Goal: Task Accomplishment & Management: Use online tool/utility

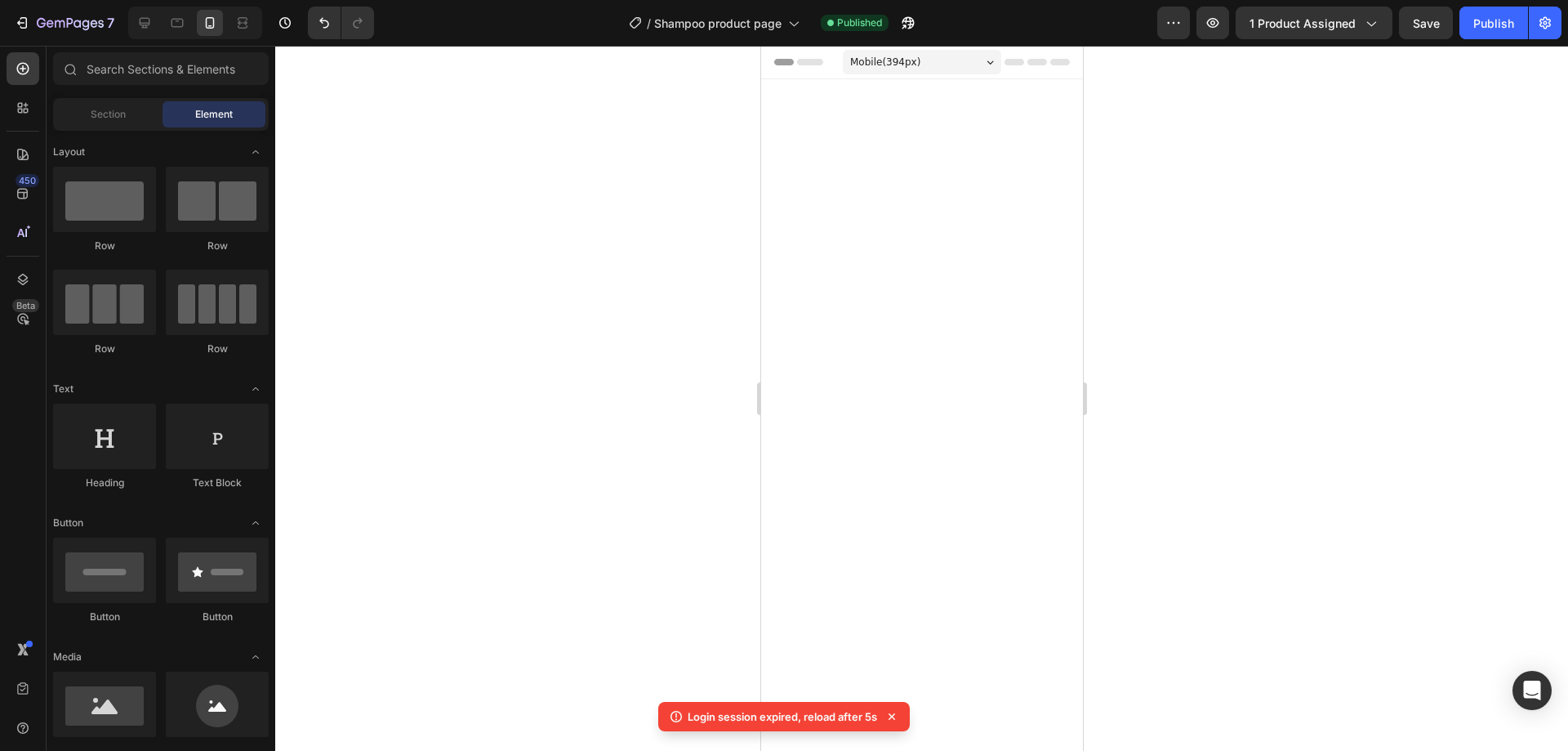
scroll to position [1304, 0]
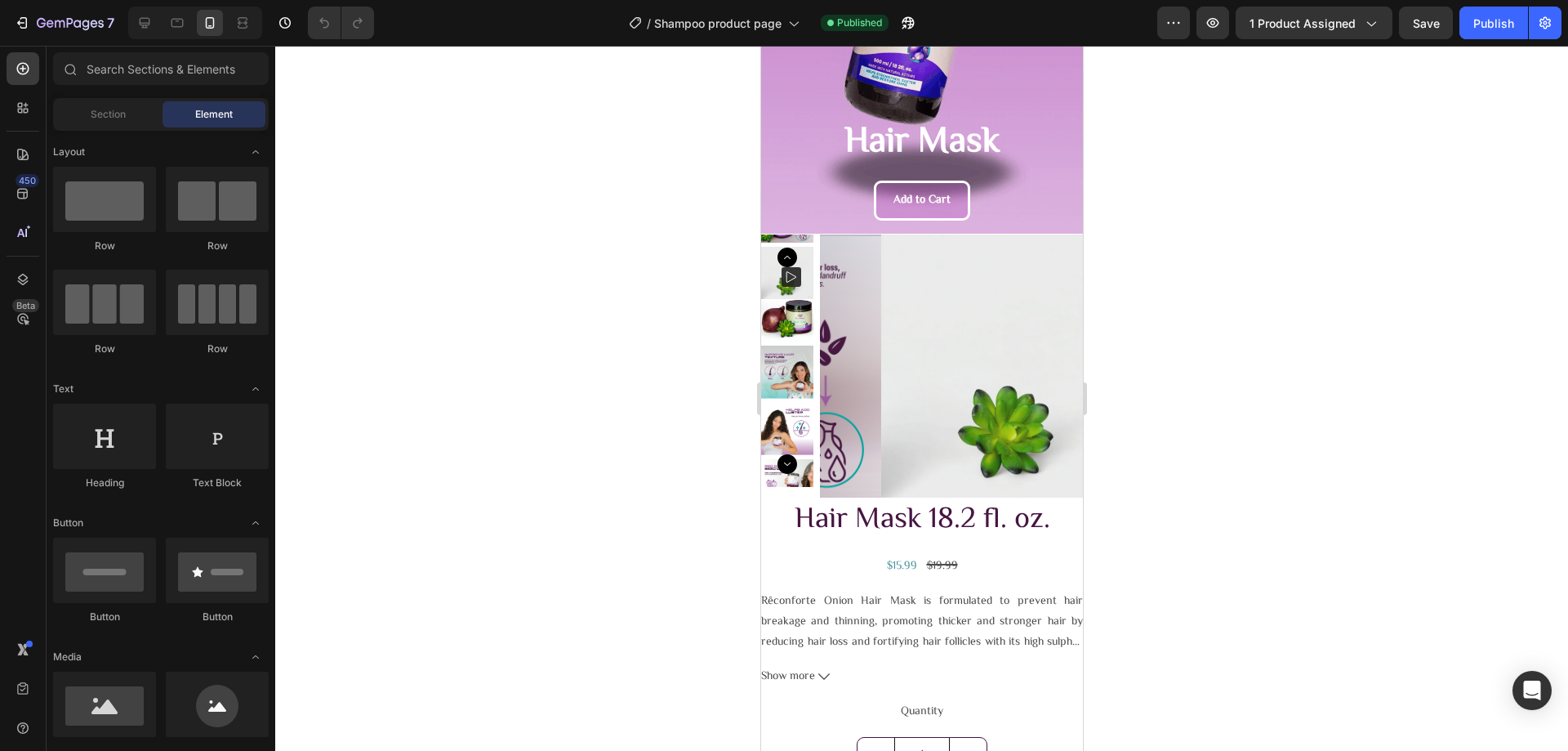
scroll to position [346, 0]
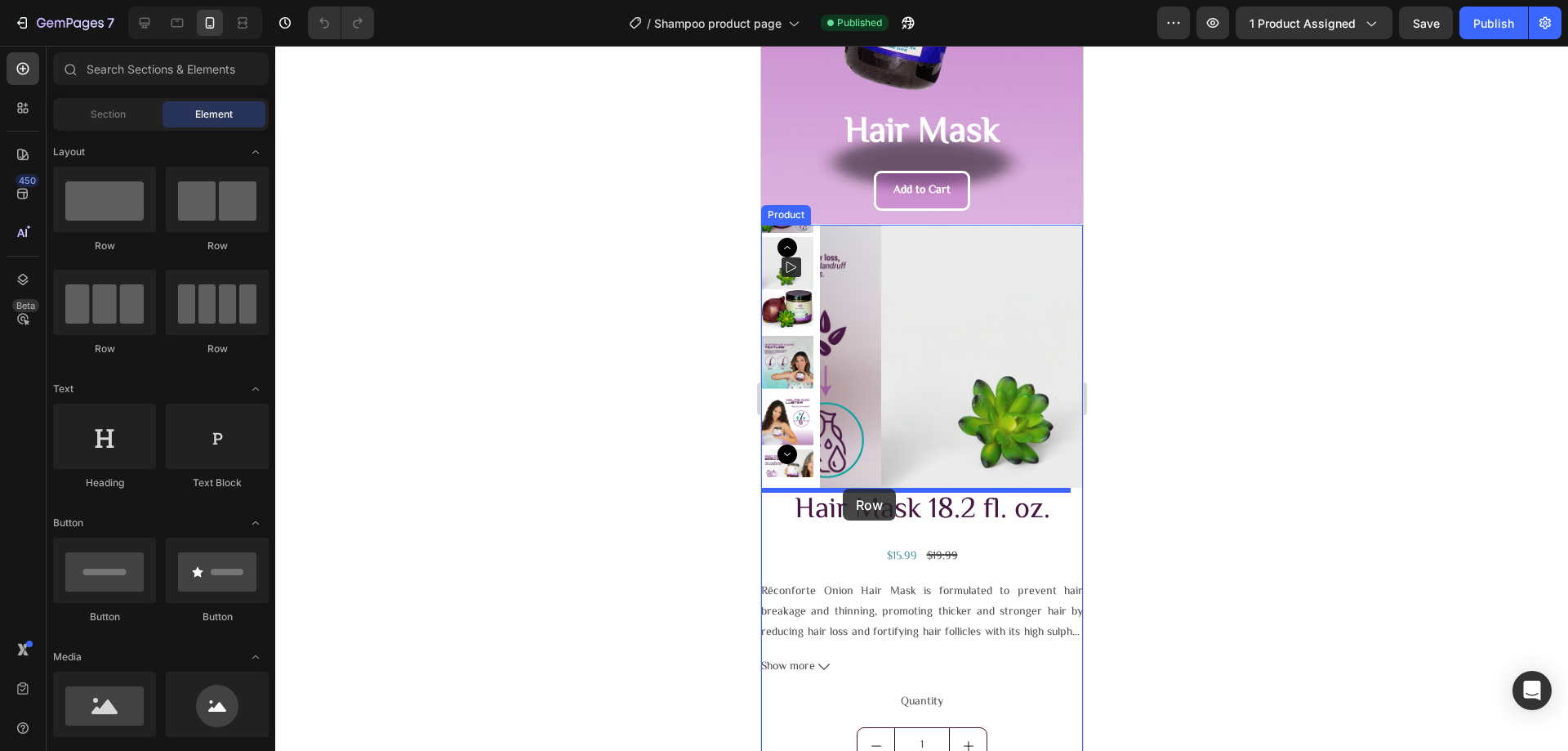
drag, startPoint x: 977, startPoint y: 358, endPoint x: 841, endPoint y: 489, distance: 188.8
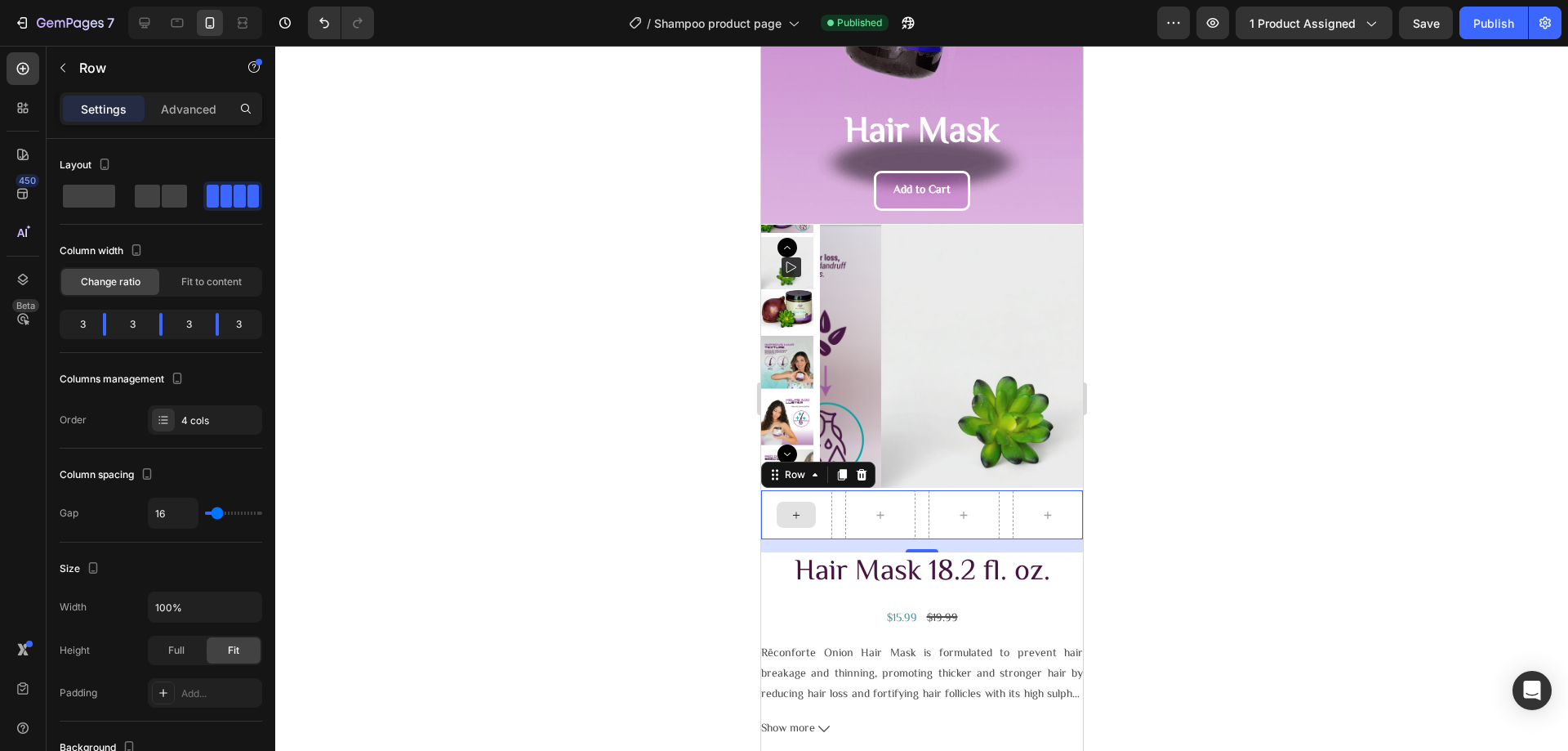
click at [798, 516] on icon at bounding box center [795, 515] width 13 height 13
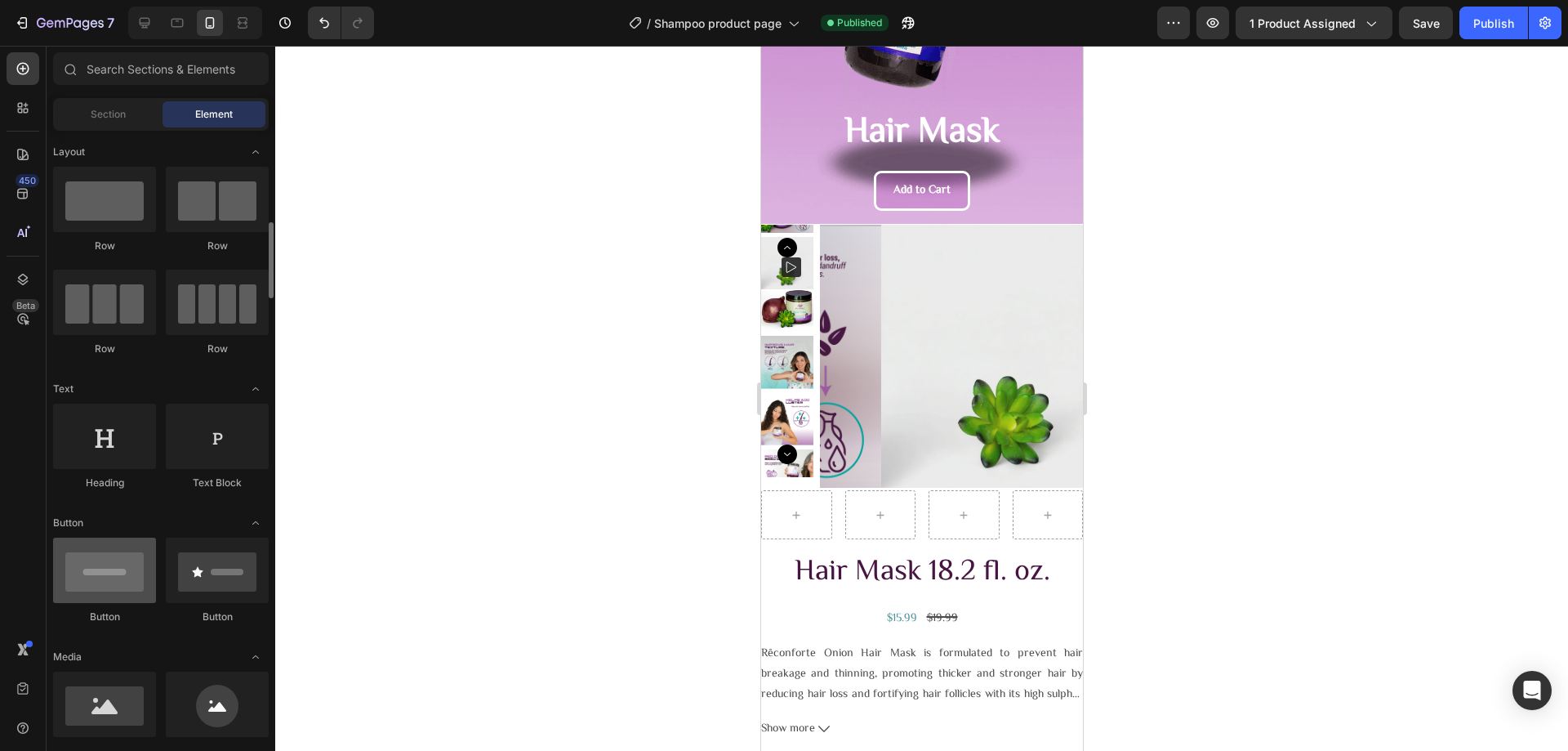
scroll to position [245, 0]
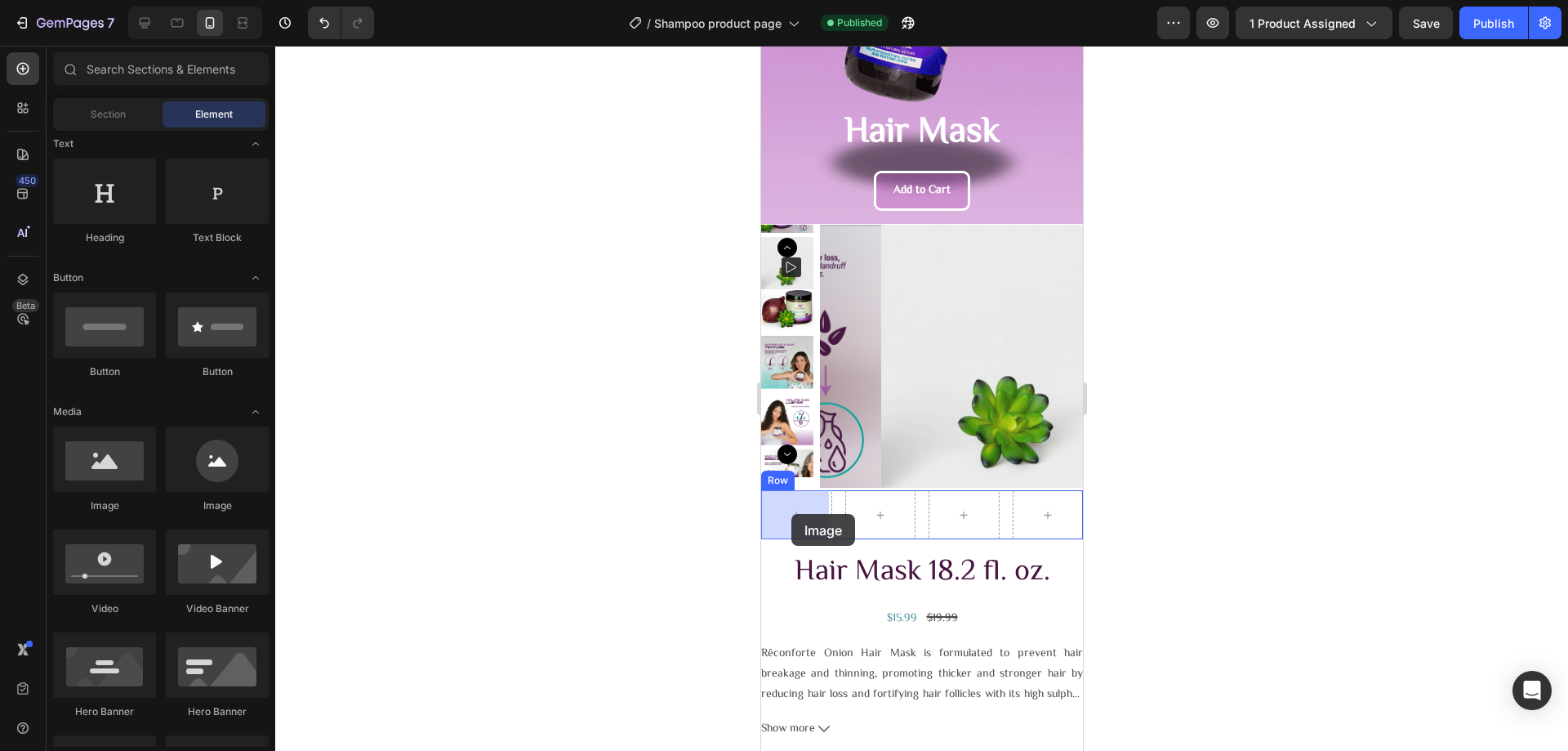
drag, startPoint x: 906, startPoint y: 522, endPoint x: 1052, endPoint y: 547, distance: 148.1
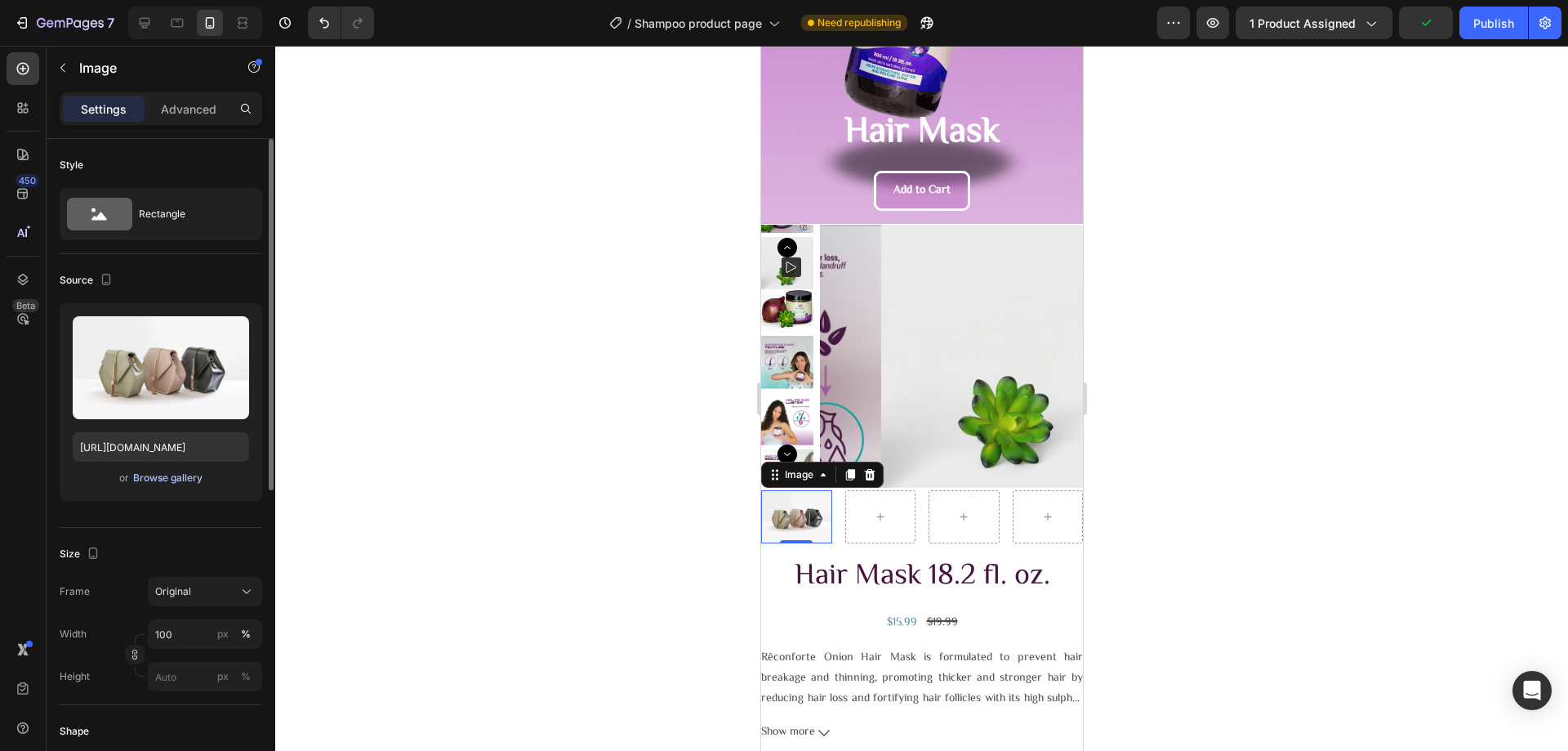
click at [186, 477] on div "Browse gallery" at bounding box center [167, 478] width 69 height 14
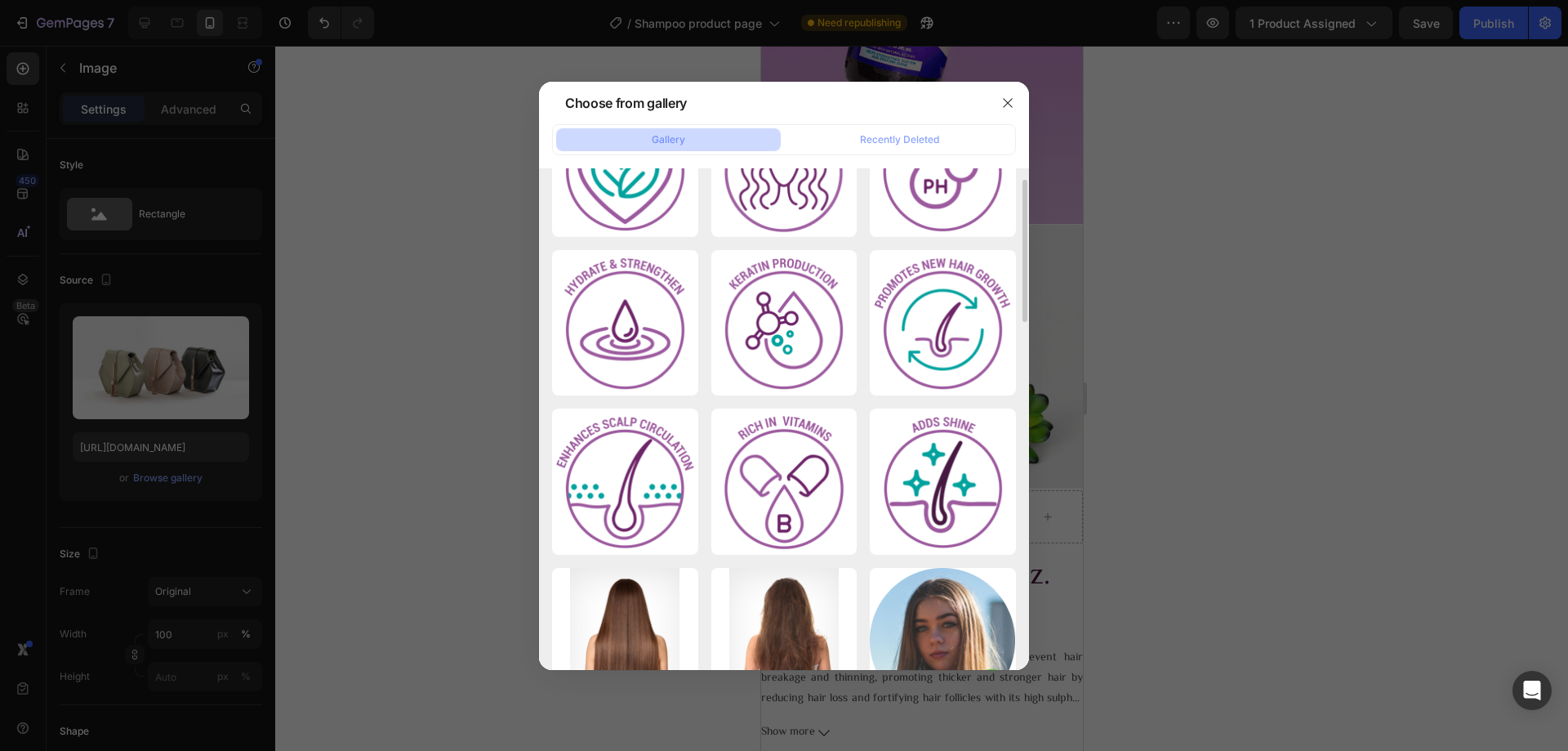
scroll to position [327, 0]
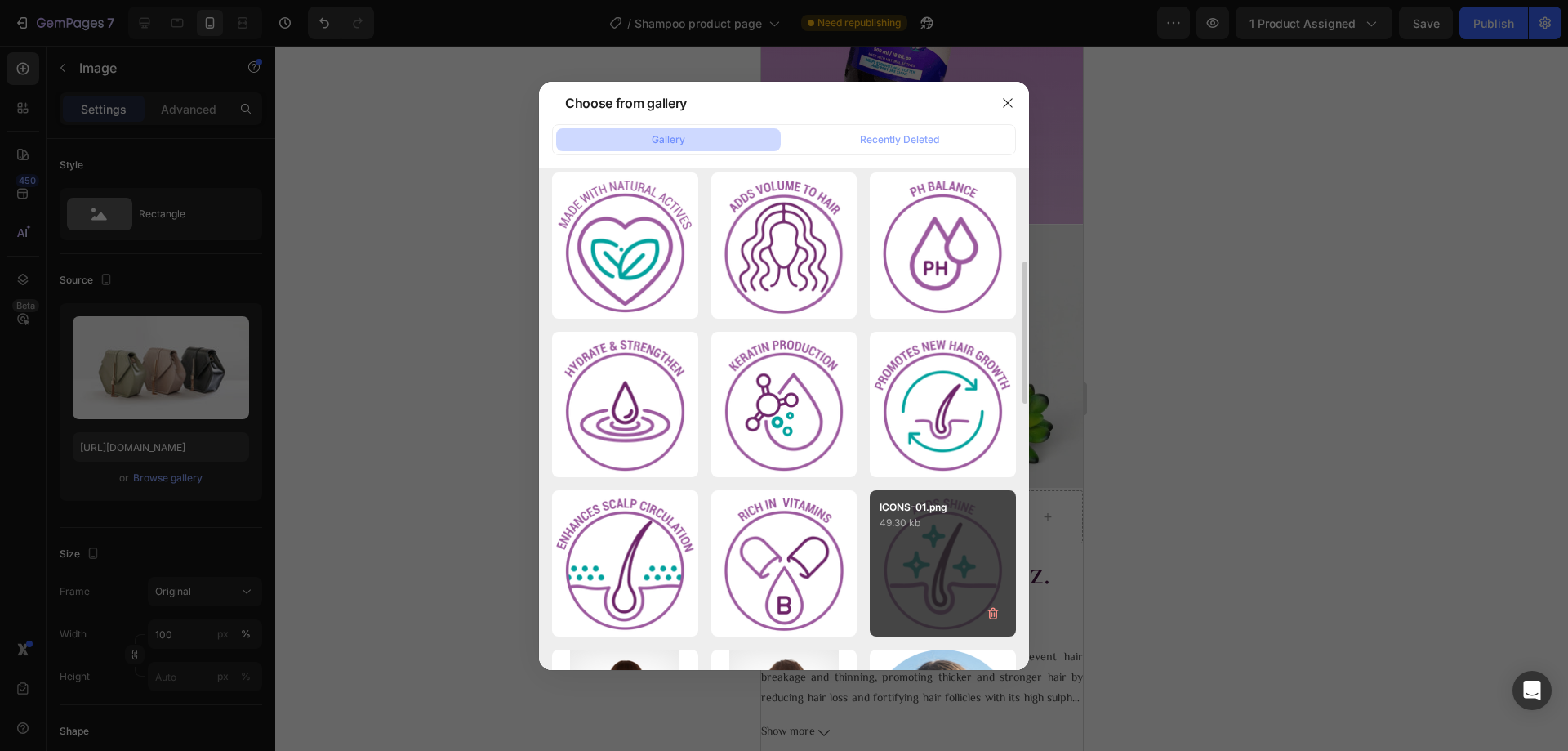
click at [935, 562] on div "ICONS-01.png 49.30 kb" at bounding box center [942, 563] width 146 height 146
type input "[URL][DOMAIN_NAME]"
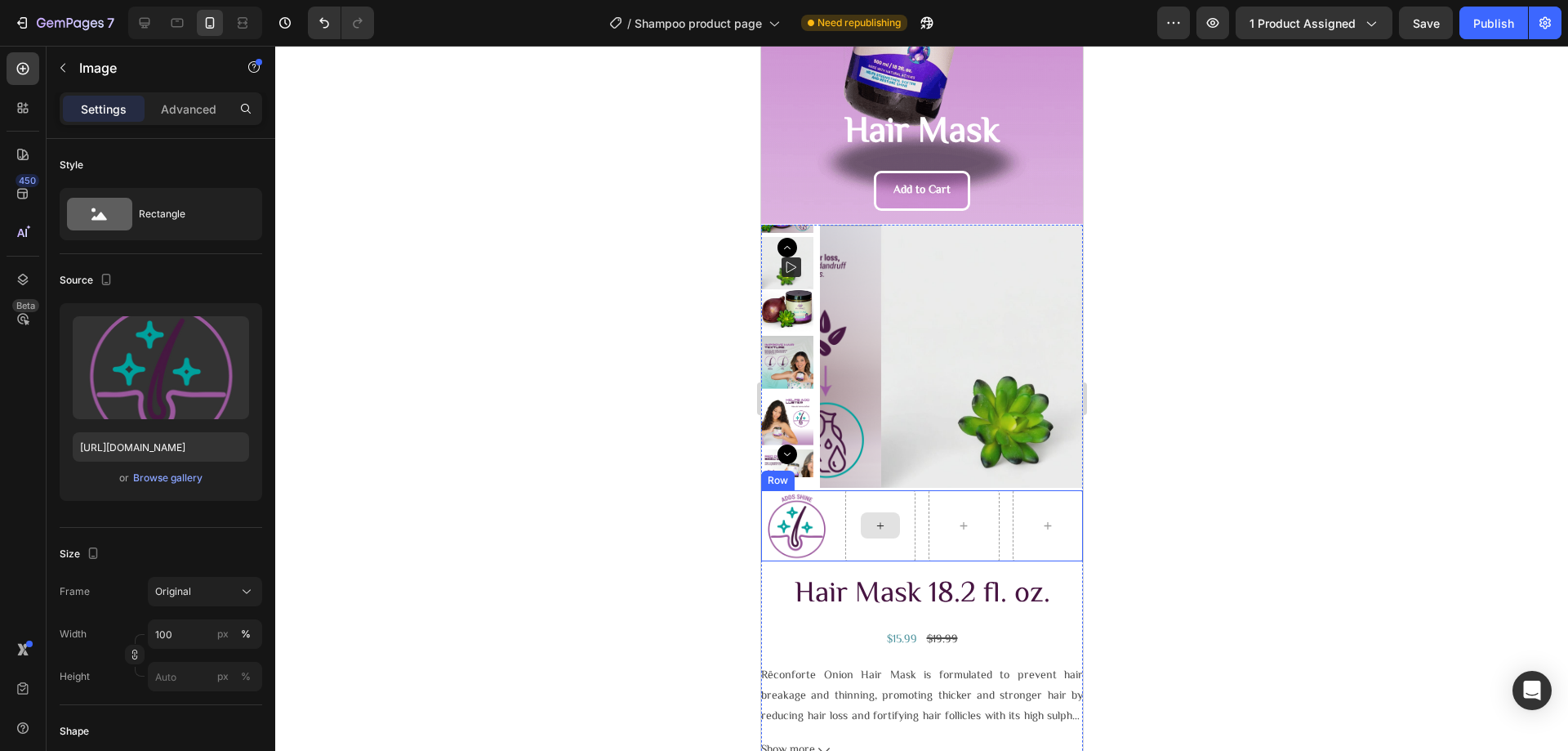
click at [867, 512] on div at bounding box center [879, 525] width 40 height 26
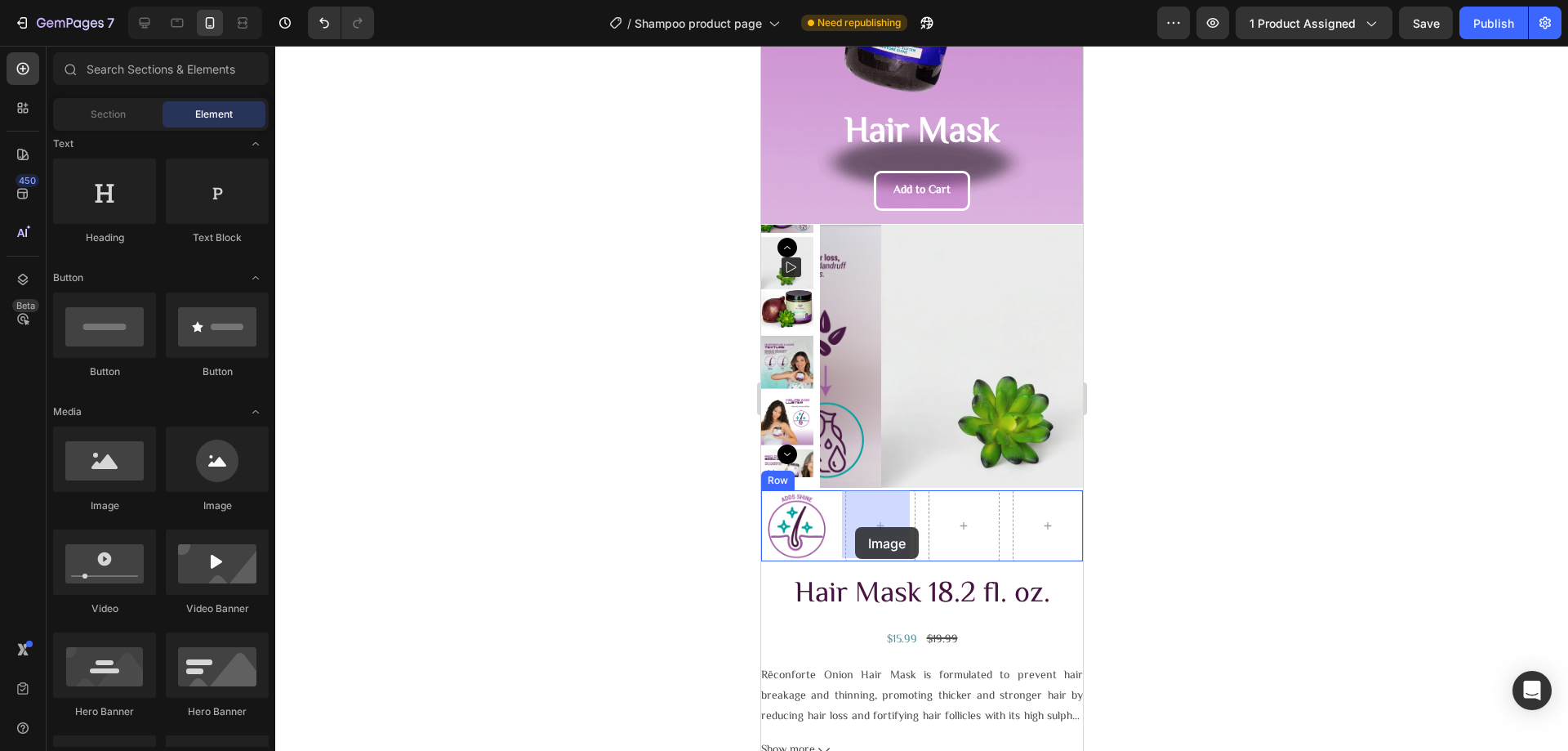
drag, startPoint x: 868, startPoint y: 517, endPoint x: 854, endPoint y: 526, distance: 16.6
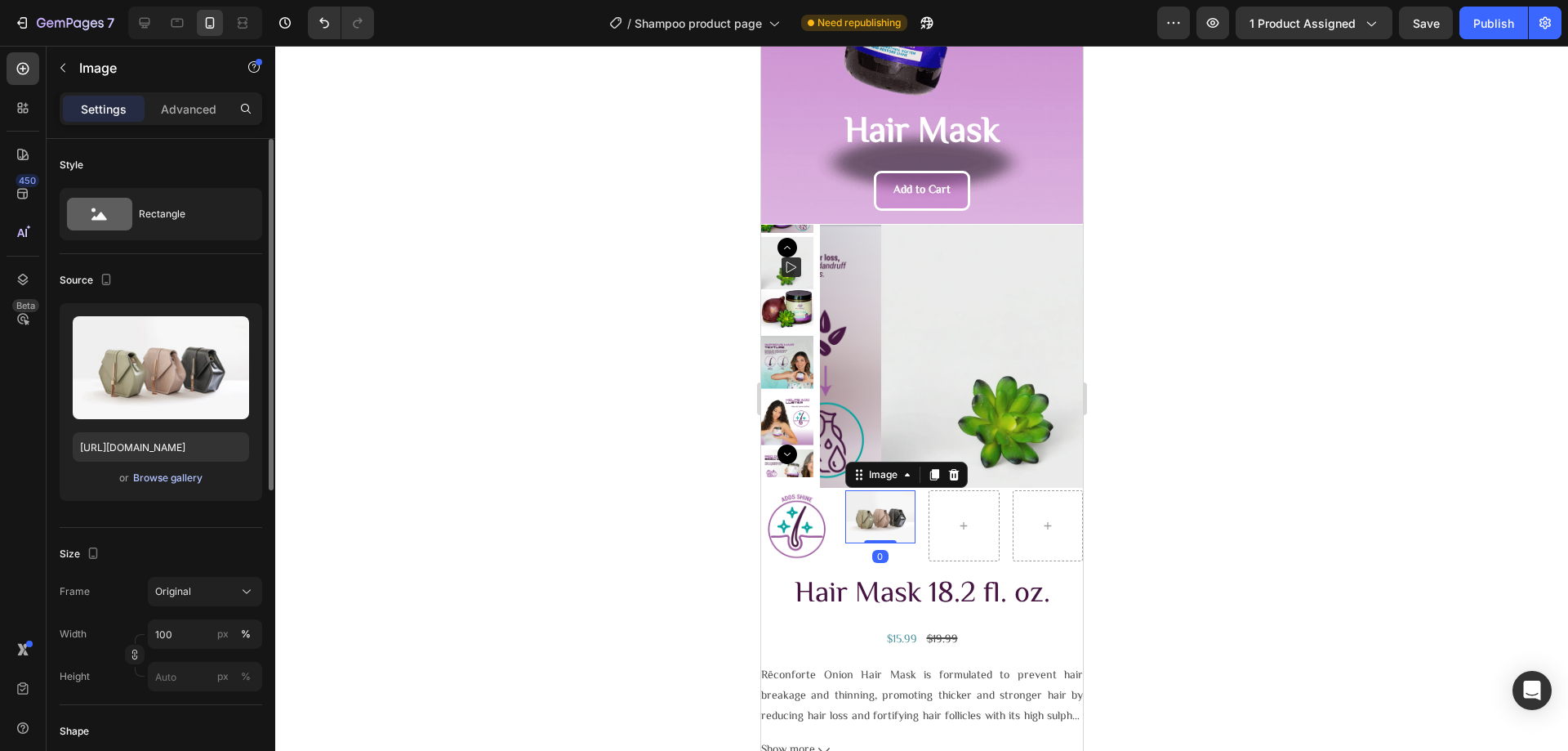
click at [161, 473] on div "Browse gallery" at bounding box center [167, 478] width 69 height 14
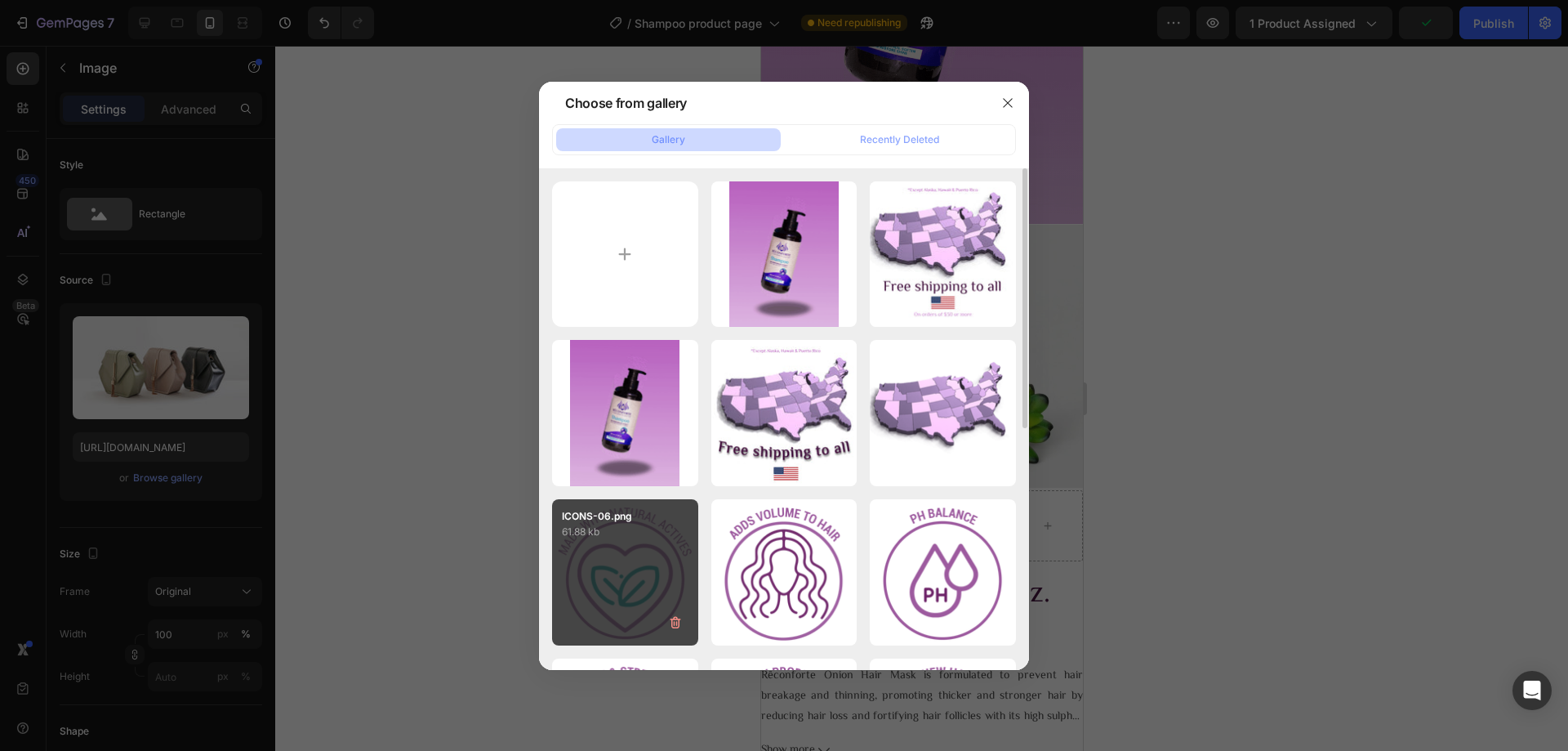
click at [606, 568] on div "ICONS-06.png 61.88 kb" at bounding box center [625, 572] width 146 height 146
type input "[URL][DOMAIN_NAME]"
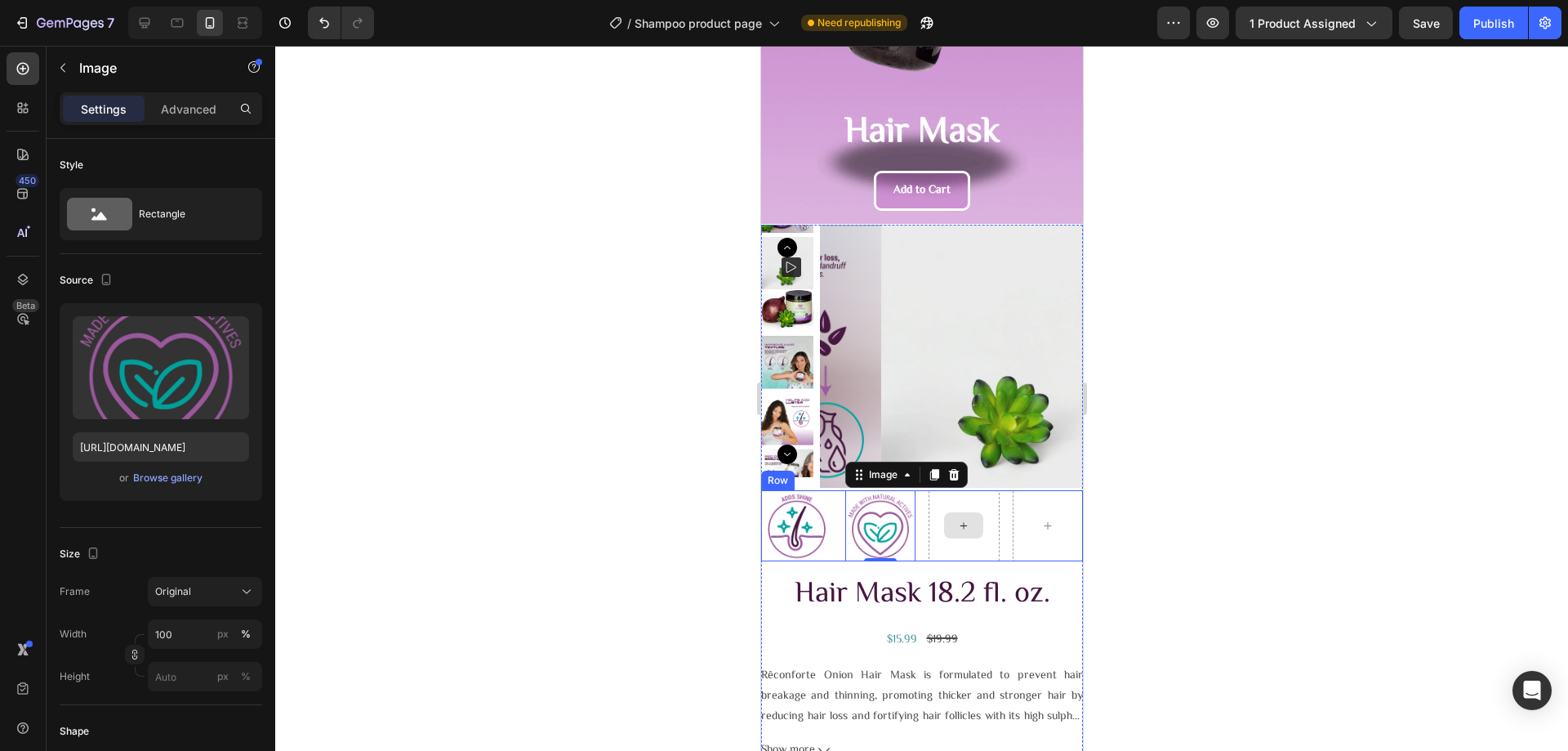
click at [943, 526] on div at bounding box center [963, 525] width 40 height 26
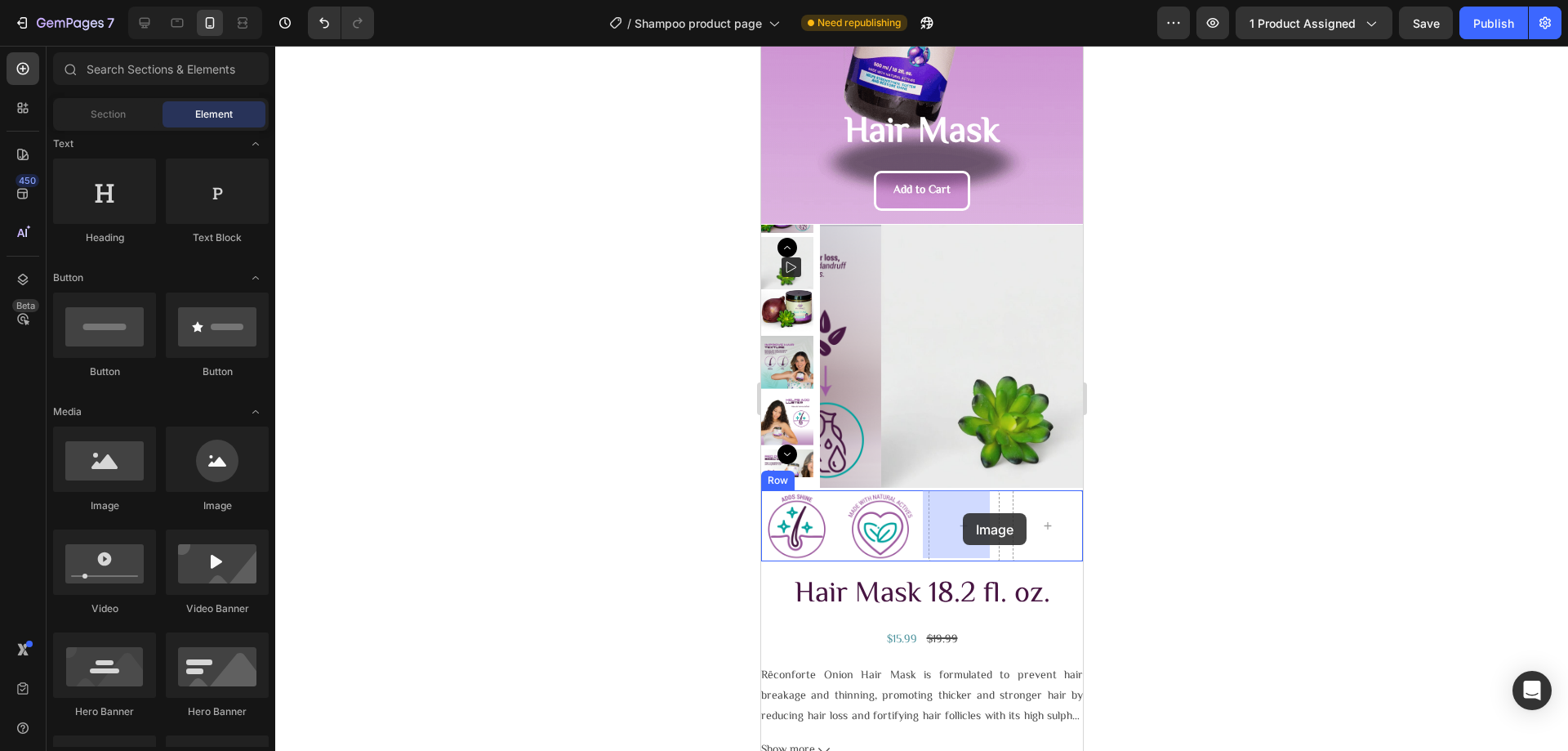
drag, startPoint x: 915, startPoint y: 508, endPoint x: 960, endPoint y: 513, distance: 45.3
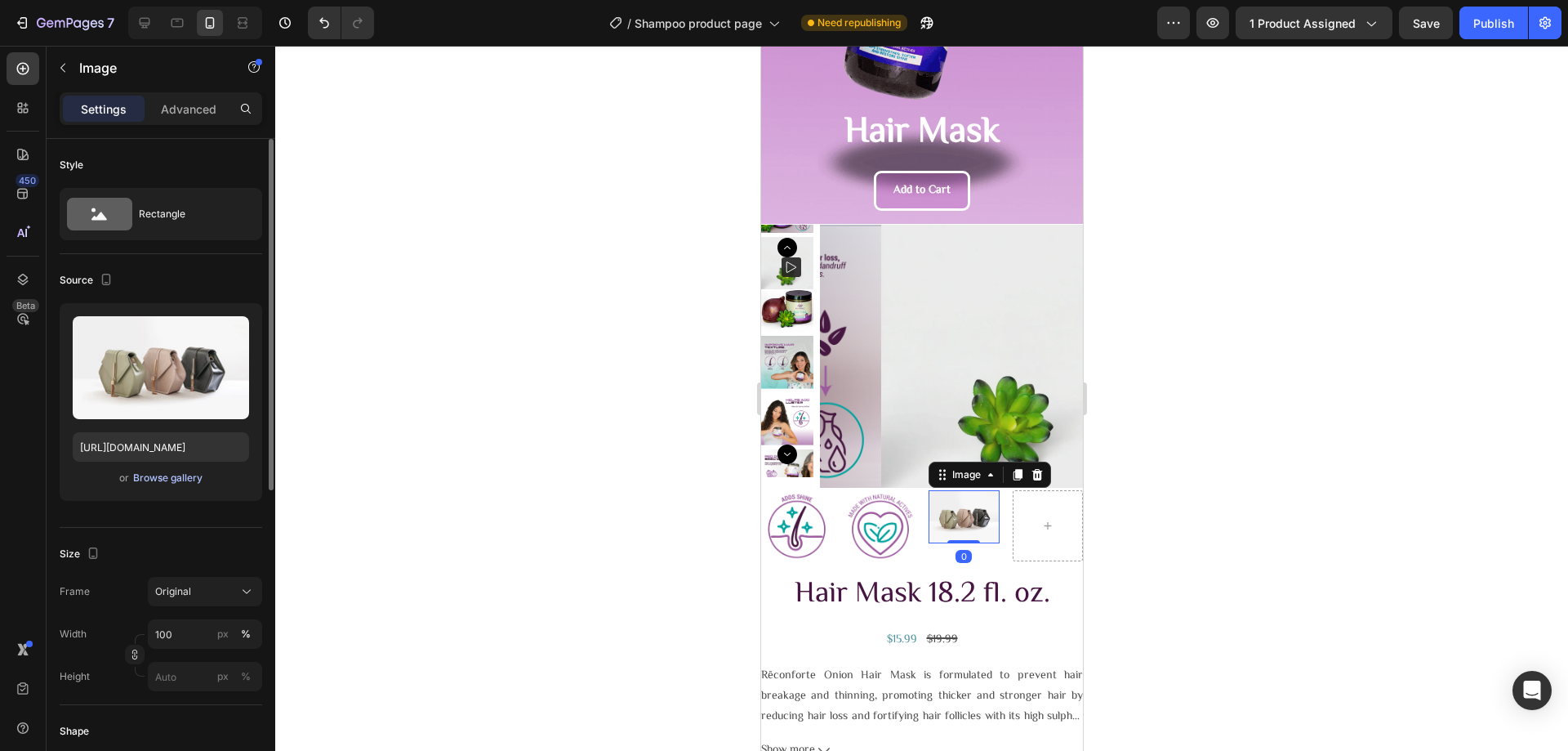
click at [145, 482] on div "Browse gallery" at bounding box center [167, 478] width 69 height 14
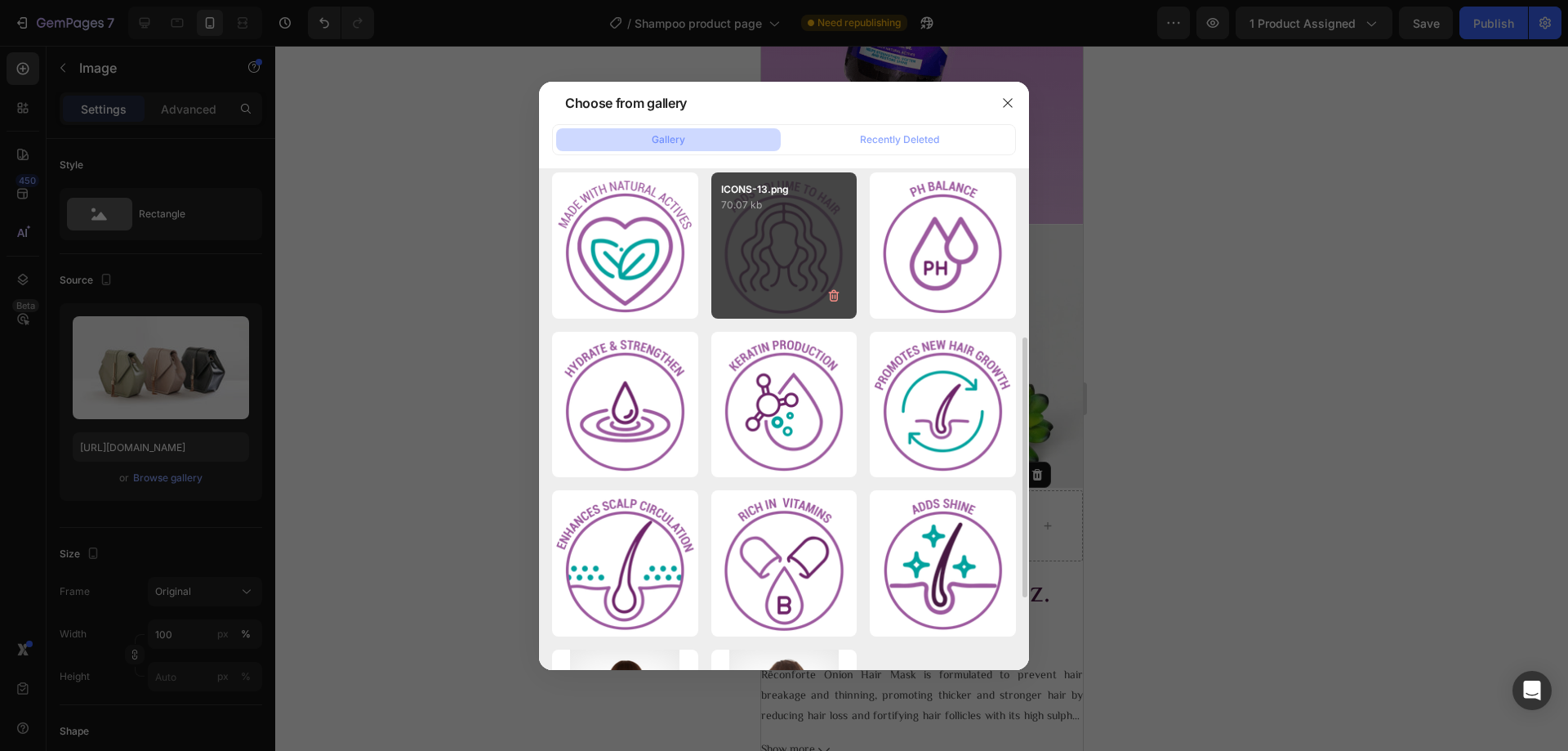
click at [780, 229] on div "ICONS-13.png 70.07 kb" at bounding box center [784, 245] width 146 height 146
type input "[URL][DOMAIN_NAME]"
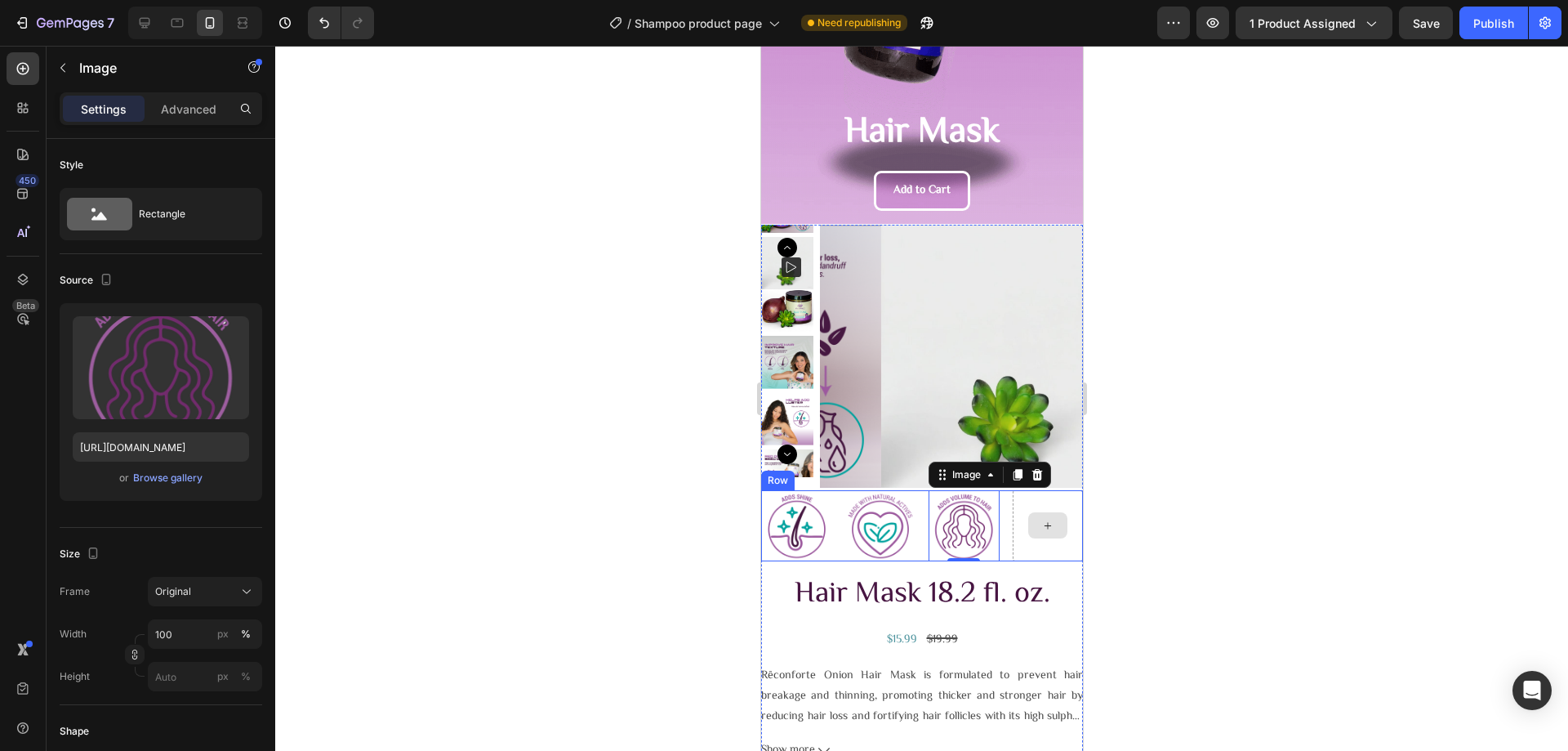
click at [1040, 523] on icon at bounding box center [1046, 525] width 13 height 13
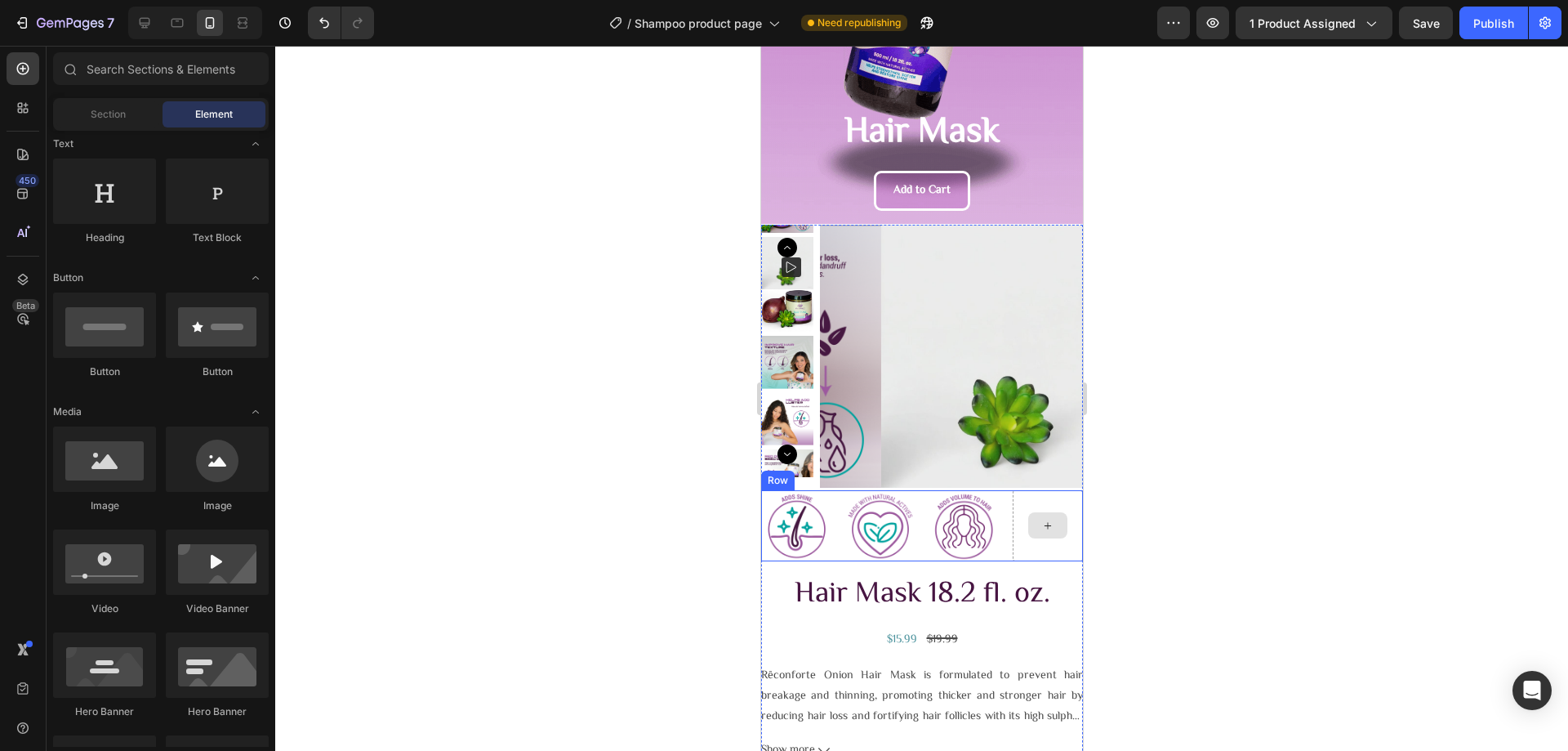
click at [1042, 527] on icon at bounding box center [1046, 525] width 13 height 13
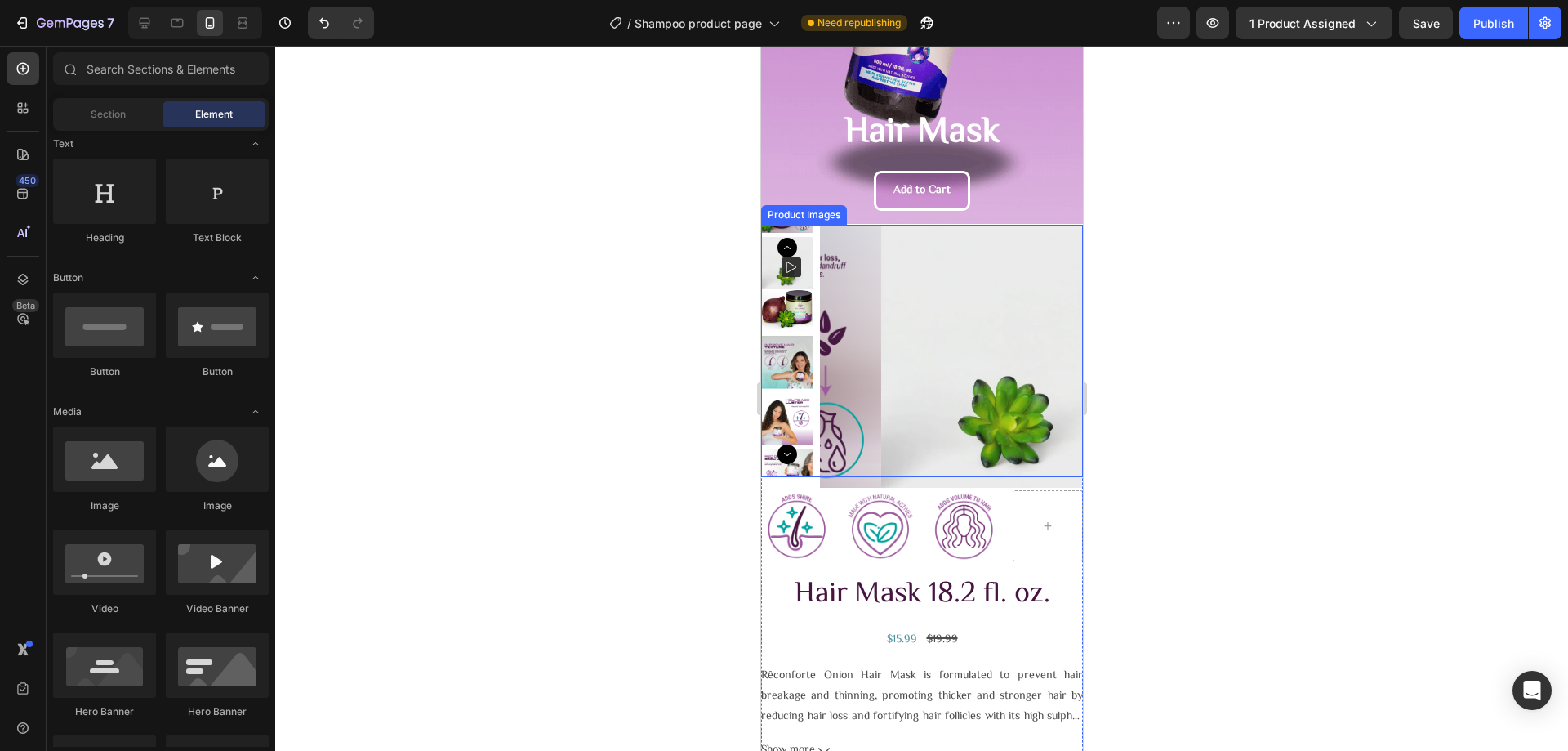
click at [788, 298] on img at bounding box center [787, 305] width 52 height 52
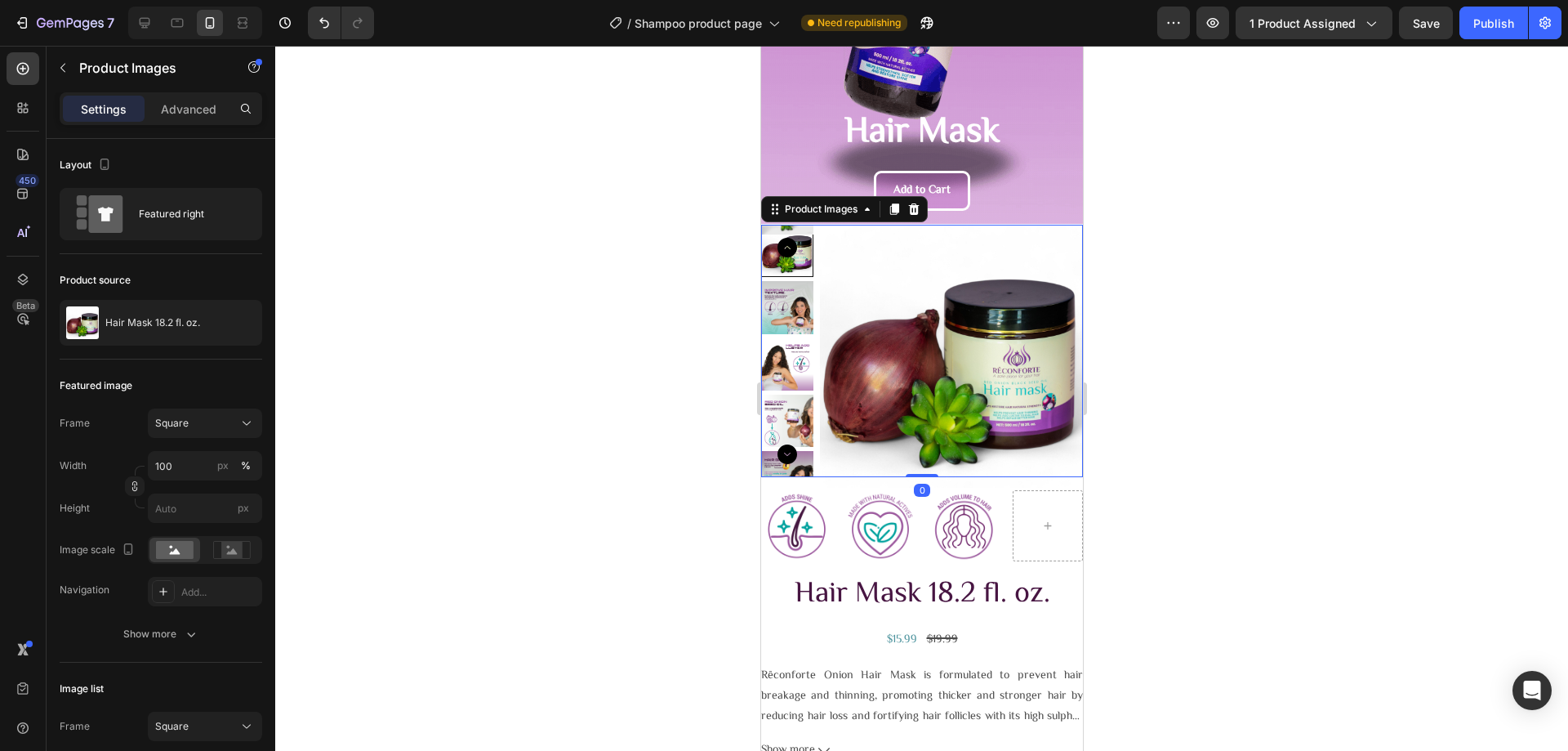
click at [788, 316] on img at bounding box center [787, 307] width 52 height 52
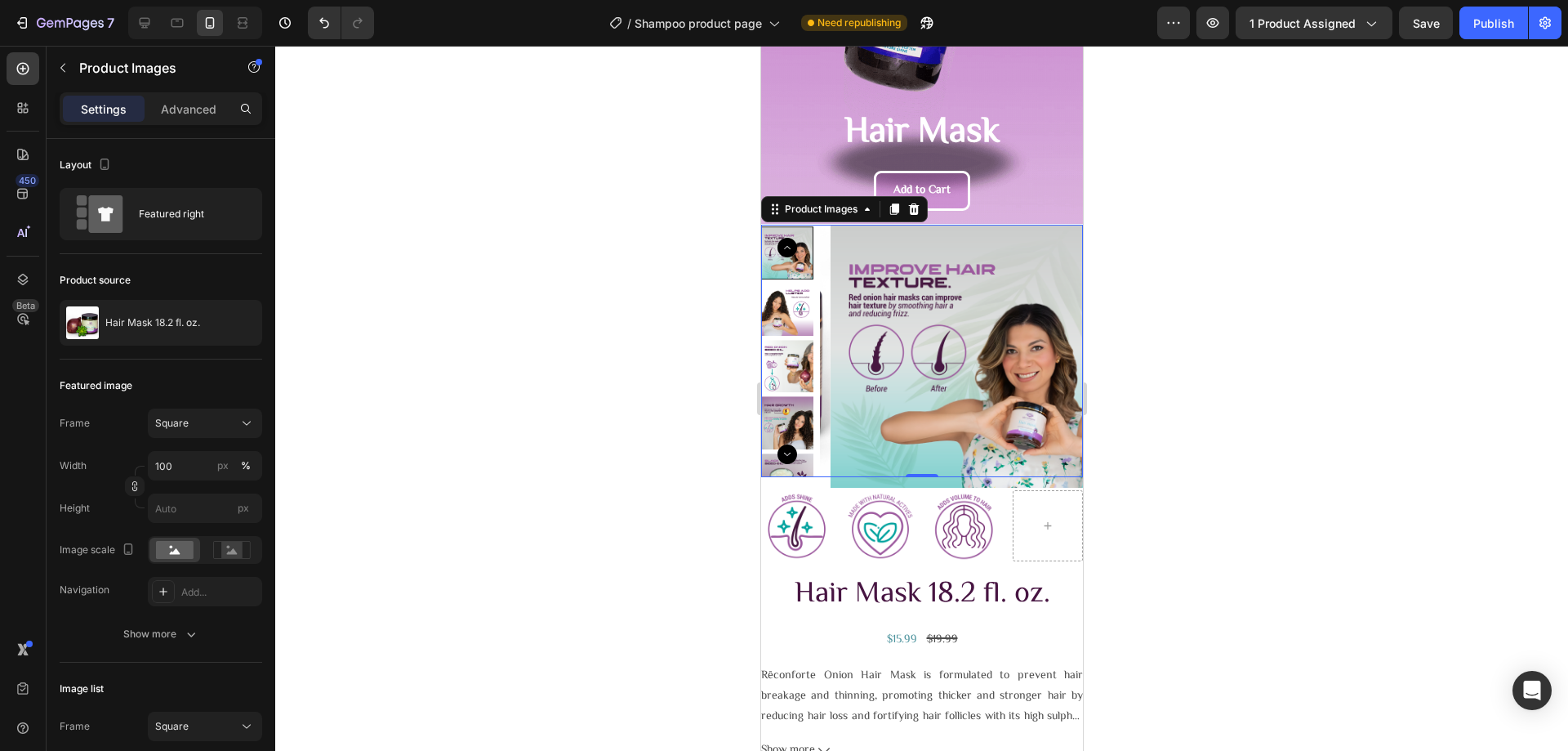
click at [788, 316] on img at bounding box center [787, 310] width 52 height 52
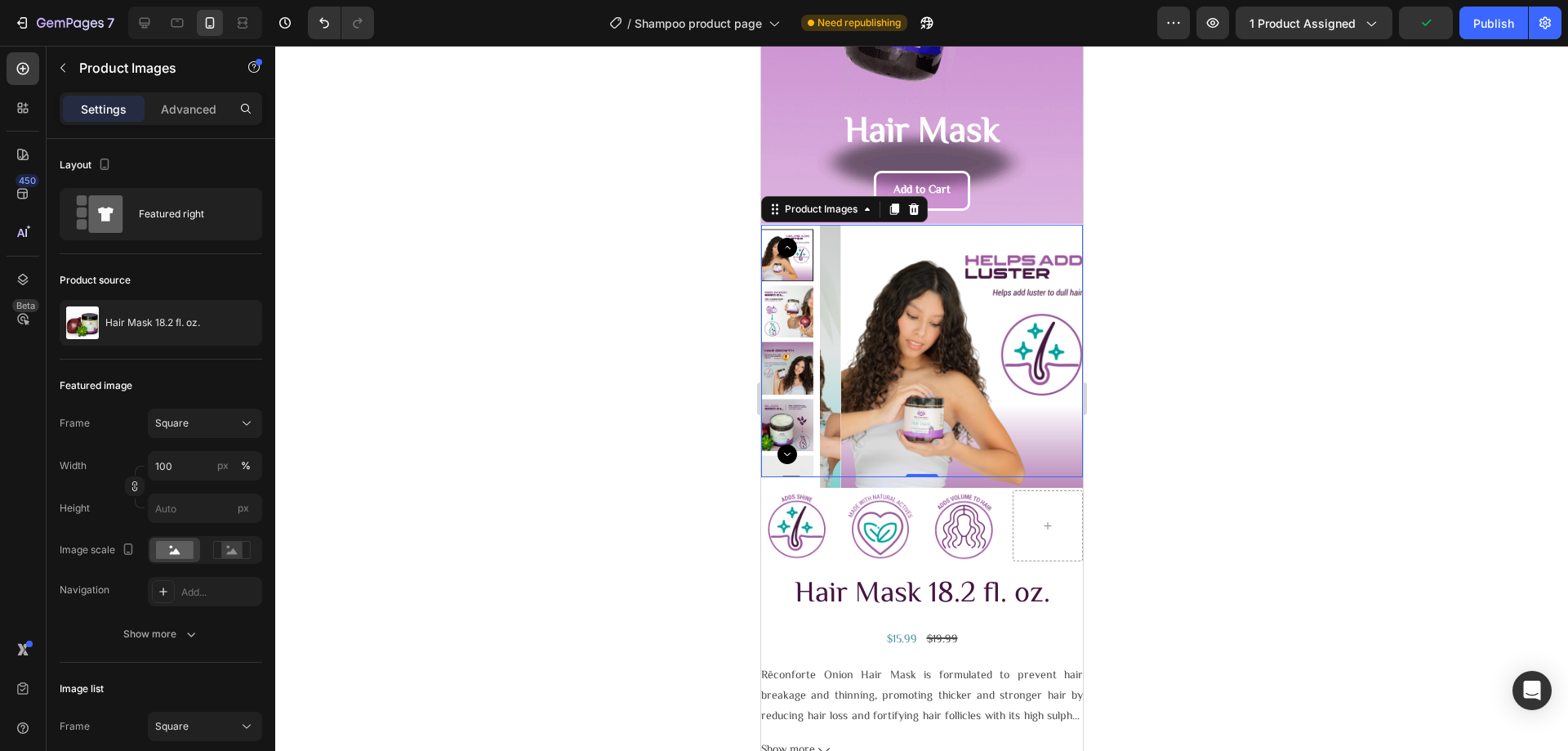
click at [782, 325] on img at bounding box center [787, 311] width 52 height 52
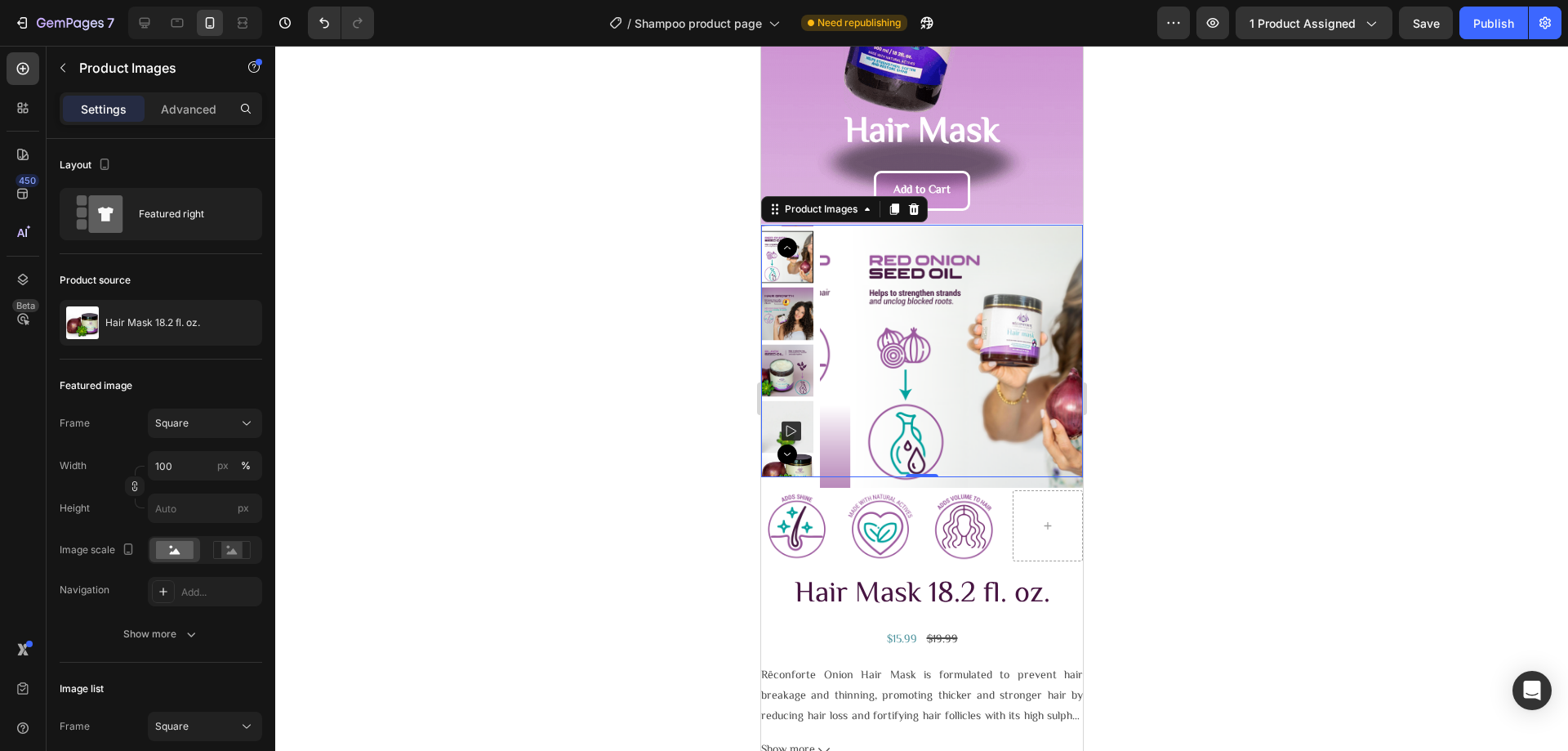
click at [782, 319] on img at bounding box center [787, 314] width 52 height 52
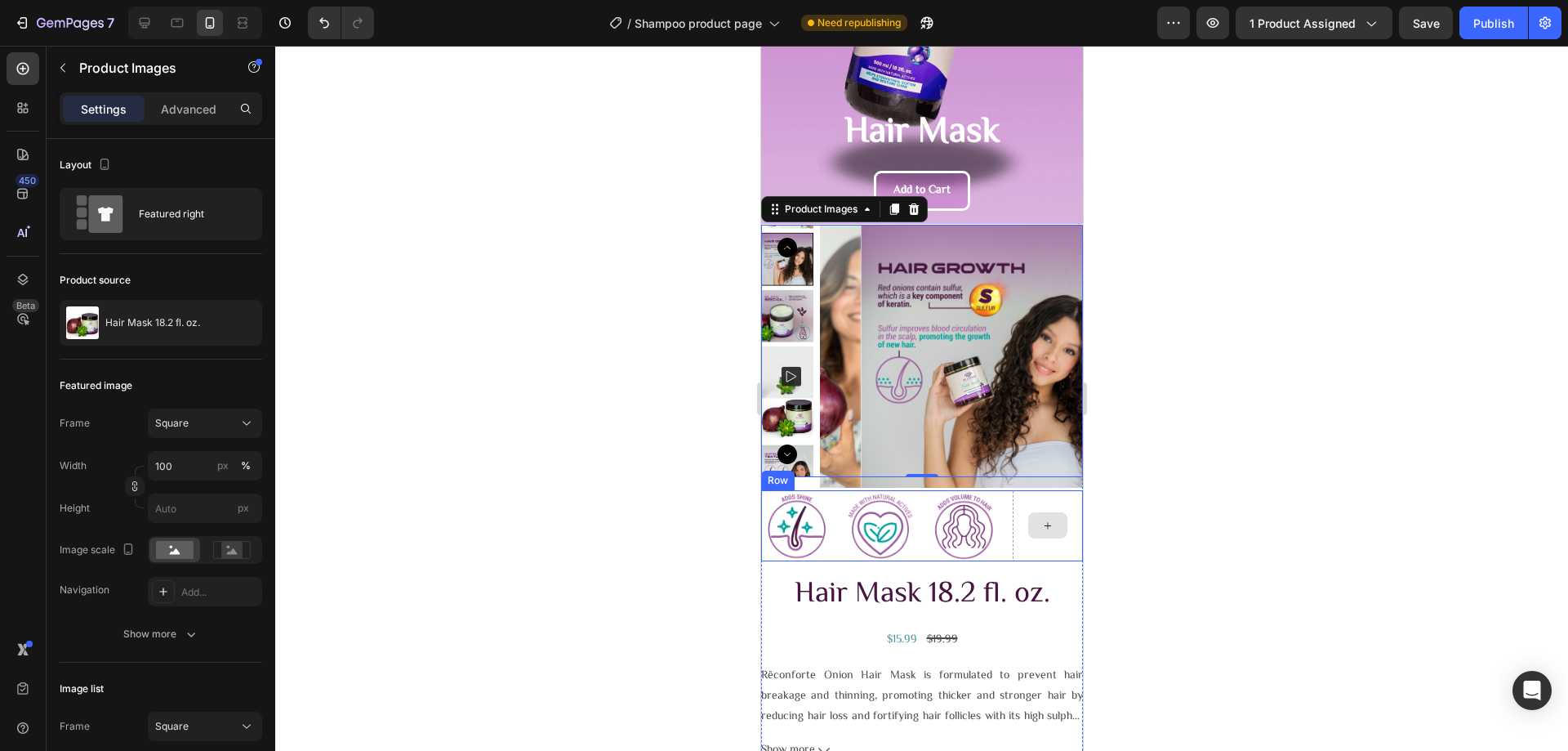
click at [1040, 526] on icon at bounding box center [1046, 525] width 13 height 13
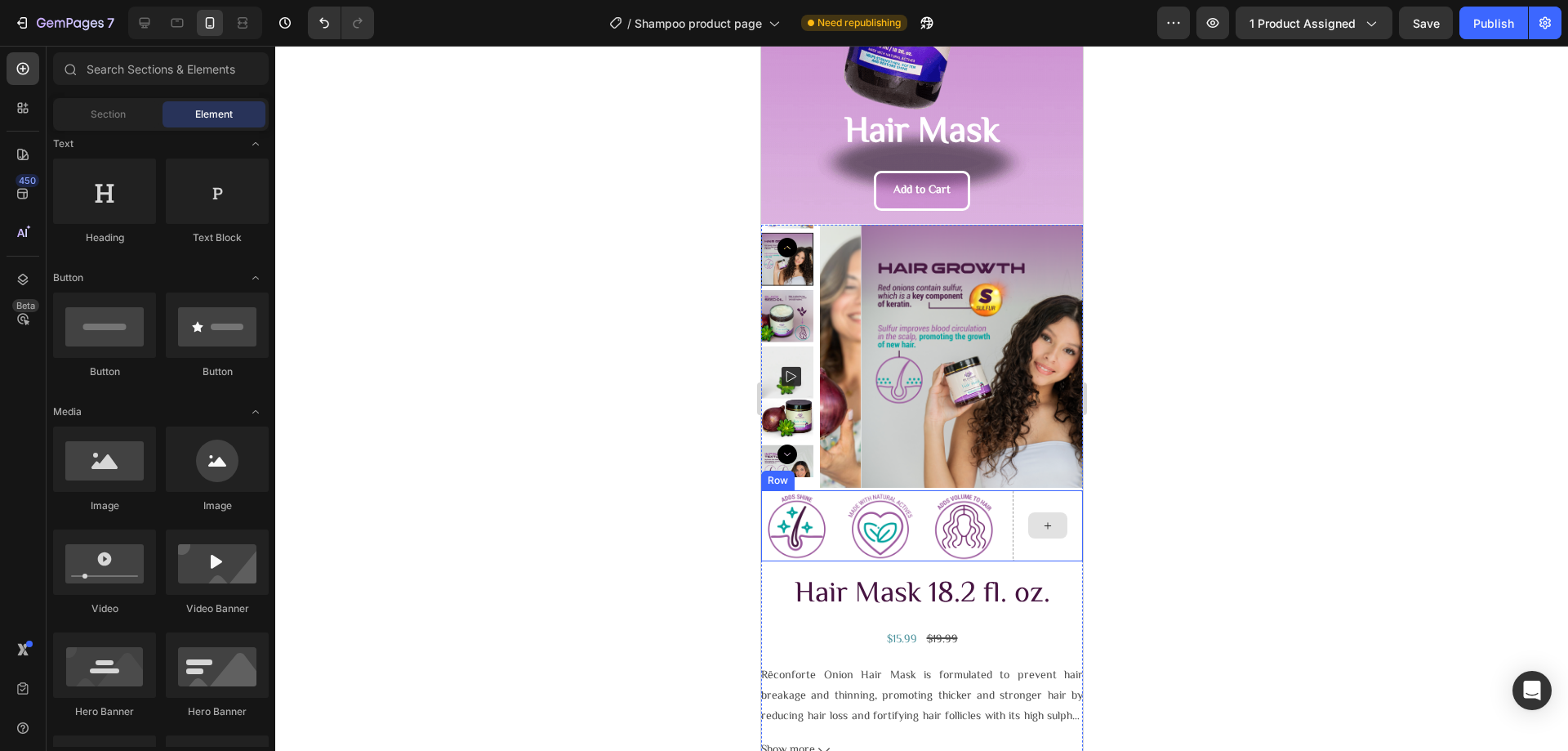
click at [1045, 525] on div at bounding box center [1047, 525] width 40 height 26
click at [1027, 515] on div at bounding box center [1047, 525] width 40 height 26
drag, startPoint x: 874, startPoint y: 509, endPoint x: 1031, endPoint y: 524, distance: 157.7
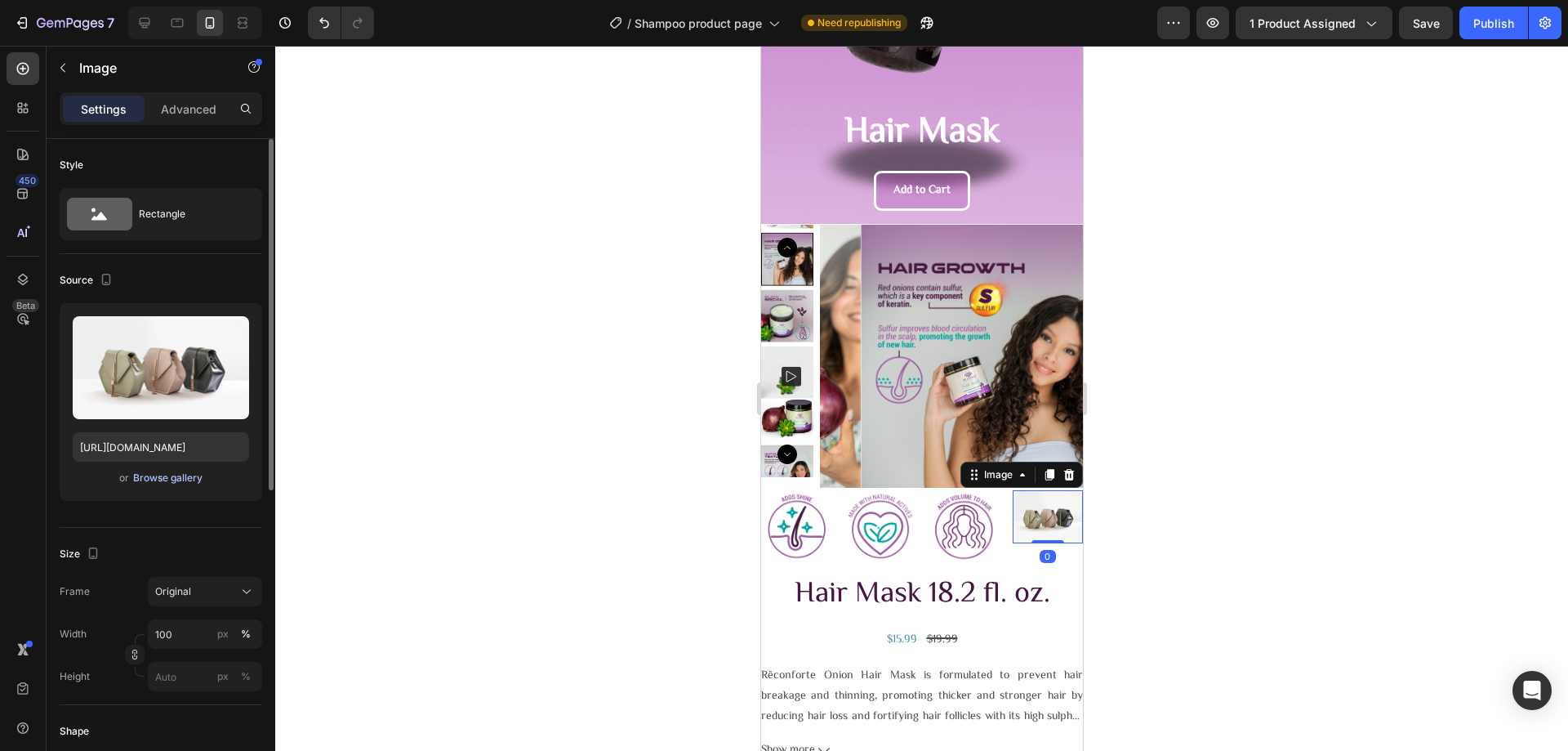
click at [188, 472] on div "Browse gallery" at bounding box center [167, 478] width 69 height 14
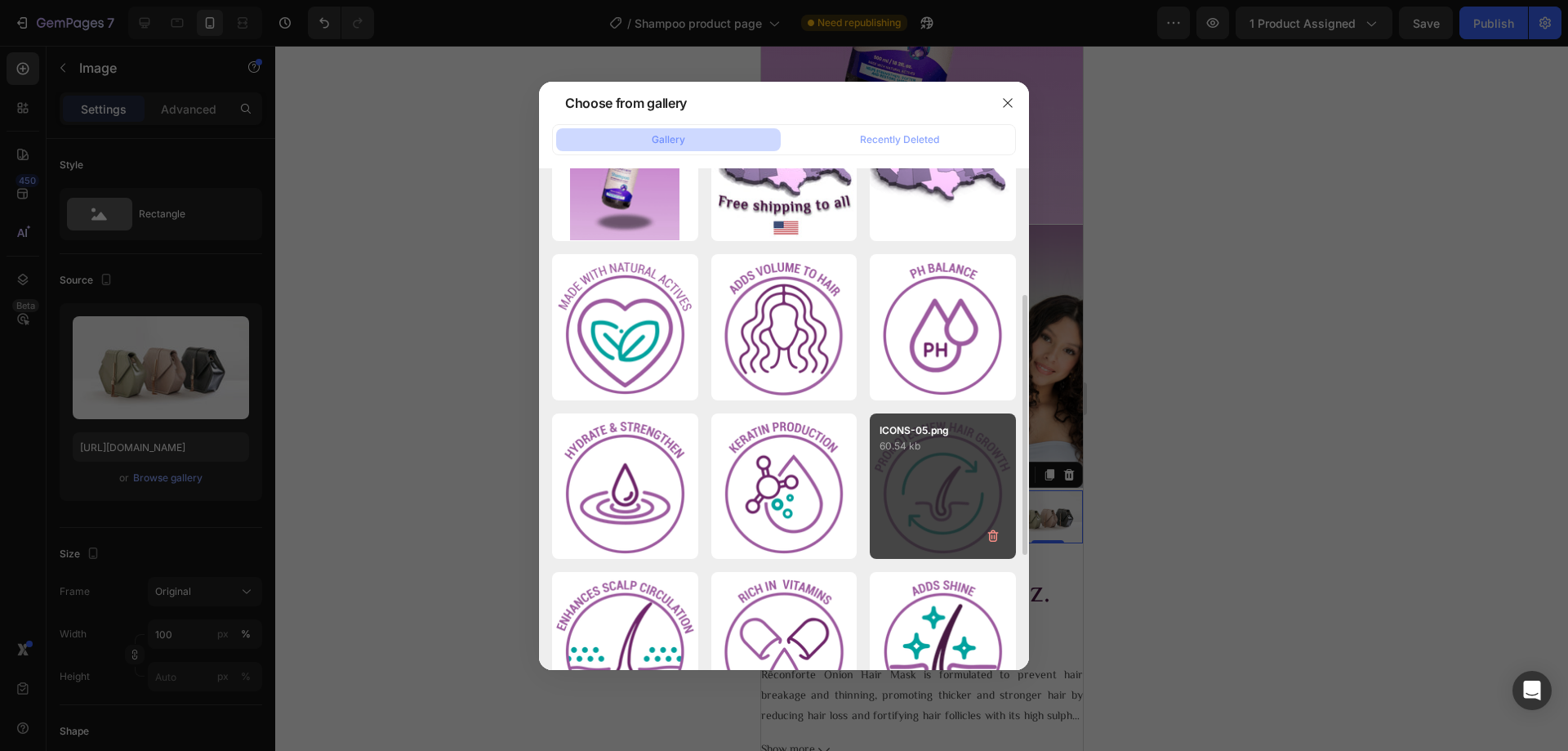
scroll to position [409, 0]
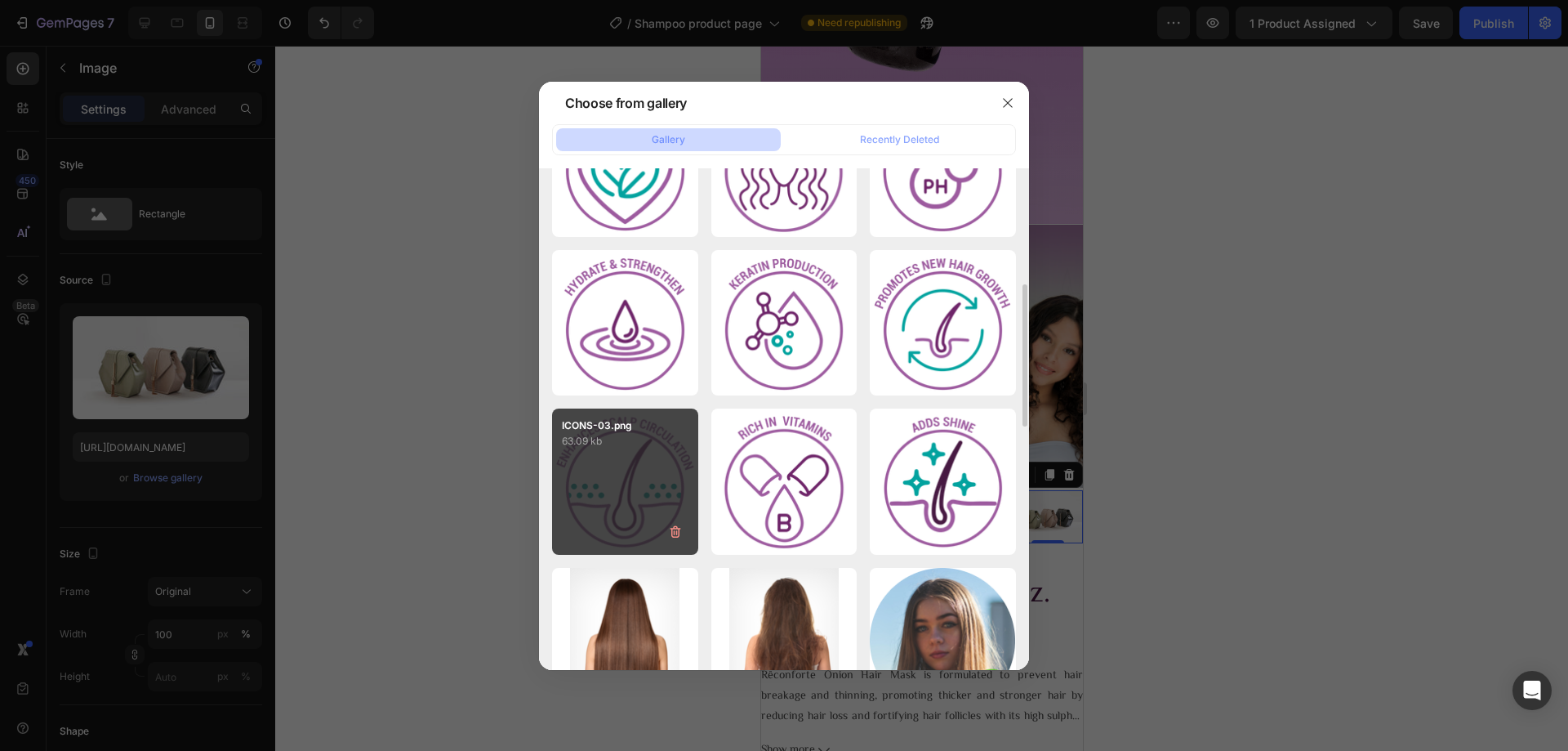
click at [647, 456] on div "ICONS-03.png 63.09 kb" at bounding box center [625, 482] width 146 height 146
type input "[URL][DOMAIN_NAME]"
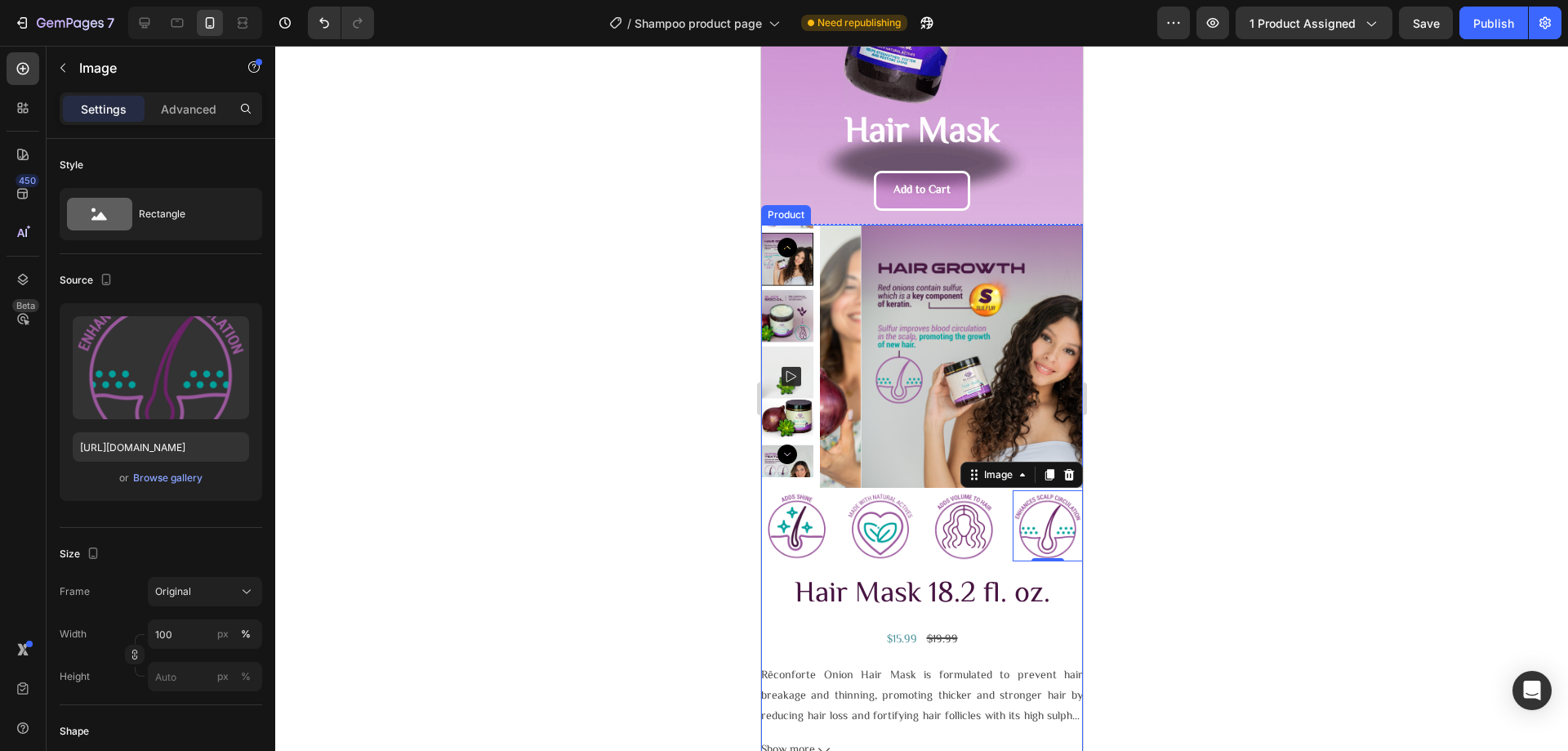
click at [914, 484] on div "Product Images Image Image Image Image 0 Row Hair Mask 18.2 fl. oz. Product Tit…" at bounding box center [921, 596] width 322 height 743
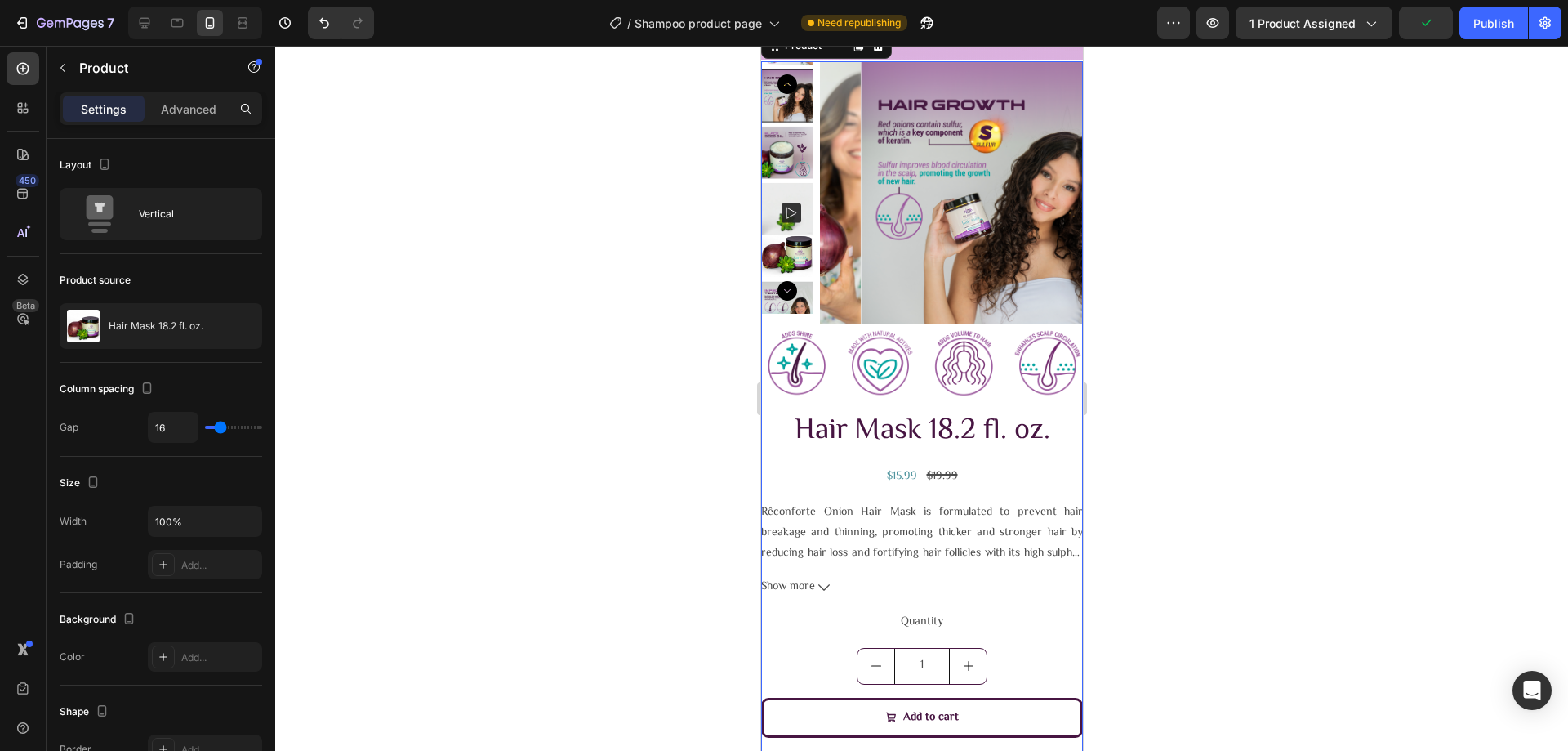
scroll to position [590, 0]
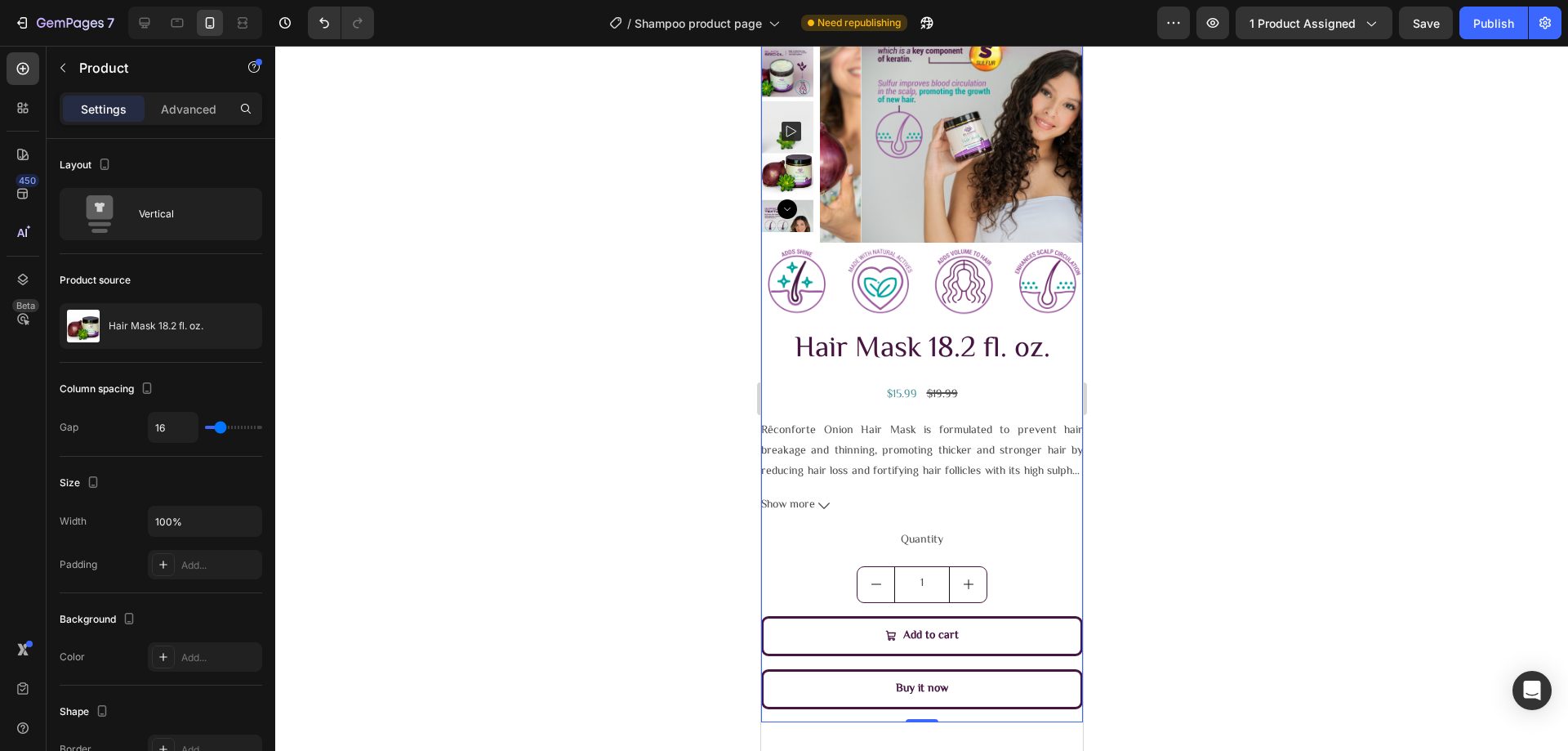
click at [793, 376] on div "Image Image Image Image Row Hair Mask 18.2 fl. oz. Product Title $15.99 Product…" at bounding box center [921, 483] width 322 height 477
click at [67, 70] on icon "button" at bounding box center [63, 67] width 13 height 13
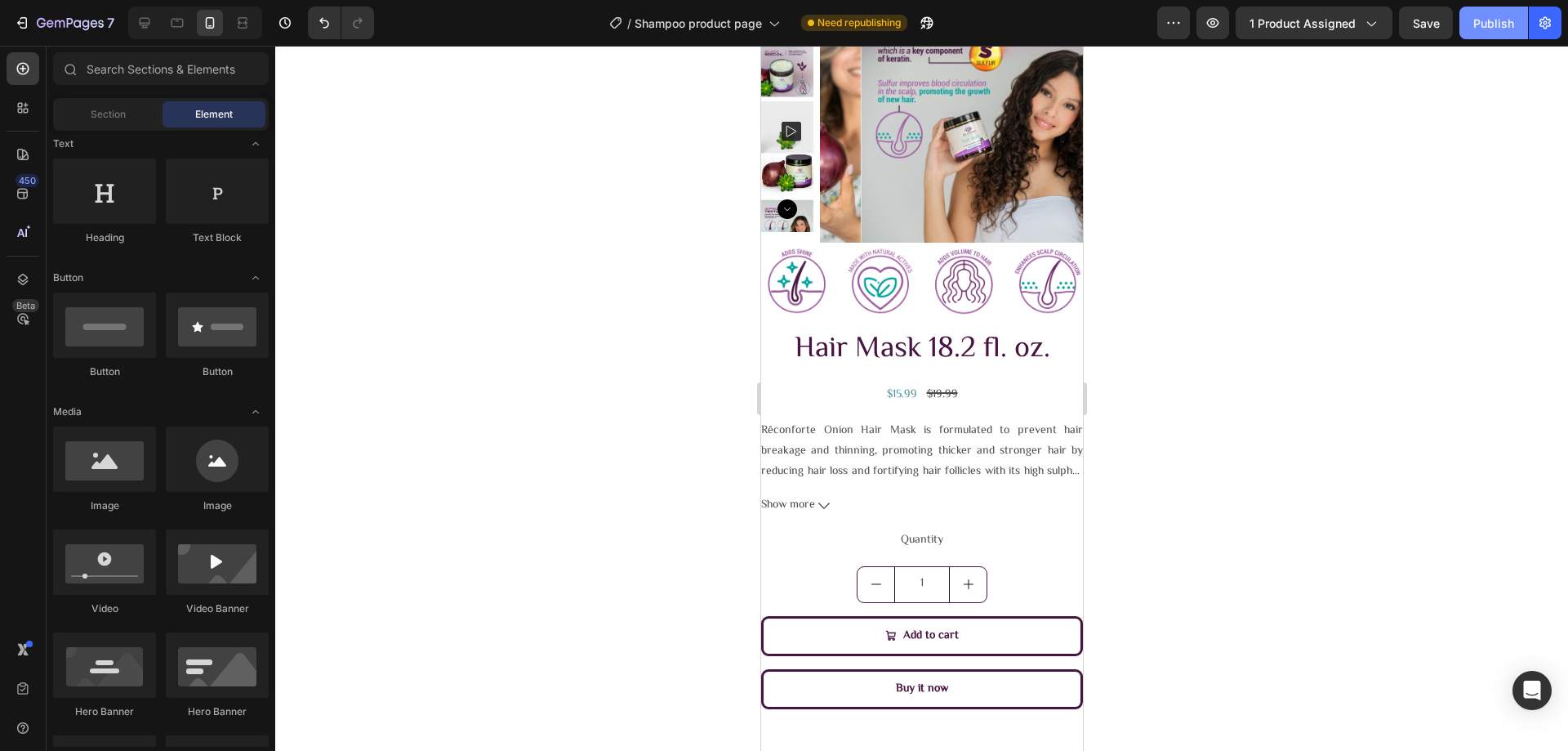
click at [1488, 31] on button "Publish" at bounding box center [1493, 22] width 68 height 32
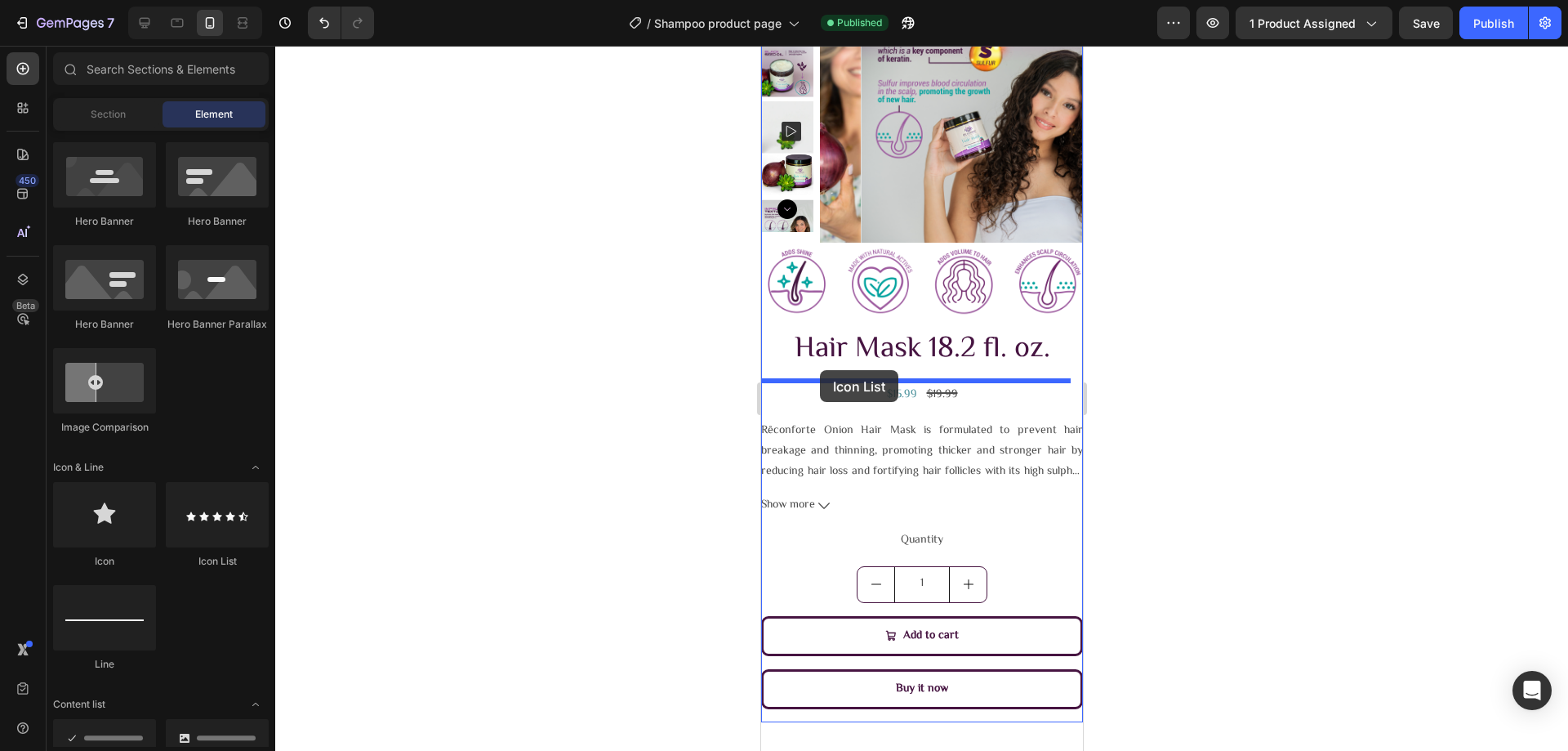
drag, startPoint x: 976, startPoint y: 559, endPoint x: 819, endPoint y: 370, distance: 245.7
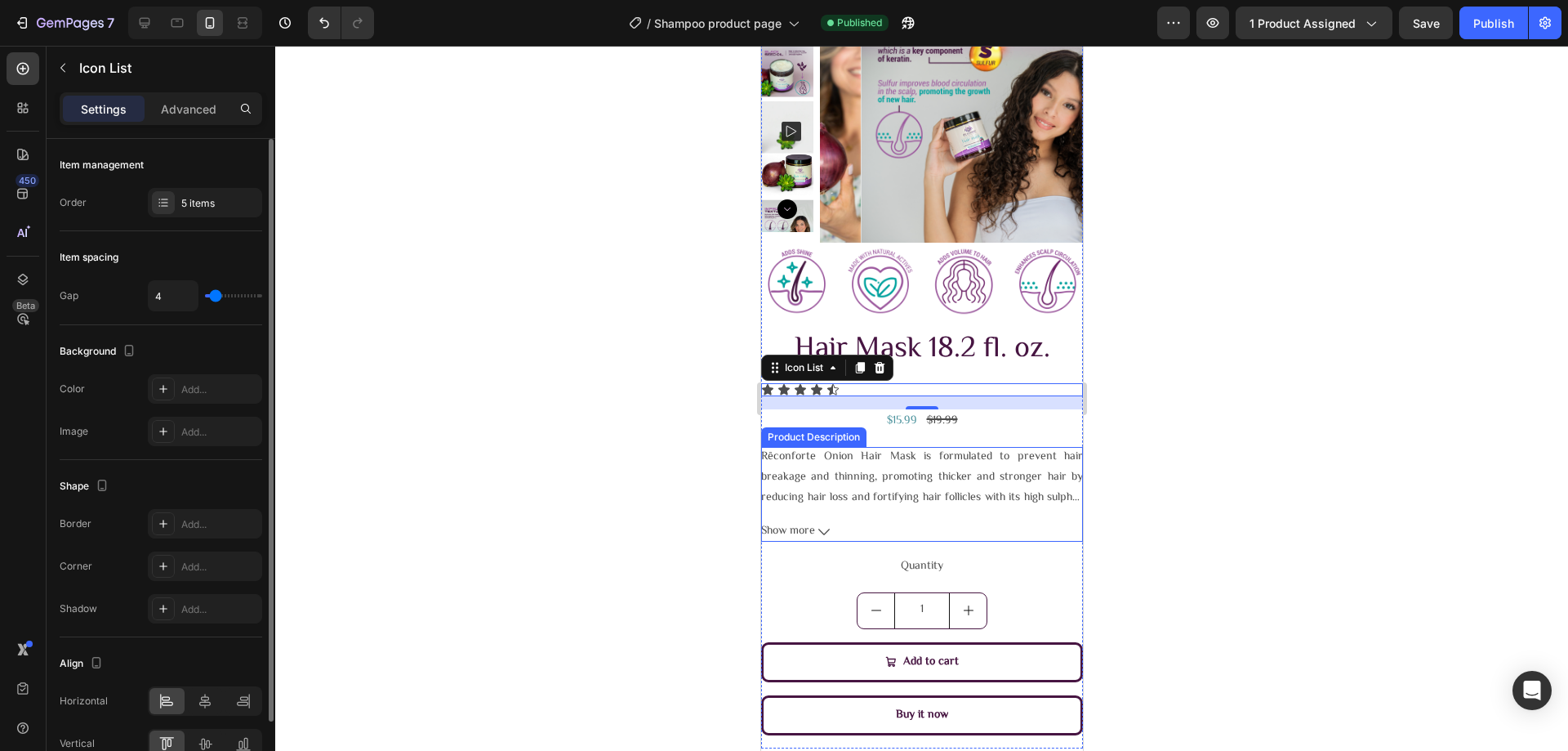
scroll to position [85, 0]
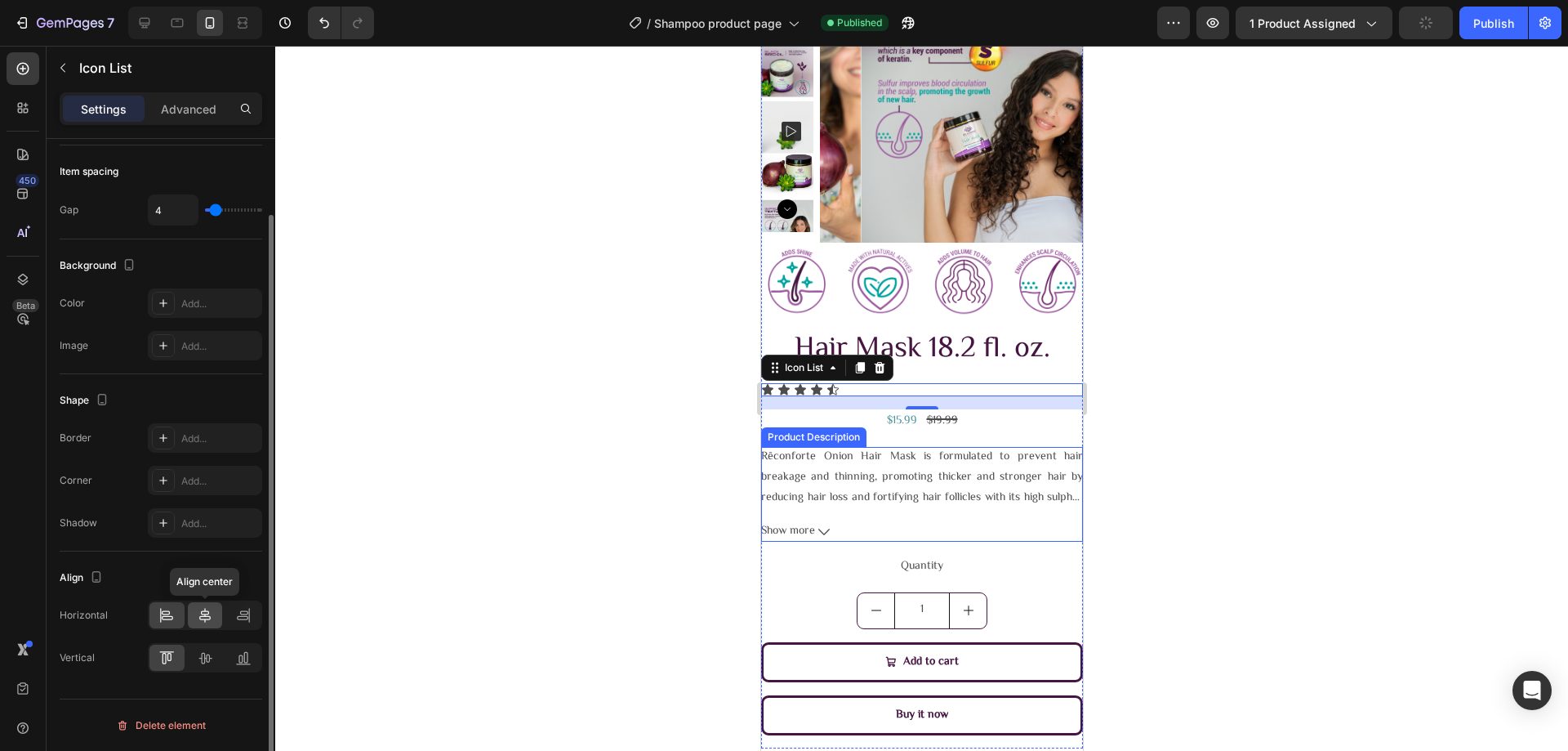
click at [208, 615] on icon at bounding box center [205, 615] width 16 height 16
click at [170, 613] on icon at bounding box center [165, 612] width 8 height 4
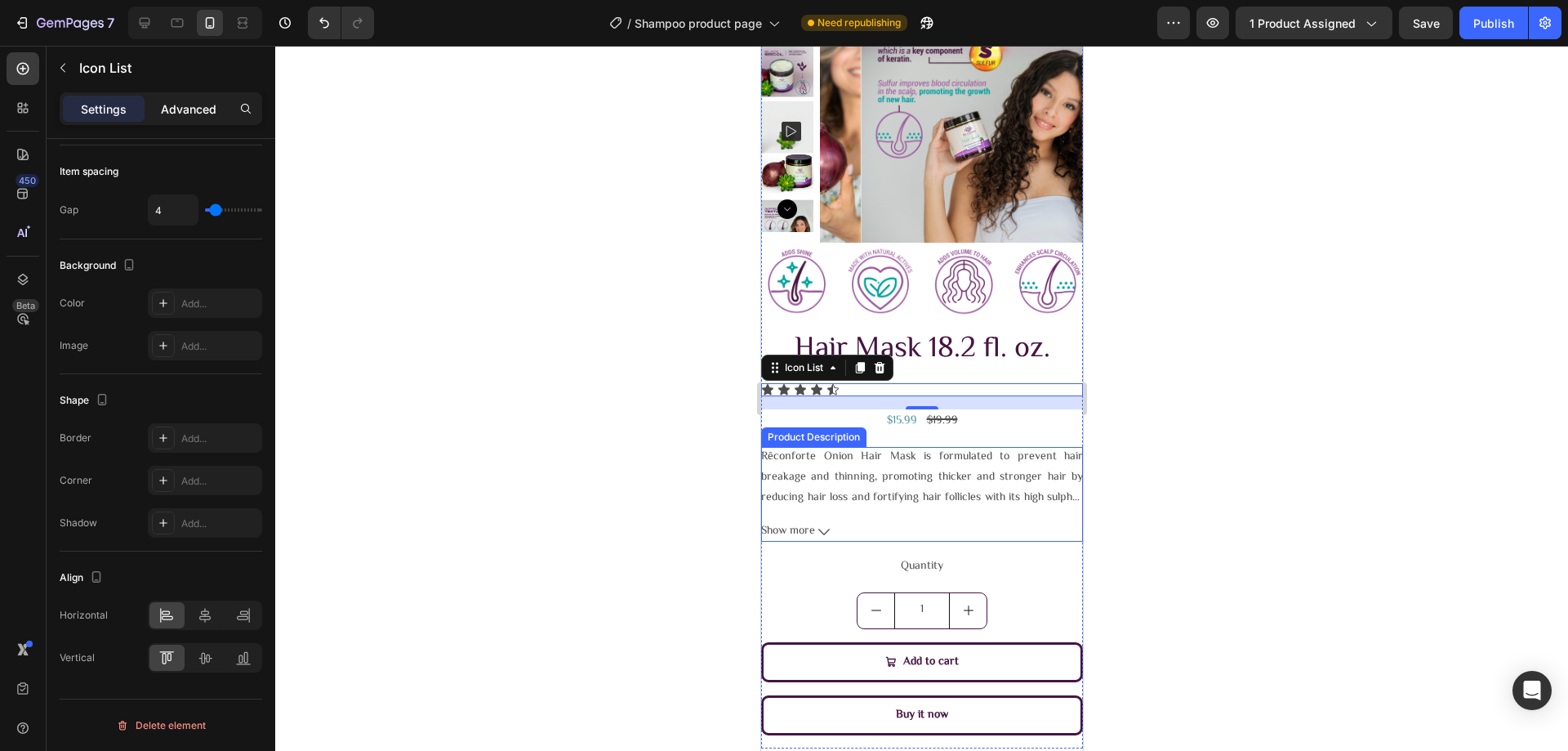
click at [205, 110] on p "Advanced" at bounding box center [189, 109] width 56 height 17
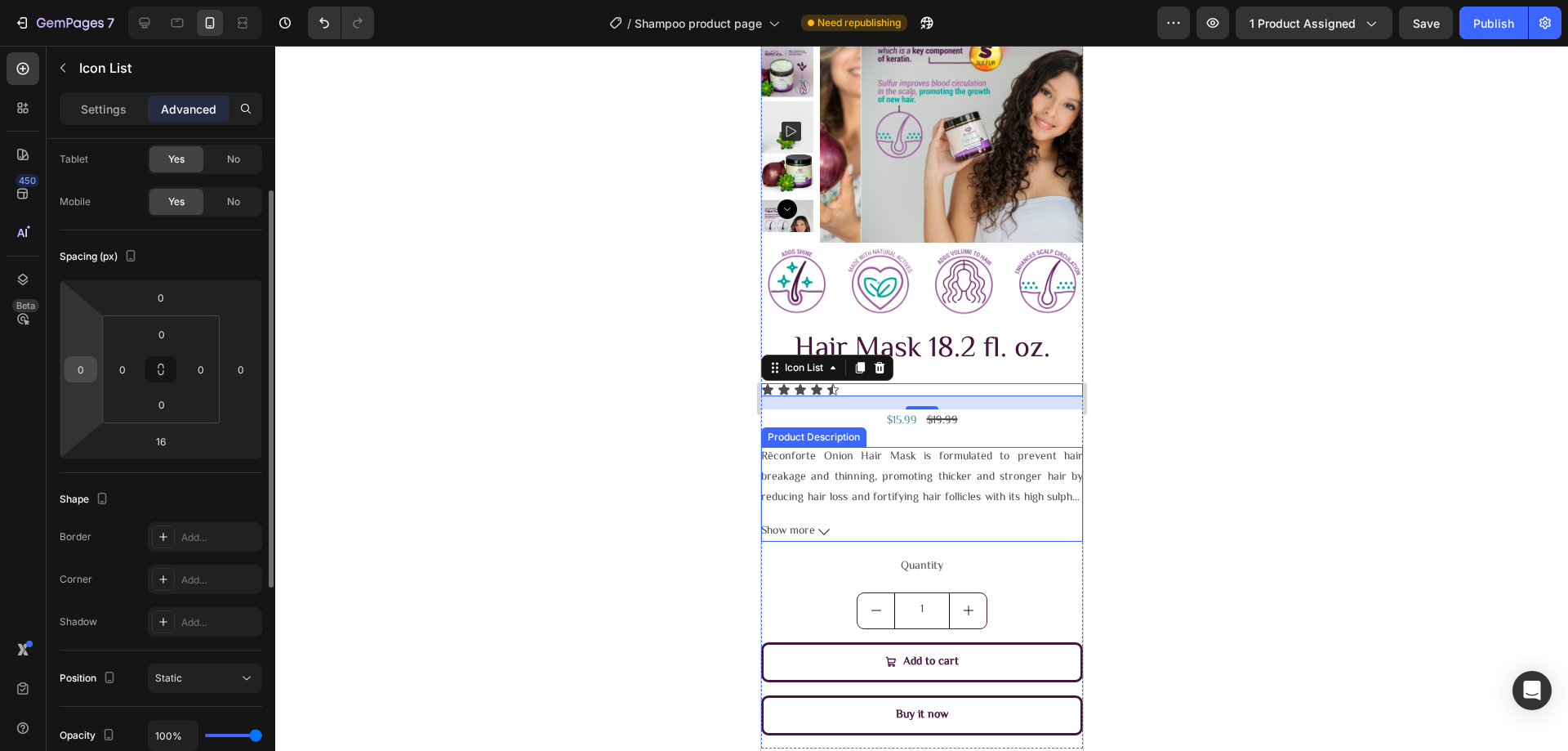
click at [88, 374] on input "0" at bounding box center [80, 368] width 24 height 24
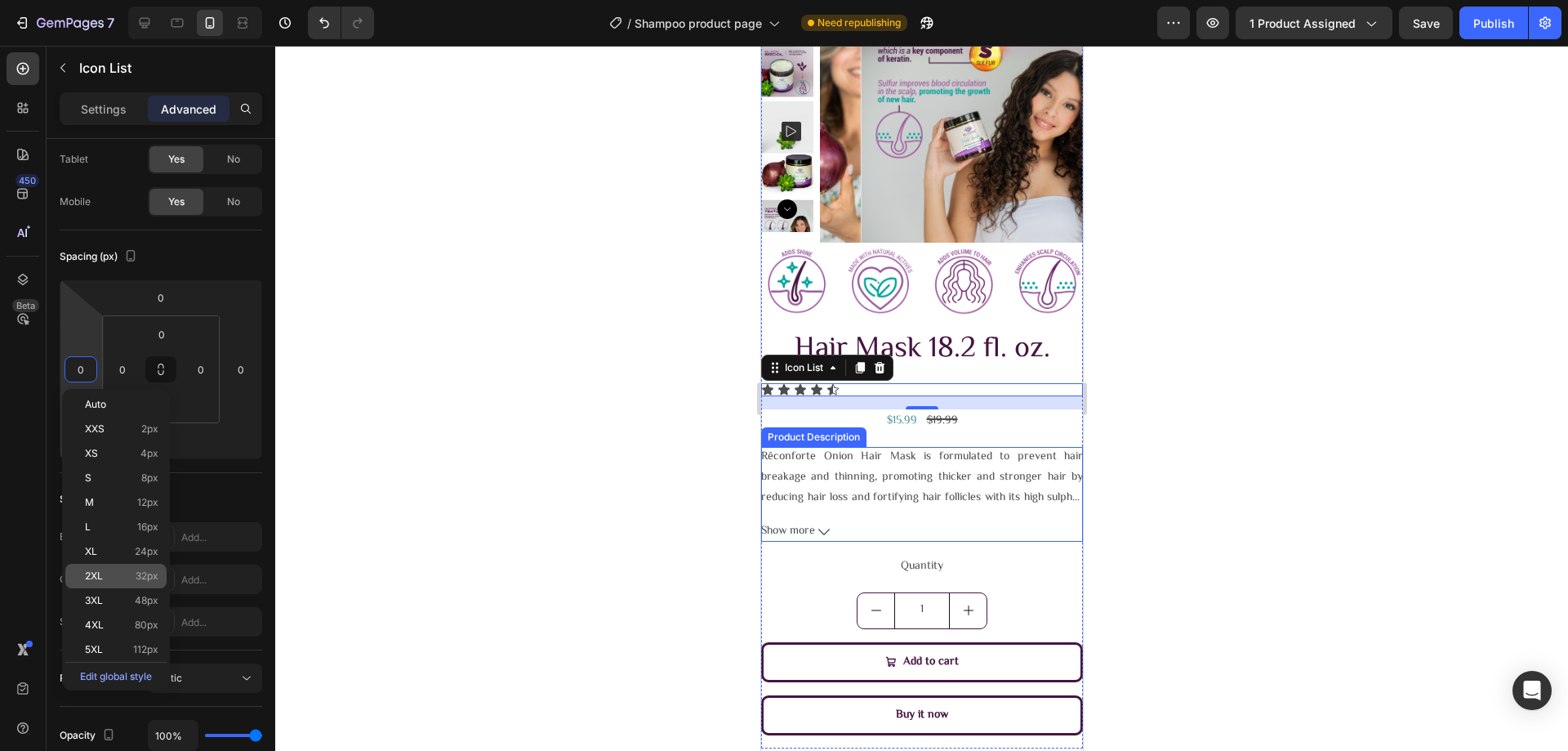
click at [128, 570] on div "2XL 32px" at bounding box center [116, 575] width 101 height 24
type input "32"
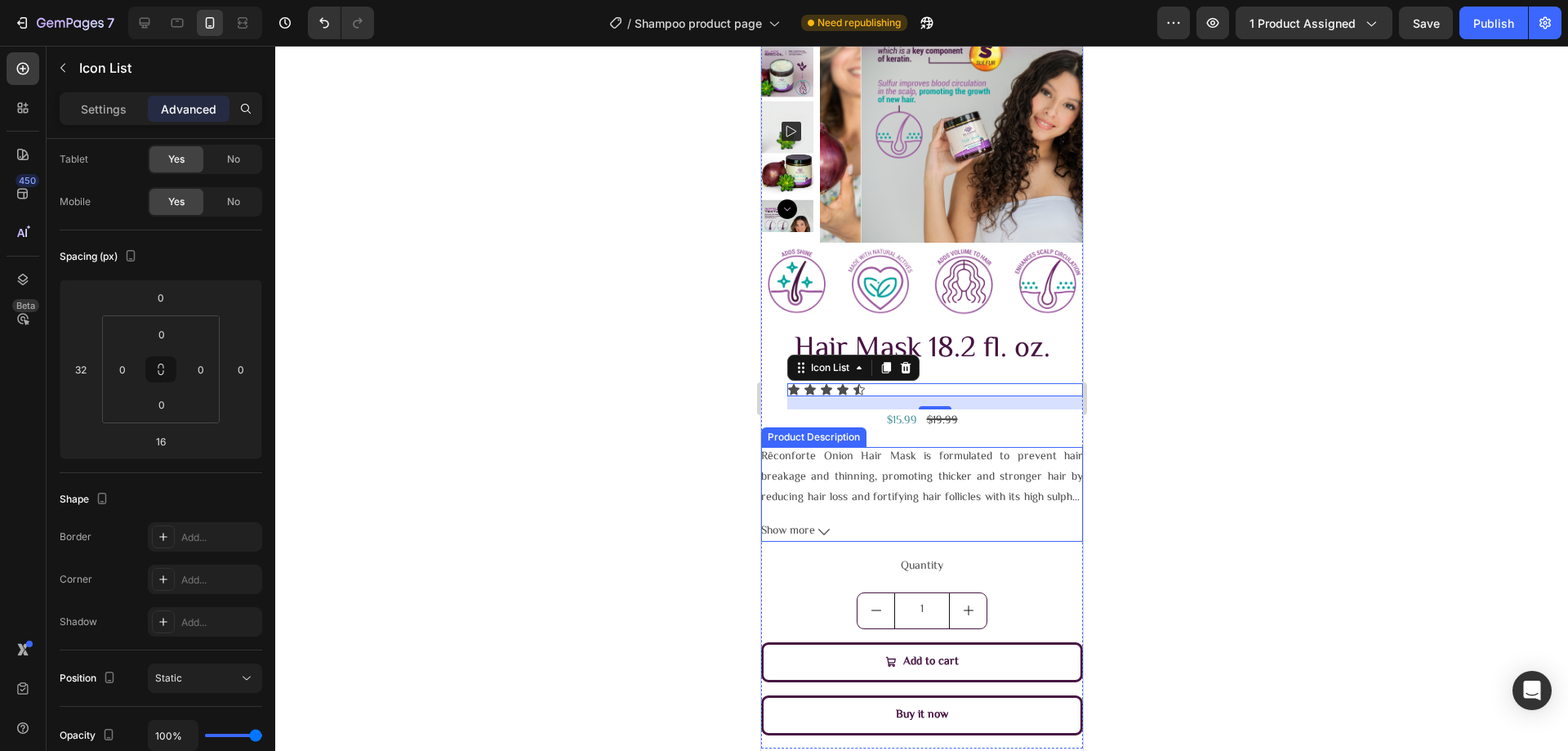
click at [456, 430] on div at bounding box center [921, 398] width 1292 height 705
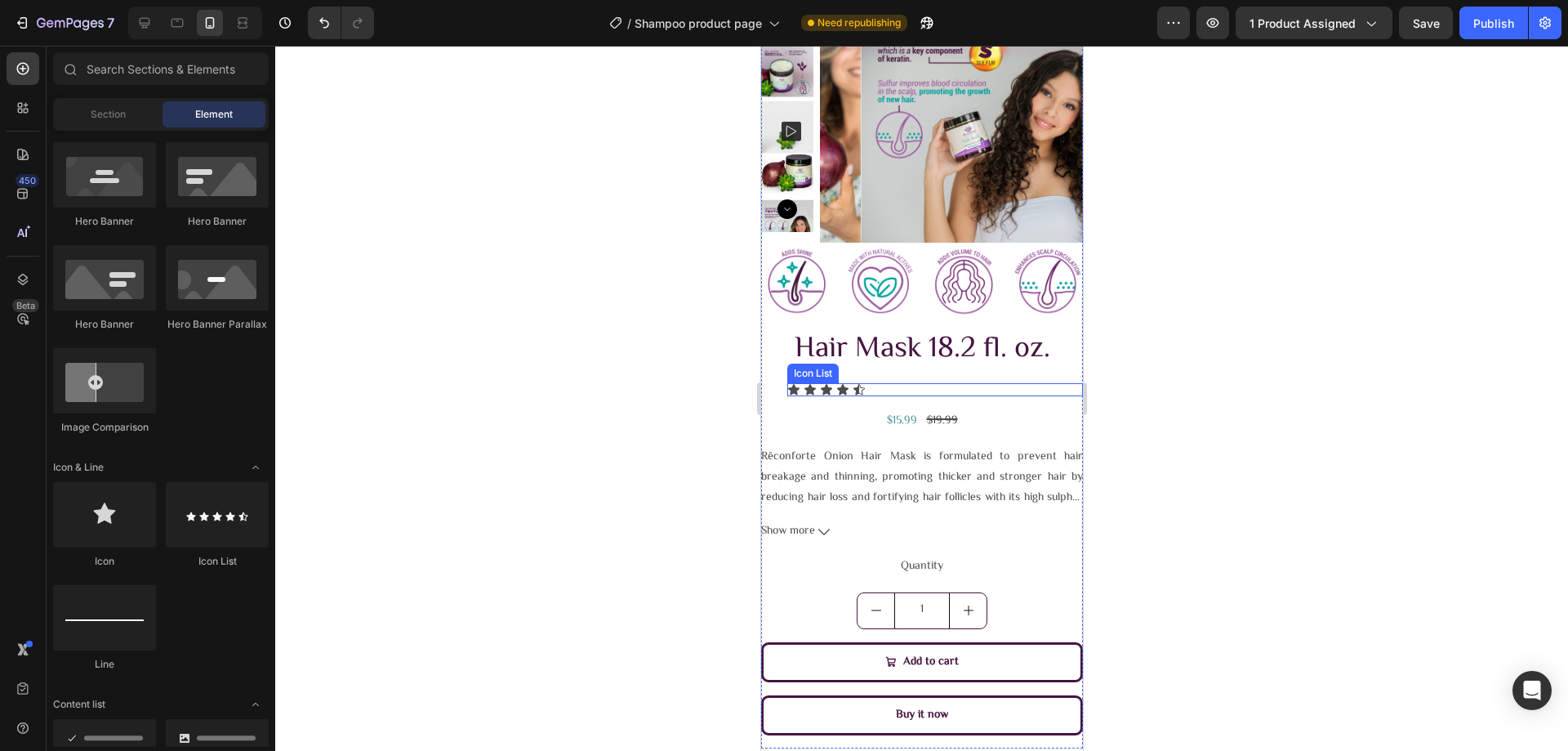
click at [870, 385] on div "Icon Icon Icon Icon Icon" at bounding box center [934, 389] width 295 height 13
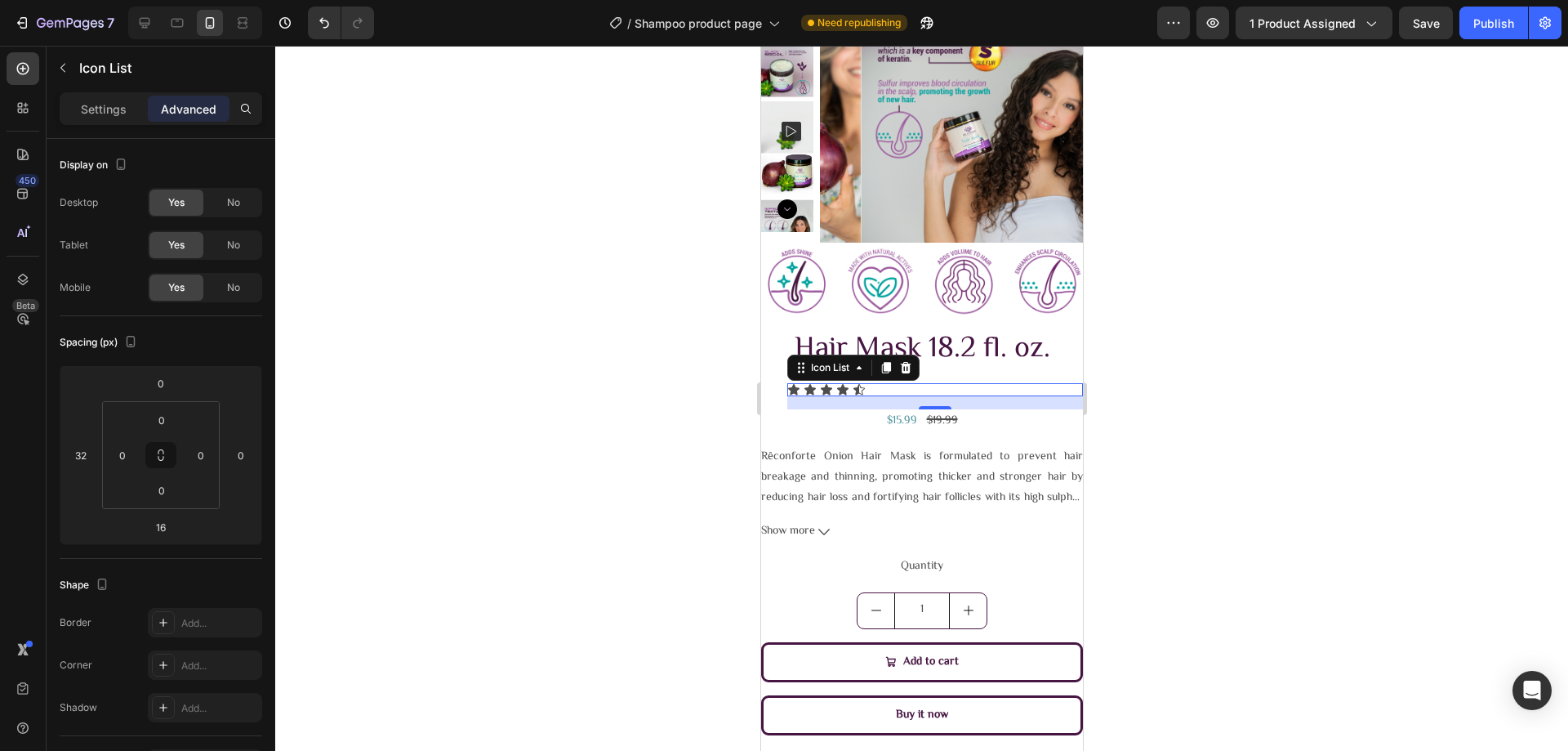
click at [895, 384] on div "Icon Icon Icon Icon Icon" at bounding box center [934, 389] width 295 height 13
click at [85, 61] on p "Icon List" at bounding box center [167, 68] width 176 height 20
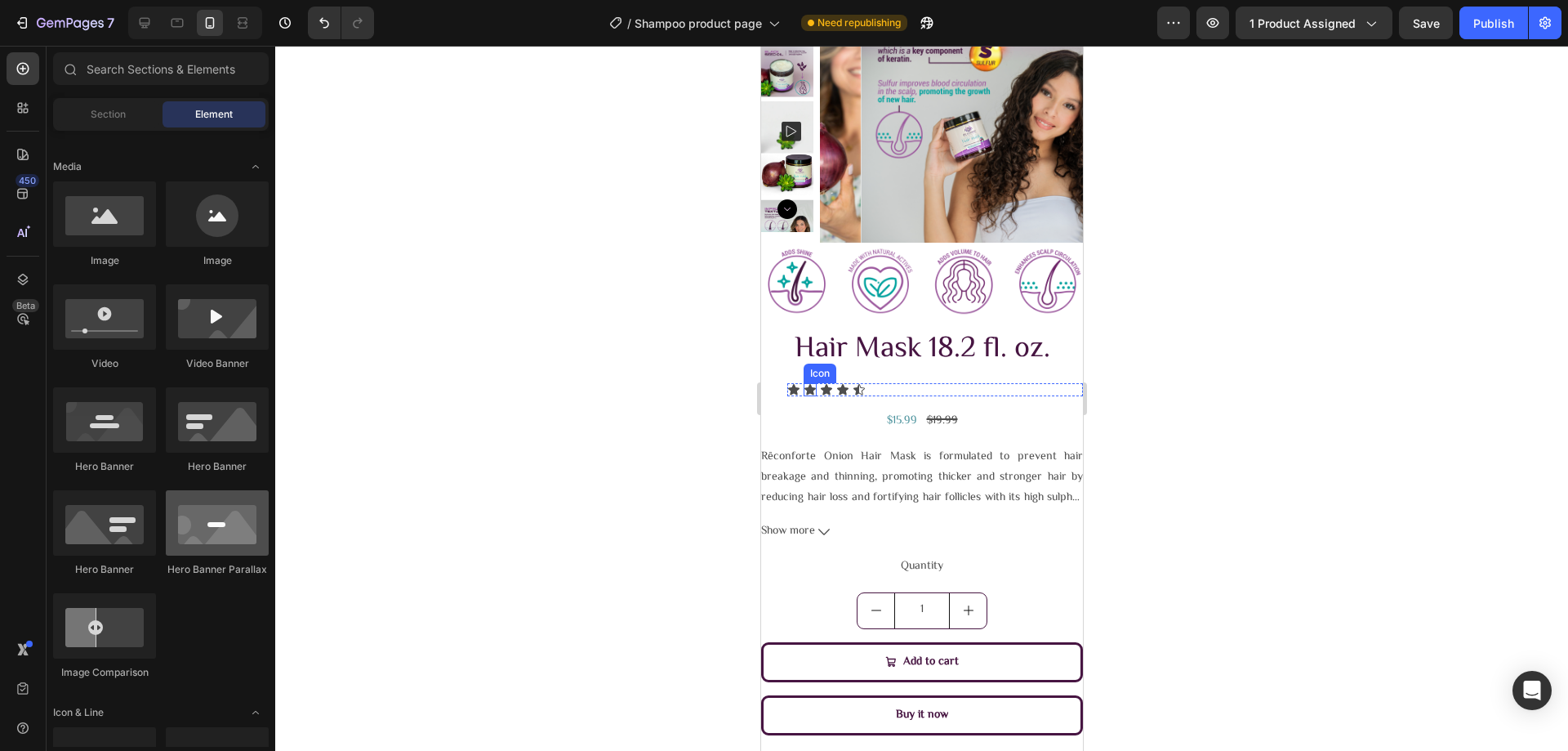
scroll to position [82, 0]
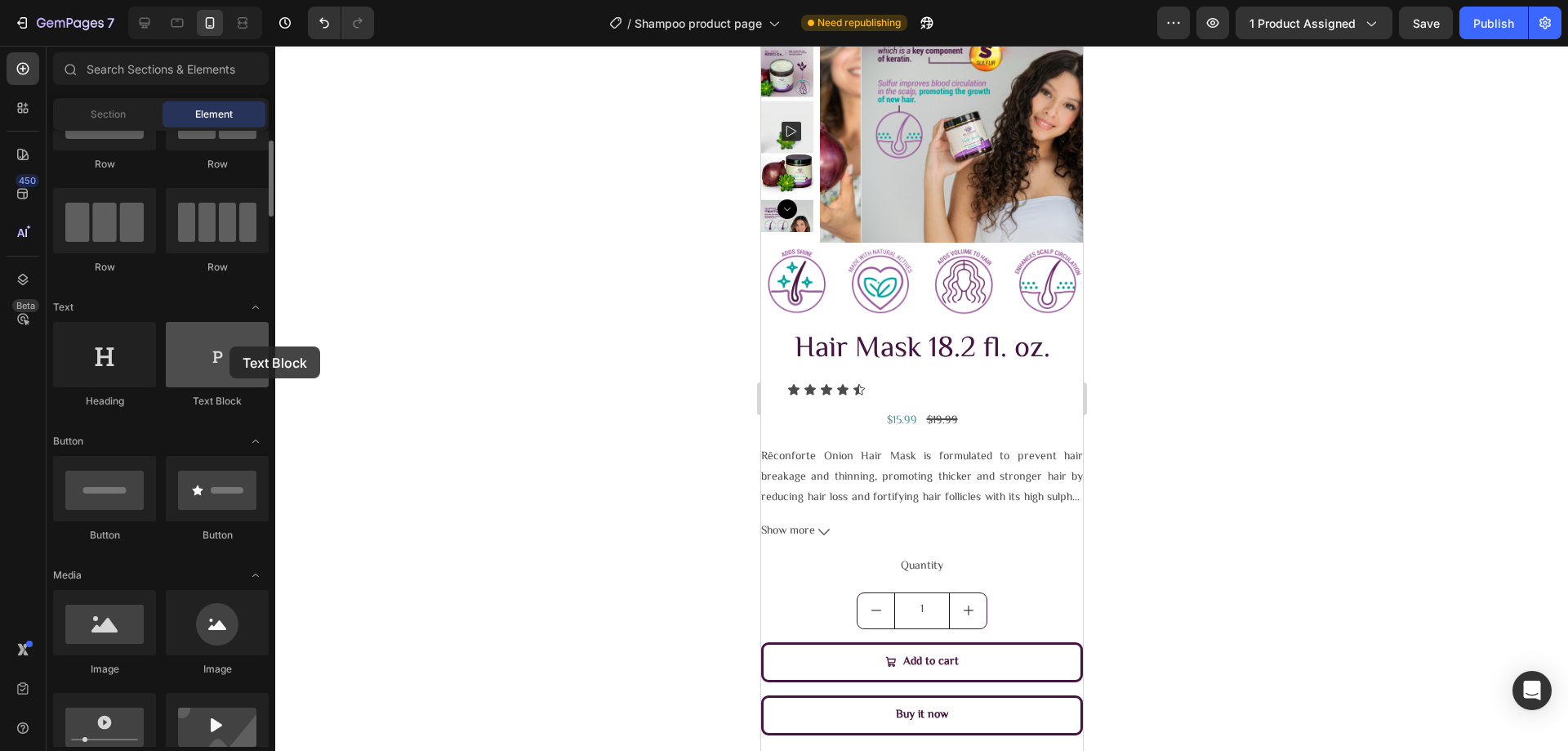
drag, startPoint x: 209, startPoint y: 364, endPoint x: 230, endPoint y: 347, distance: 27.0
click at [230, 347] on div at bounding box center [217, 354] width 103 height 66
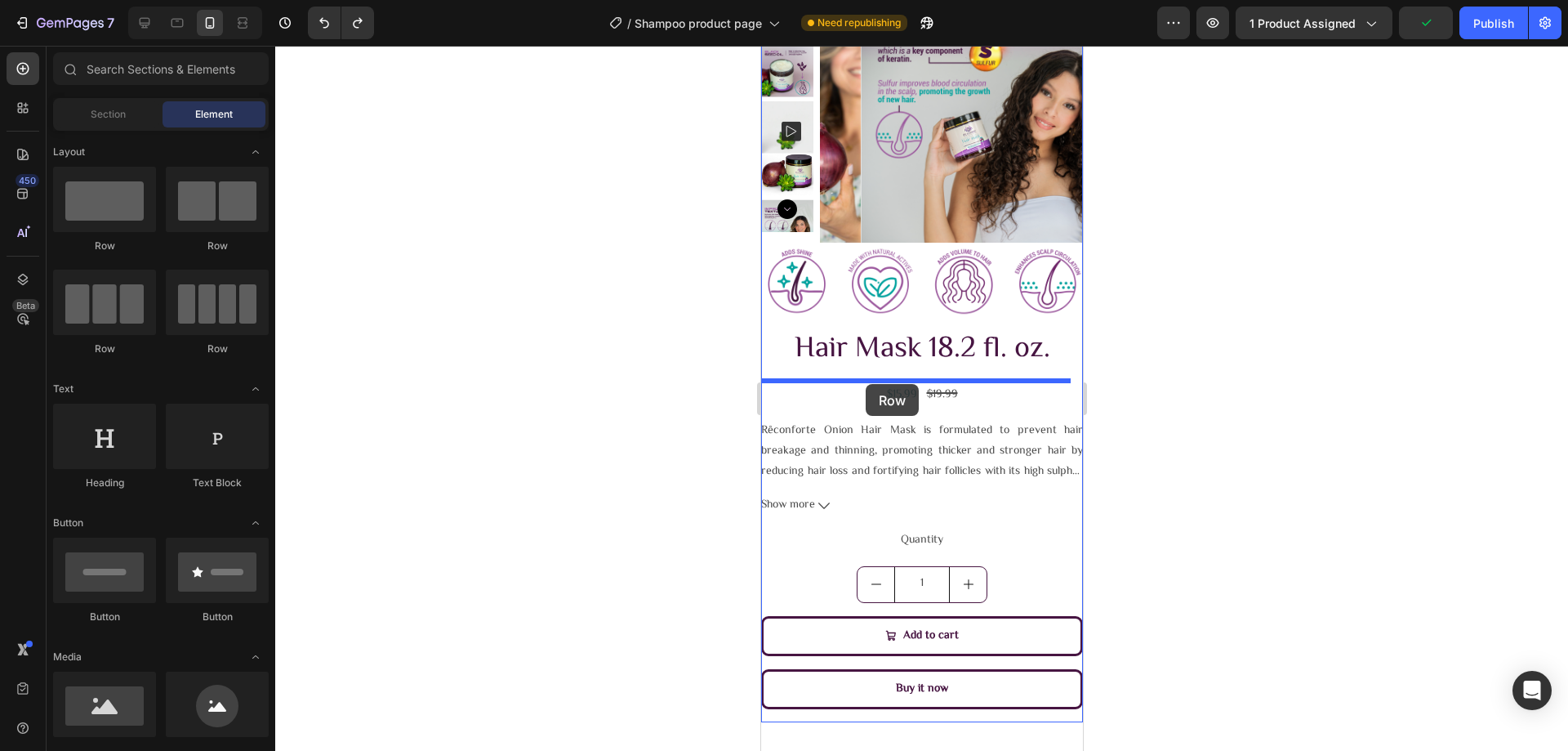
drag, startPoint x: 983, startPoint y: 234, endPoint x: 865, endPoint y: 384, distance: 190.9
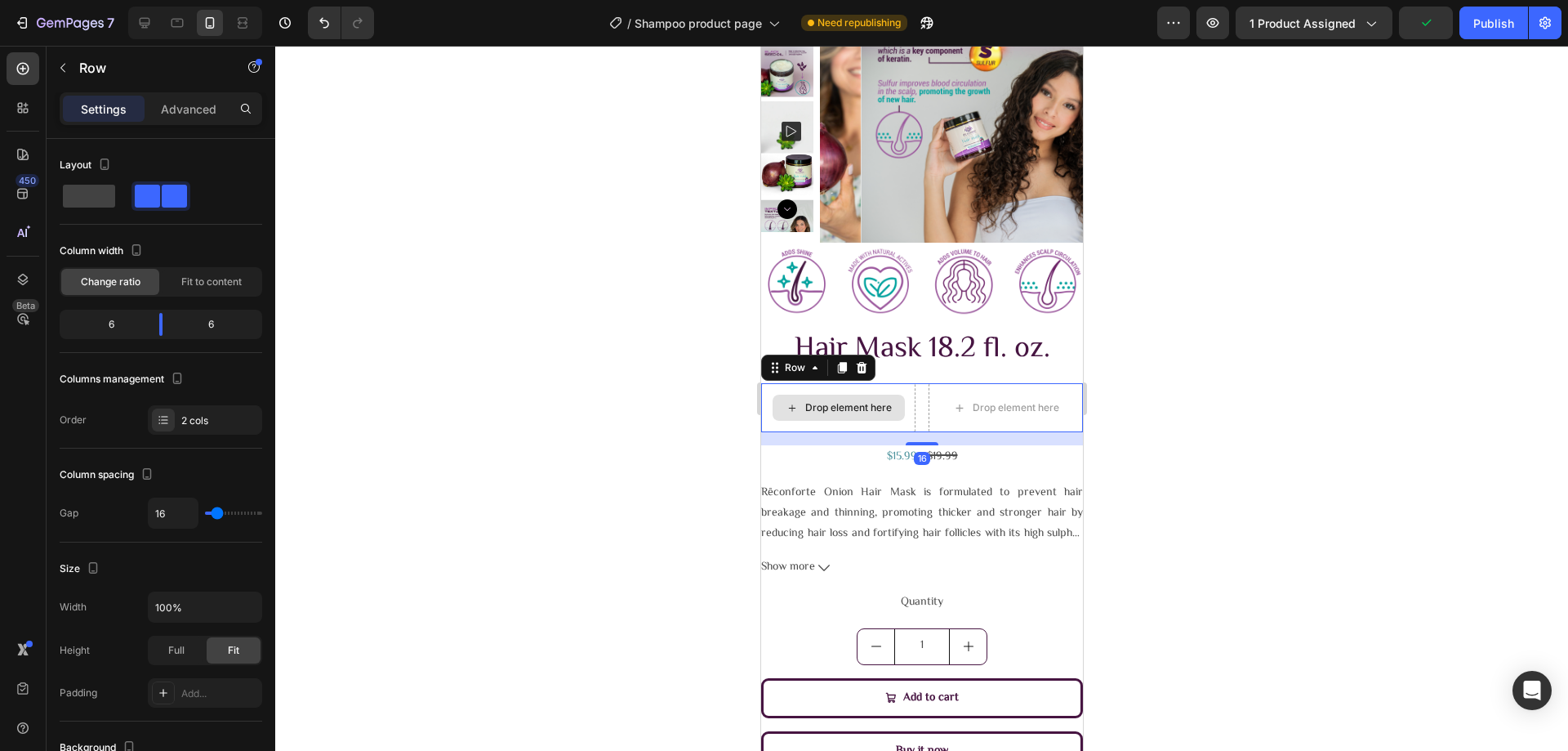
click at [832, 401] on div "Drop element here" at bounding box center [848, 407] width 86 height 13
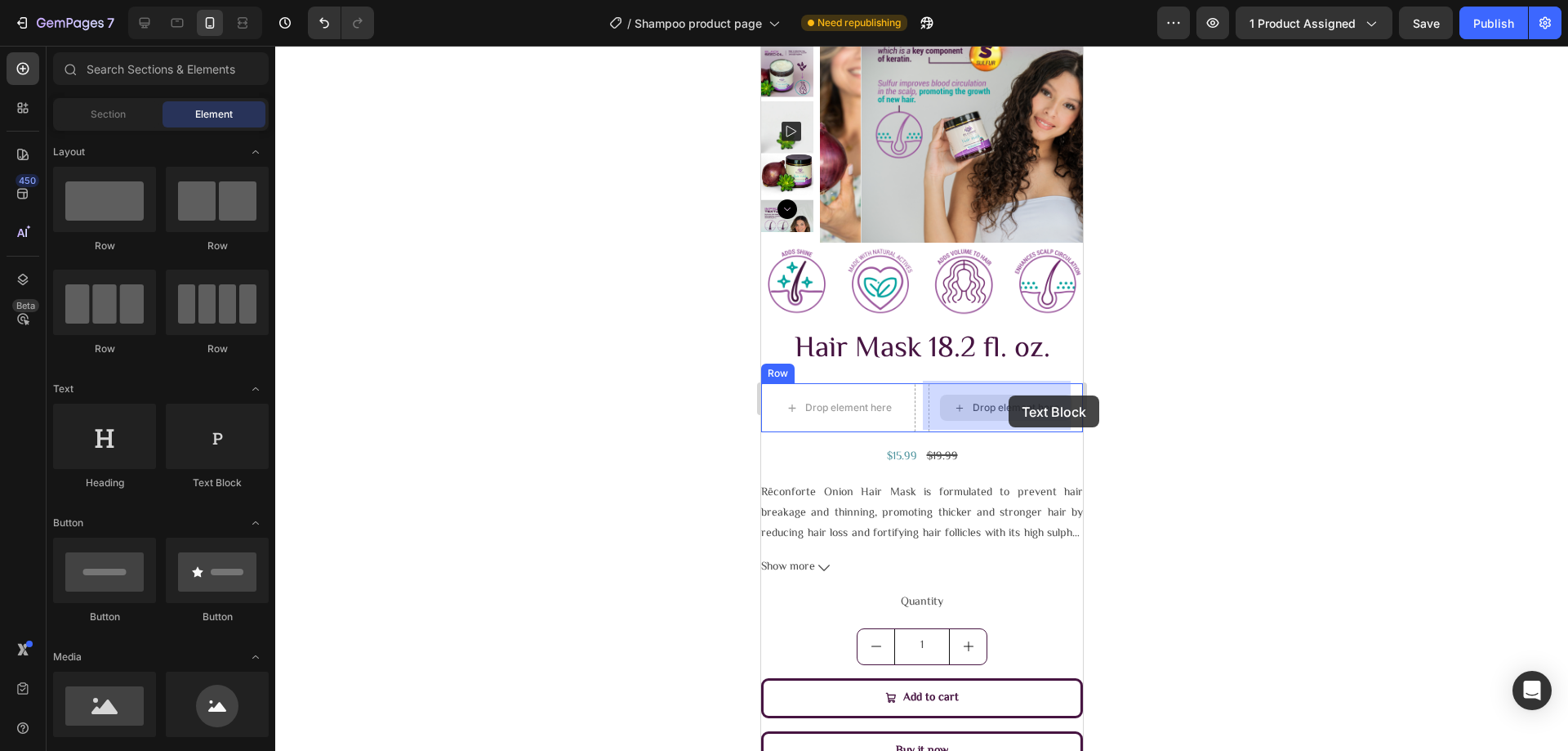
drag, startPoint x: 992, startPoint y: 496, endPoint x: 1001, endPoint y: 397, distance: 99.4
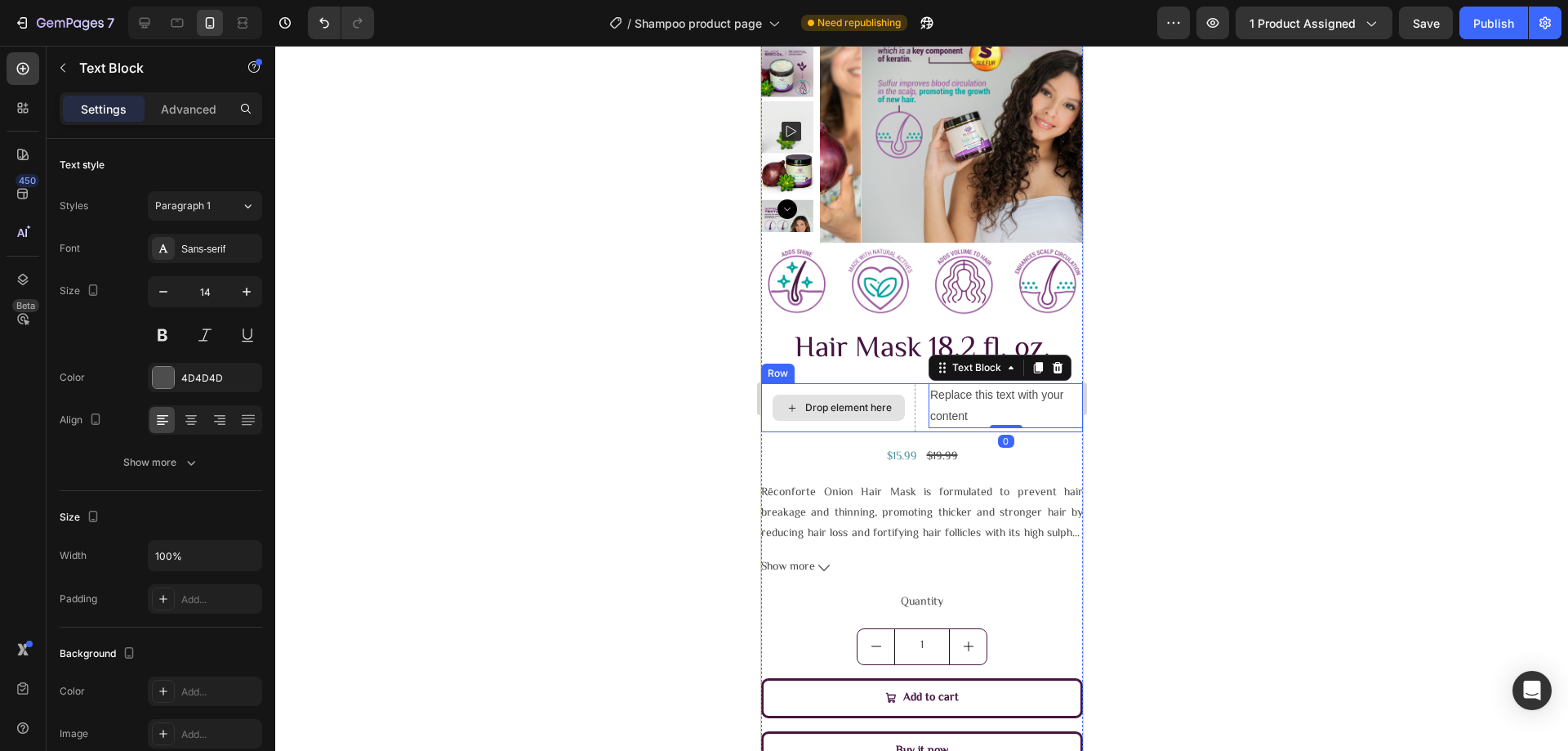
click at [813, 409] on div "Drop element here" at bounding box center [848, 407] width 86 height 13
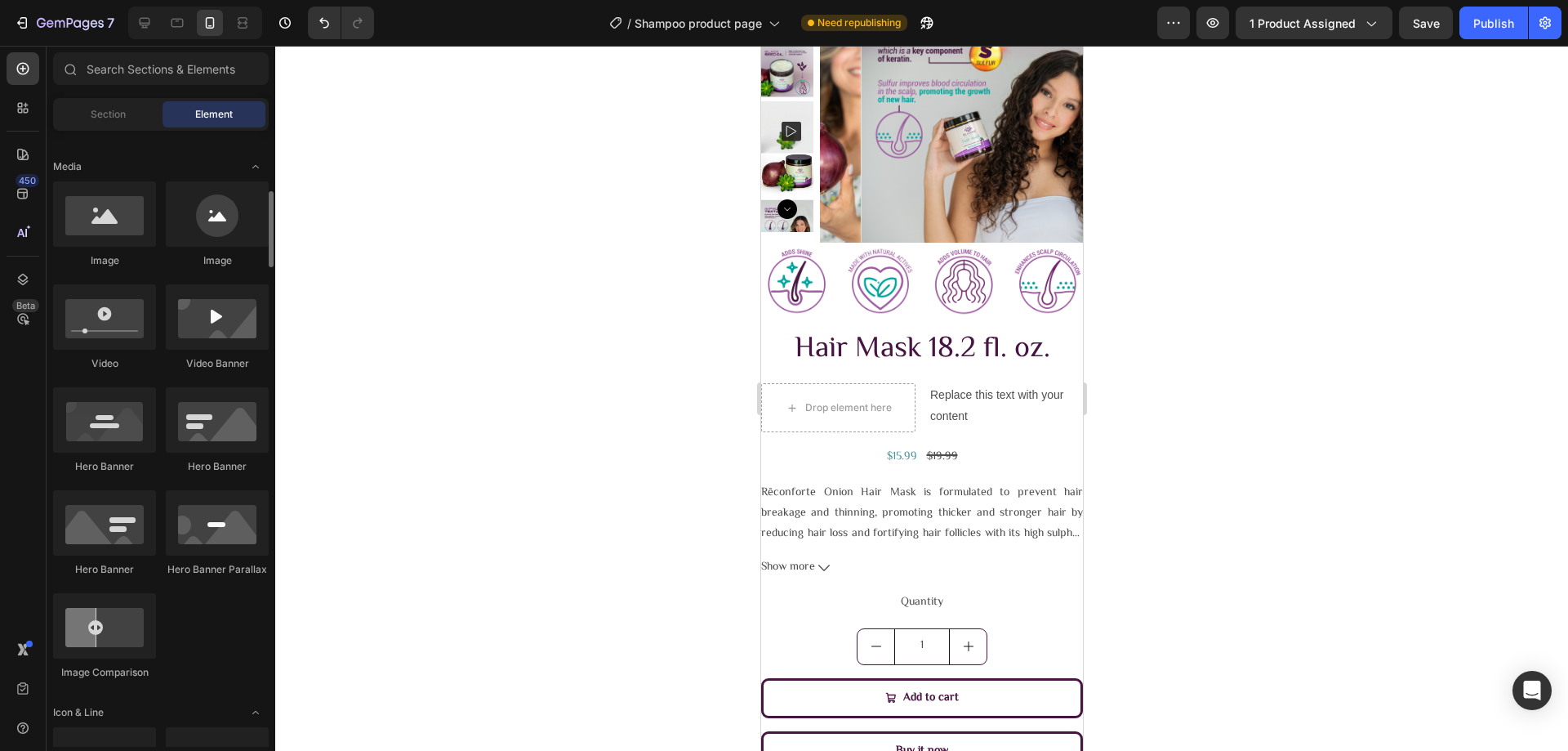
scroll to position [980, 0]
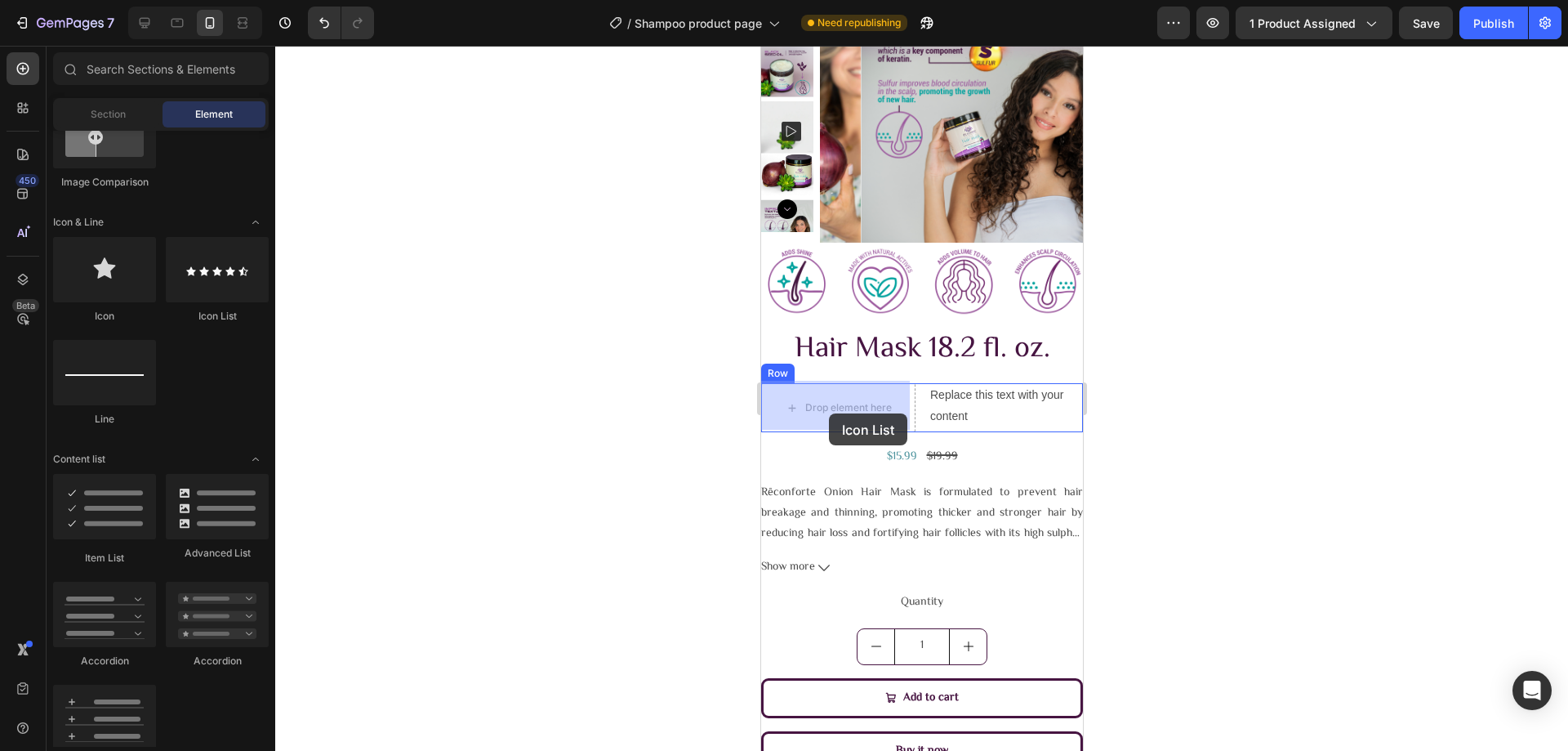
drag, startPoint x: 977, startPoint y: 307, endPoint x: 825, endPoint y: 412, distance: 184.7
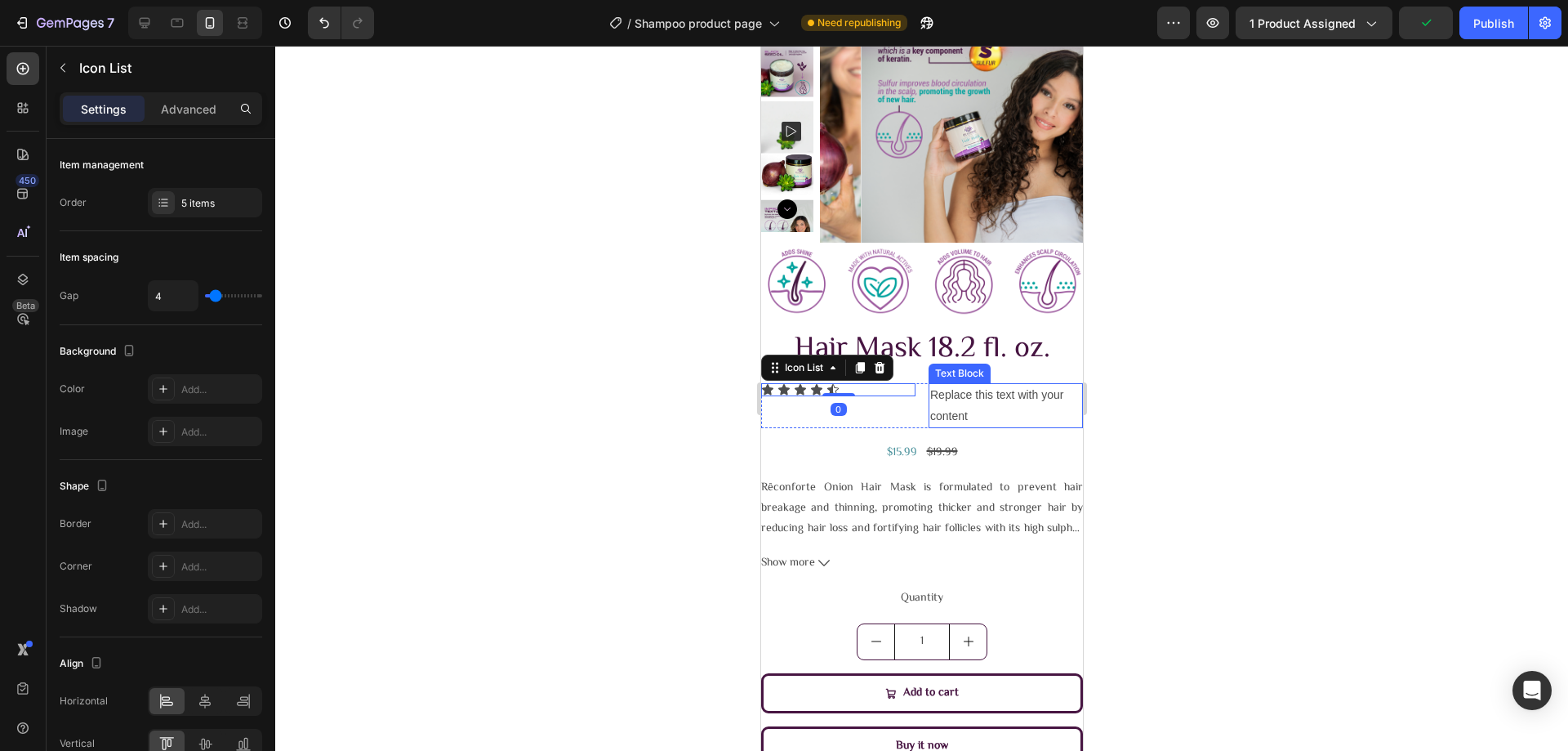
click at [955, 410] on div "Replace this text with your content" at bounding box center [1005, 404] width 154 height 44
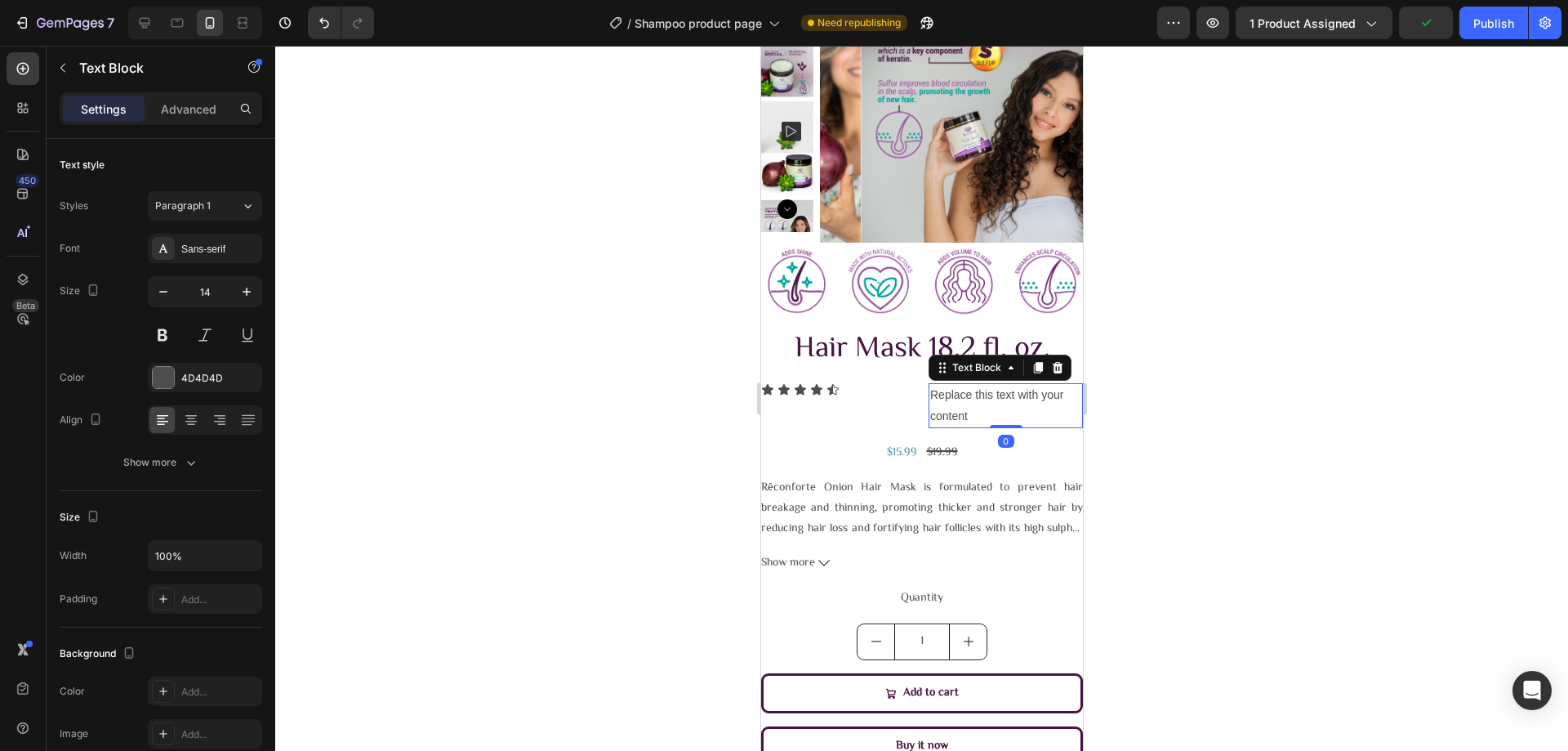
click at [955, 410] on div "Replace this text with your content" at bounding box center [1005, 404] width 154 height 44
click at [955, 410] on p "Replace this text with your content" at bounding box center [1005, 404] width 151 height 40
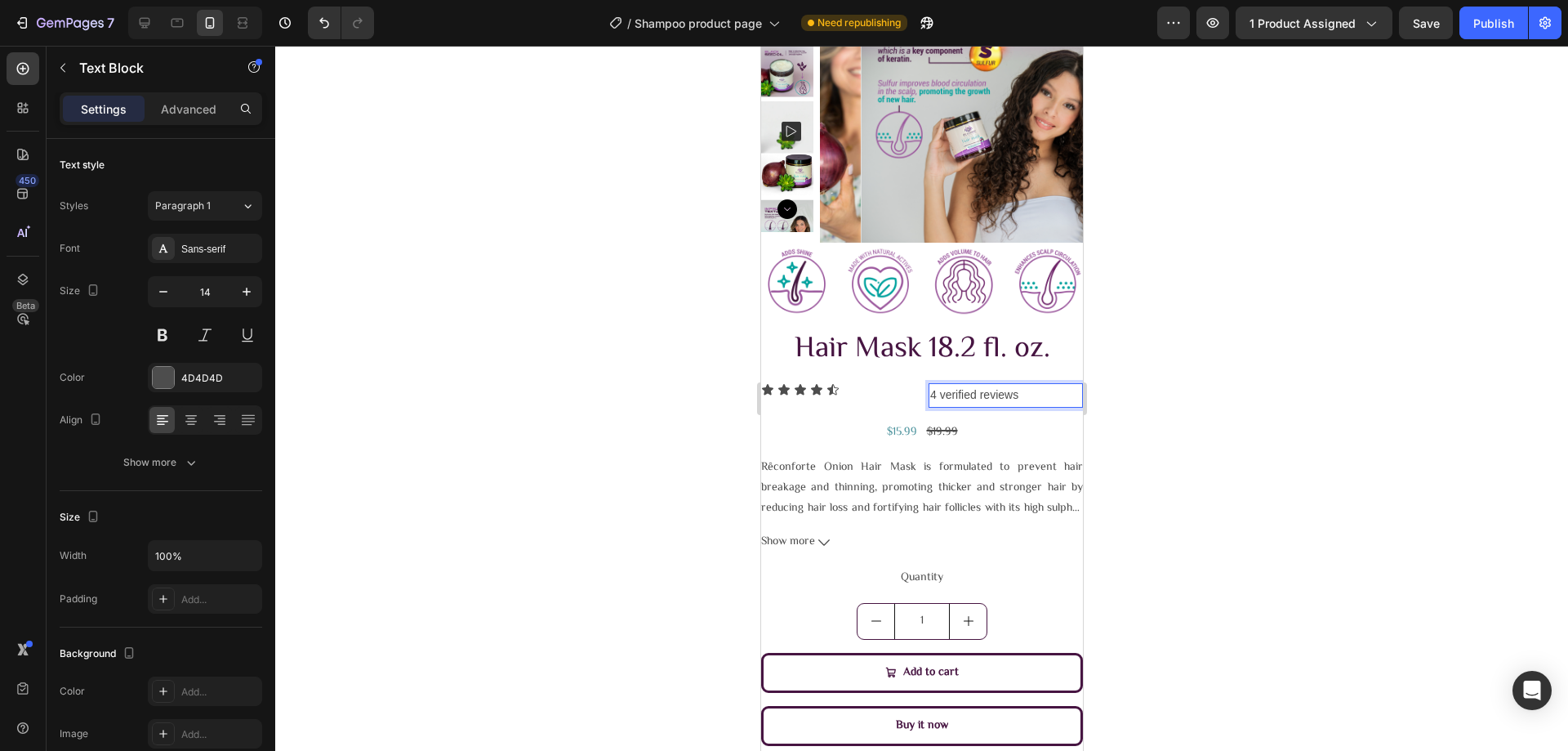
click at [1313, 395] on div at bounding box center [921, 398] width 1292 height 705
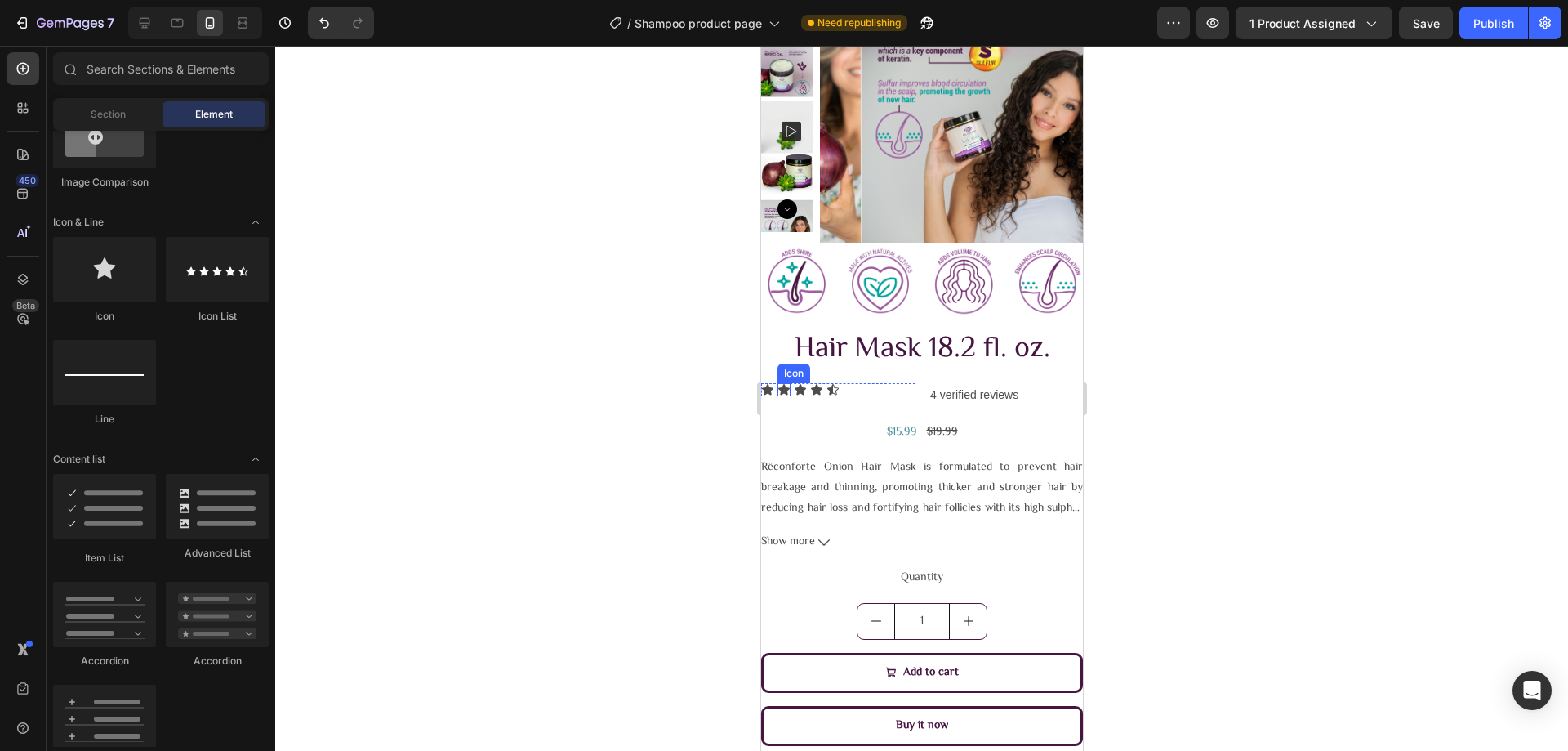
click at [788, 392] on icon at bounding box center [783, 389] width 13 height 13
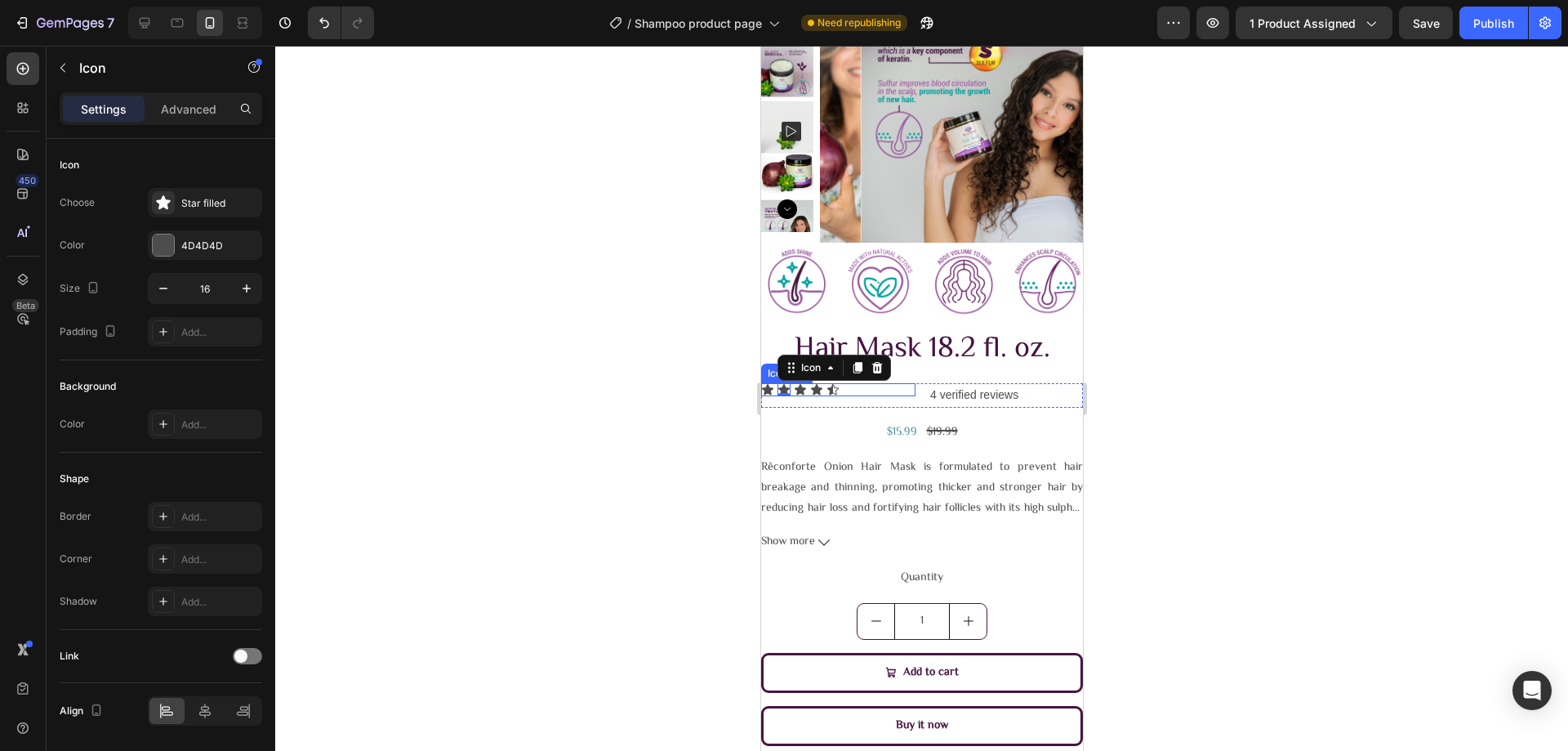
click at [866, 392] on div "Icon Icon 0 Icon Icon Icon" at bounding box center [838, 389] width 154 height 13
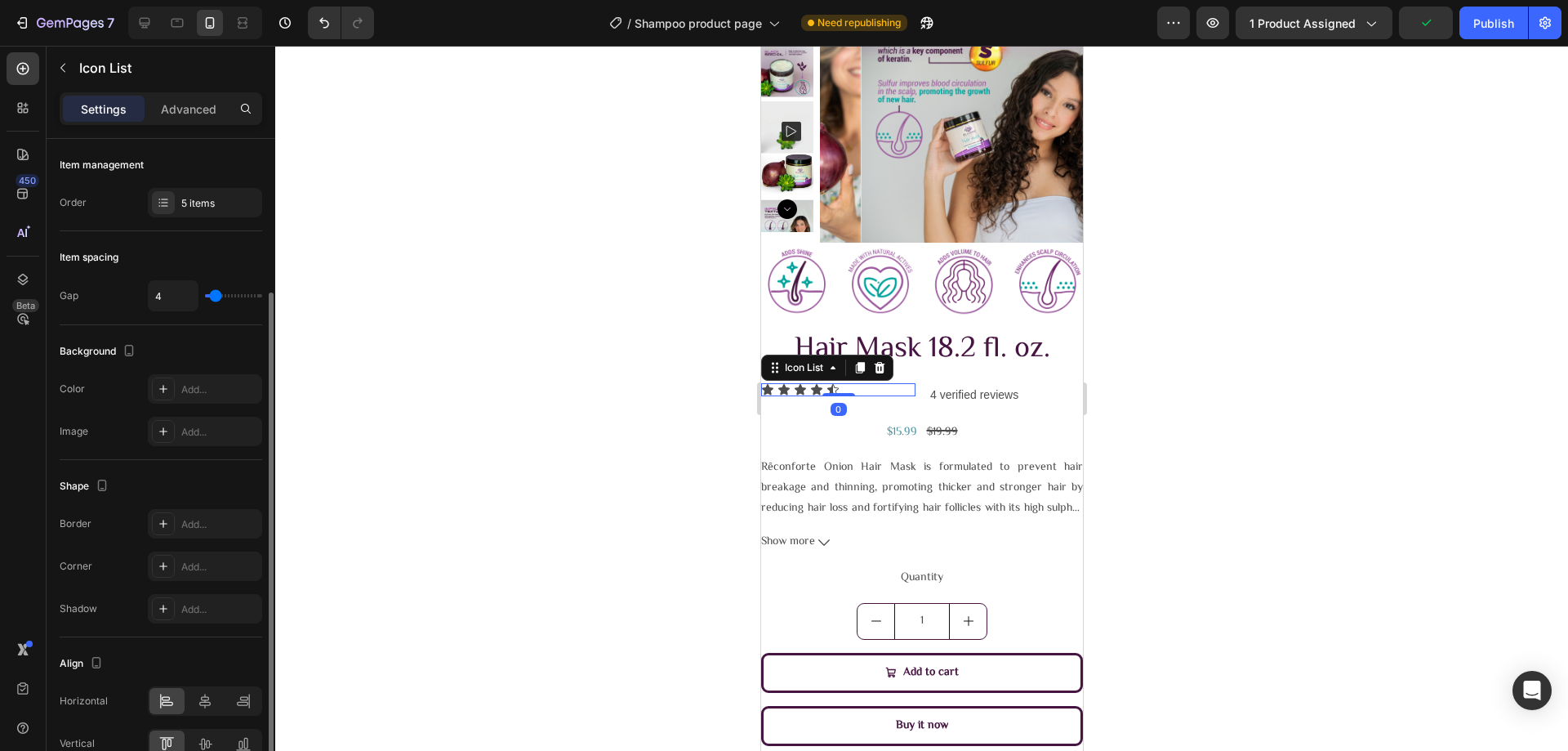
scroll to position [82, 0]
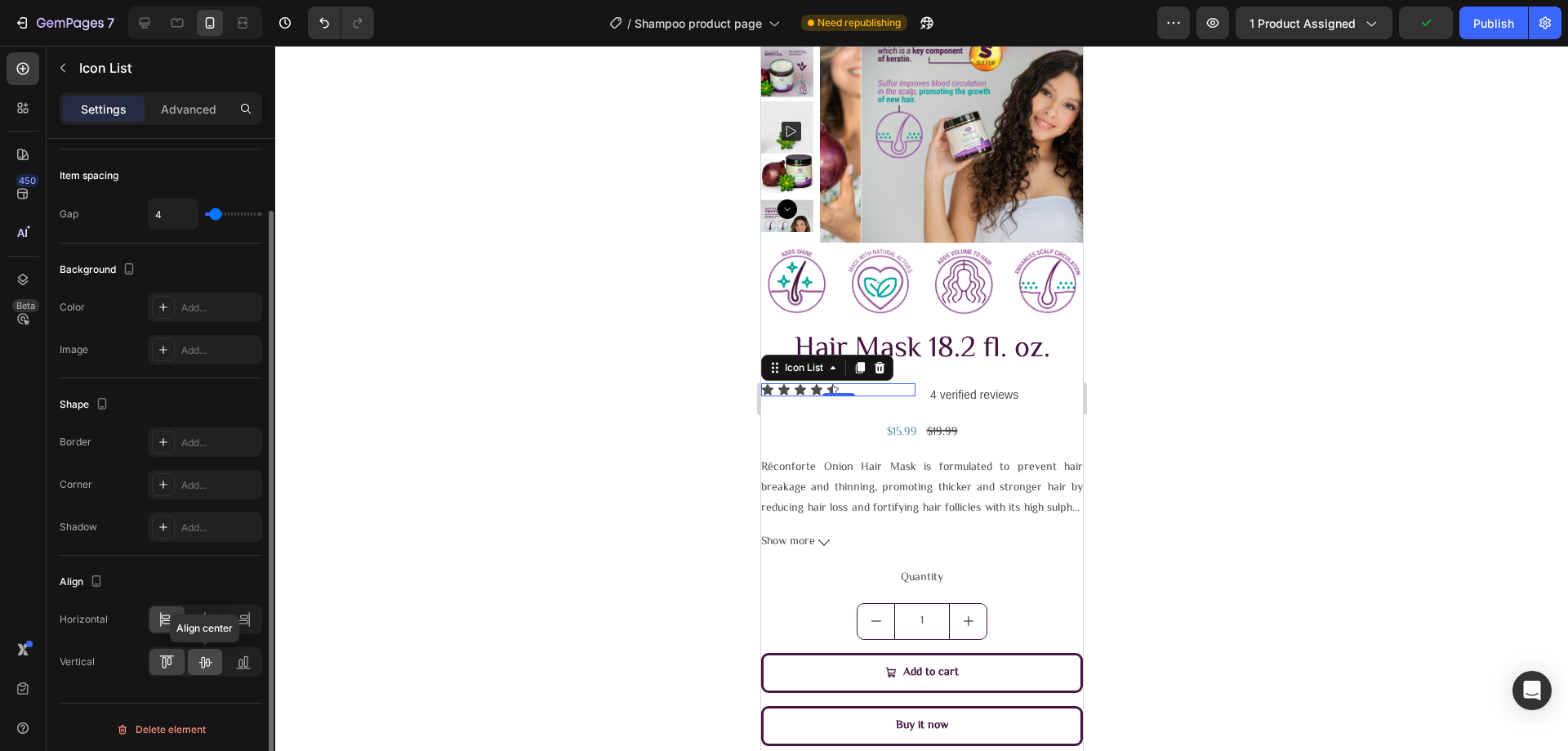
click at [216, 657] on div at bounding box center [205, 661] width 35 height 26
click at [240, 617] on icon at bounding box center [243, 616] width 8 height 4
click at [168, 617] on icon at bounding box center [166, 619] width 16 height 16
click at [201, 667] on icon at bounding box center [205, 661] width 16 height 16
click at [616, 443] on div at bounding box center [921, 398] width 1292 height 705
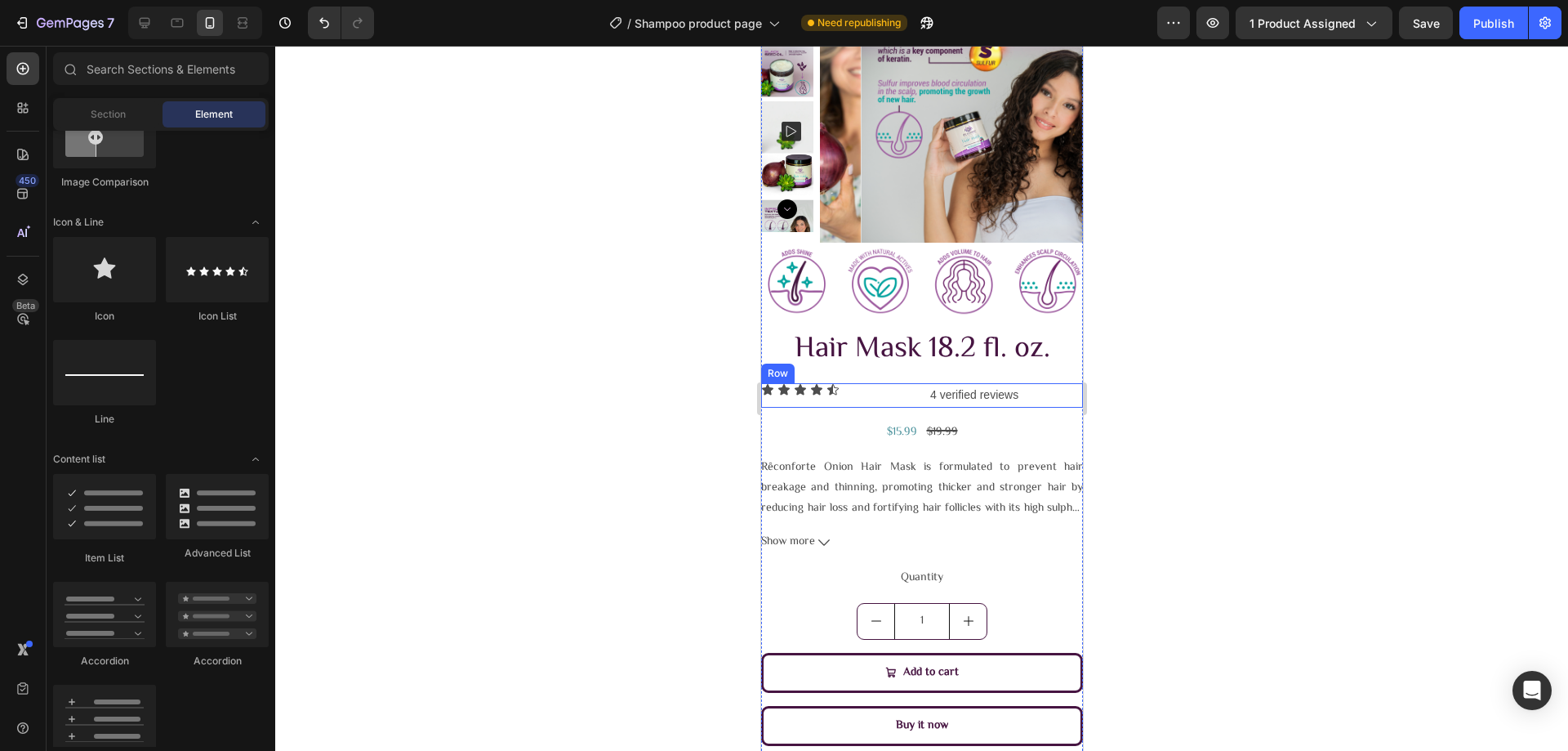
click at [908, 387] on div "Icon Icon Icon Icon Icon Icon List 4 verified reviews Text Block Row" at bounding box center [921, 394] width 322 height 23
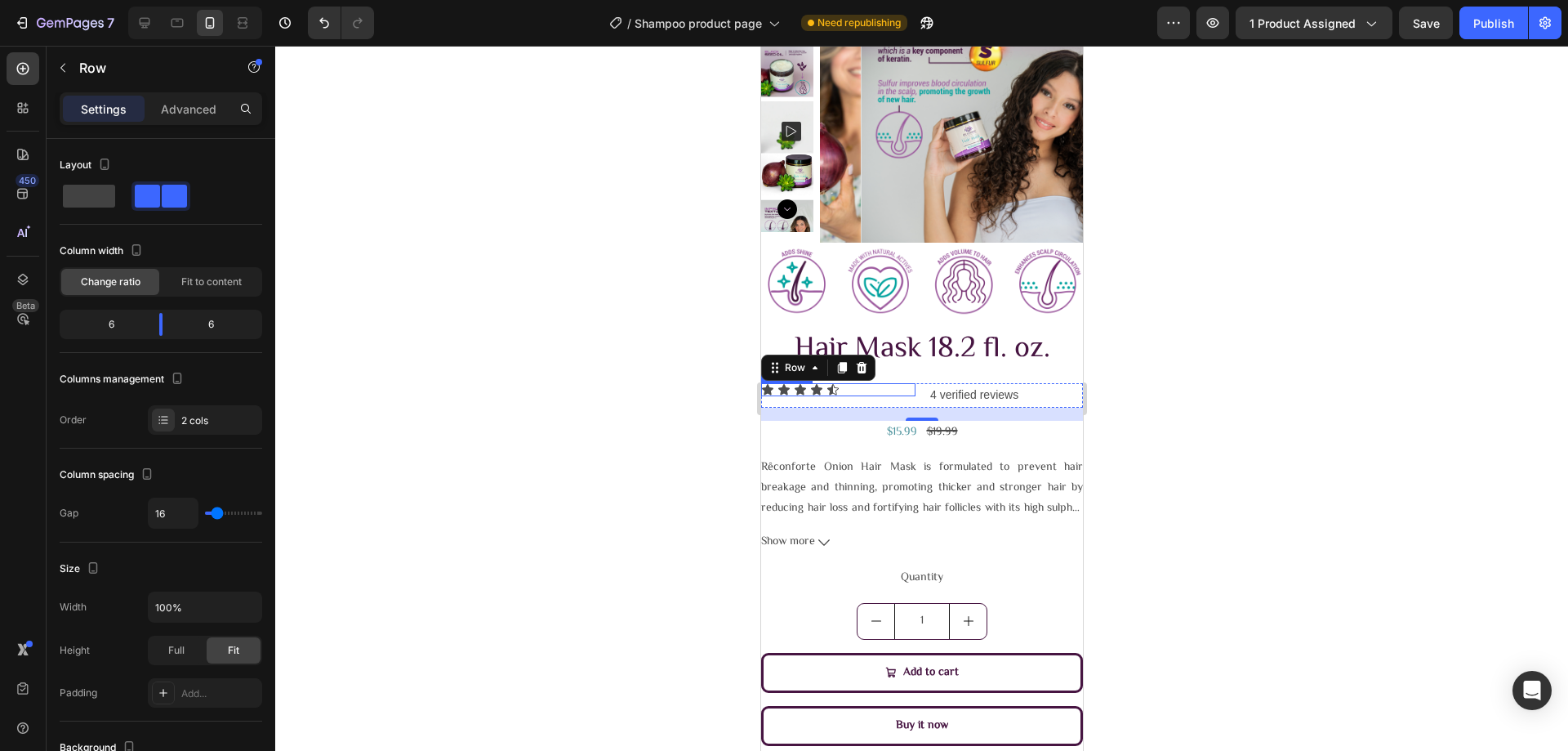
click at [877, 393] on div "Icon Icon Icon Icon Icon" at bounding box center [838, 389] width 154 height 13
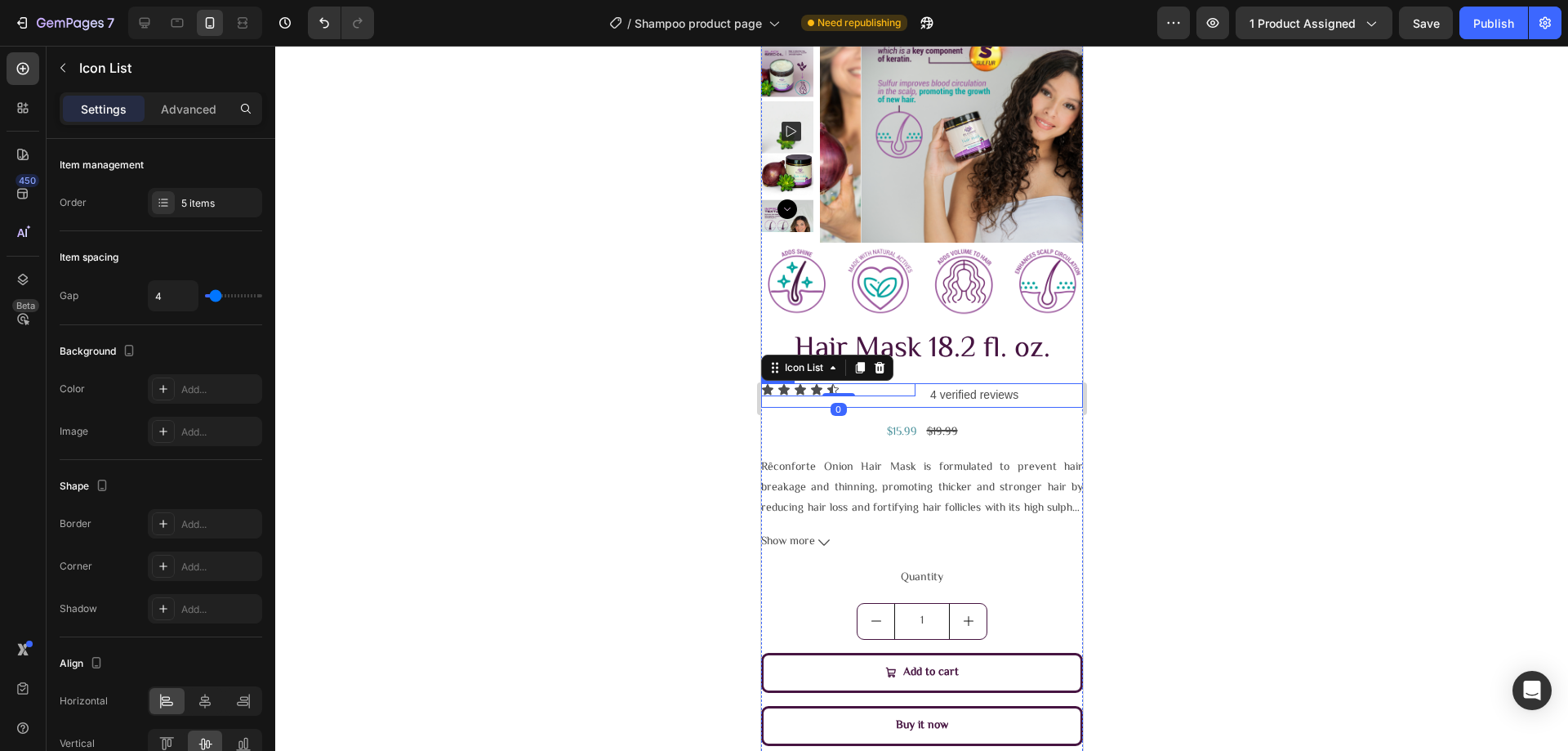
click at [873, 396] on div "Icon Icon Icon Icon Icon Icon List 0" at bounding box center [838, 394] width 154 height 23
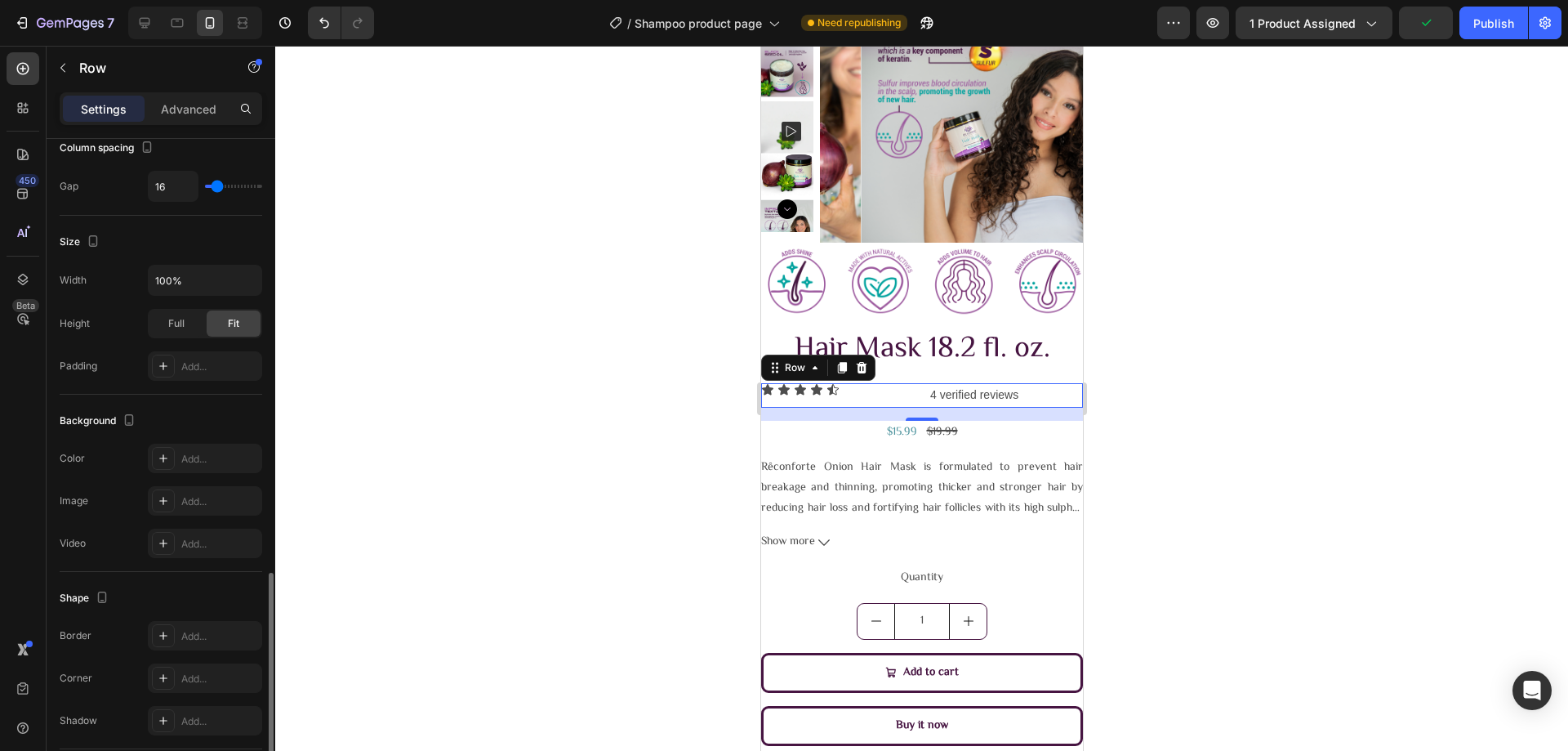
scroll to position [482, 0]
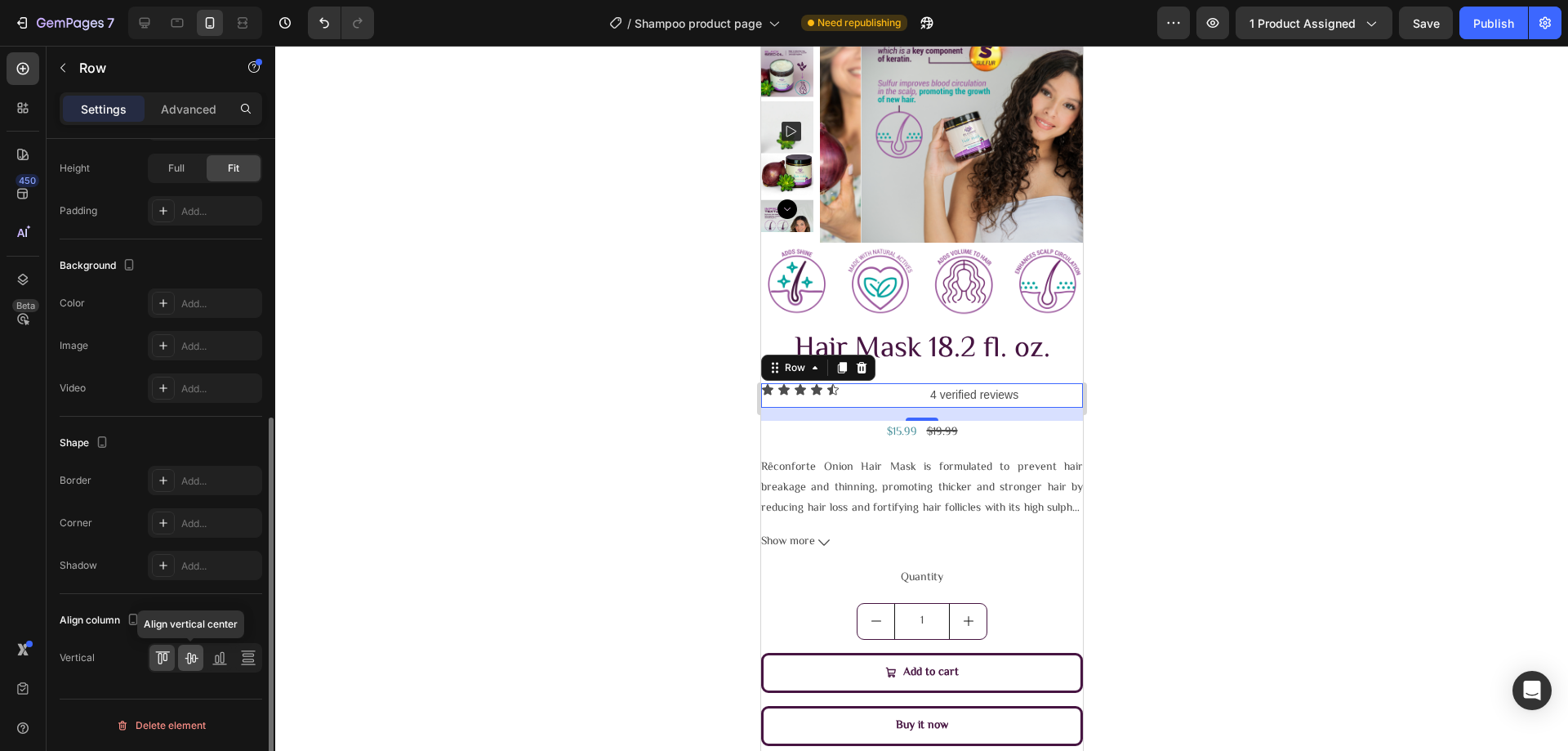
click at [197, 654] on icon at bounding box center [191, 658] width 16 height 16
click at [471, 474] on div at bounding box center [921, 398] width 1292 height 705
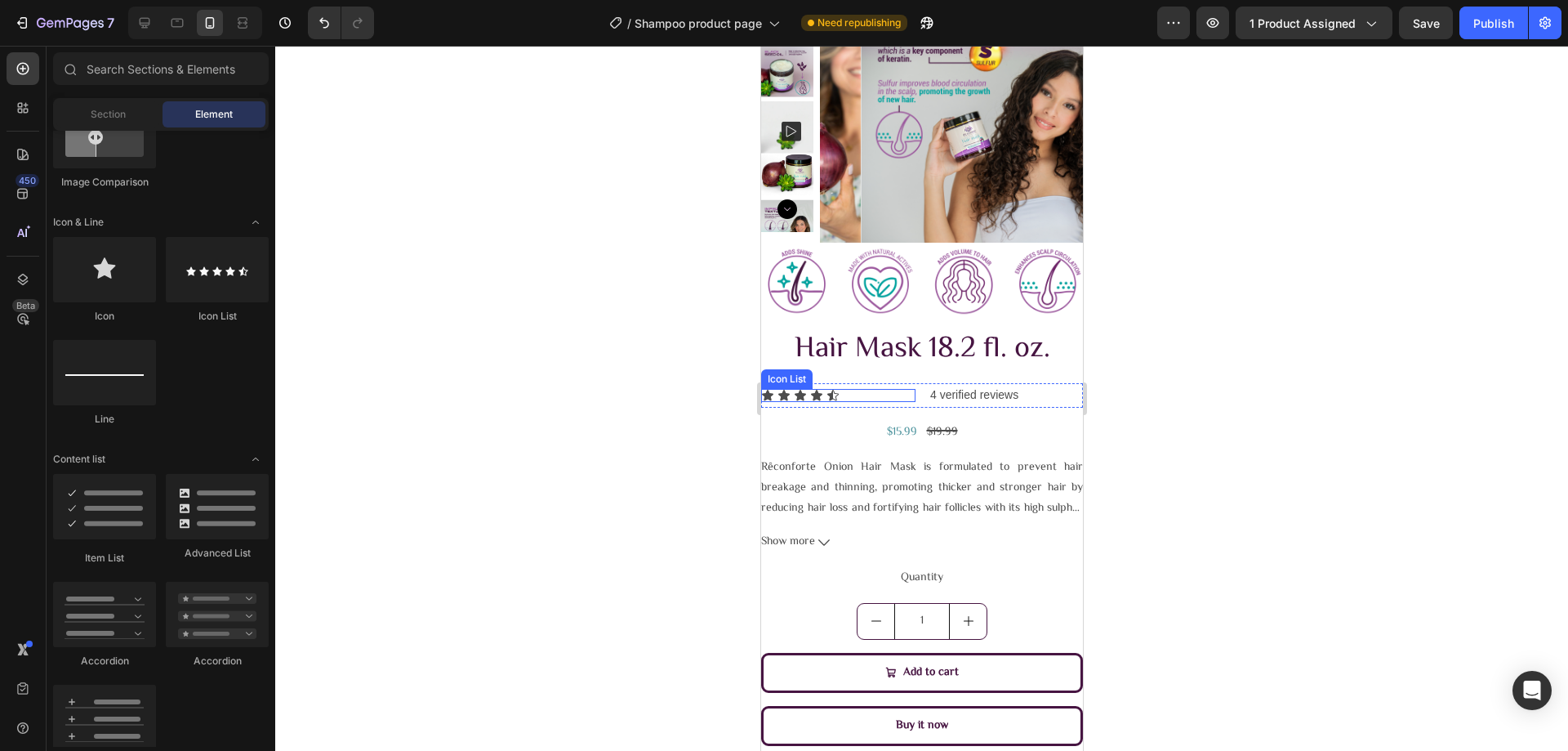
click at [850, 392] on div "Icon Icon Icon Icon Icon" at bounding box center [838, 395] width 154 height 13
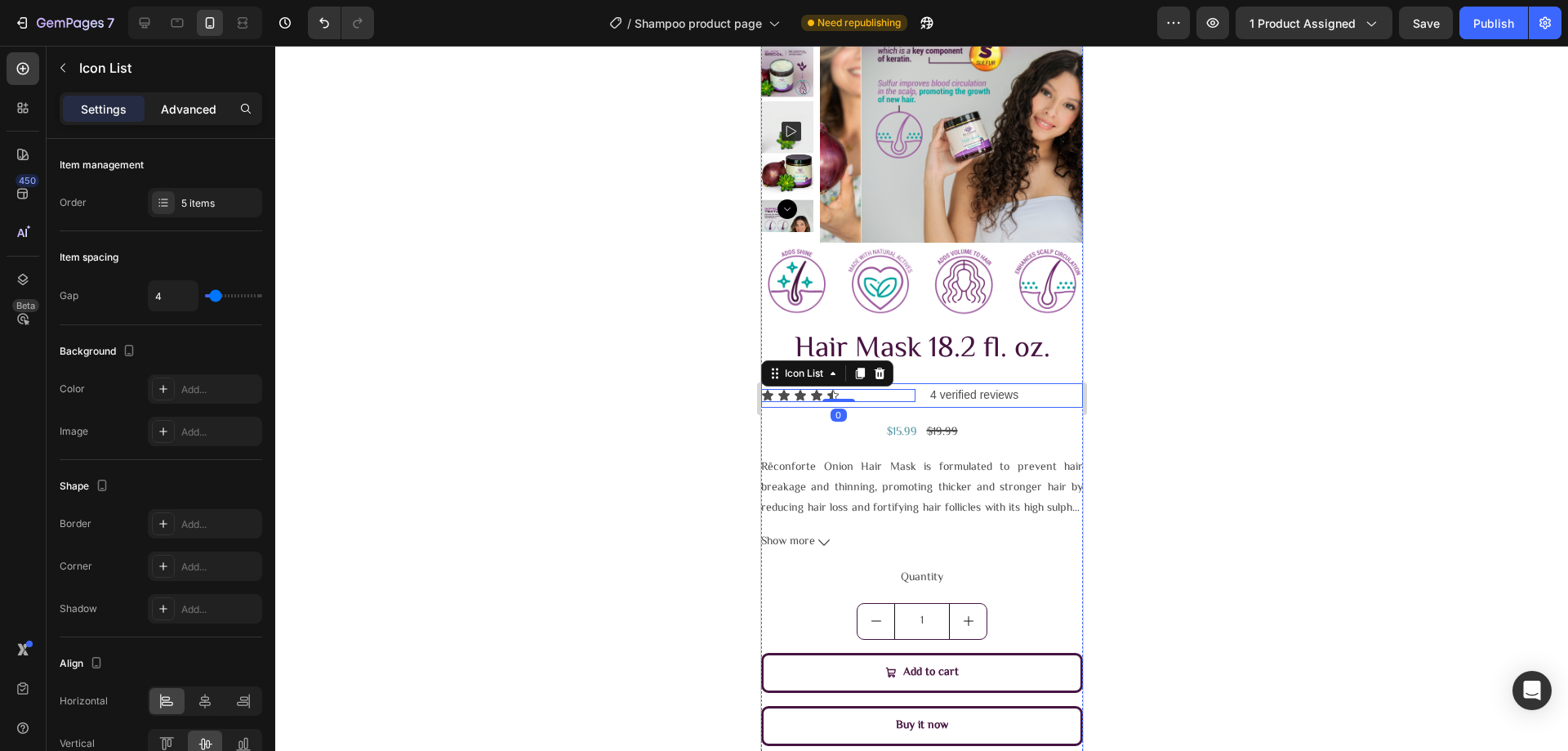
click at [174, 112] on p "Advanced" at bounding box center [189, 109] width 56 height 17
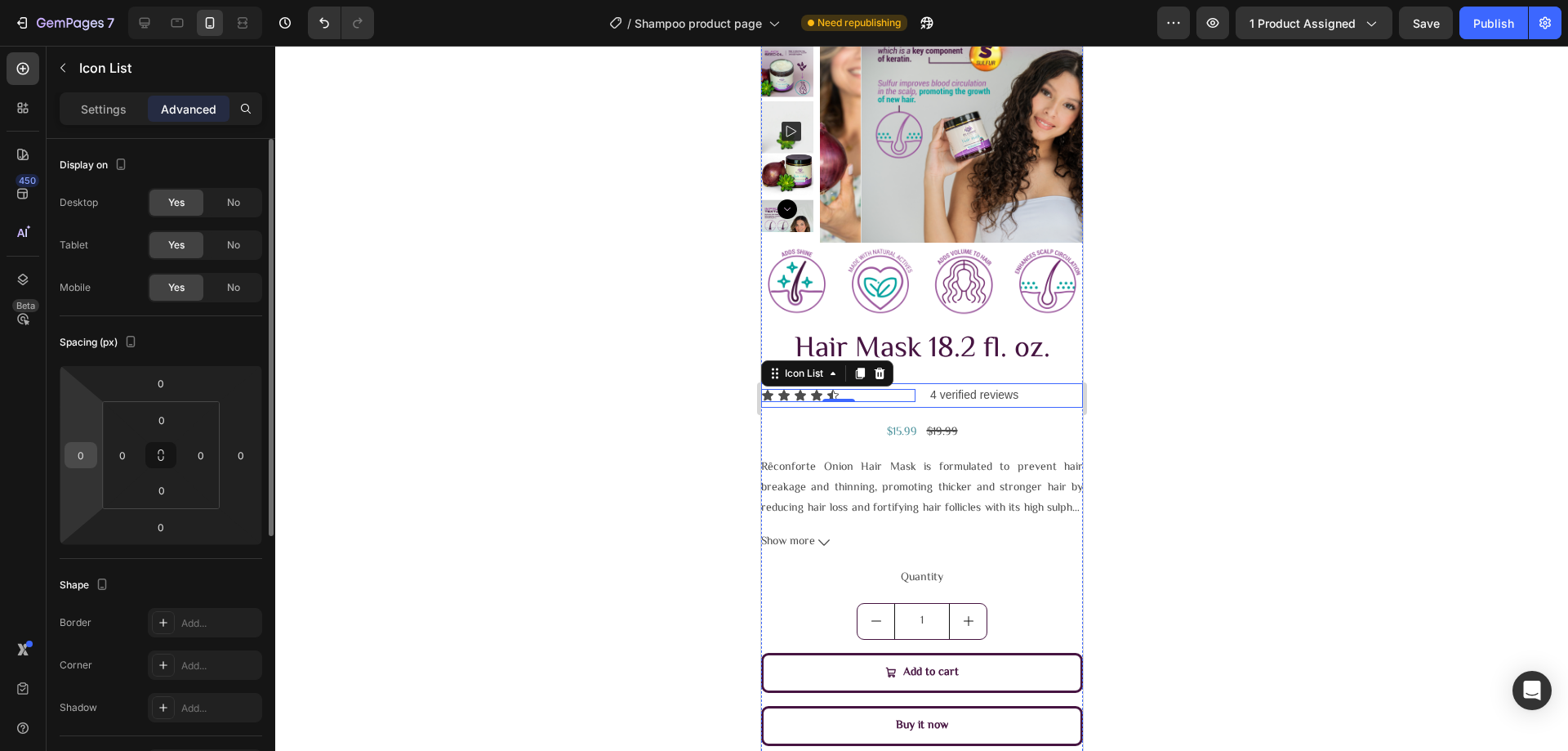
click at [83, 453] on input "0" at bounding box center [80, 455] width 24 height 24
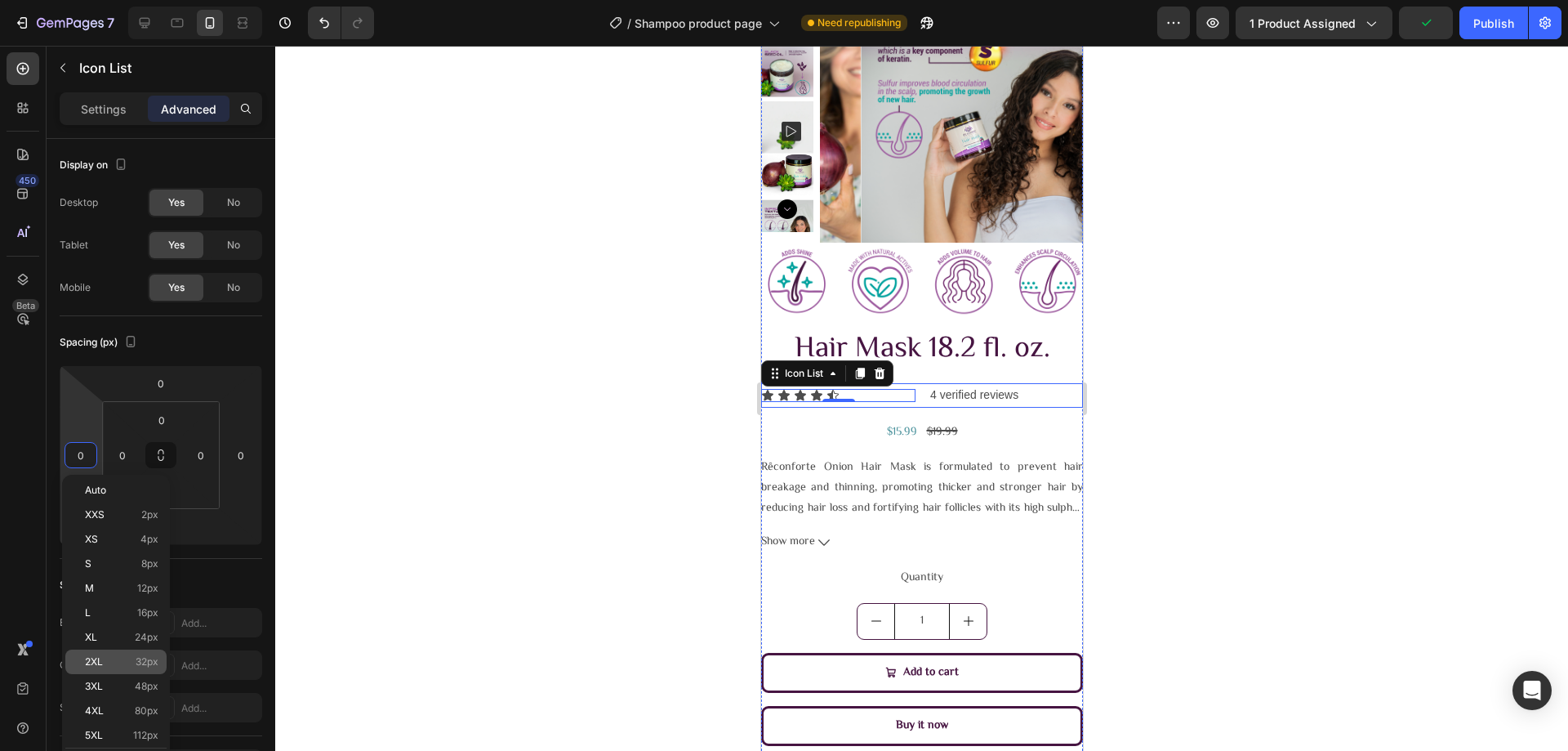
click at [114, 660] on p "2XL 32px" at bounding box center [122, 661] width 74 height 12
type input "32"
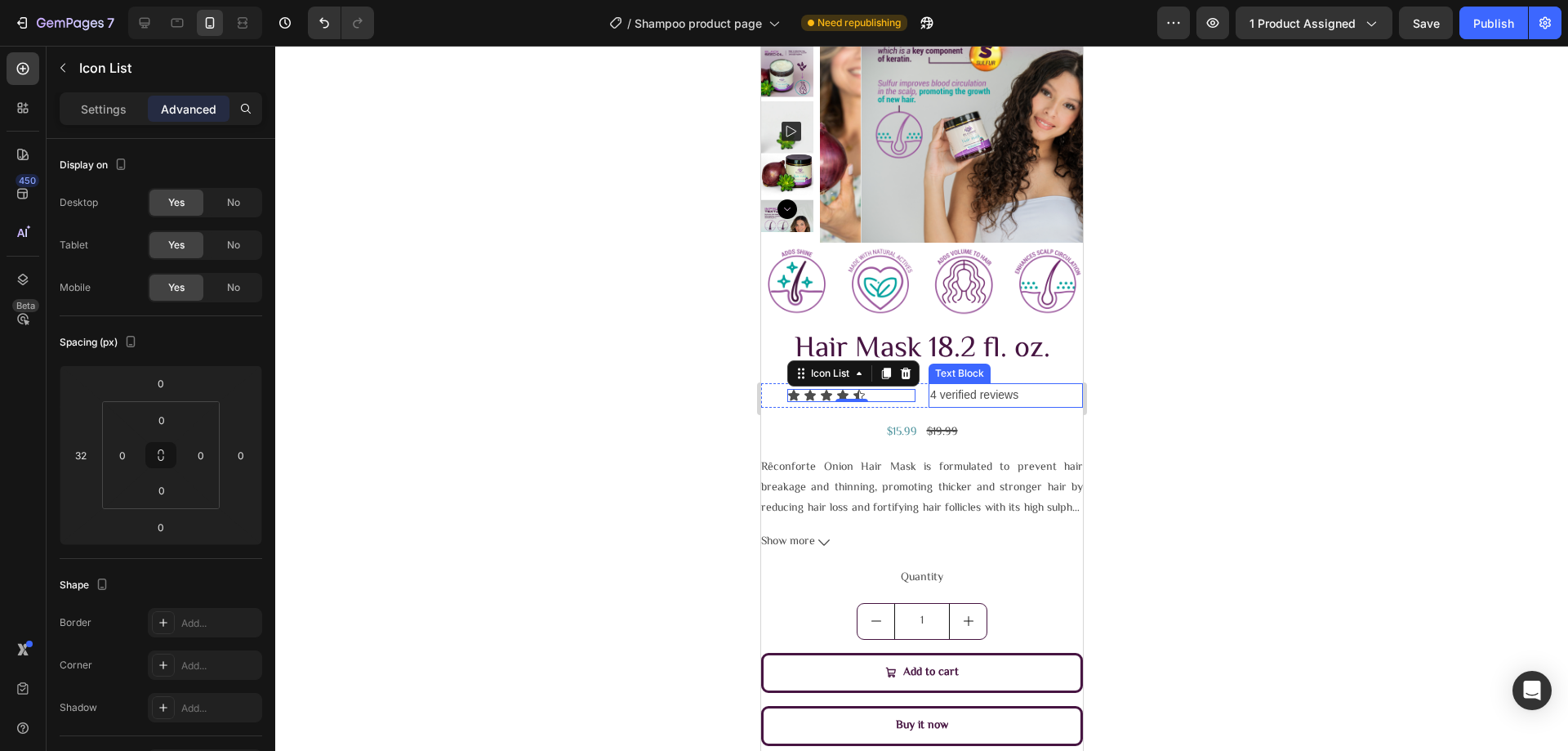
click at [938, 392] on p "4 verified reviews" at bounding box center [1005, 394] width 151 height 21
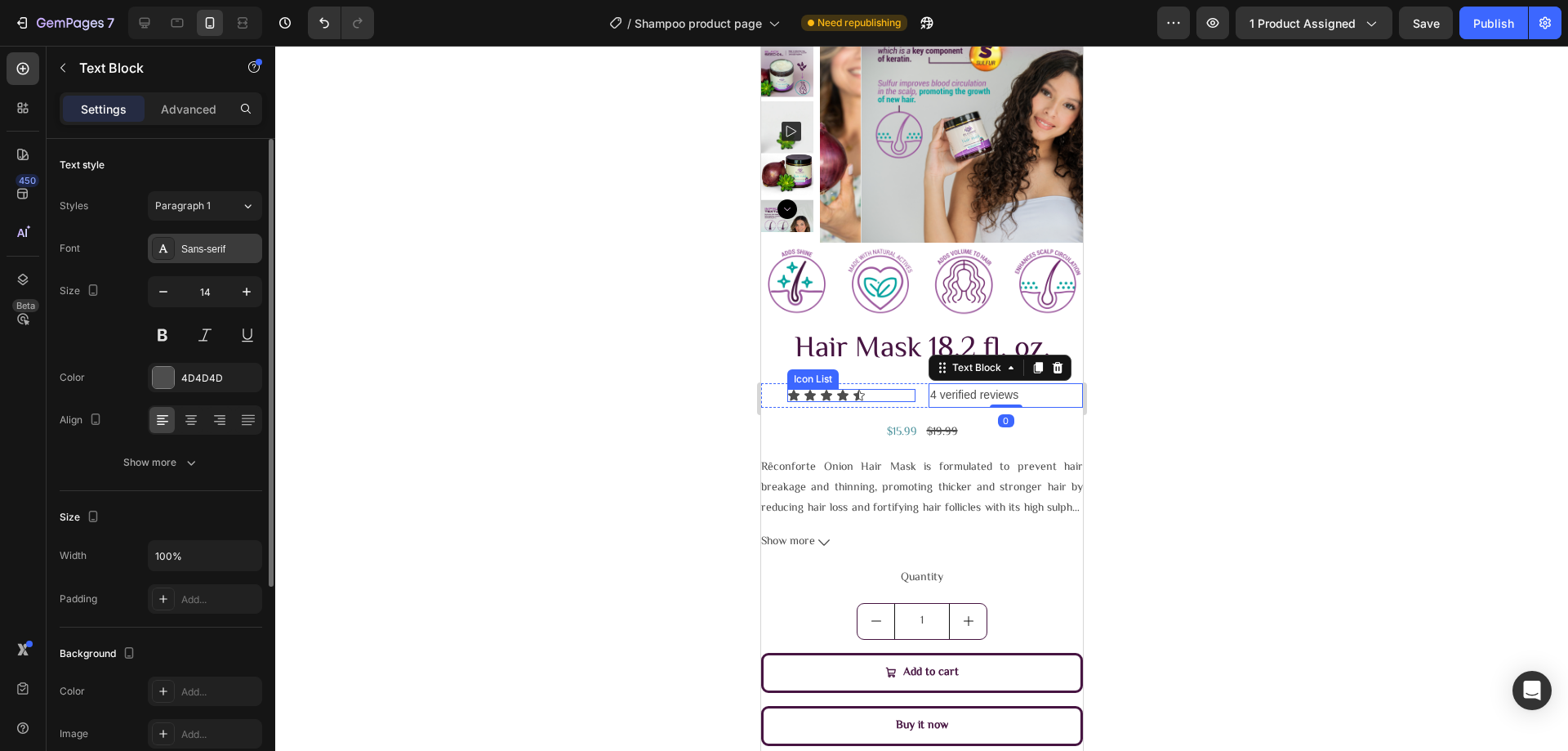
click at [200, 242] on div "Sans-serif" at bounding box center [219, 249] width 76 height 14
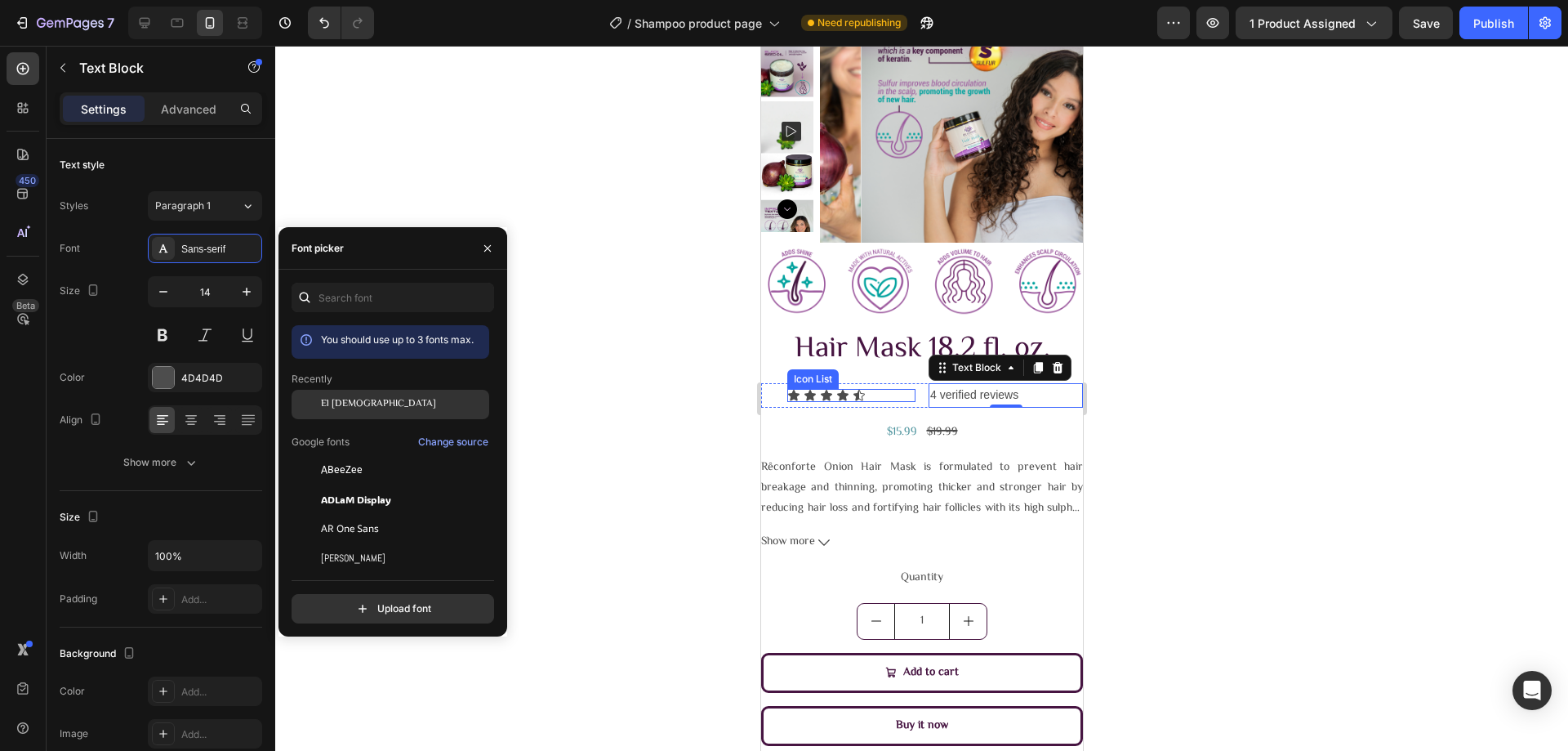
click at [319, 416] on div at bounding box center [306, 404] width 30 height 30
click at [587, 378] on div at bounding box center [921, 398] width 1292 height 705
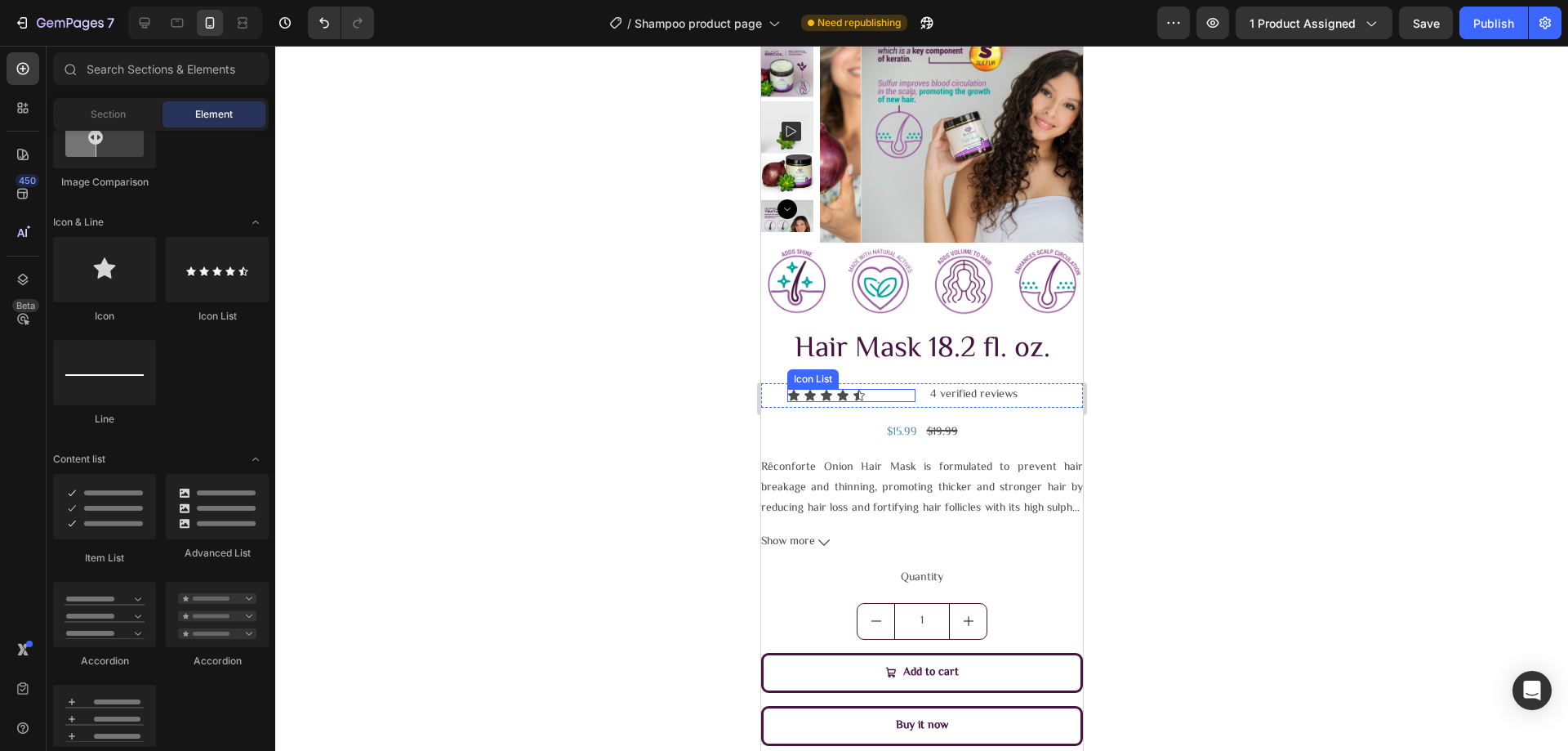
click at [524, 316] on div at bounding box center [921, 398] width 1292 height 705
click at [524, 315] on div at bounding box center [921, 398] width 1292 height 705
drag, startPoint x: 586, startPoint y: 324, endPoint x: 617, endPoint y: 341, distance: 35.4
click at [596, 328] on div at bounding box center [921, 398] width 1292 height 705
click at [621, 341] on div at bounding box center [921, 398] width 1292 height 705
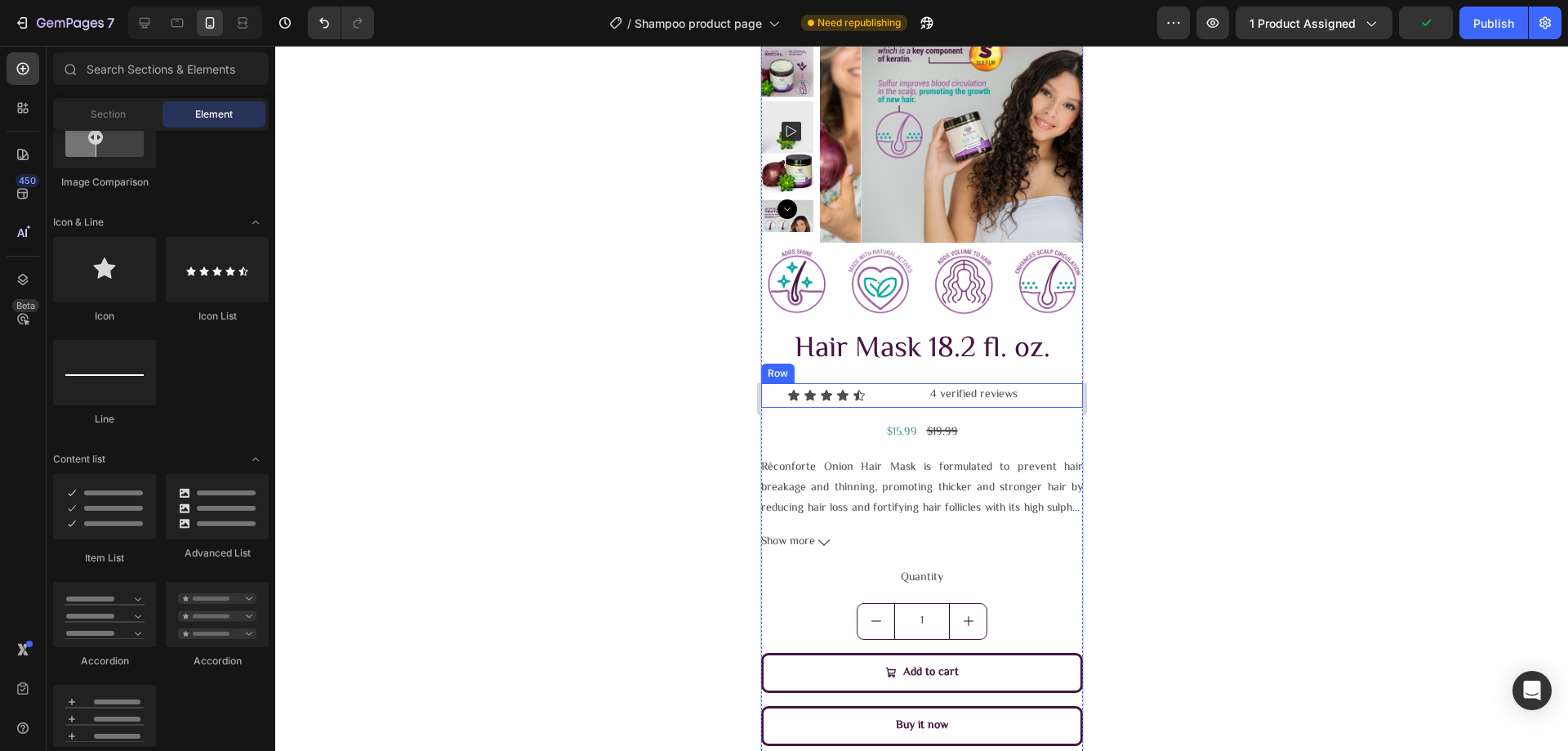
click at [897, 397] on div "Icon Icon Icon Icon Icon" at bounding box center [850, 395] width 128 height 13
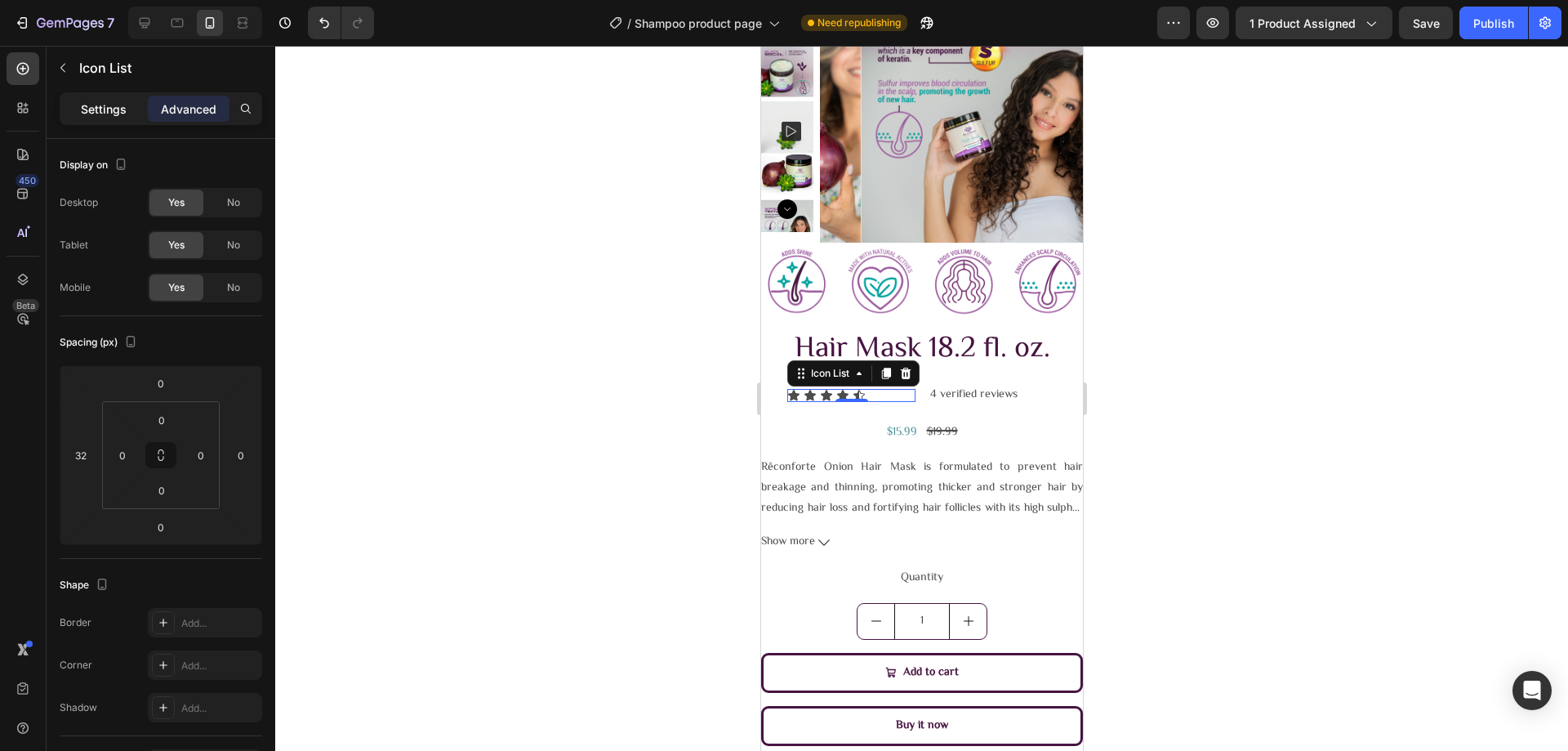
click at [131, 97] on div "Settings" at bounding box center [103, 108] width 82 height 26
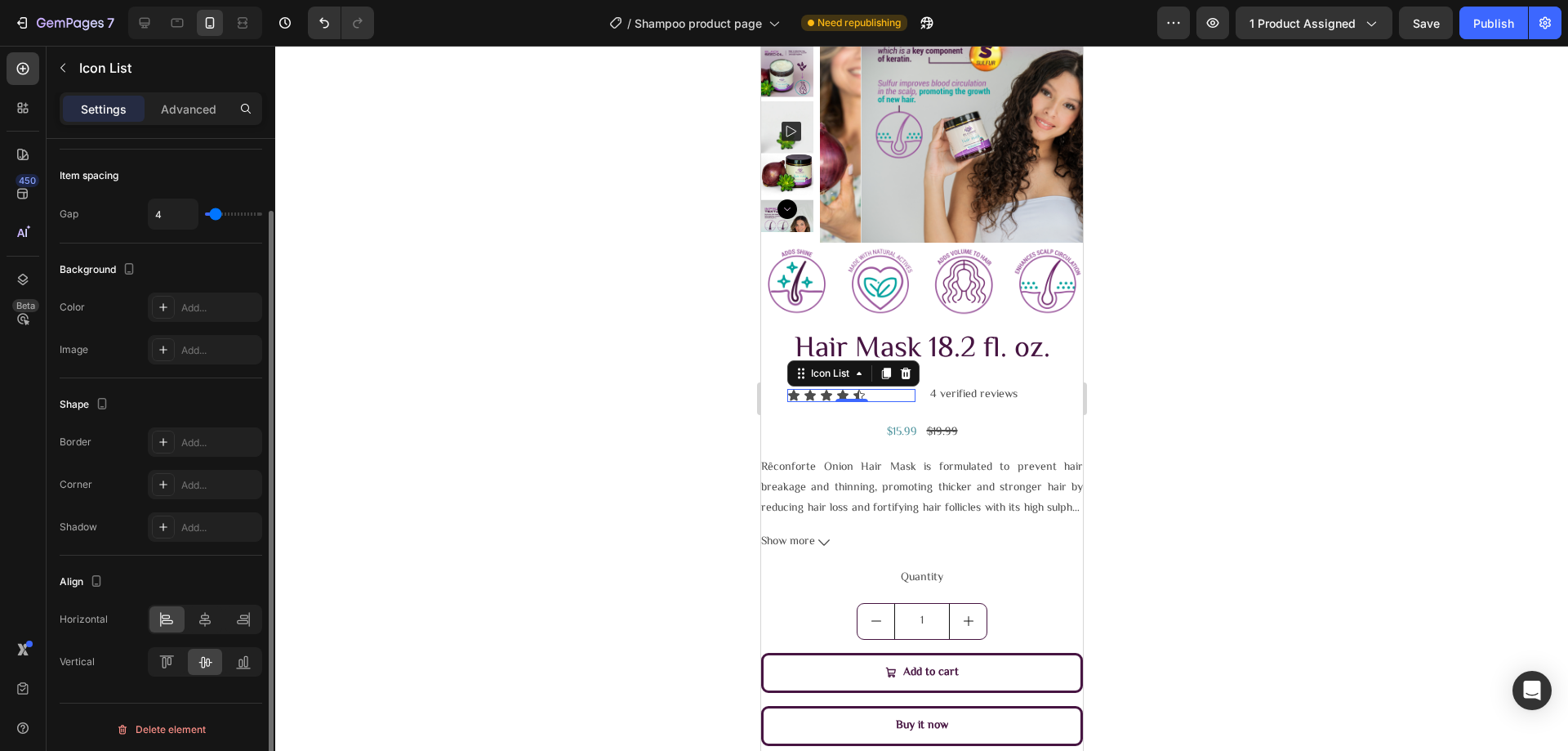
scroll to position [85, 0]
click at [176, 101] on p "Advanced" at bounding box center [189, 109] width 56 height 17
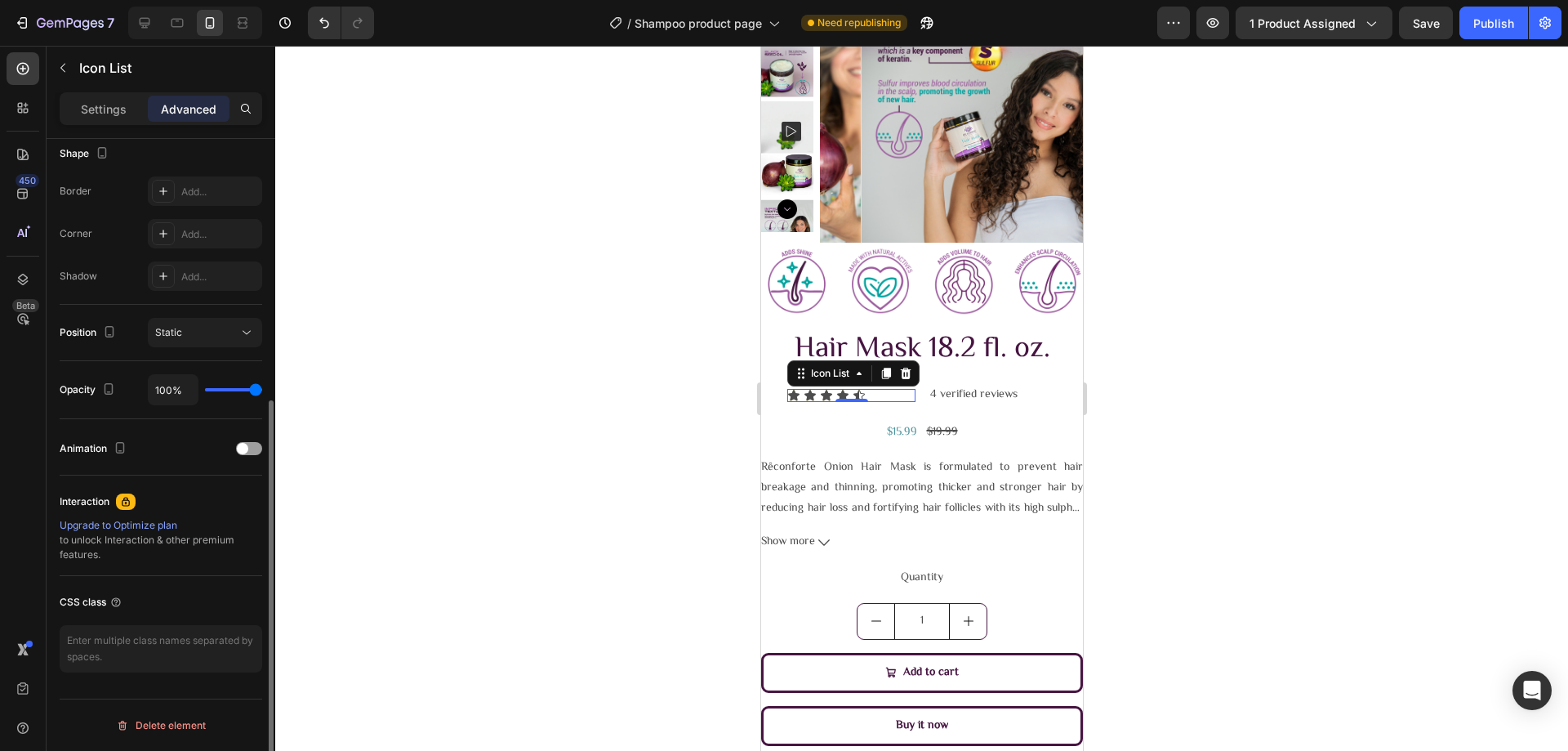
scroll to position [0, 0]
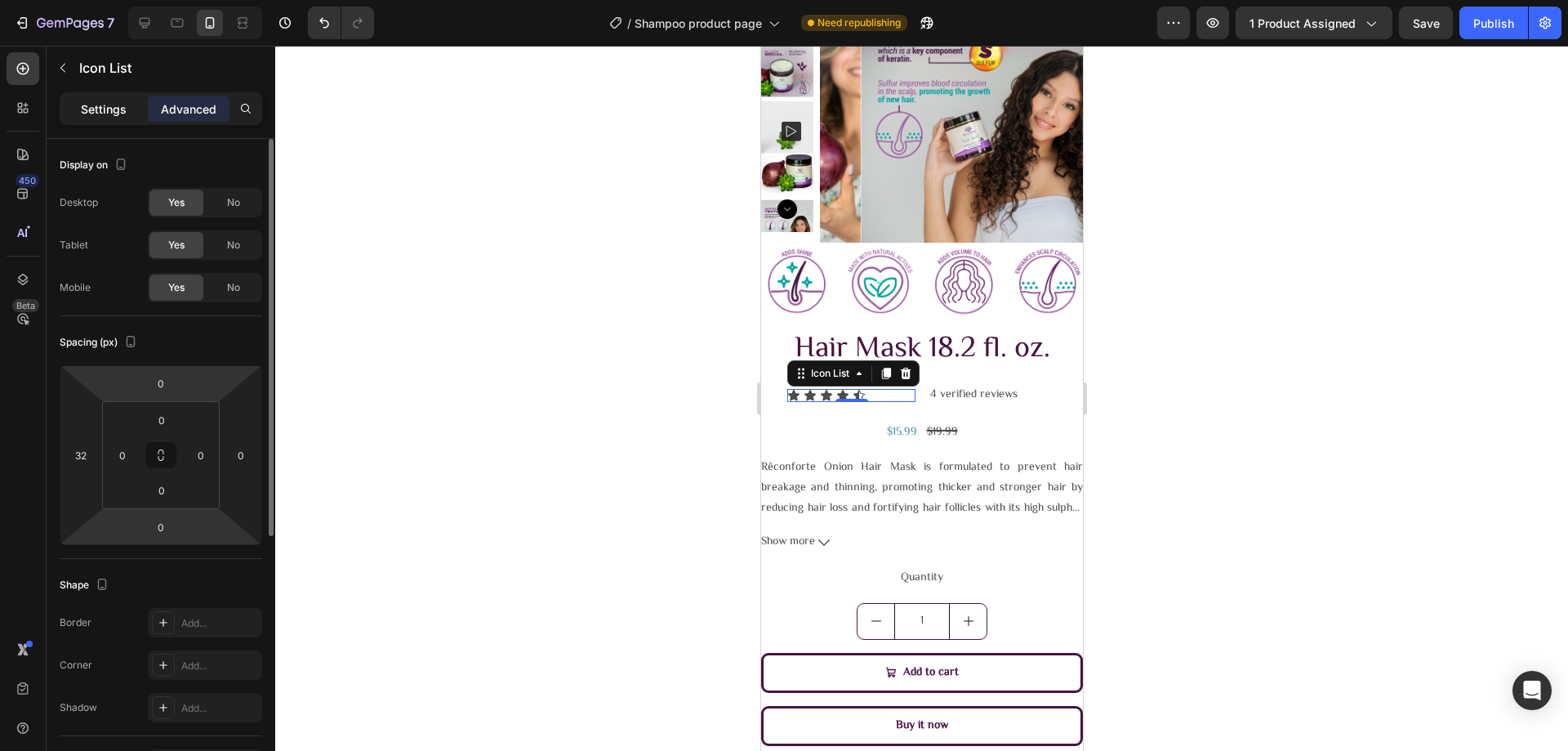
click at [114, 101] on p "Settings" at bounding box center [103, 109] width 46 height 17
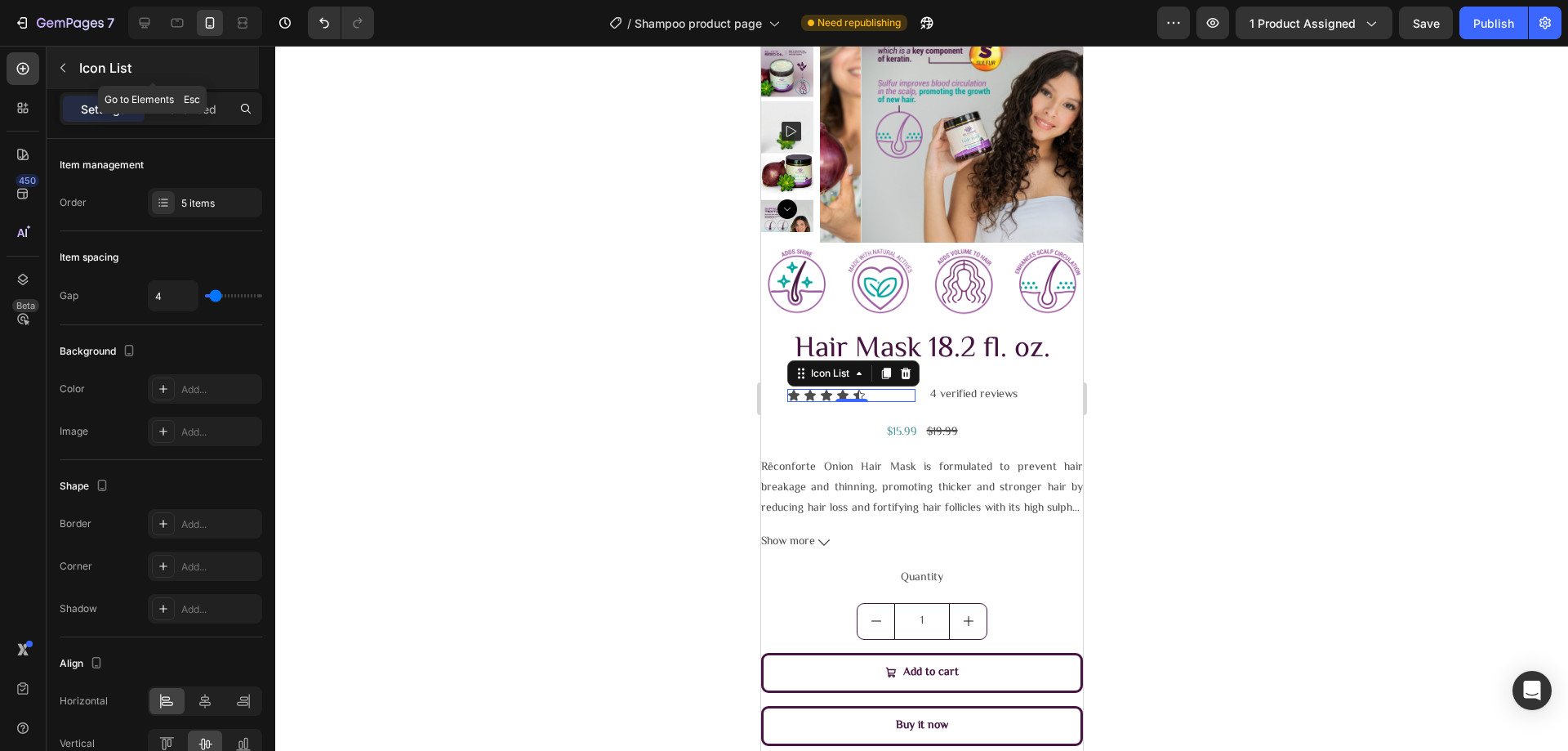
click at [64, 68] on icon "button" at bounding box center [63, 67] width 13 height 13
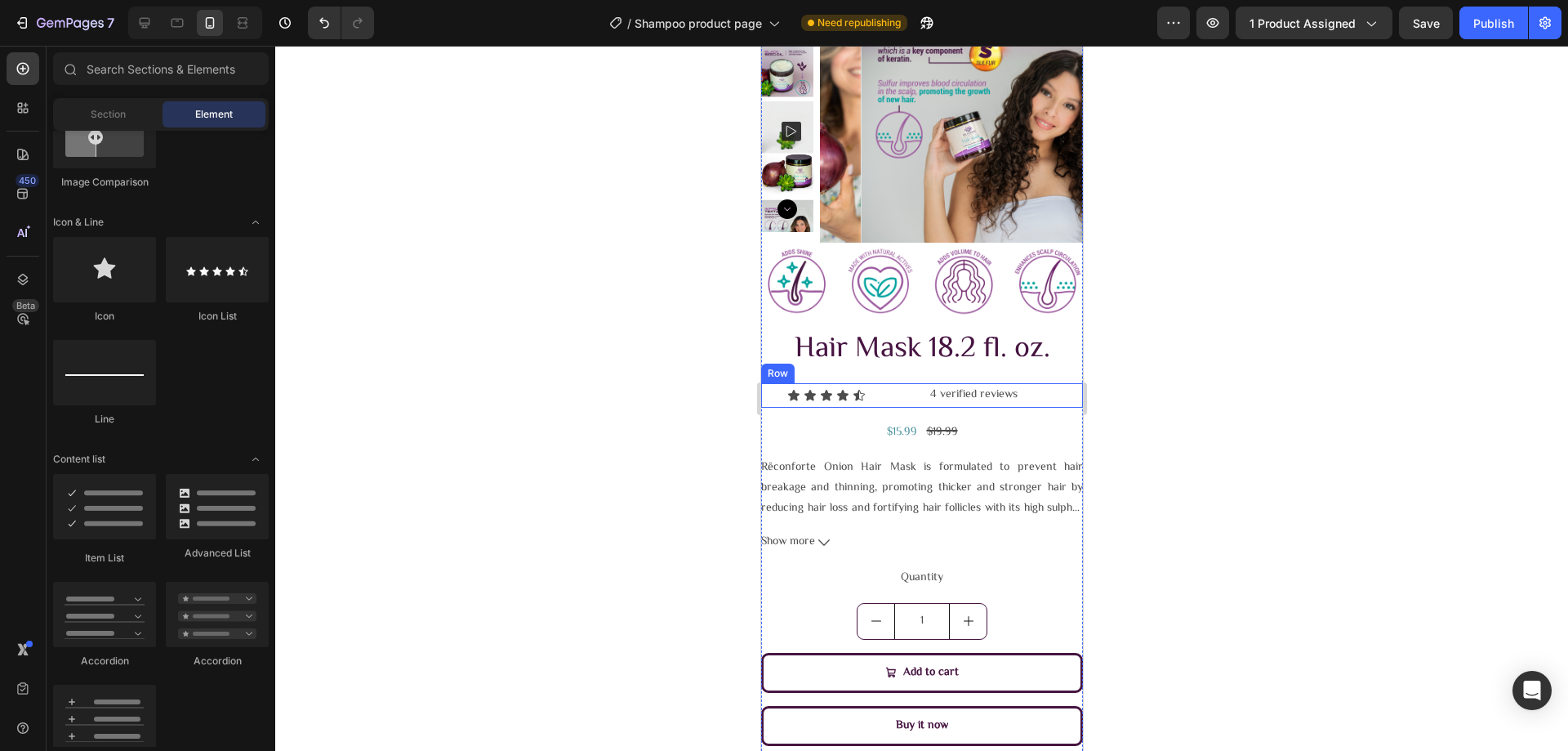
click at [902, 400] on div "Icon Icon Icon Icon Icon Icon List" at bounding box center [838, 394] width 154 height 23
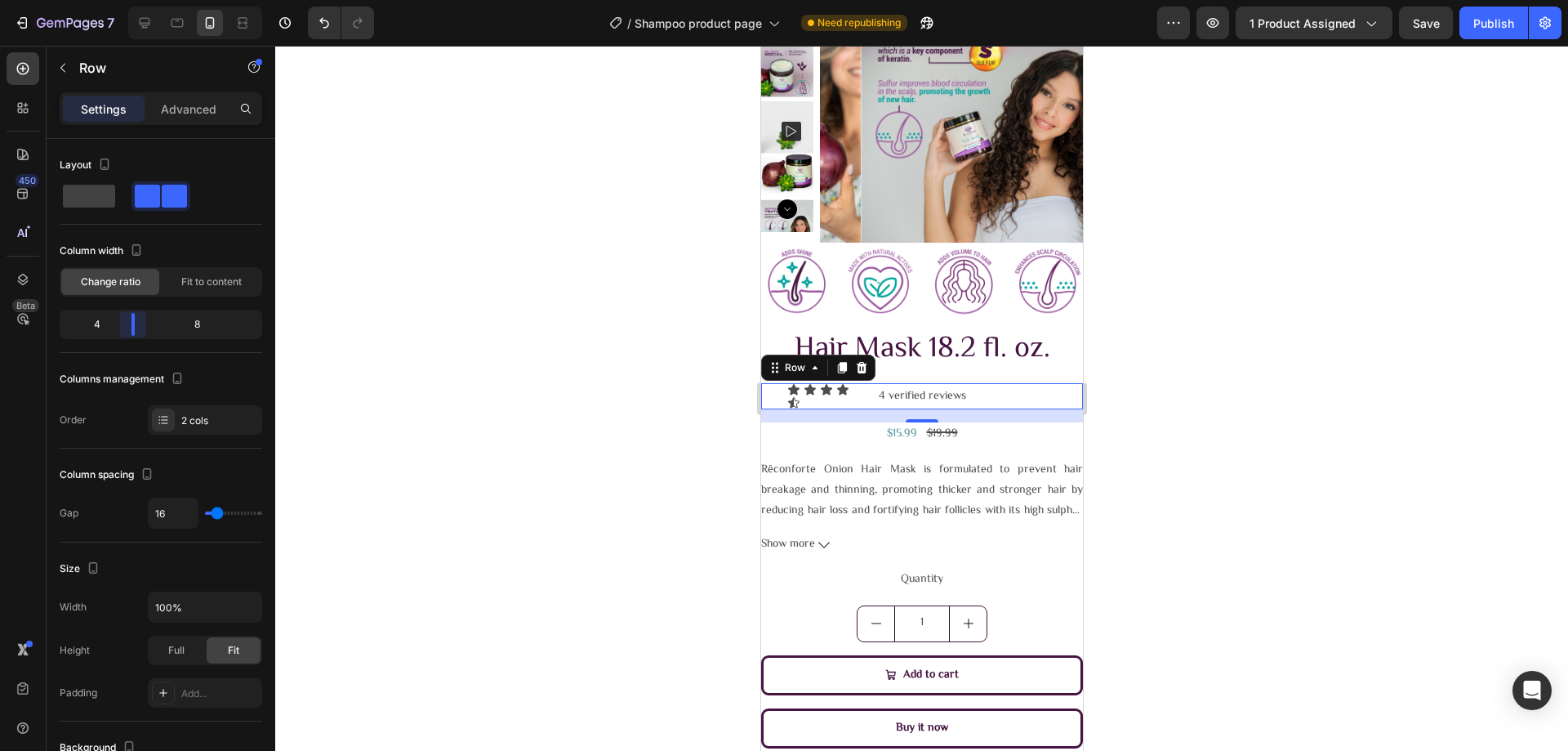
drag, startPoint x: 162, startPoint y: 321, endPoint x: 129, endPoint y: 322, distance: 33.0
click at [129, 0] on body "7 Version history / Shampoo product page Need republishing Preview 1 product as…" at bounding box center [784, 0] width 1568 height 0
click at [800, 393] on div "Icon Icon Icon Icon Icon" at bounding box center [824, 395] width 76 height 26
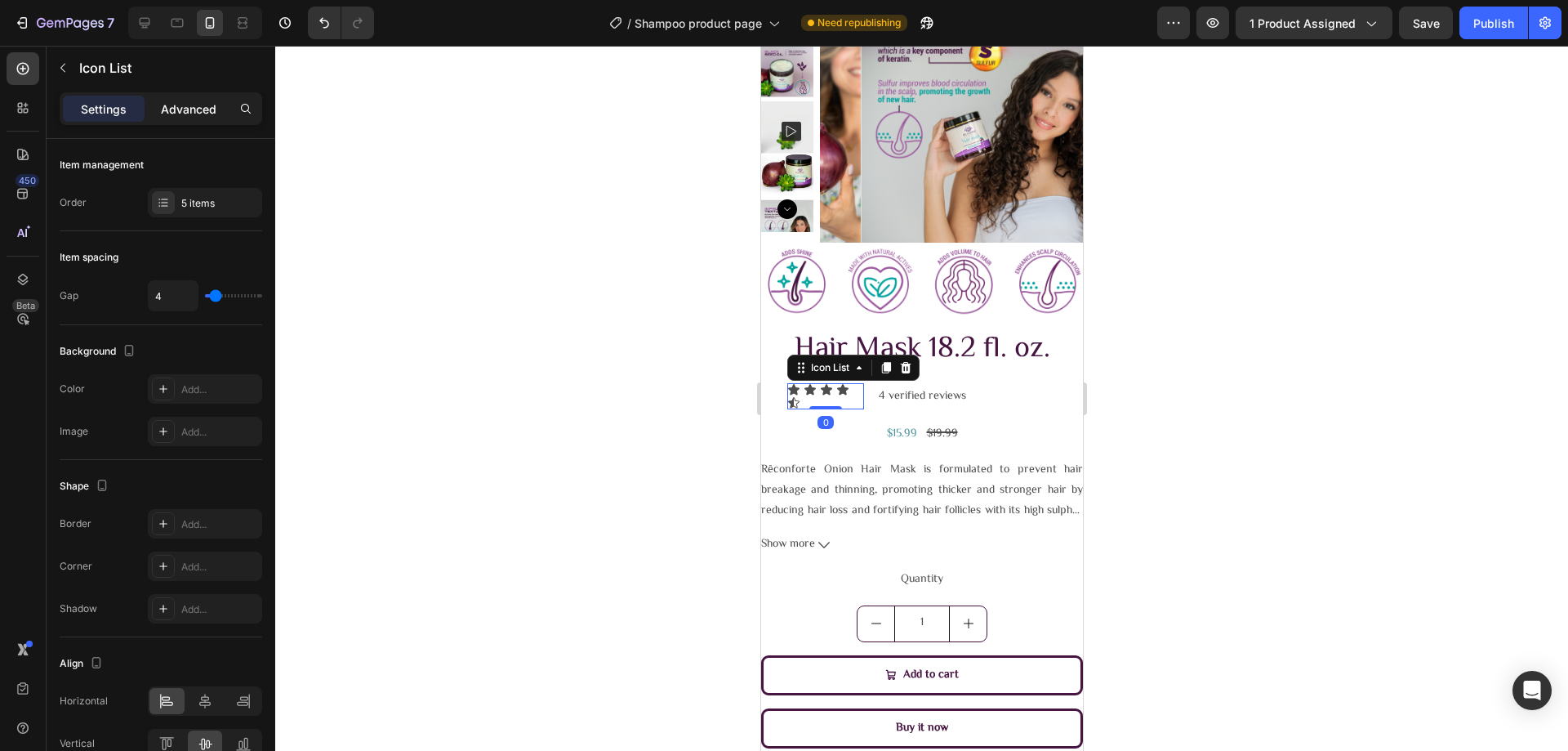
click at [196, 102] on p "Advanced" at bounding box center [189, 109] width 56 height 17
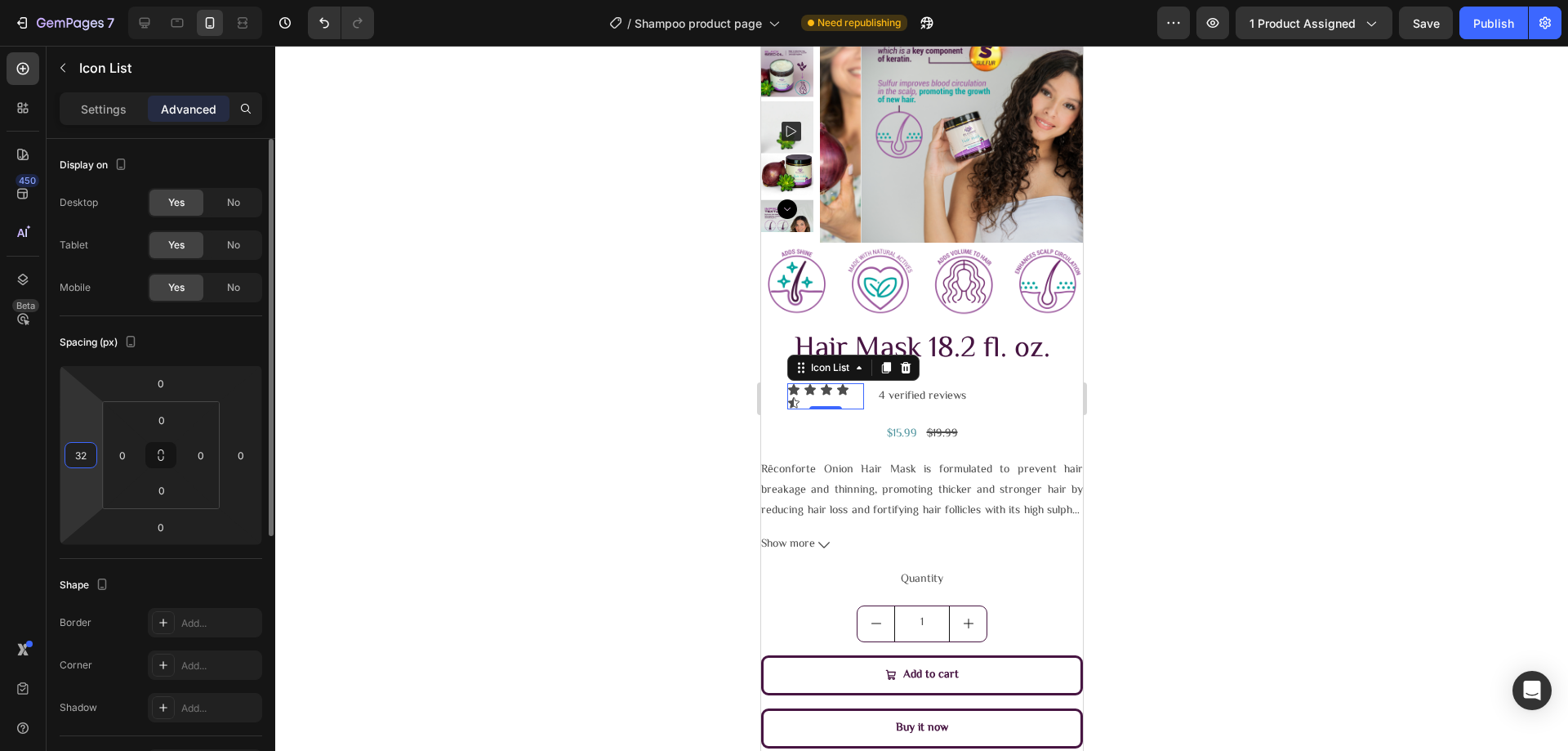
click at [85, 459] on input "32" at bounding box center [80, 455] width 24 height 24
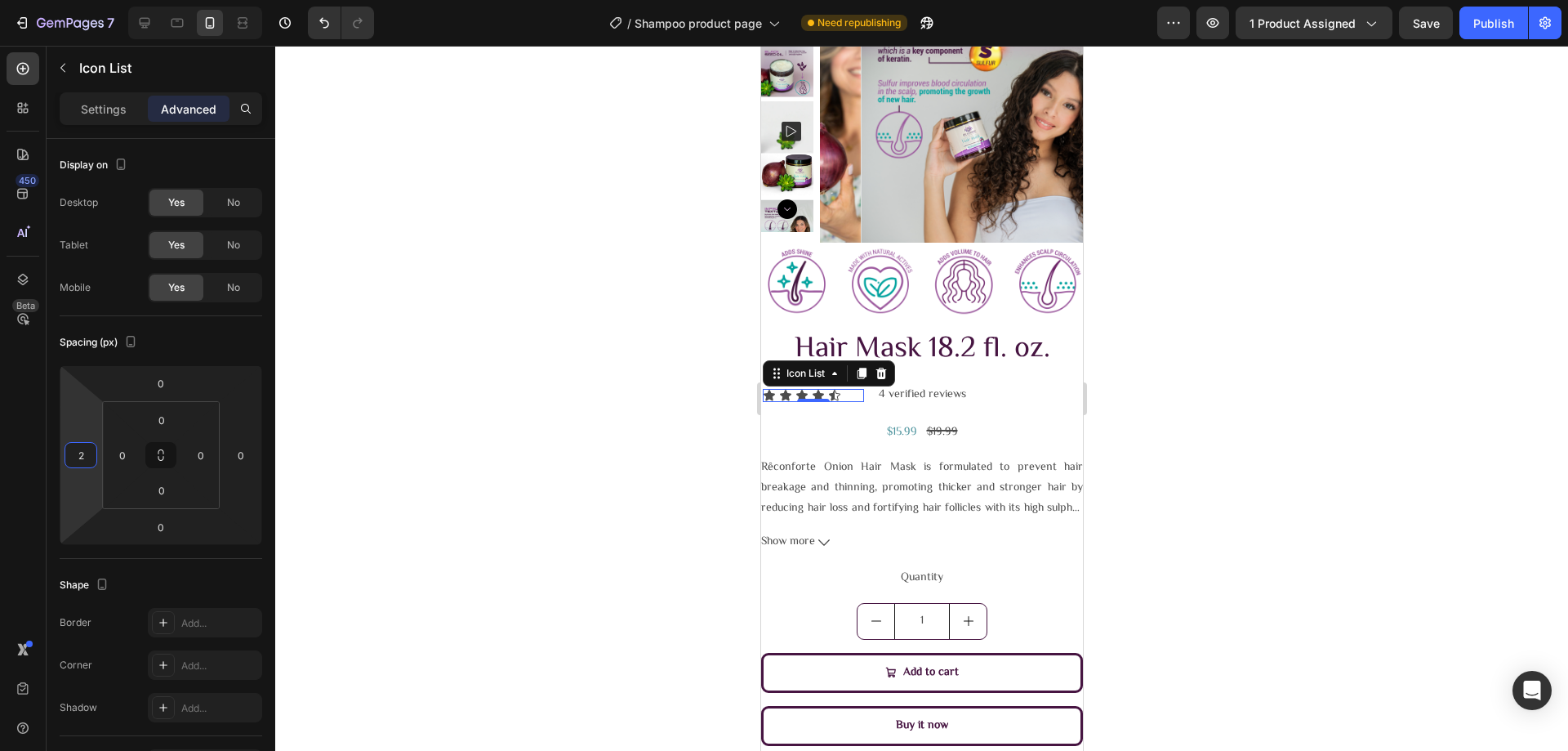
type input "25"
click at [463, 446] on div at bounding box center [921, 398] width 1292 height 705
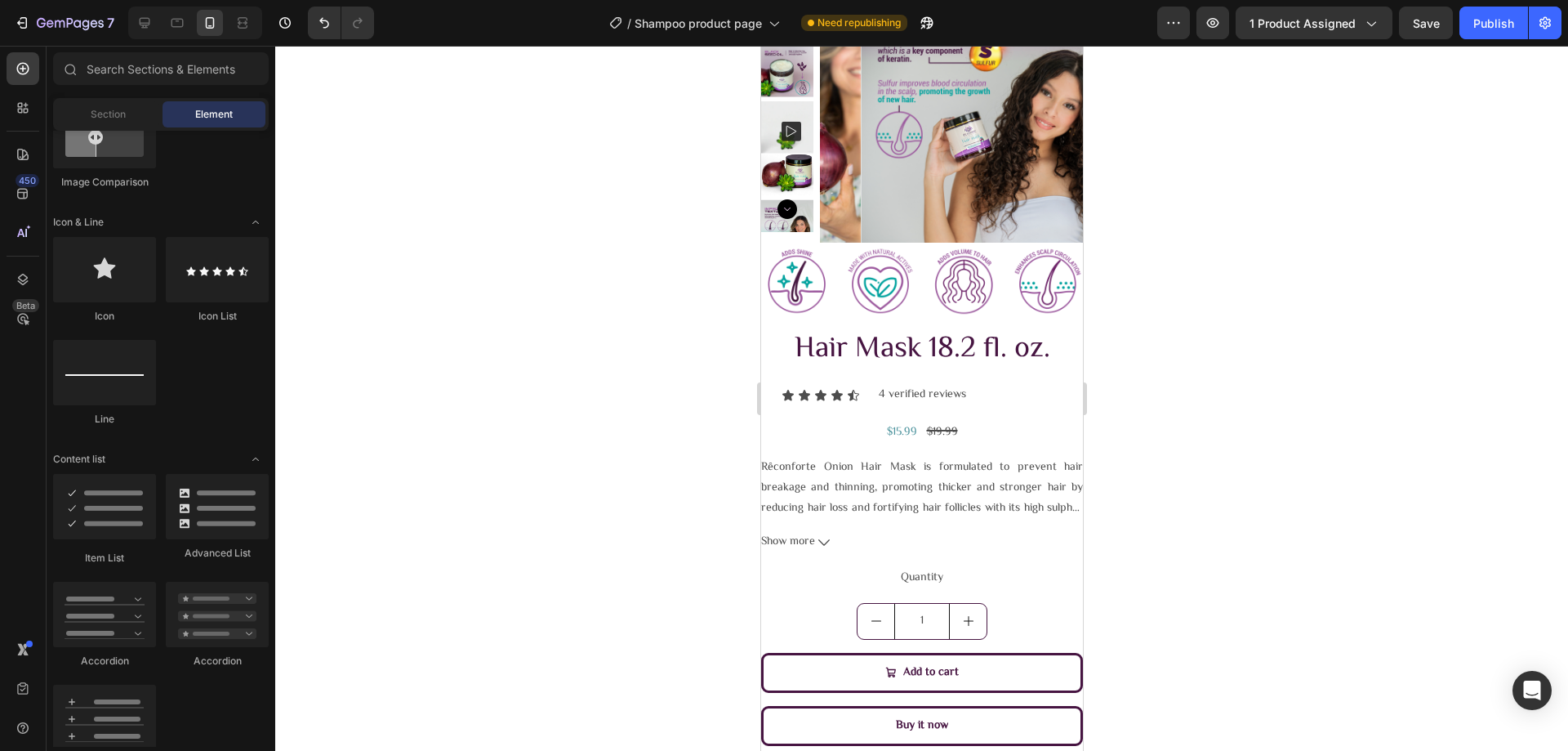
click at [1337, 299] on div at bounding box center [921, 398] width 1292 height 705
click at [846, 383] on div "Icon Icon Icon Icon Icon Icon List" at bounding box center [812, 394] width 103 height 23
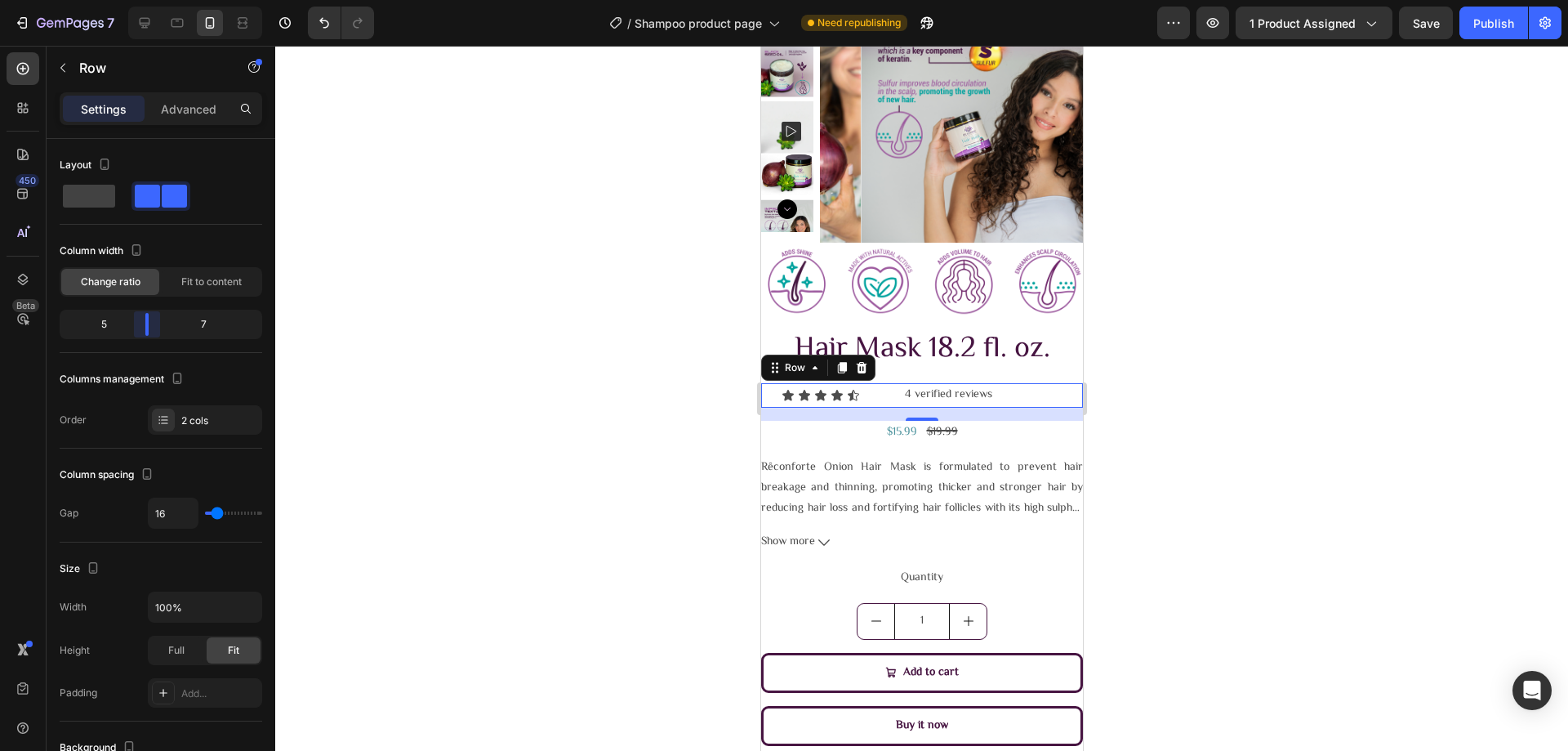
click at [138, 0] on body "7 Version history / Shampoo product page Need republishing Preview 1 product as…" at bounding box center [784, 0] width 1568 height 0
click at [806, 395] on icon at bounding box center [803, 395] width 12 height 11
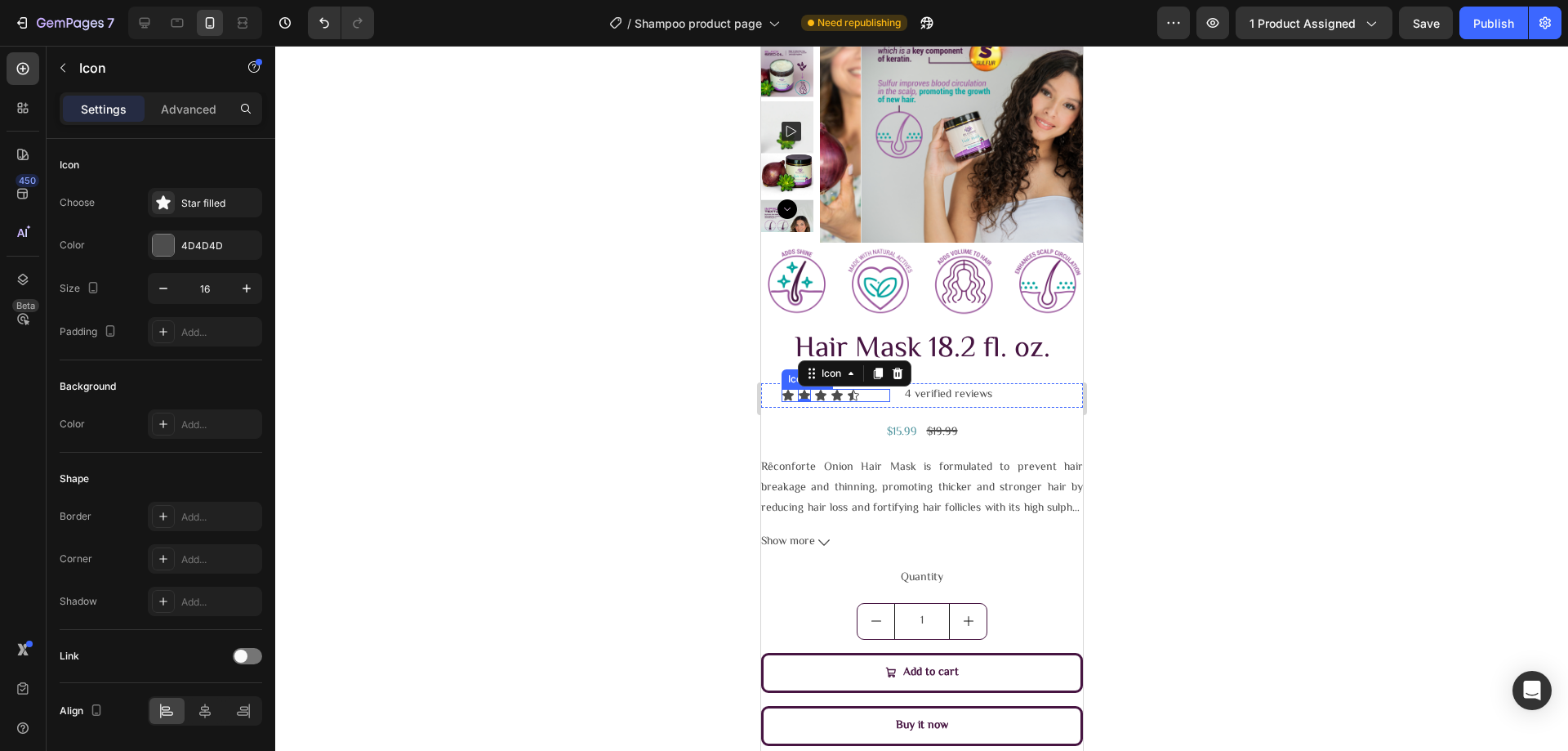
click at [865, 389] on div "Icon Icon 0 Icon Icon Icon" at bounding box center [834, 395] width 109 height 13
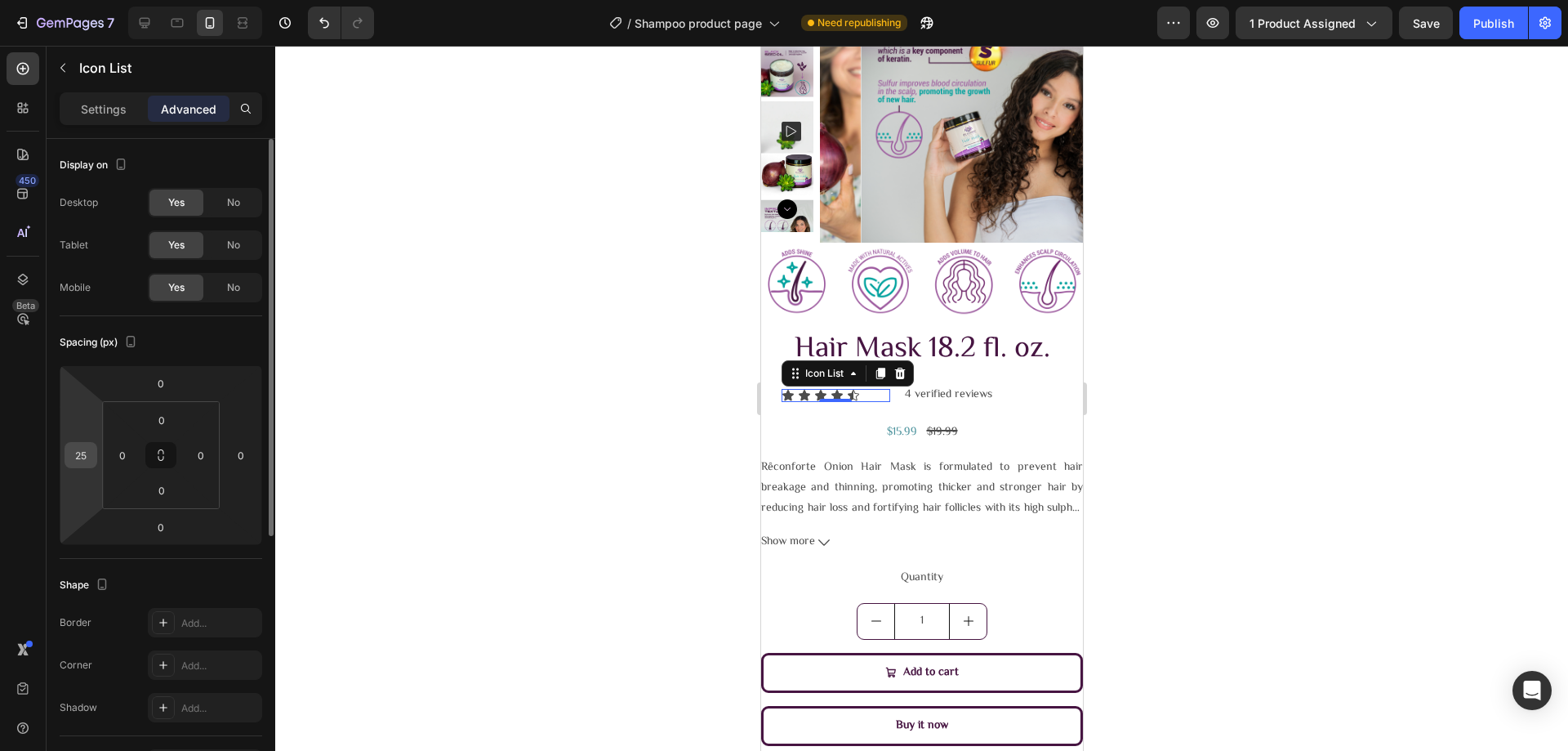
click at [92, 453] on input "25" at bounding box center [80, 455] width 24 height 24
click at [92, 453] on input "30" at bounding box center [80, 455] width 24 height 24
type input "32"
click at [312, 436] on div at bounding box center [921, 398] width 1292 height 705
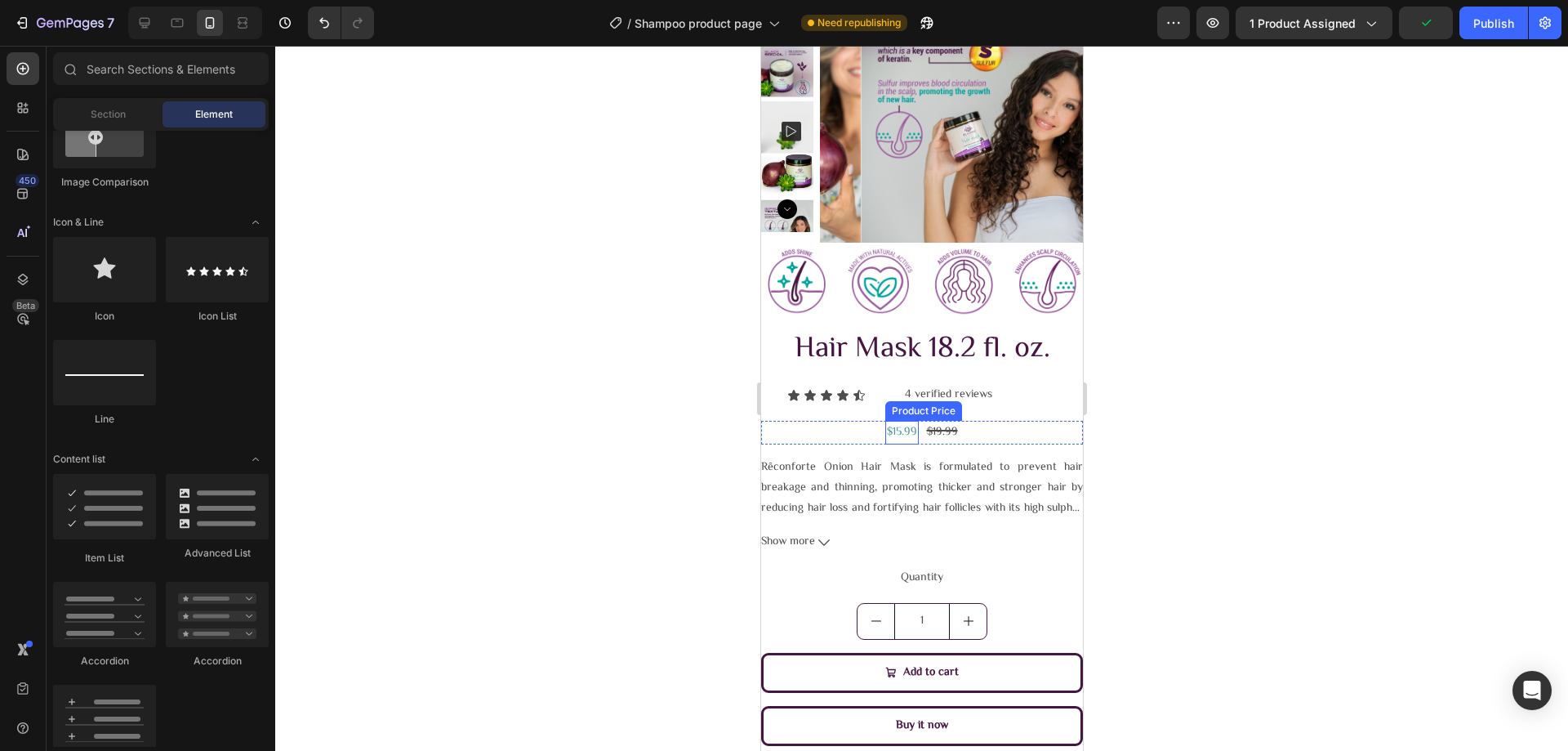
click at [898, 431] on div "$15.99" at bounding box center [901, 432] width 33 height 23
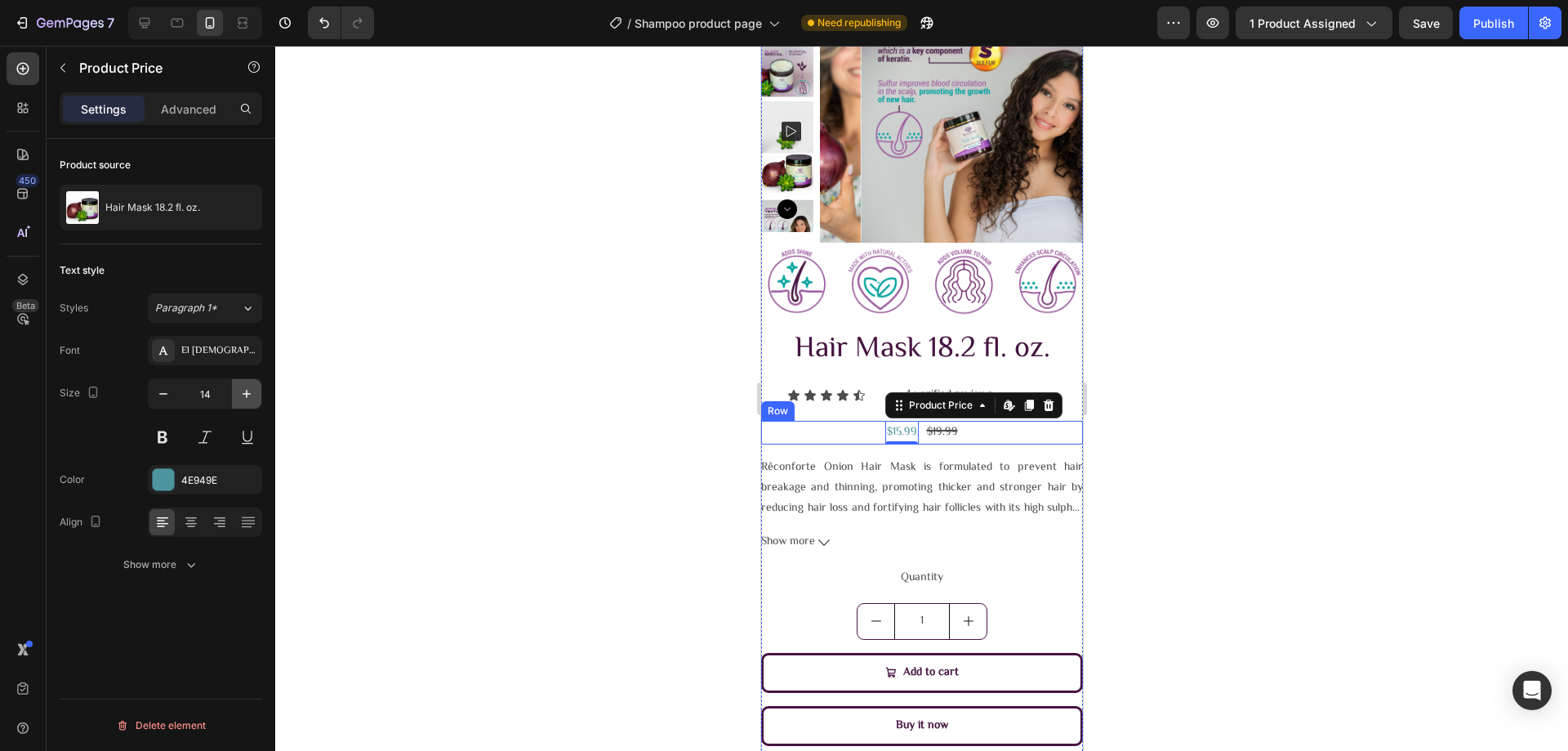
click at [237, 405] on button "button" at bounding box center [246, 393] width 30 height 30
type input "15"
click at [166, 441] on button at bounding box center [163, 437] width 30 height 30
click at [941, 434] on div "$19.99" at bounding box center [942, 432] width 34 height 23
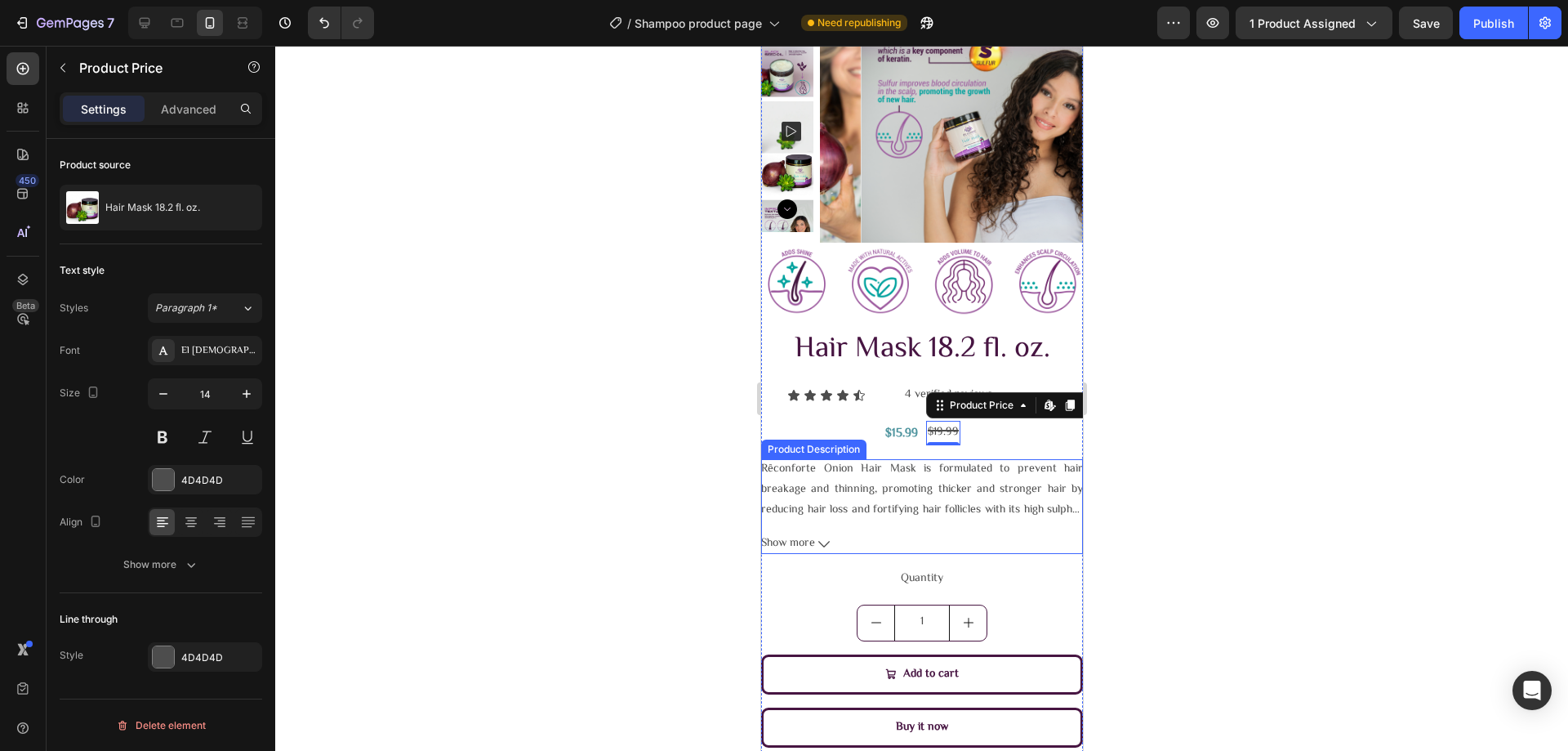
click at [454, 421] on div at bounding box center [921, 398] width 1292 height 705
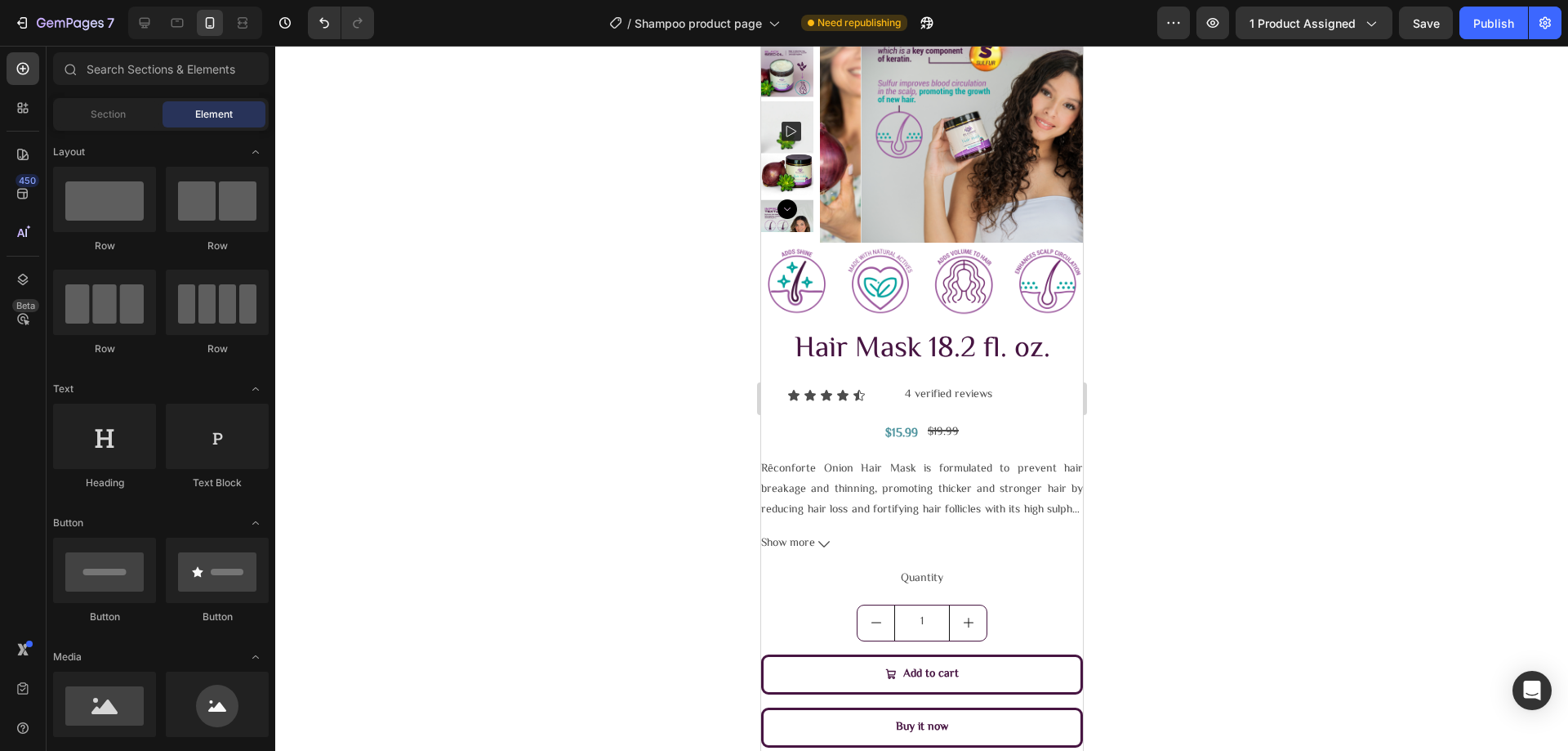
click at [348, 455] on div at bounding box center [921, 398] width 1292 height 705
click at [815, 482] on p "Rêconforte Onion Hair Mask is formulated to prevent hair breakage and thinning,…" at bounding box center [921, 603] width 322 height 286
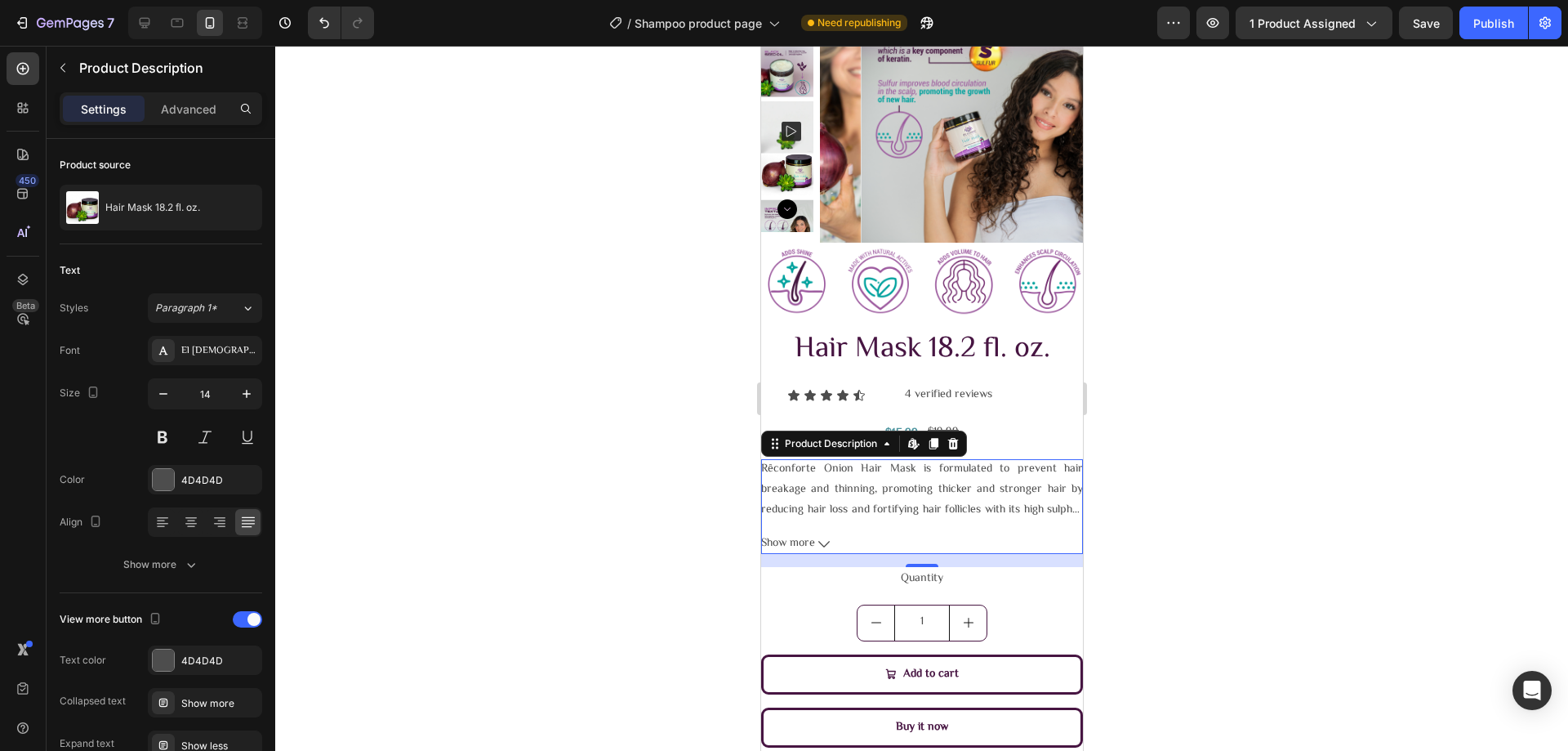
click at [1181, 374] on div at bounding box center [921, 398] width 1292 height 705
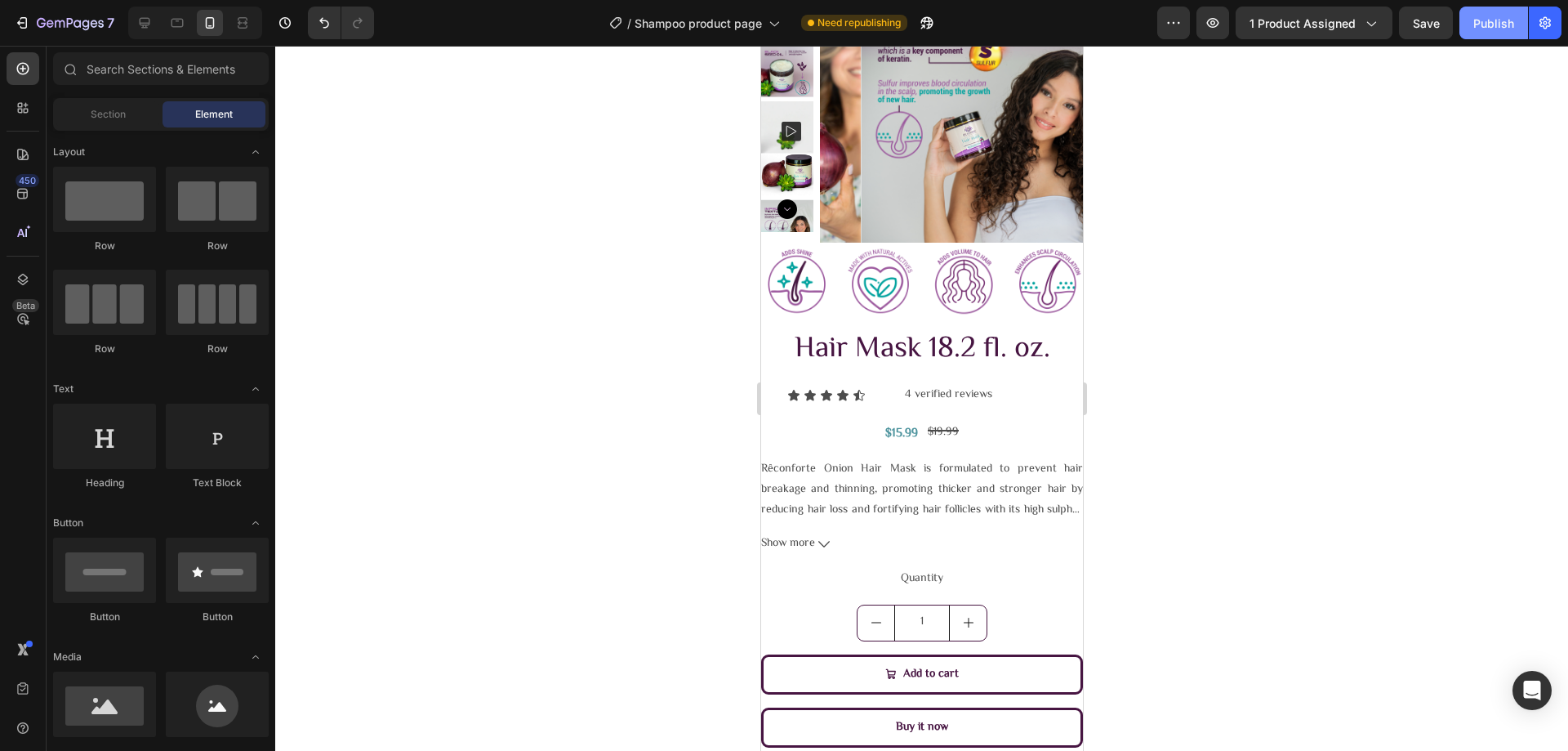
click at [1482, 24] on div "Publish" at bounding box center [1493, 22] width 40 height 17
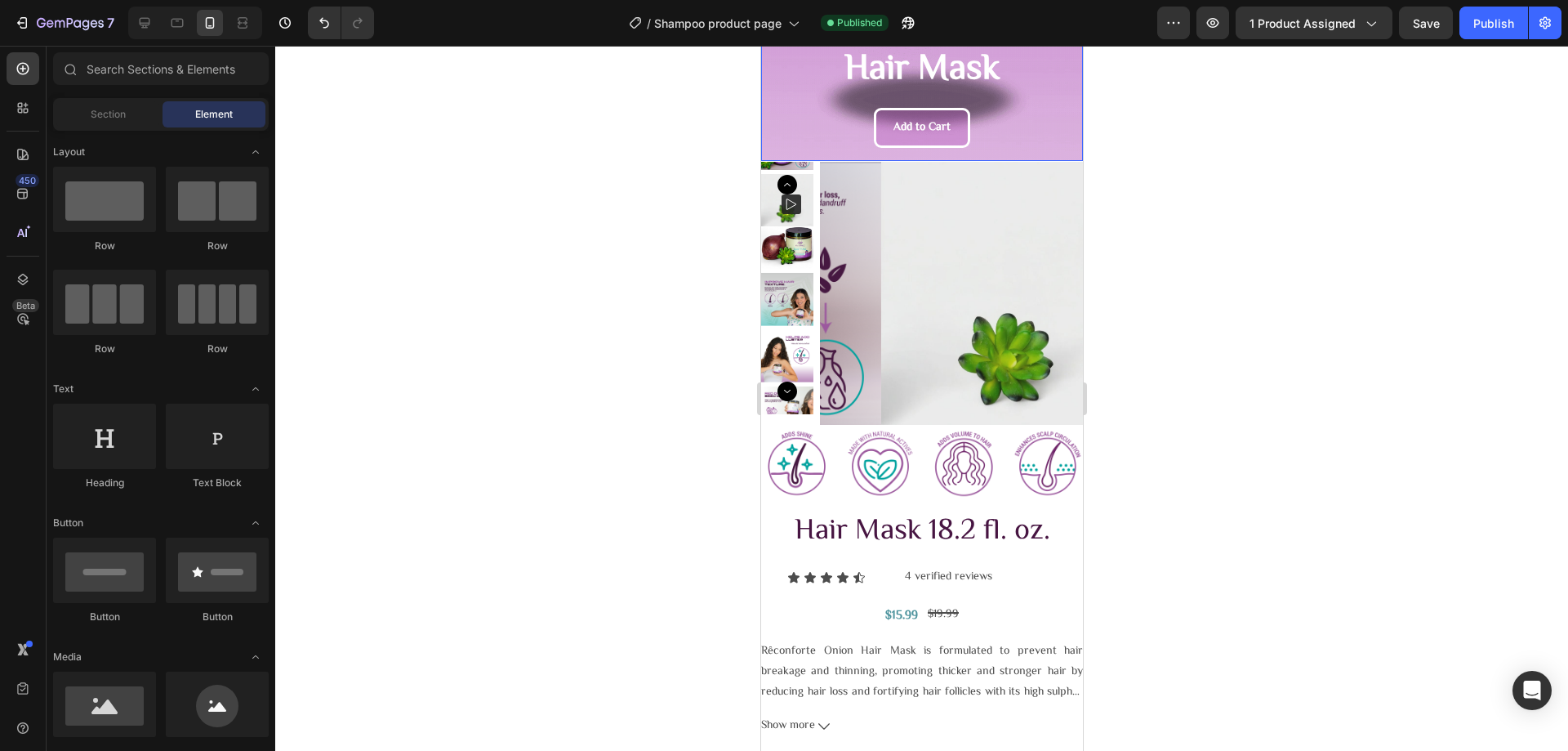
scroll to position [490, 0]
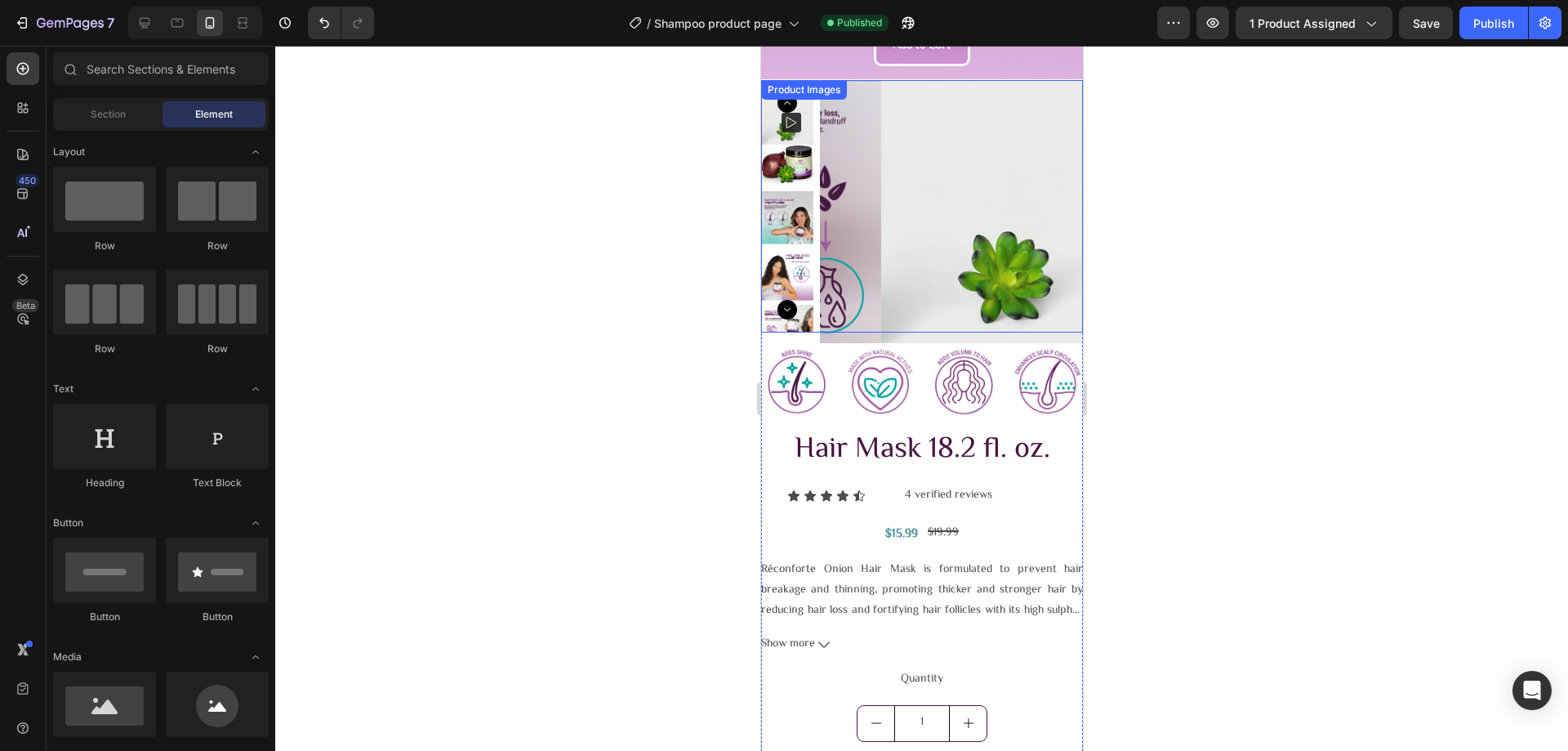
click at [793, 154] on img at bounding box center [787, 161] width 52 height 52
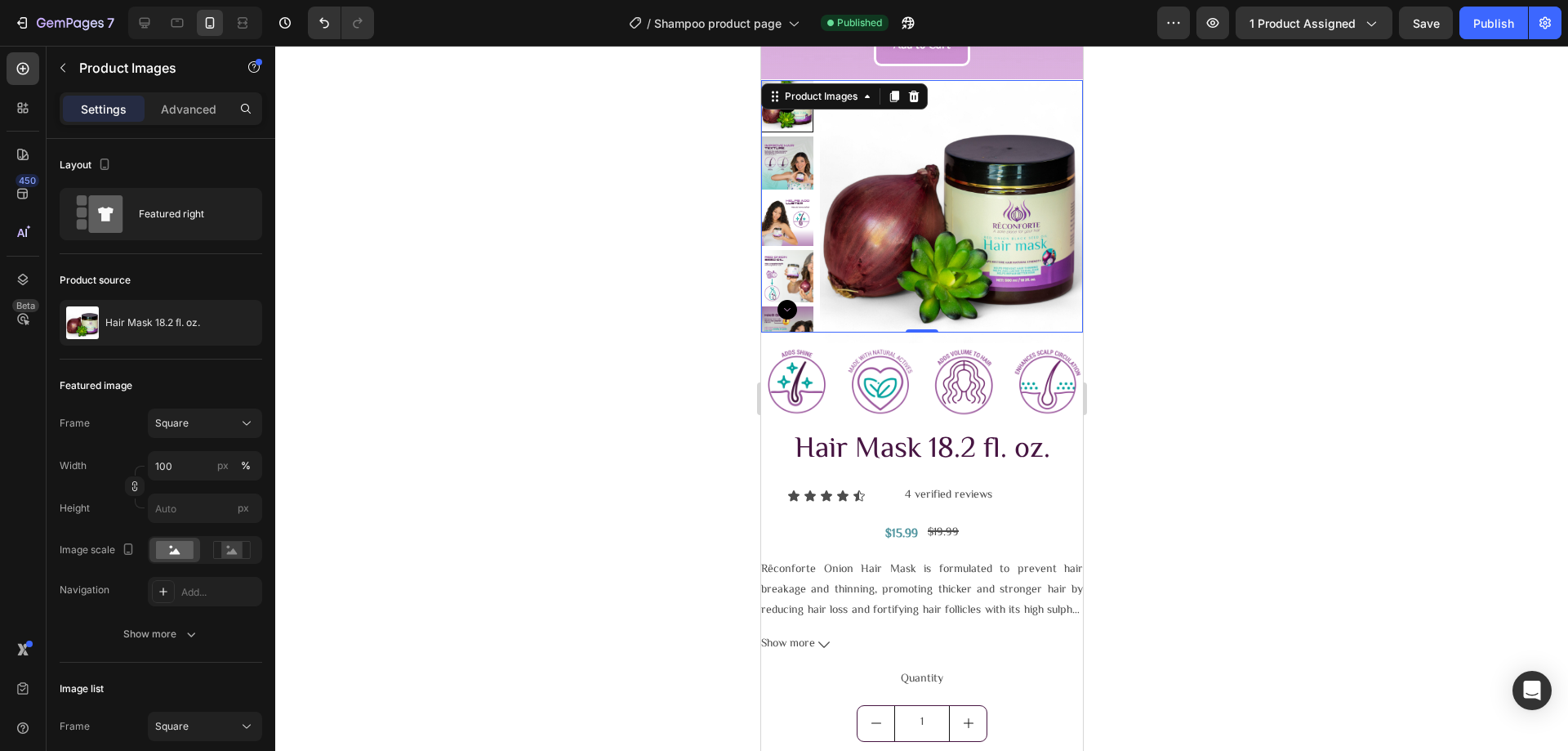
click at [660, 365] on div at bounding box center [921, 398] width 1292 height 705
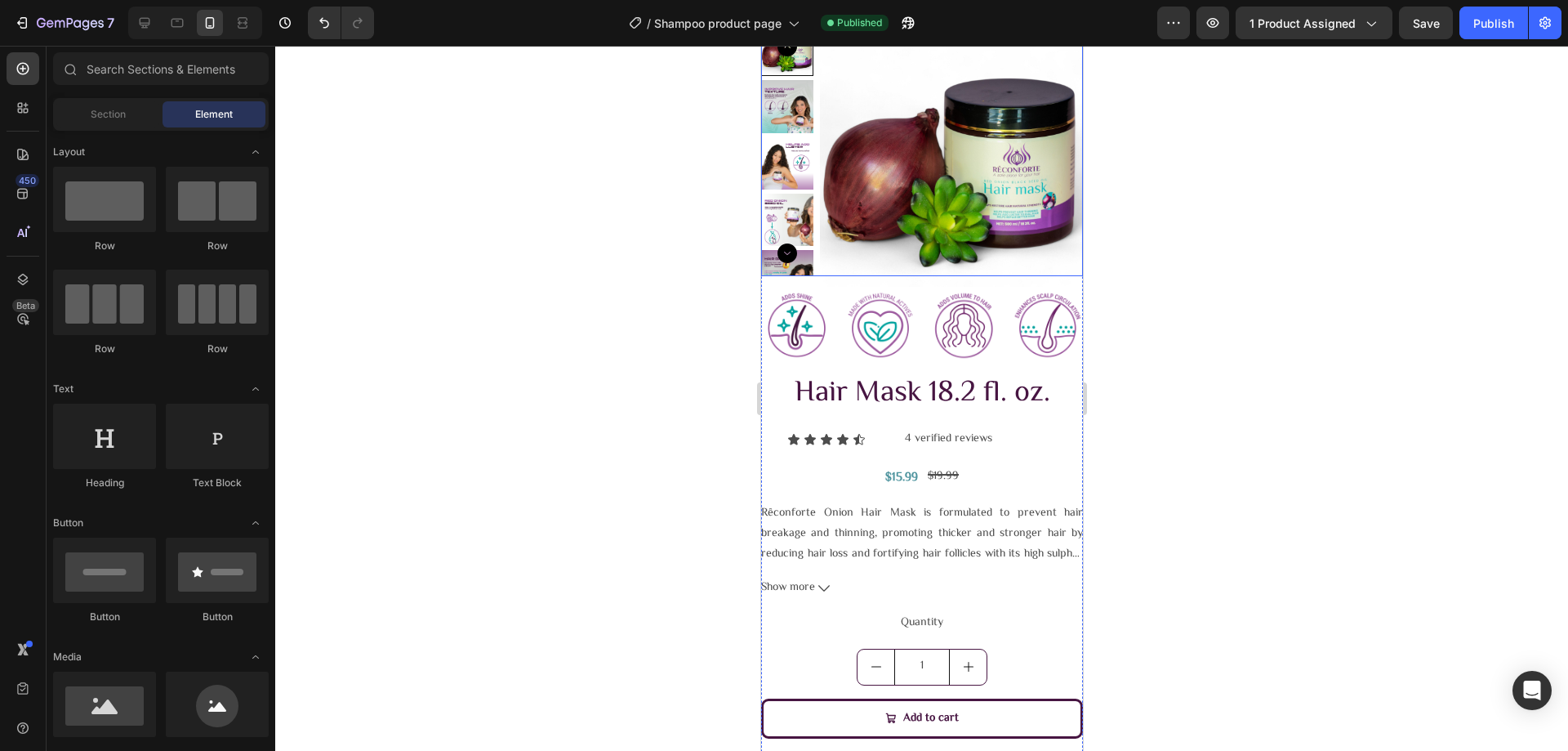
scroll to position [383, 0]
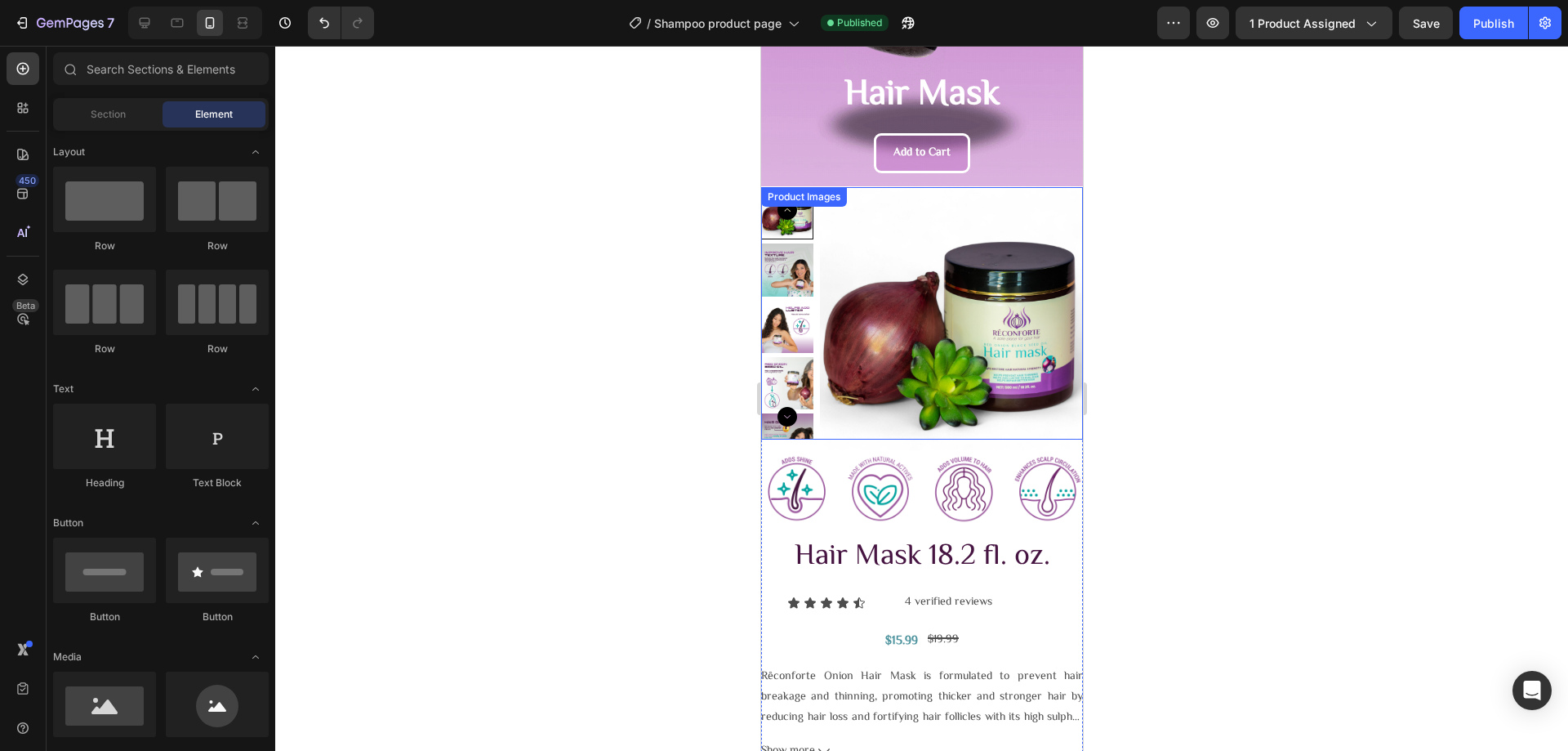
click at [936, 248] on img at bounding box center [950, 318] width 263 height 263
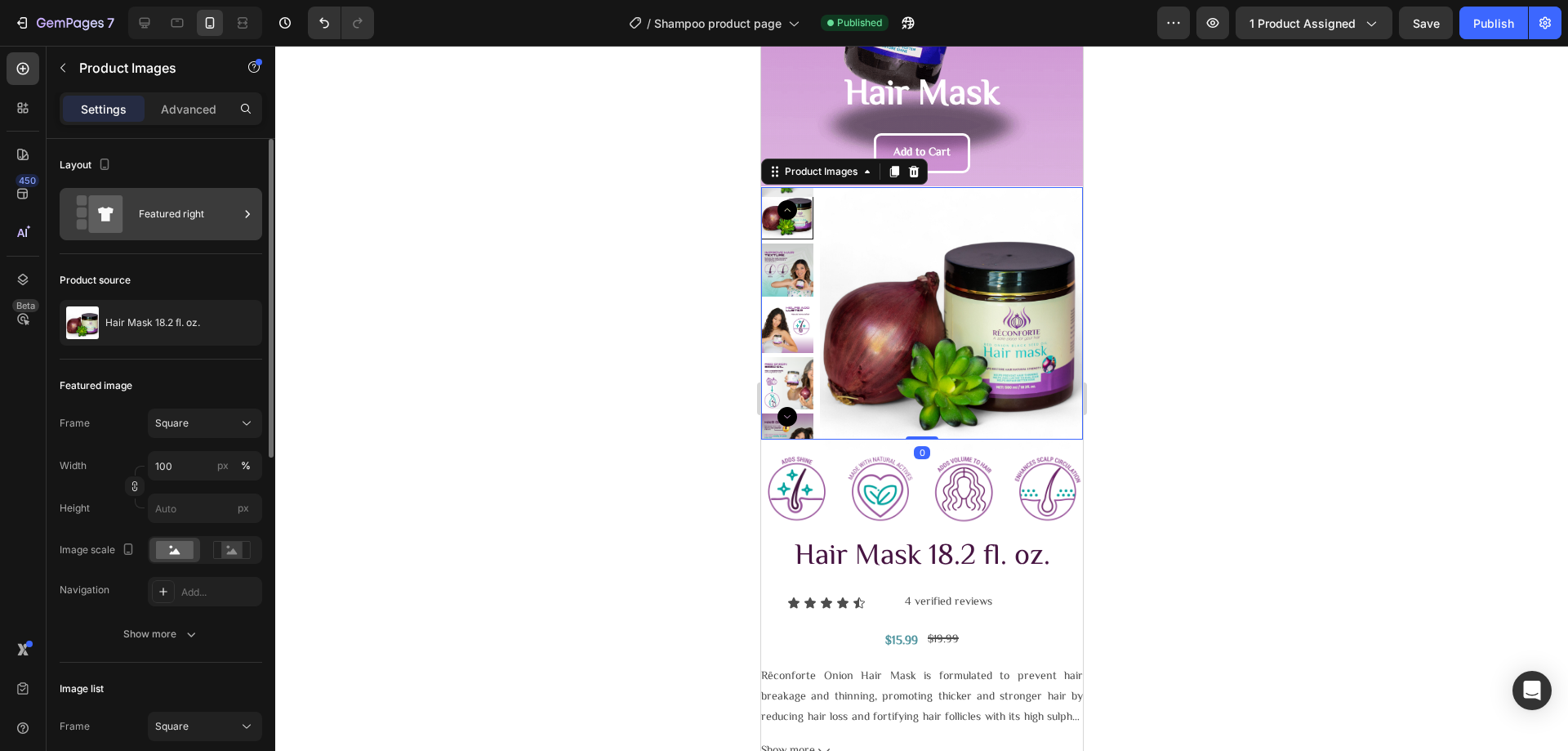
click at [203, 205] on div "Featured right" at bounding box center [189, 214] width 100 height 38
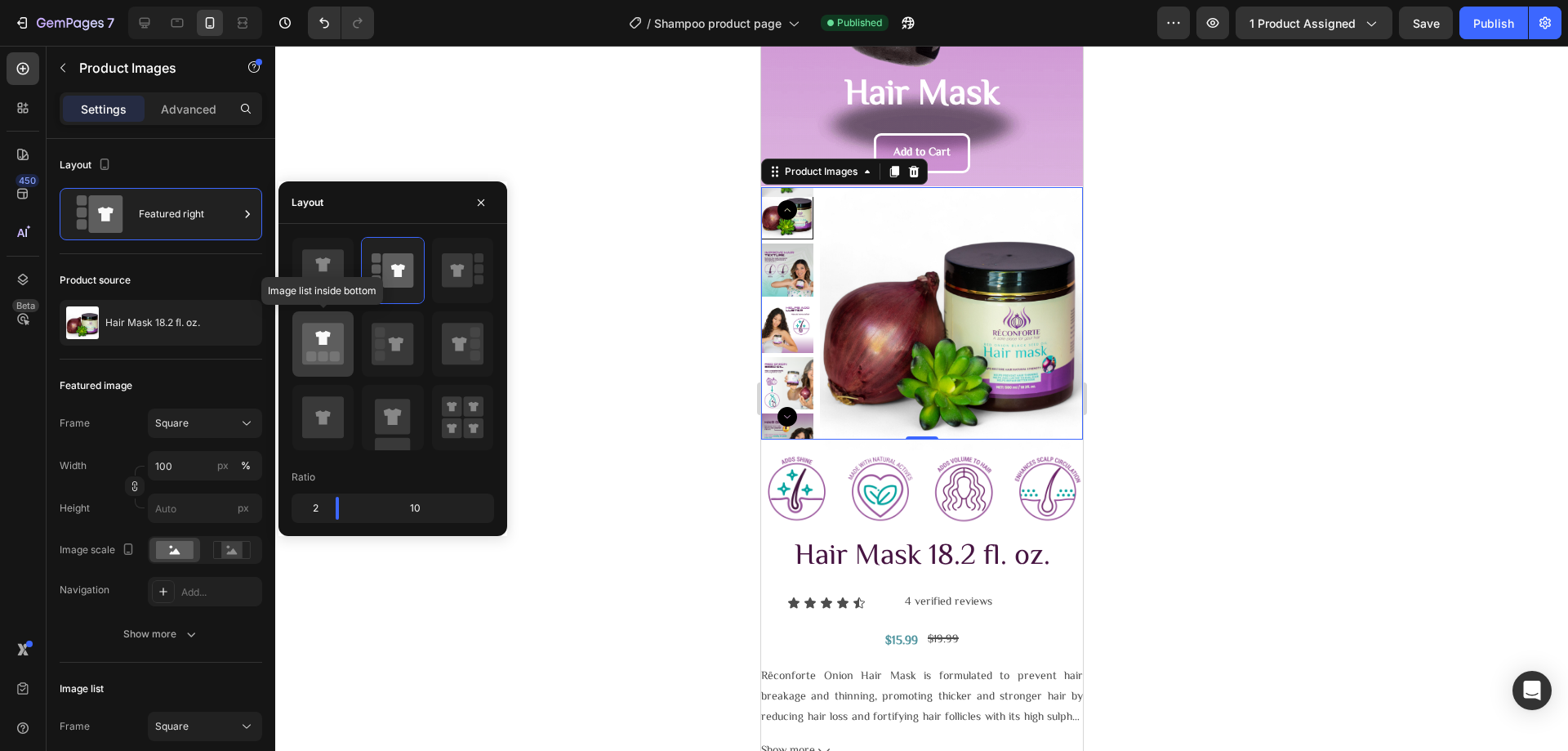
click at [334, 367] on div at bounding box center [323, 343] width 61 height 66
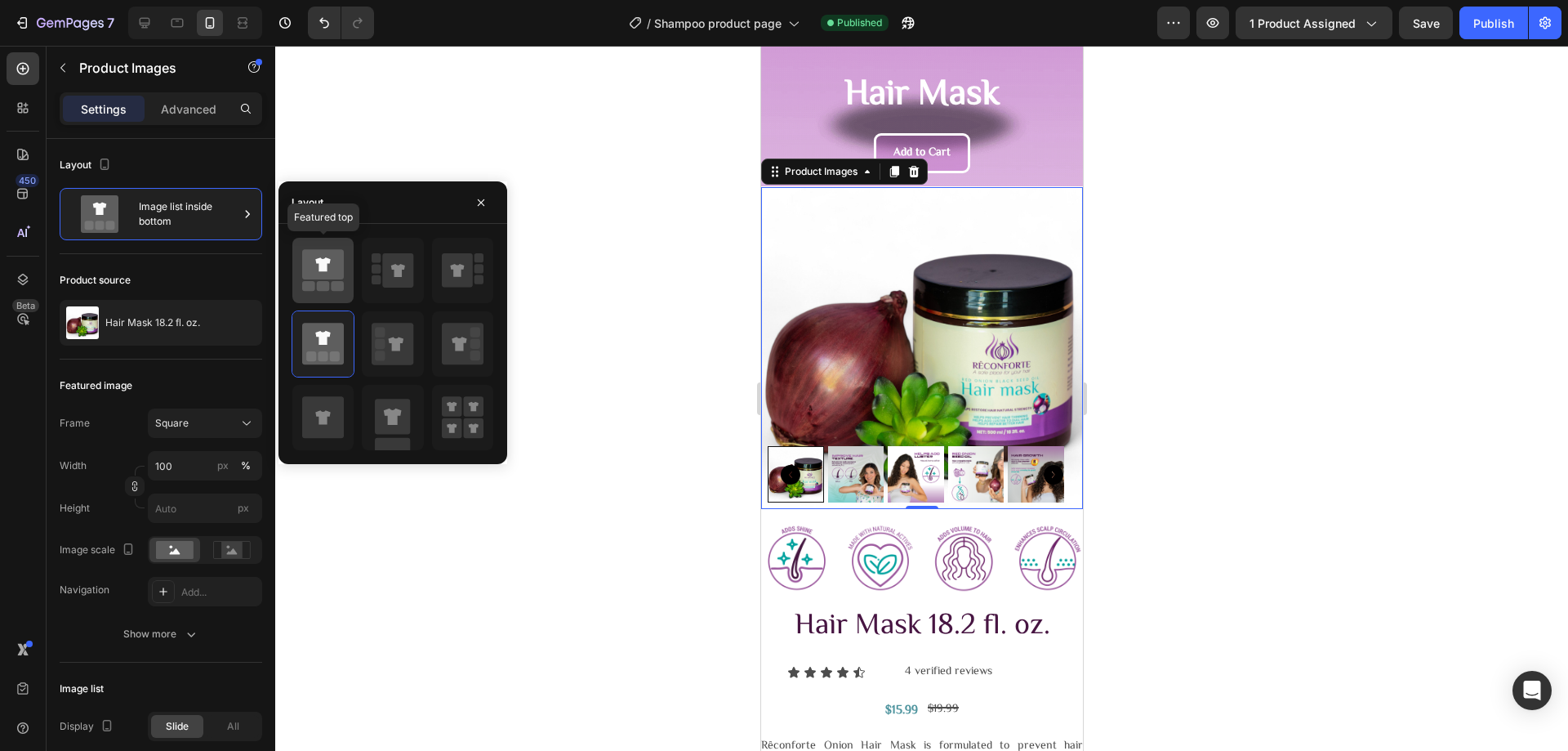
click at [313, 274] on icon at bounding box center [322, 264] width 41 height 31
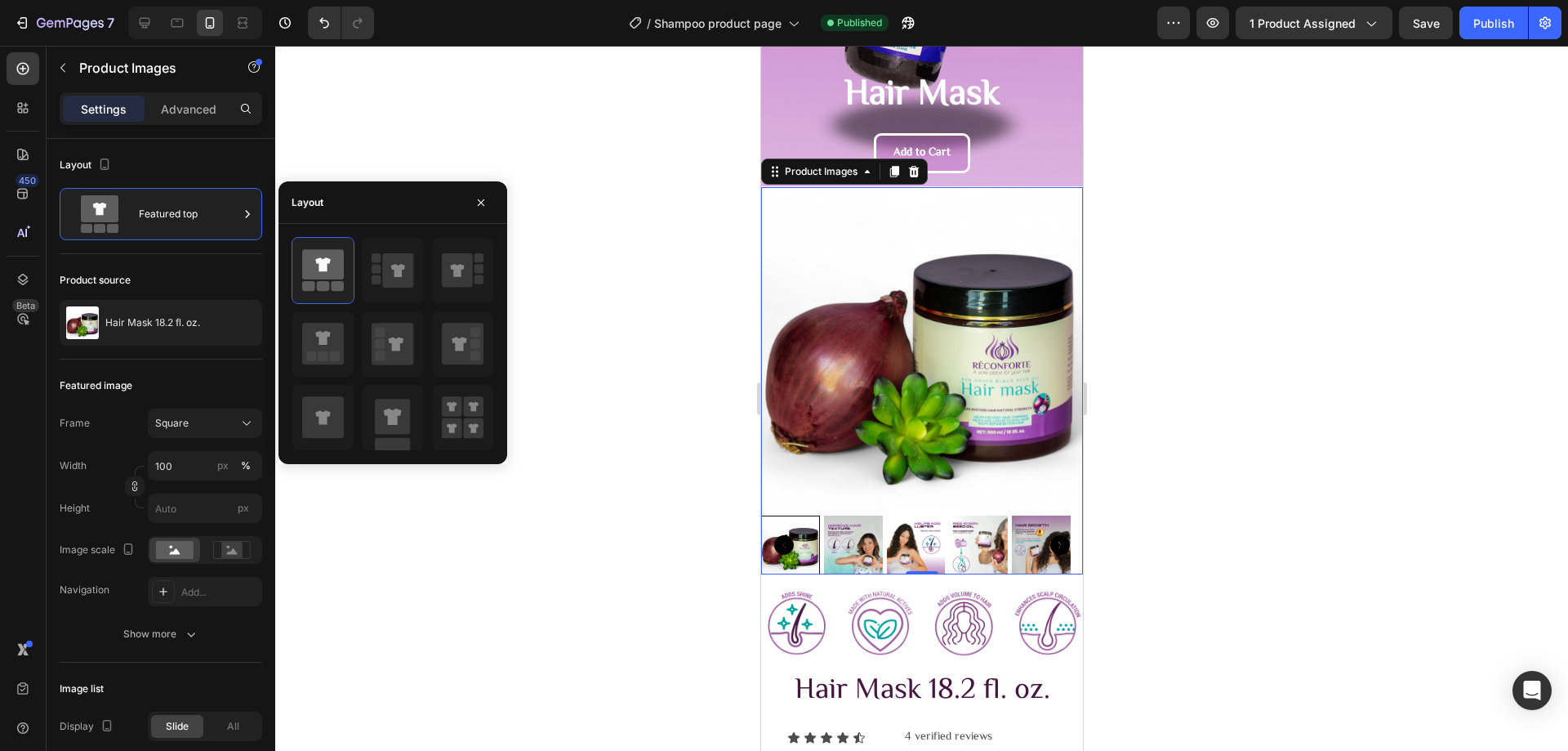
click at [589, 376] on div at bounding box center [921, 398] width 1292 height 705
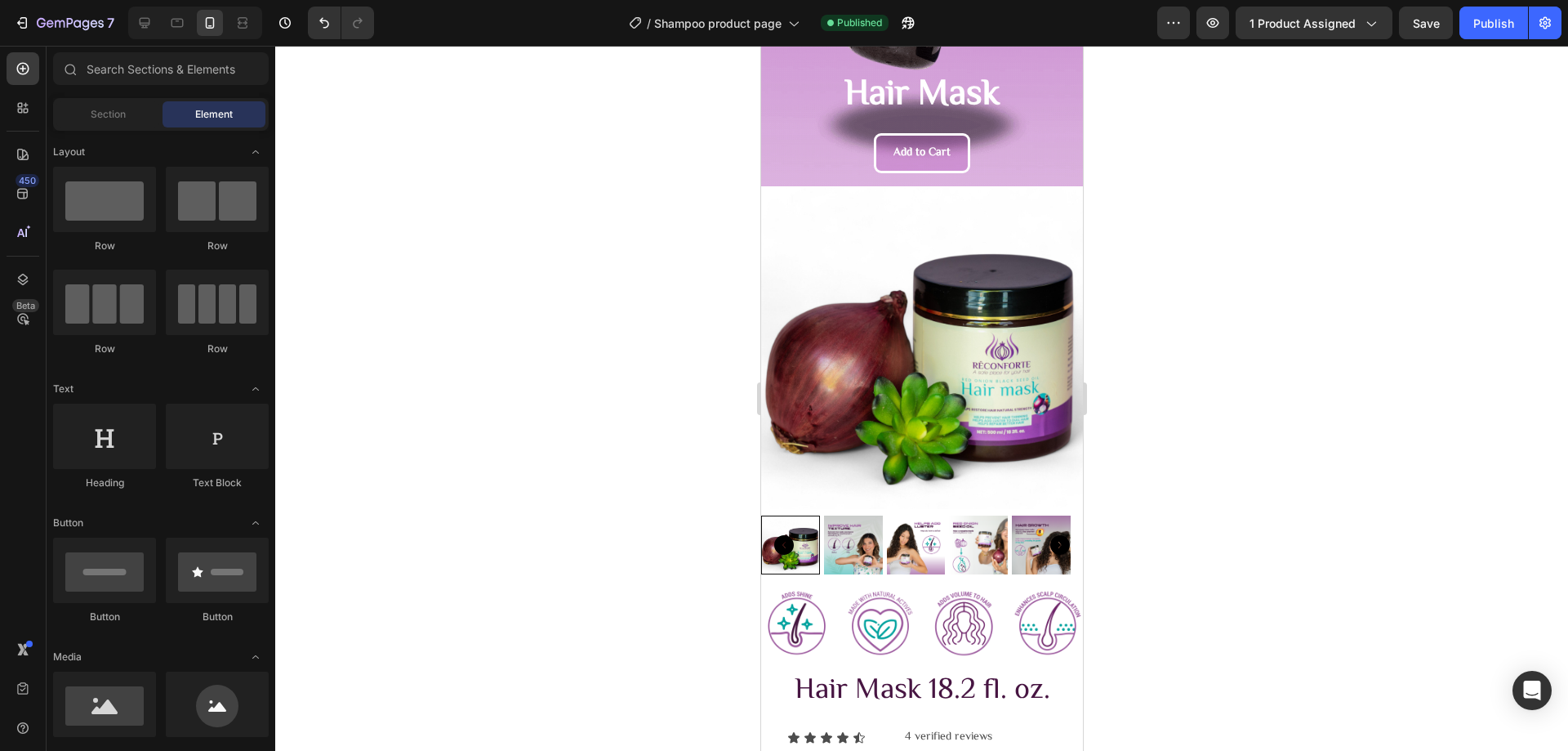
click at [1270, 239] on div at bounding box center [921, 398] width 1292 height 705
click at [1482, 5] on div "7 Version history / Shampoo product page Need republishing Preview 1 product as…" at bounding box center [784, 23] width 1568 height 47
click at [1464, 31] on button "Publish" at bounding box center [1493, 22] width 68 height 32
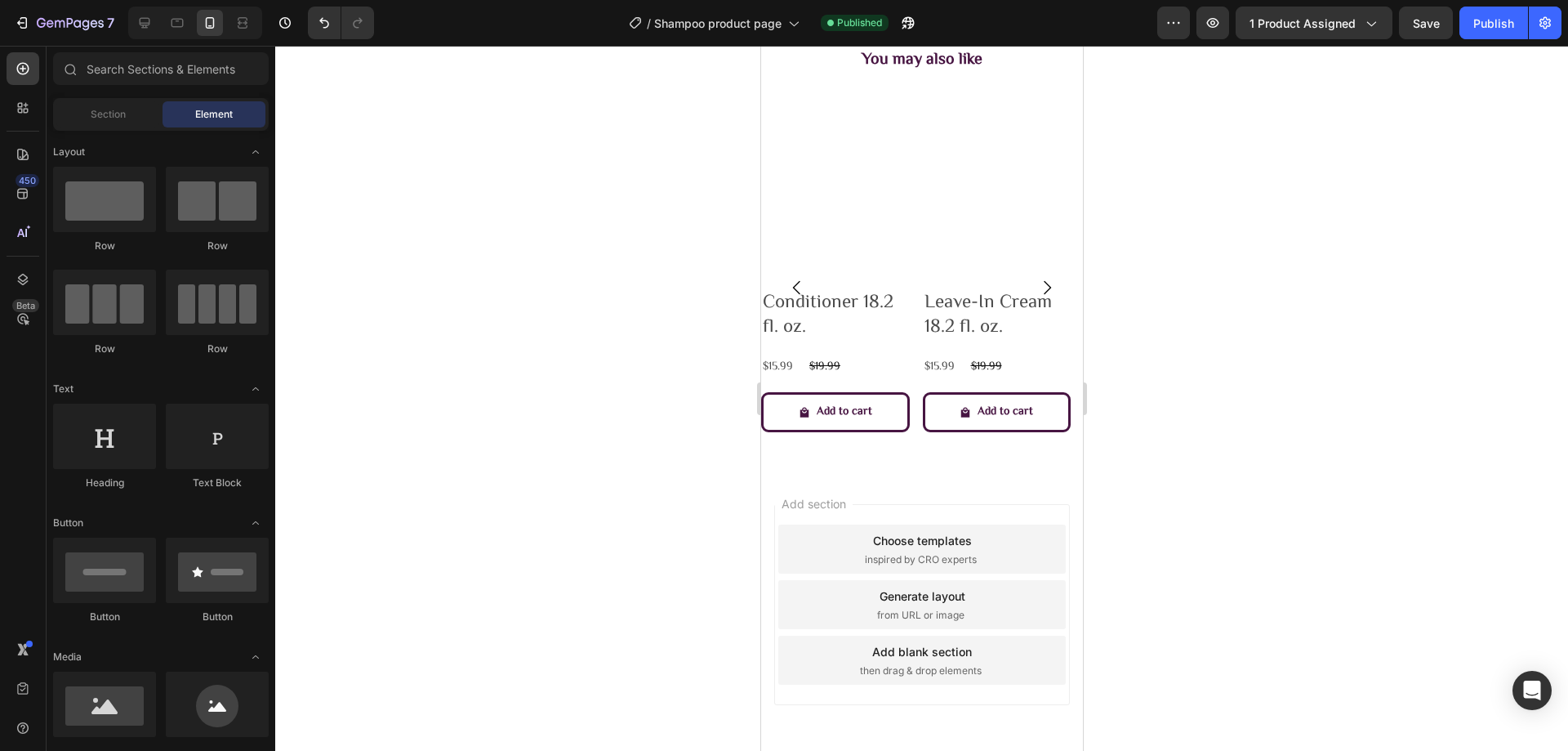
scroll to position [1512, 0]
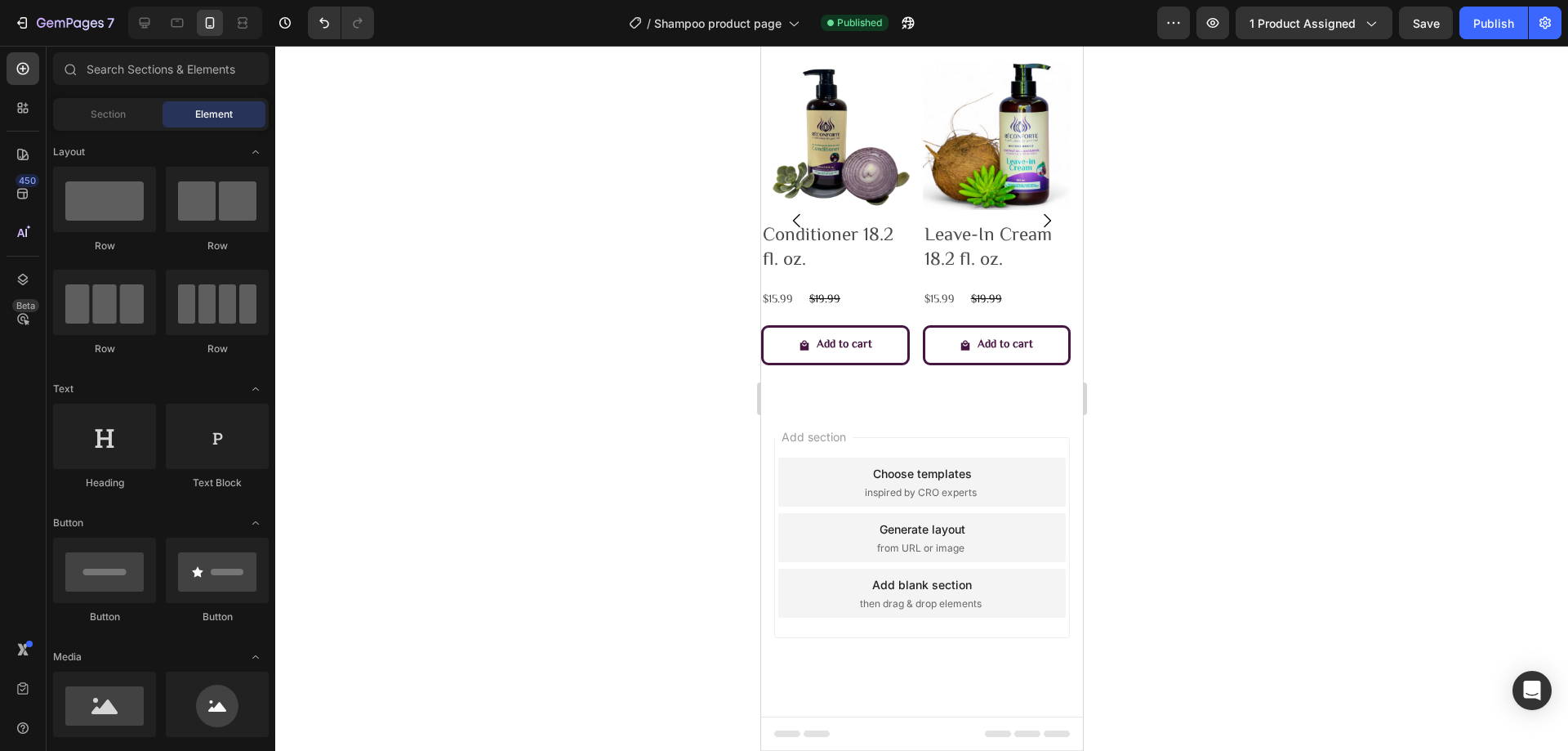
click at [982, 597] on div "Add blank section then drag & drop elements" at bounding box center [921, 593] width 287 height 49
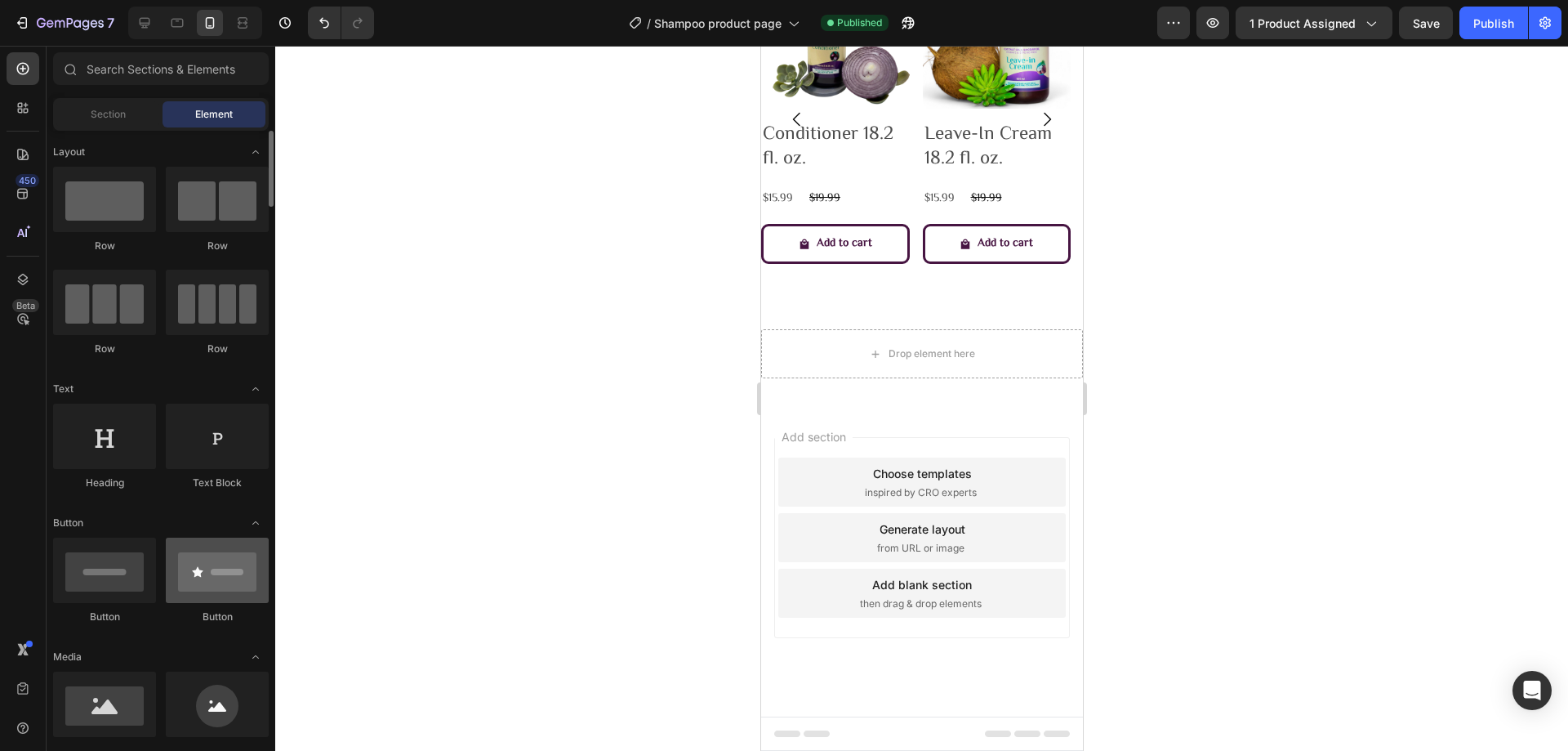
scroll to position [245, 0]
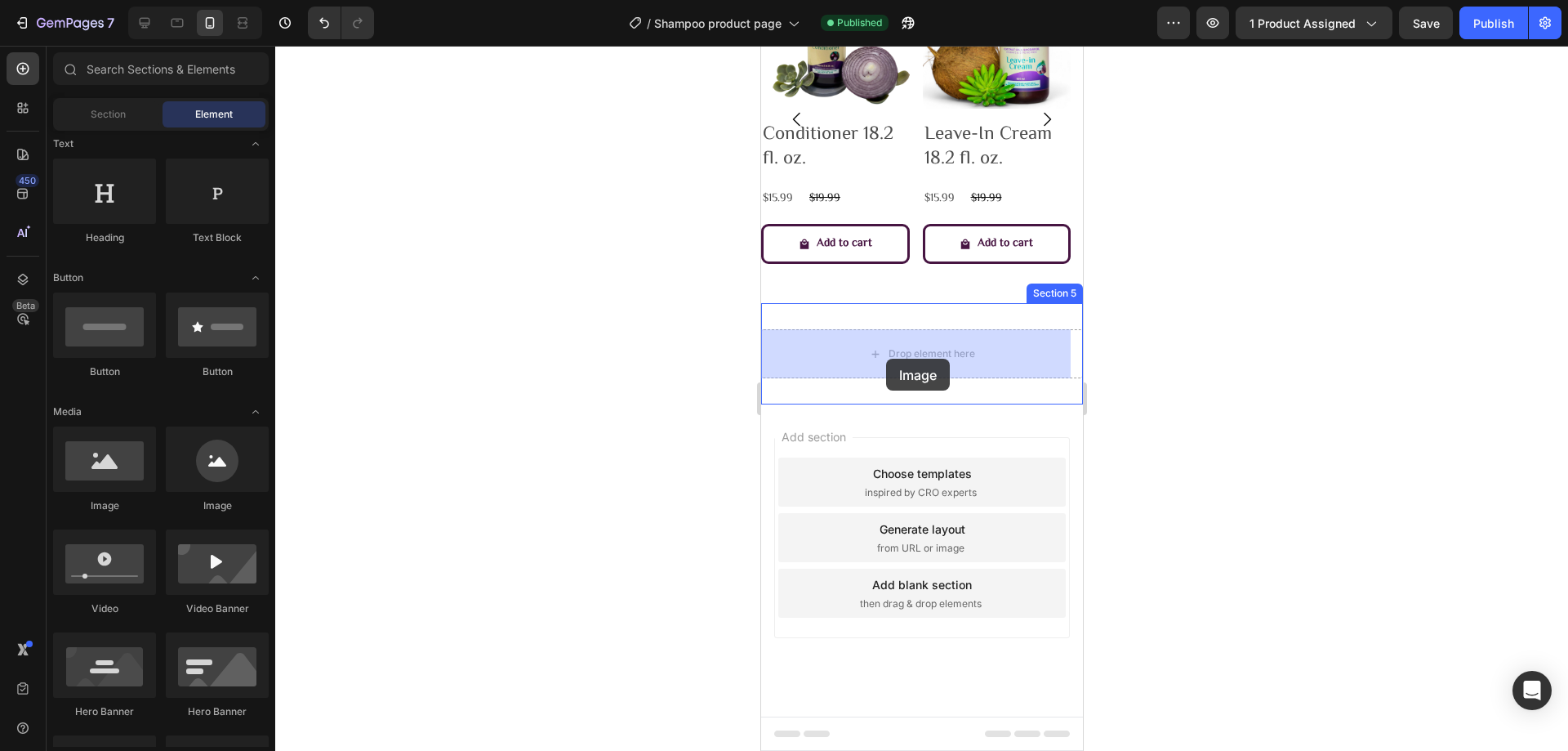
drag, startPoint x: 876, startPoint y: 508, endPoint x: 886, endPoint y: 358, distance: 150.3
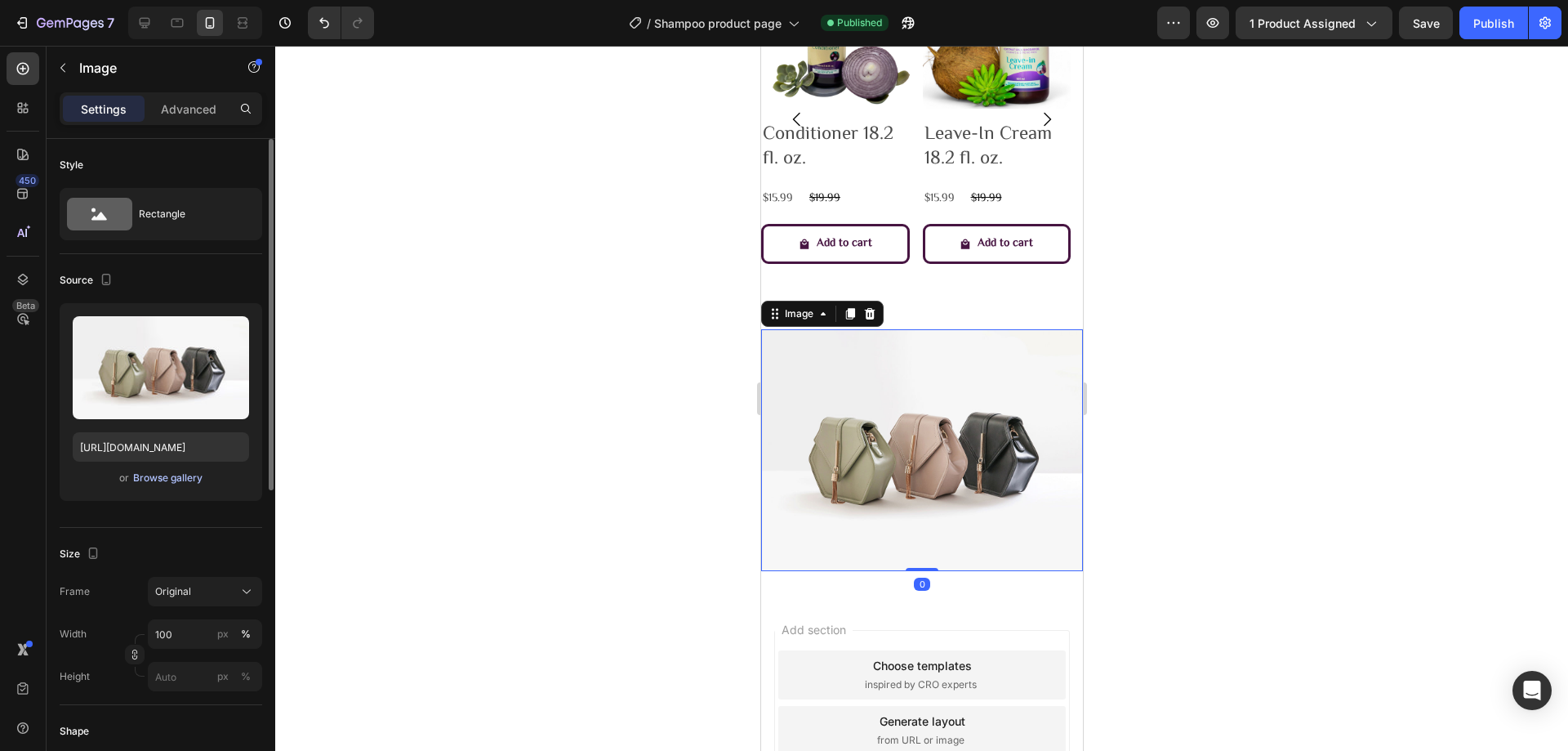
click at [164, 482] on div "Browse gallery" at bounding box center [167, 478] width 69 height 14
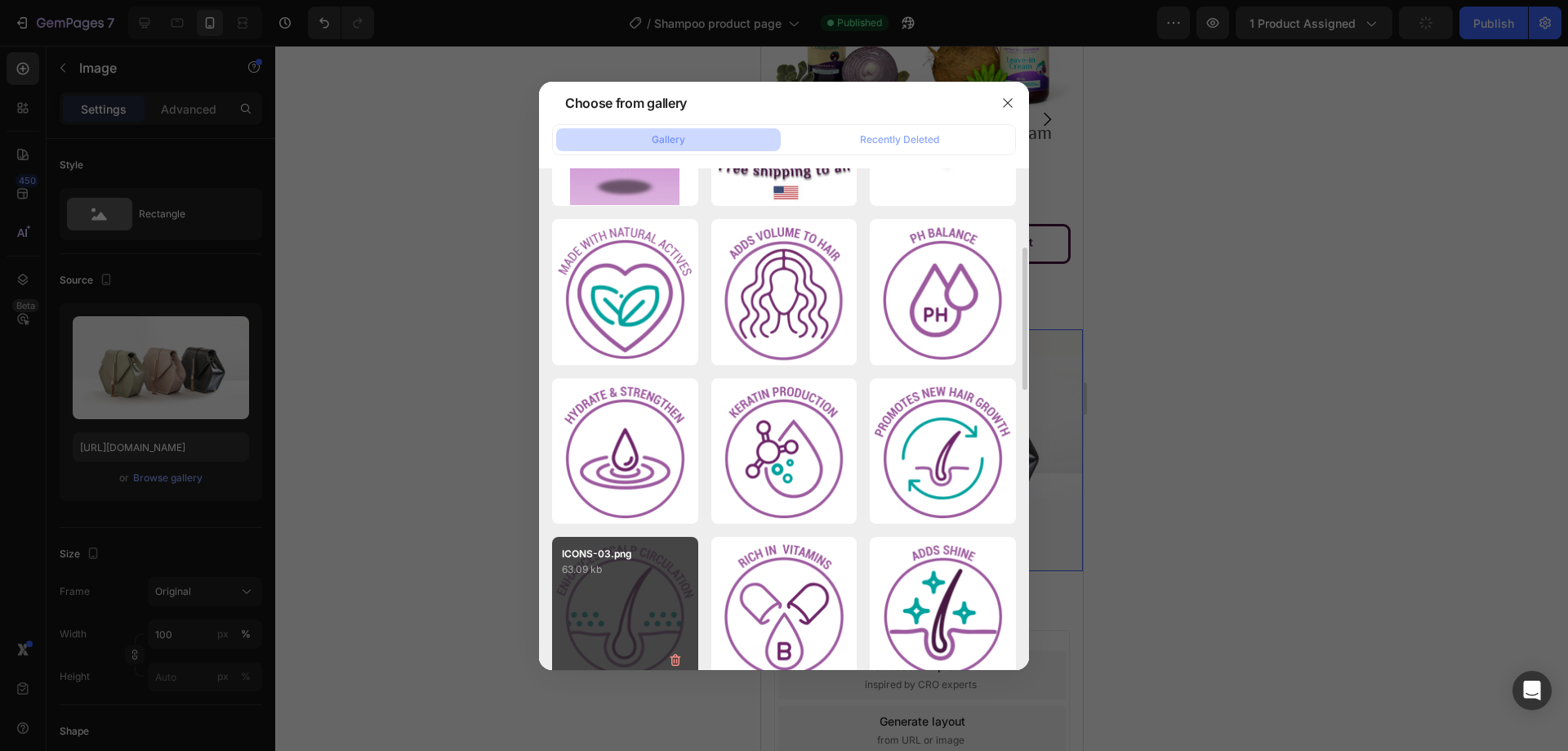
scroll to position [0, 0]
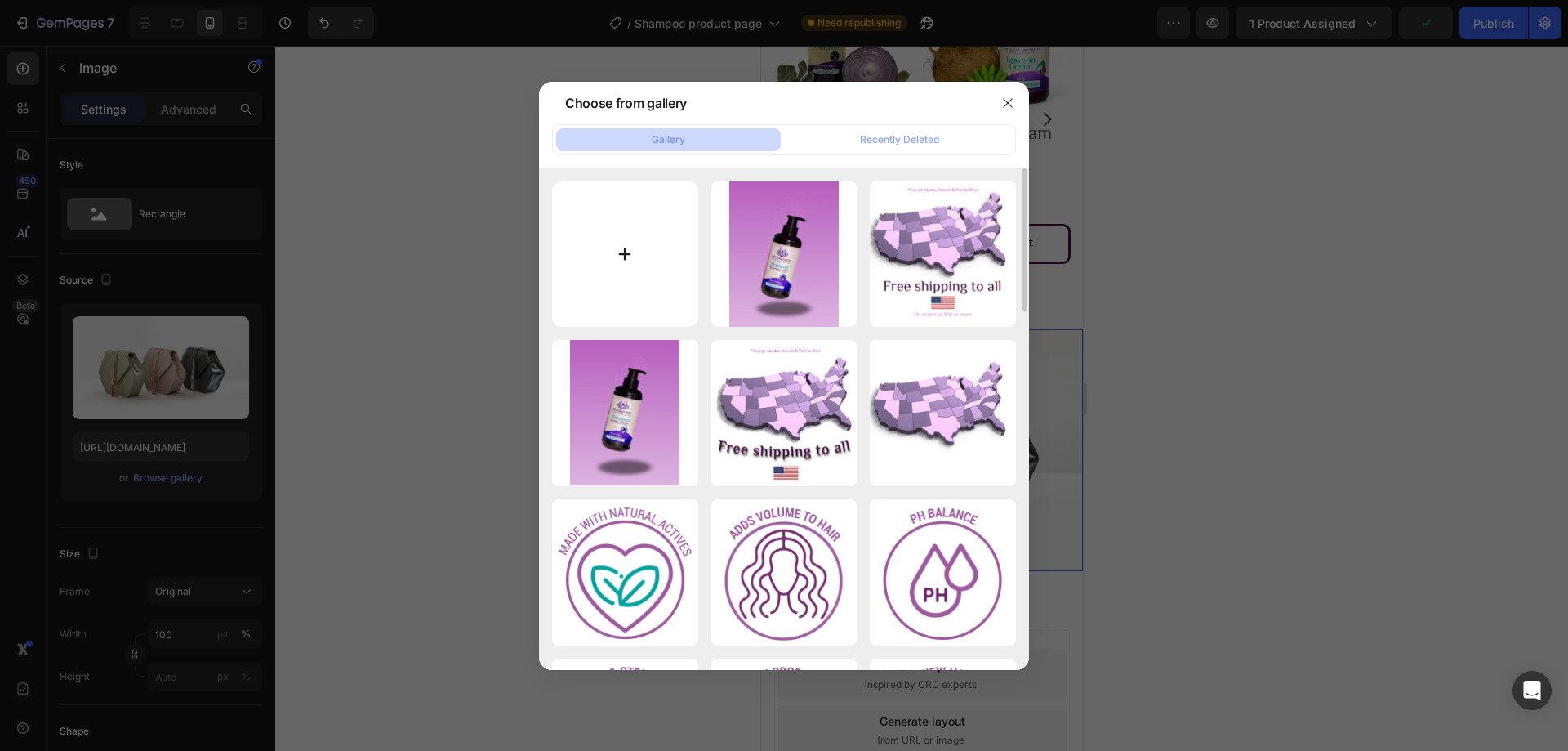
click at [642, 311] on input "file" at bounding box center [625, 254] width 146 height 146
type input "C:\fakepath\Hair Mask Contenido A+-04.png"
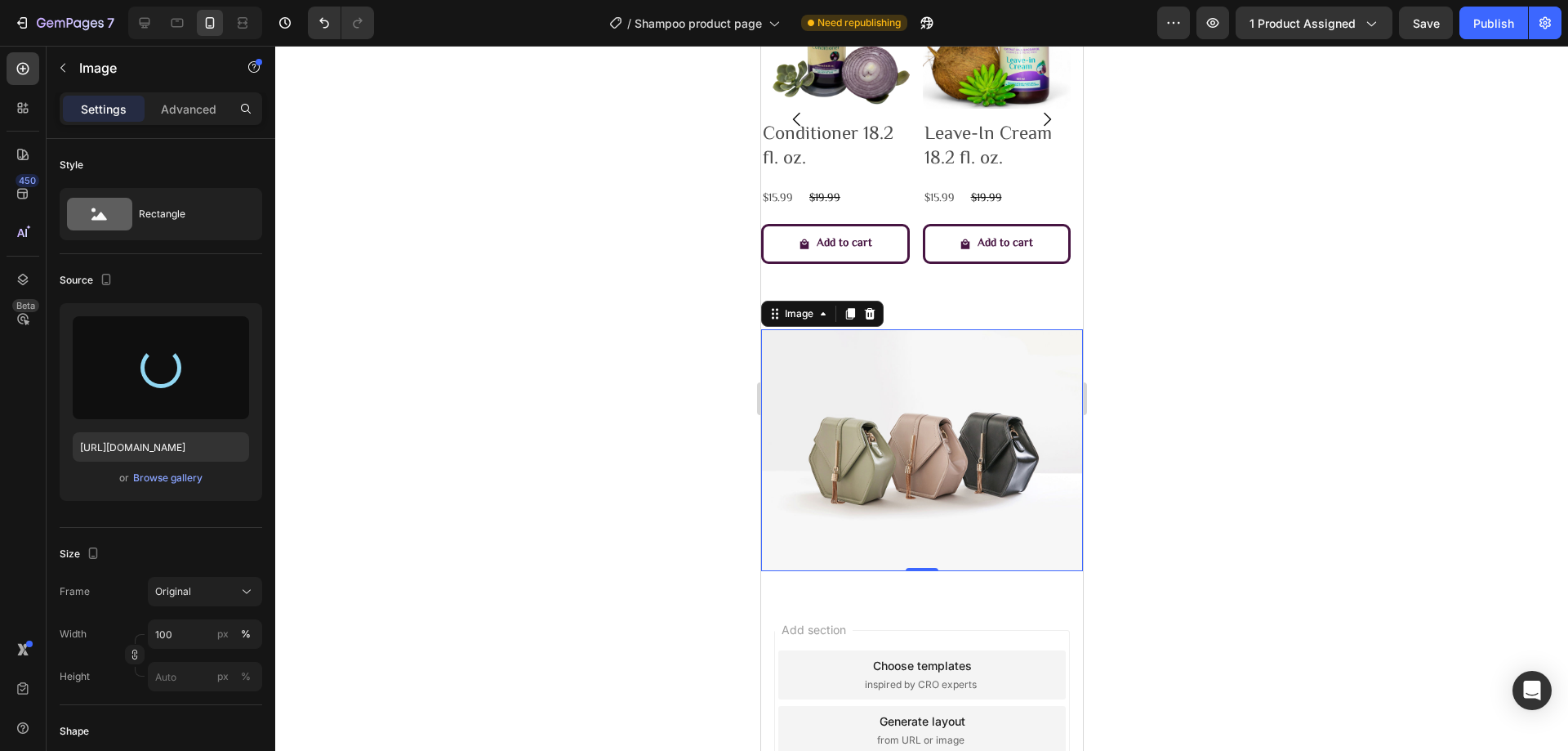
type input "[URL][DOMAIN_NAME]"
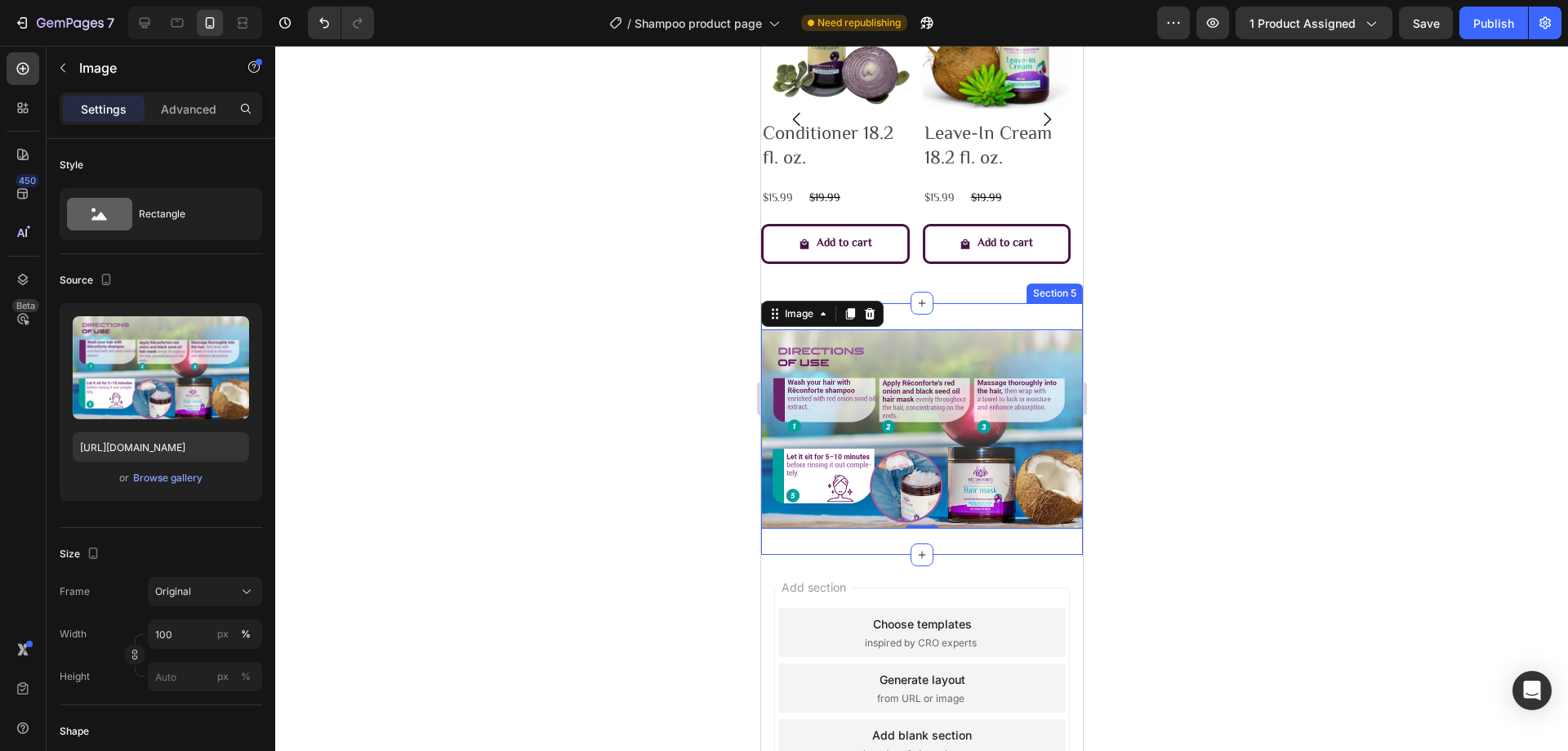
click at [1043, 307] on div "Image 0 Section 5" at bounding box center [921, 429] width 322 height 252
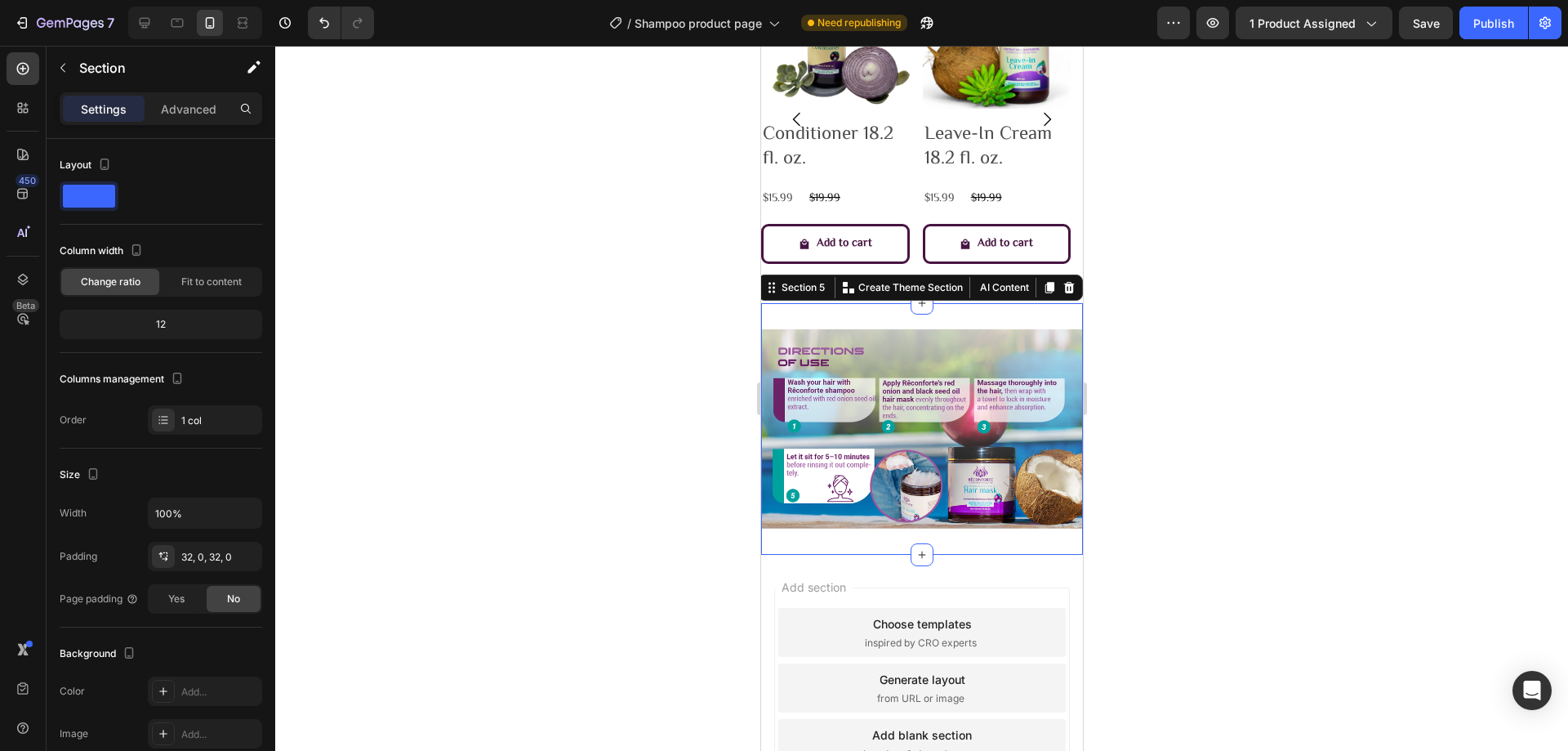
drag, startPoint x: 1211, startPoint y: 306, endPoint x: 1220, endPoint y: 302, distance: 9.8
click at [1219, 302] on div at bounding box center [921, 398] width 1292 height 705
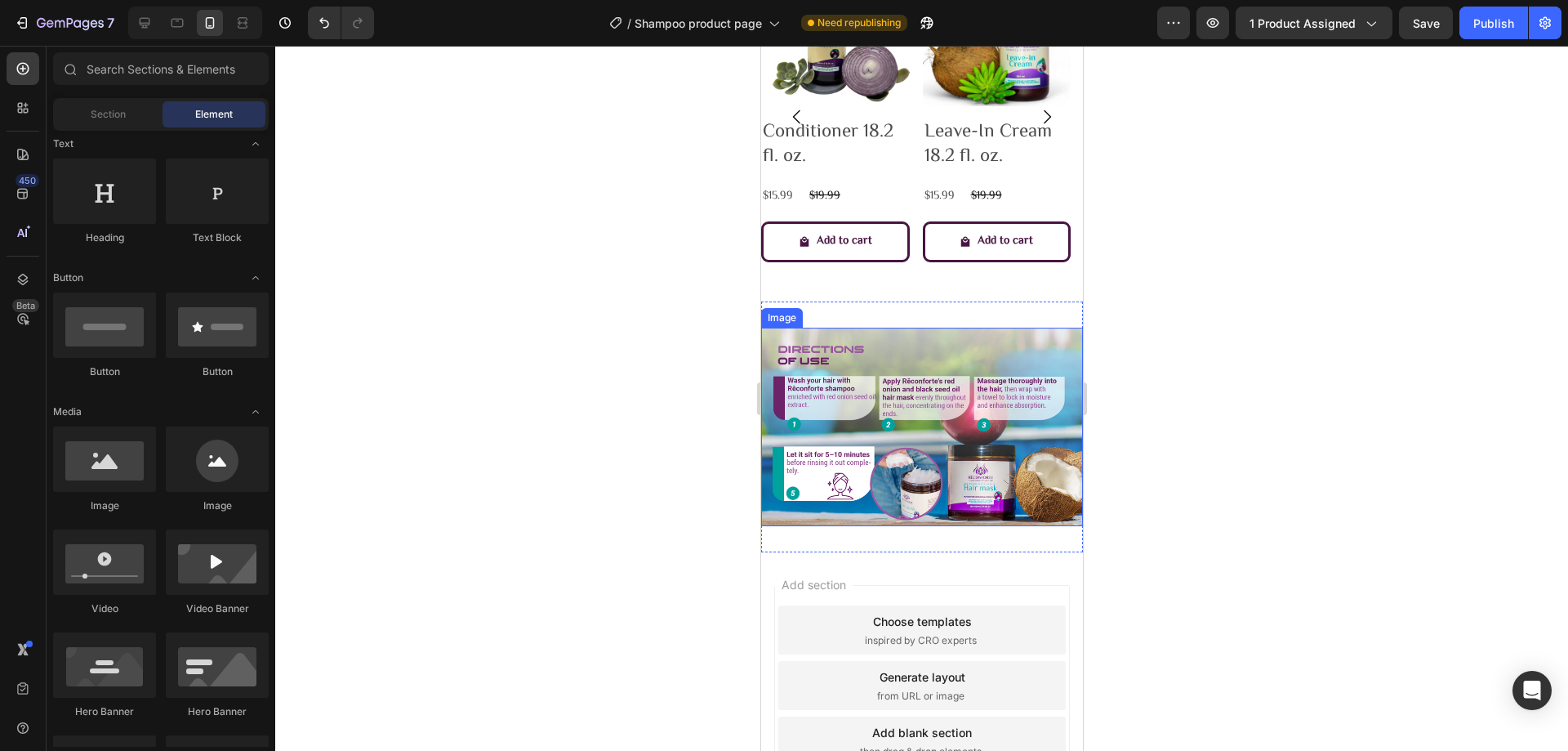
scroll to position [1731, 0]
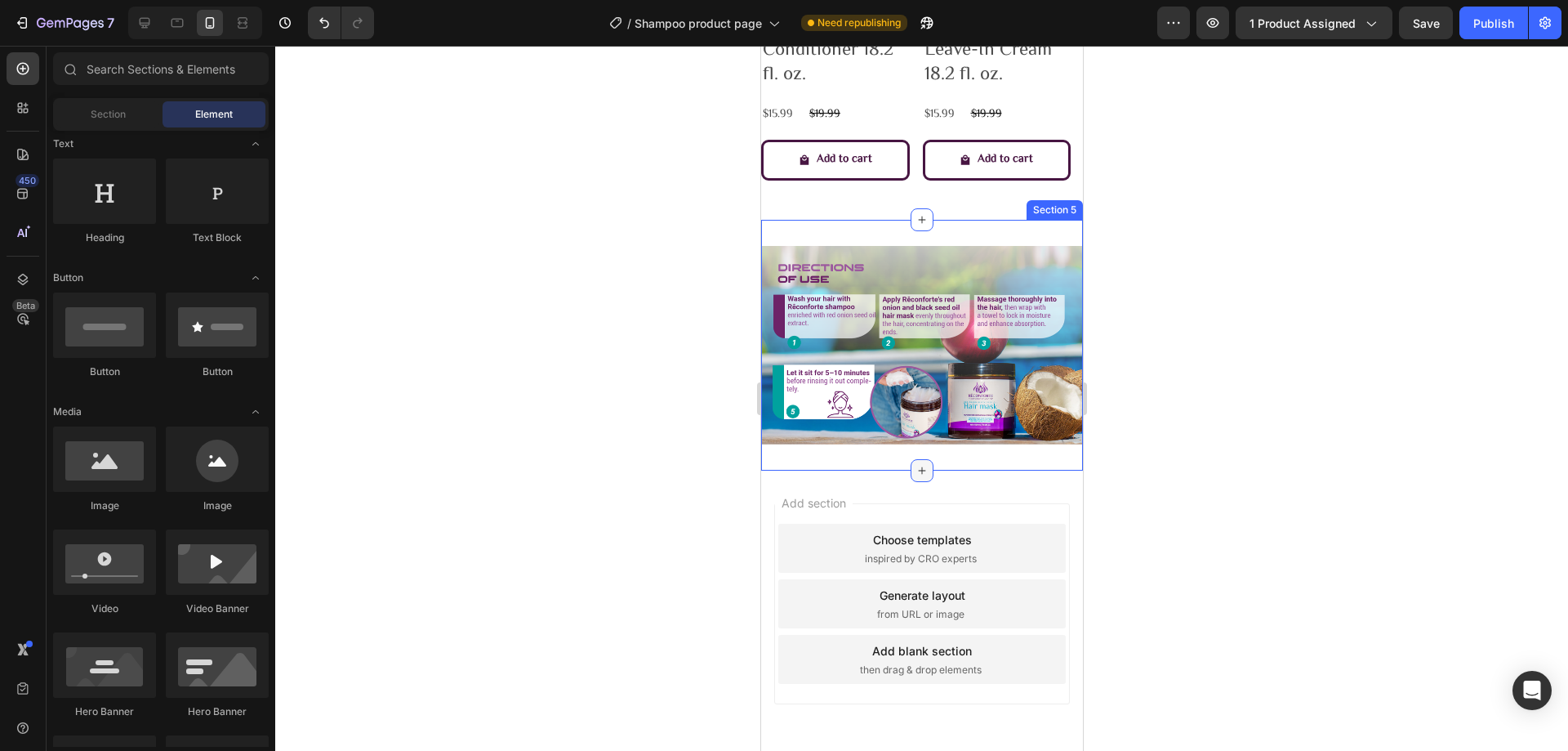
click at [914, 469] on icon at bounding box center [921, 470] width 13 height 13
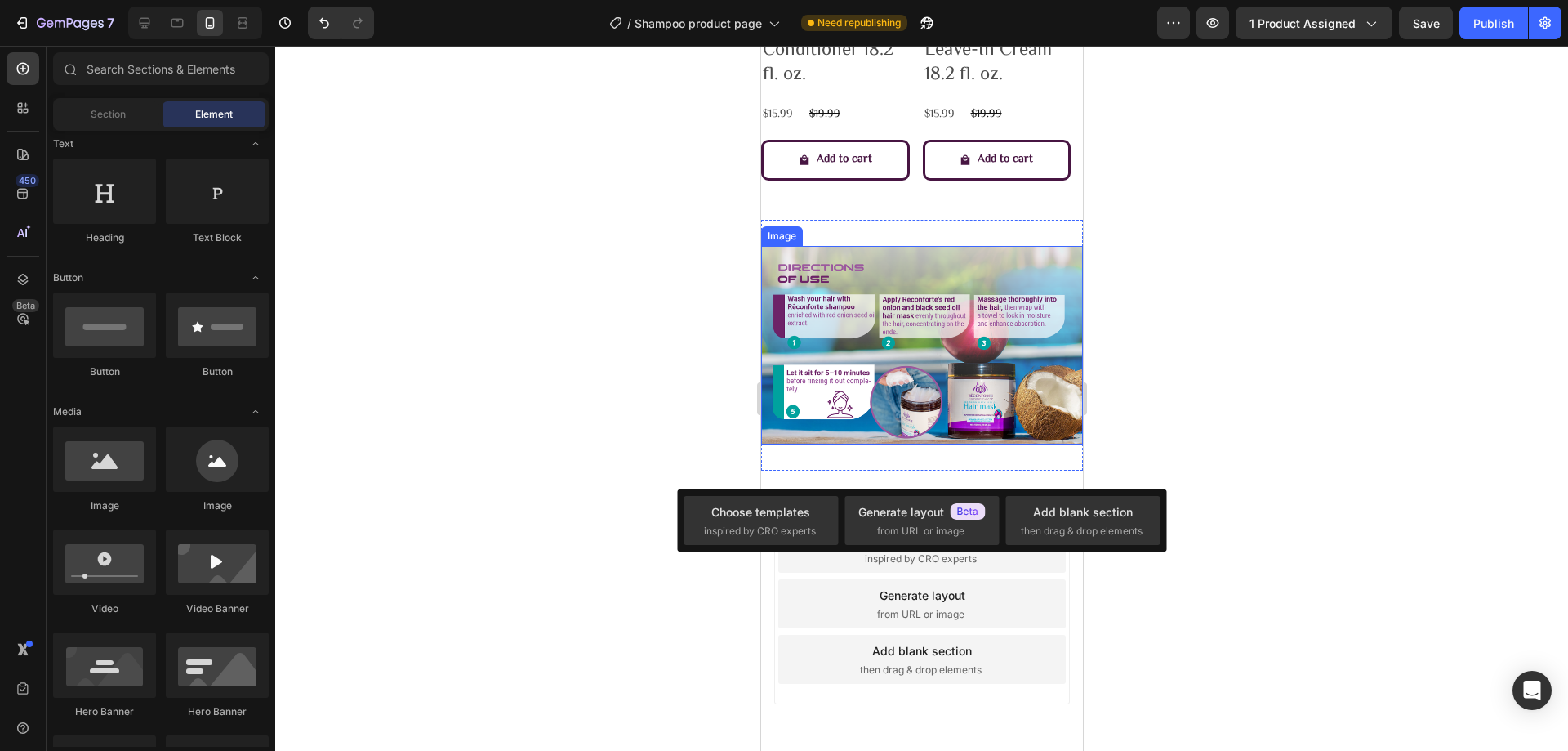
click at [965, 435] on img at bounding box center [921, 346] width 322 height 199
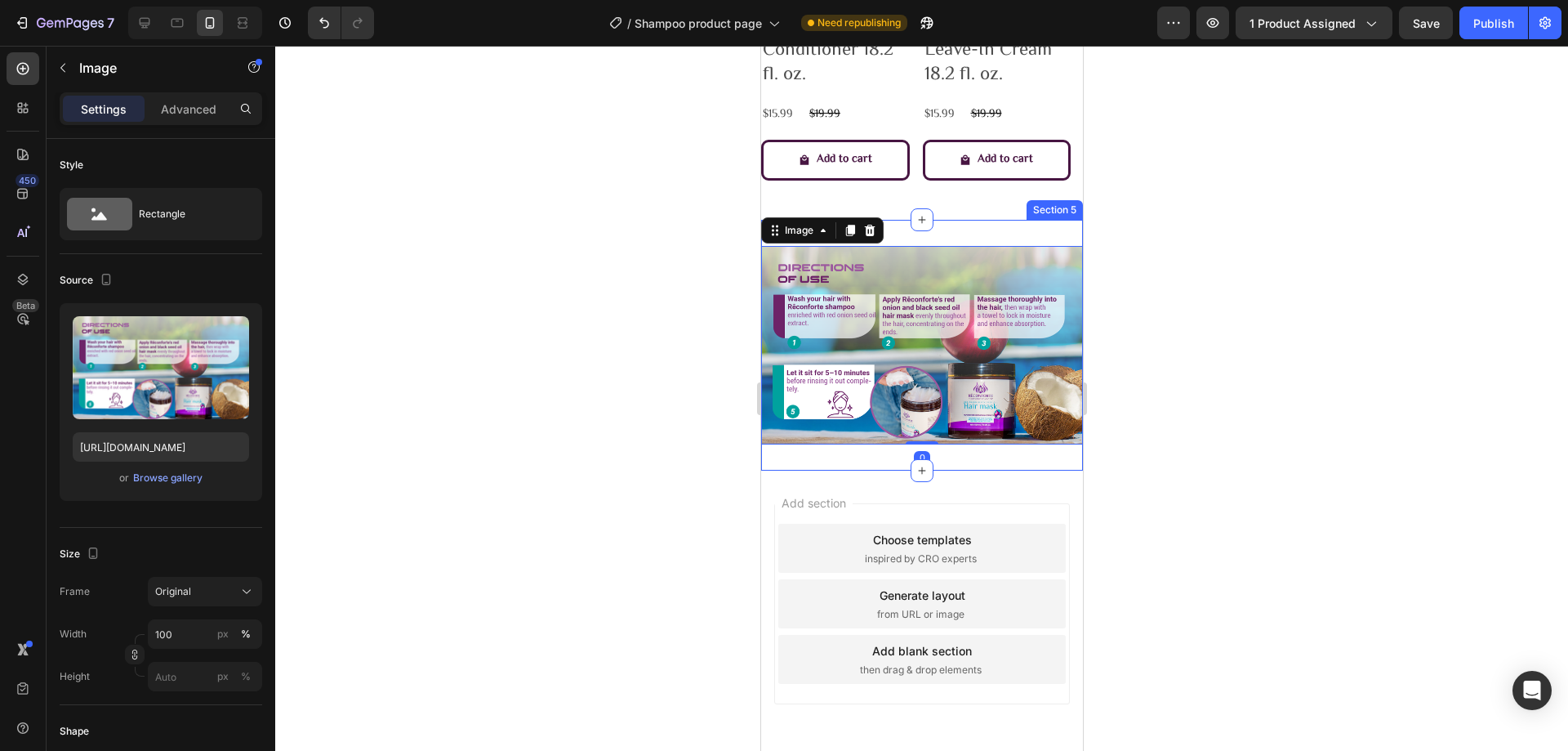
click at [959, 439] on div "Image 0 Section 5" at bounding box center [921, 346] width 322 height 252
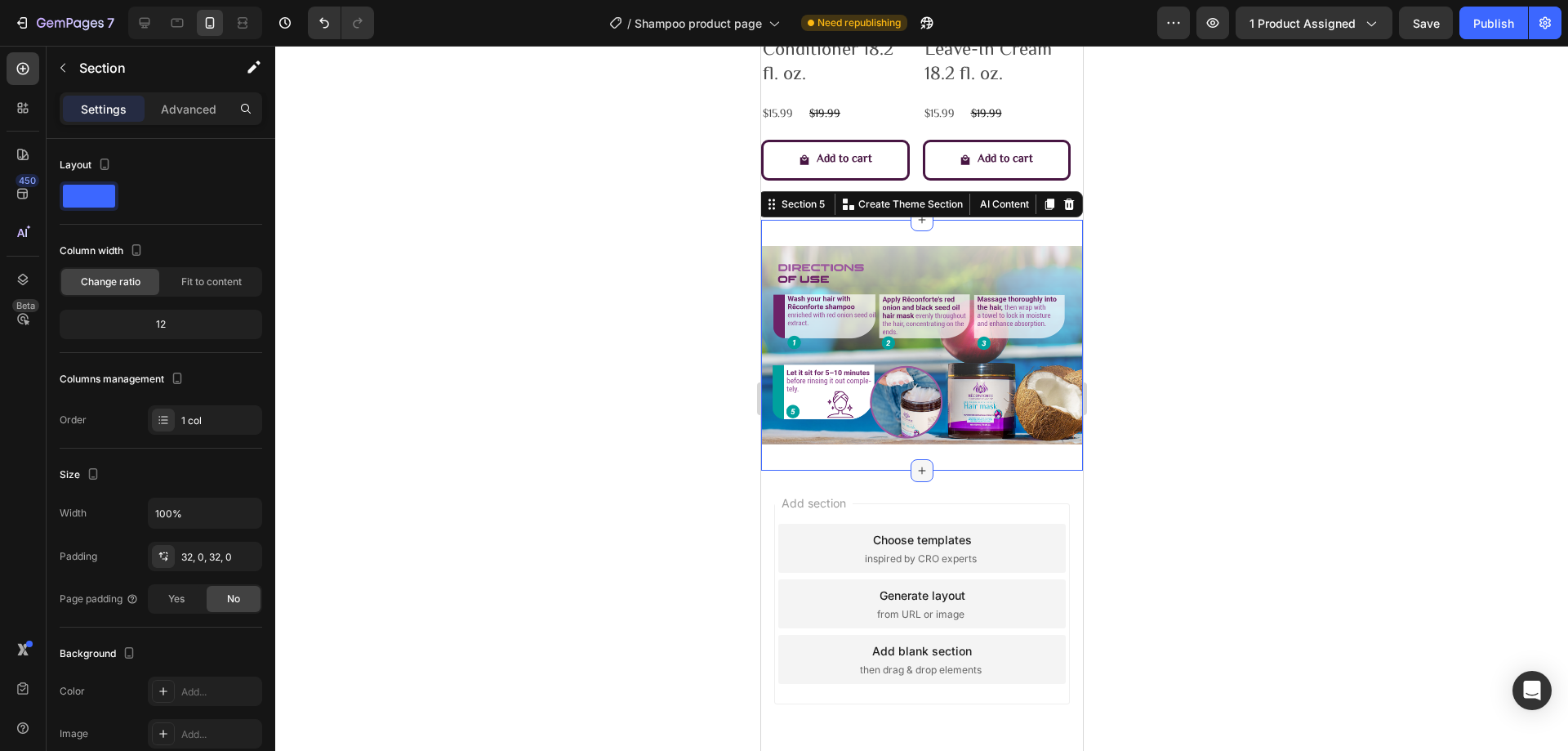
click at [912, 472] on div at bounding box center [921, 470] width 22 height 22
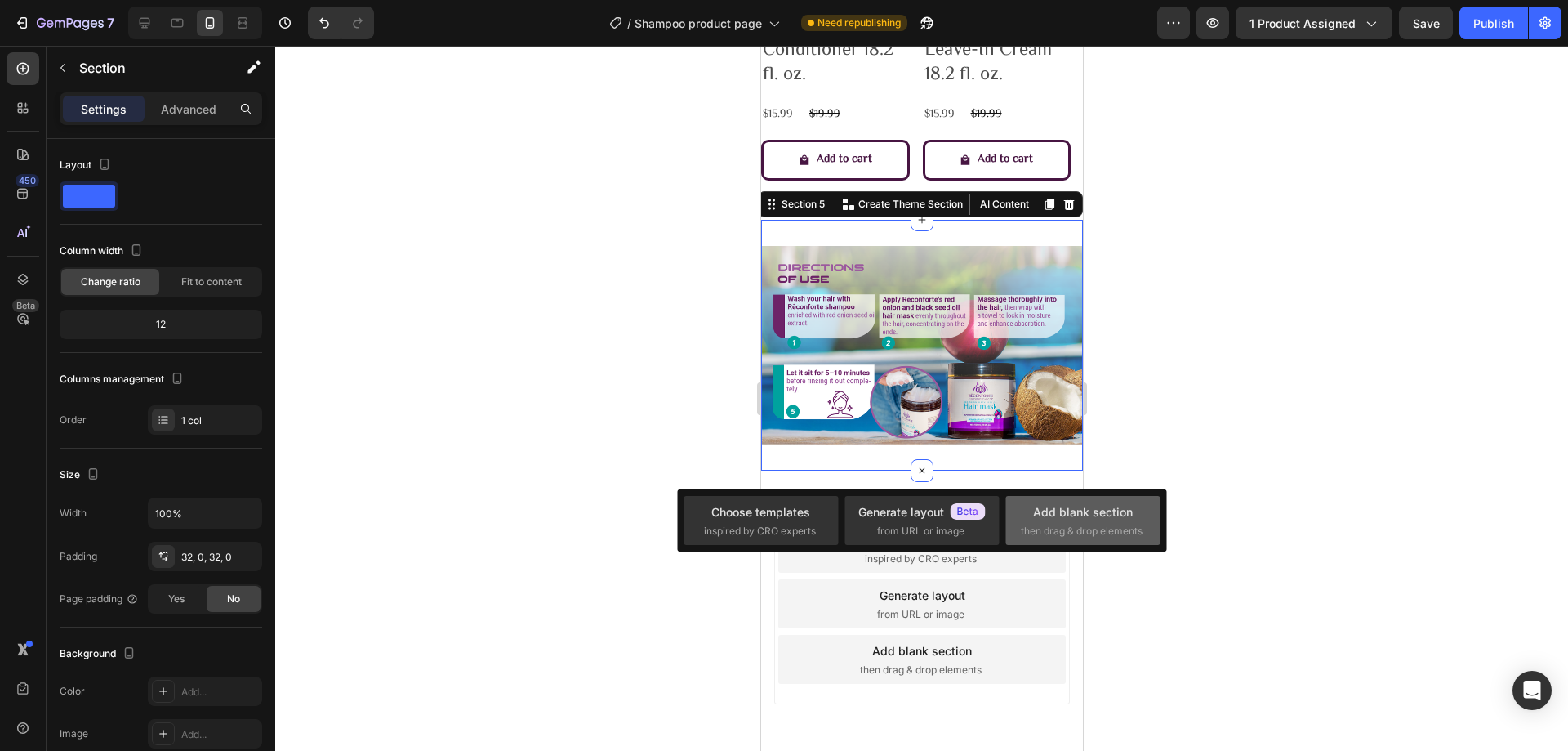
click at [1073, 544] on div "Add blank section then drag & drop elements" at bounding box center [1082, 520] width 154 height 49
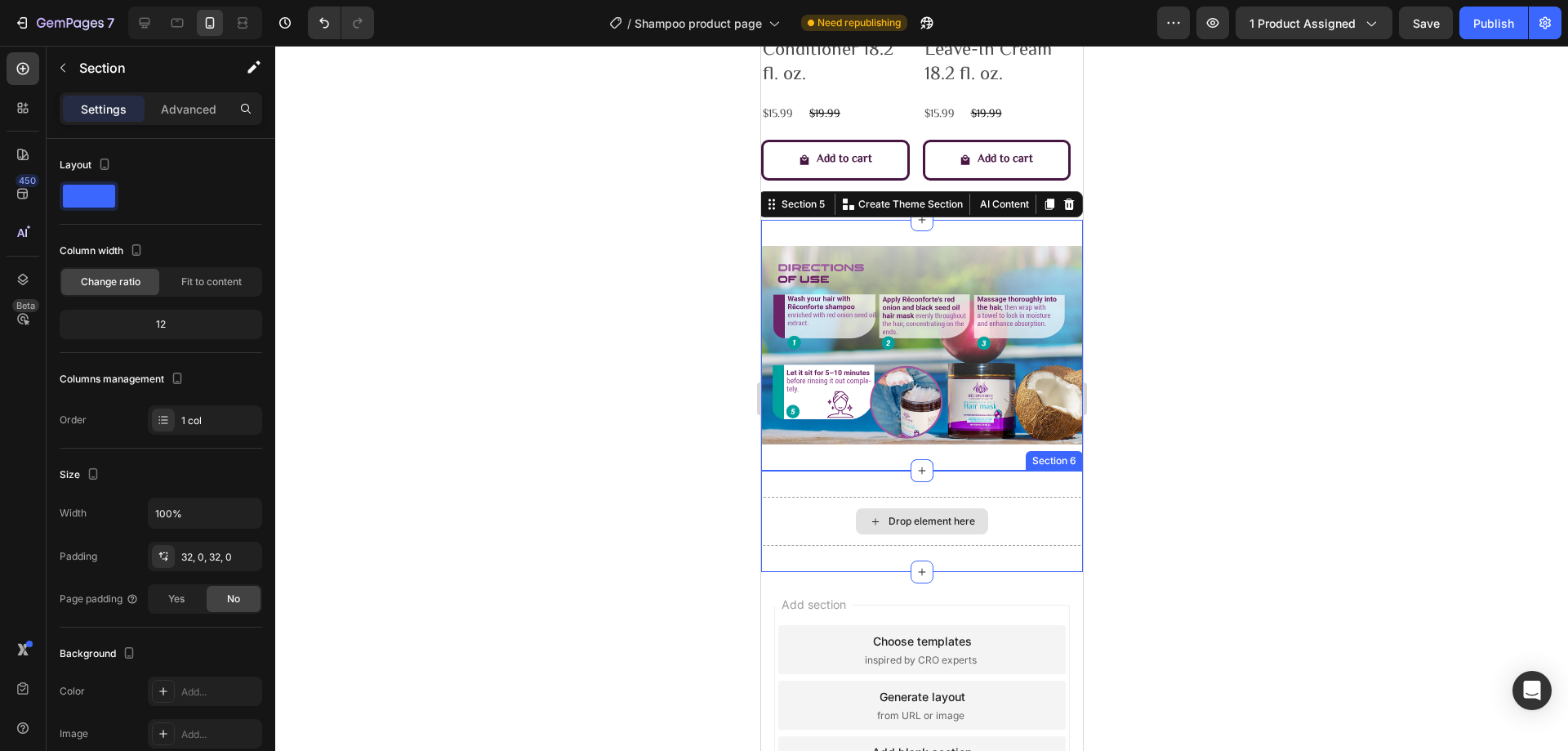
click at [904, 515] on div "Drop element here" at bounding box center [930, 521] width 86 height 13
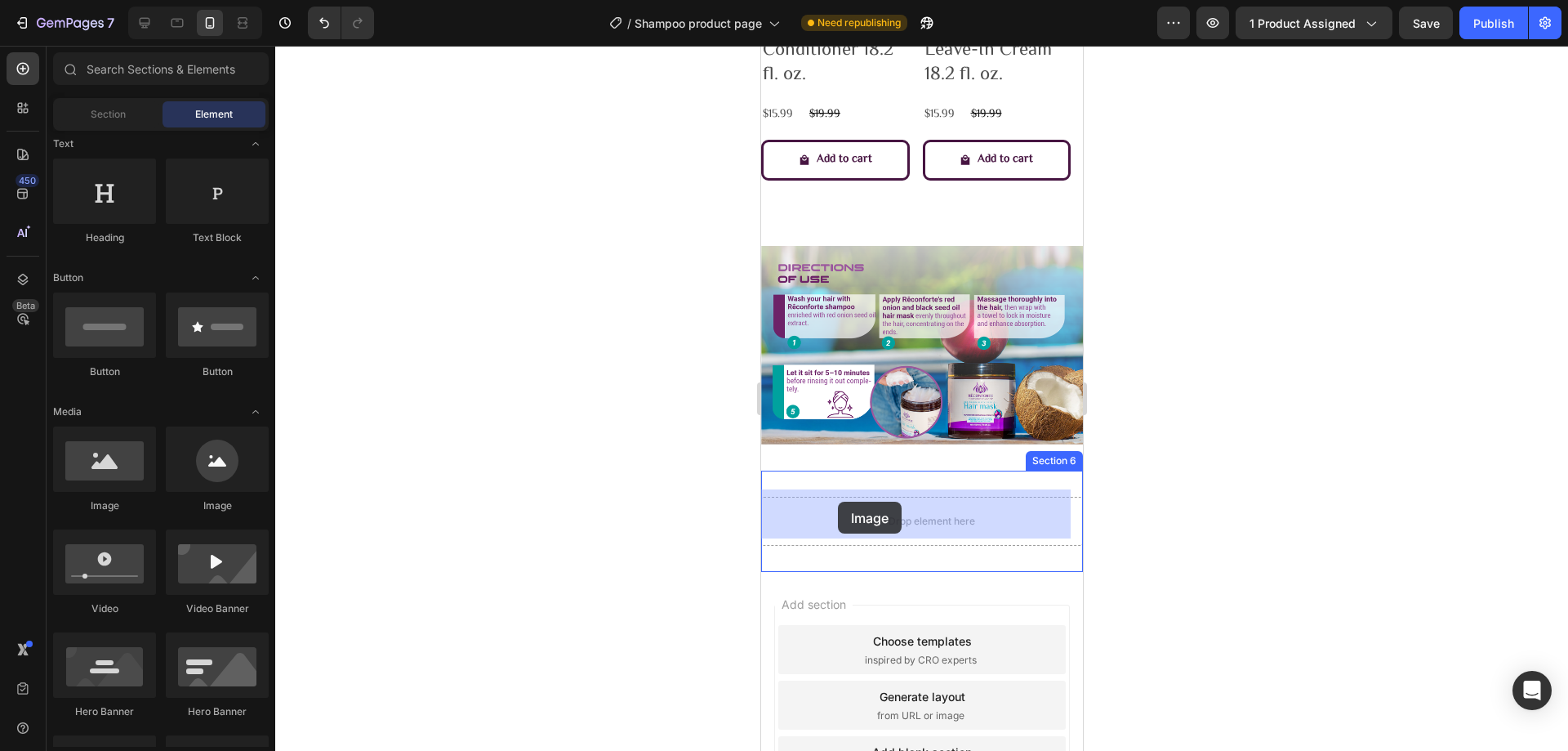
drag, startPoint x: 912, startPoint y: 490, endPoint x: 857, endPoint y: 501, distance: 56.1
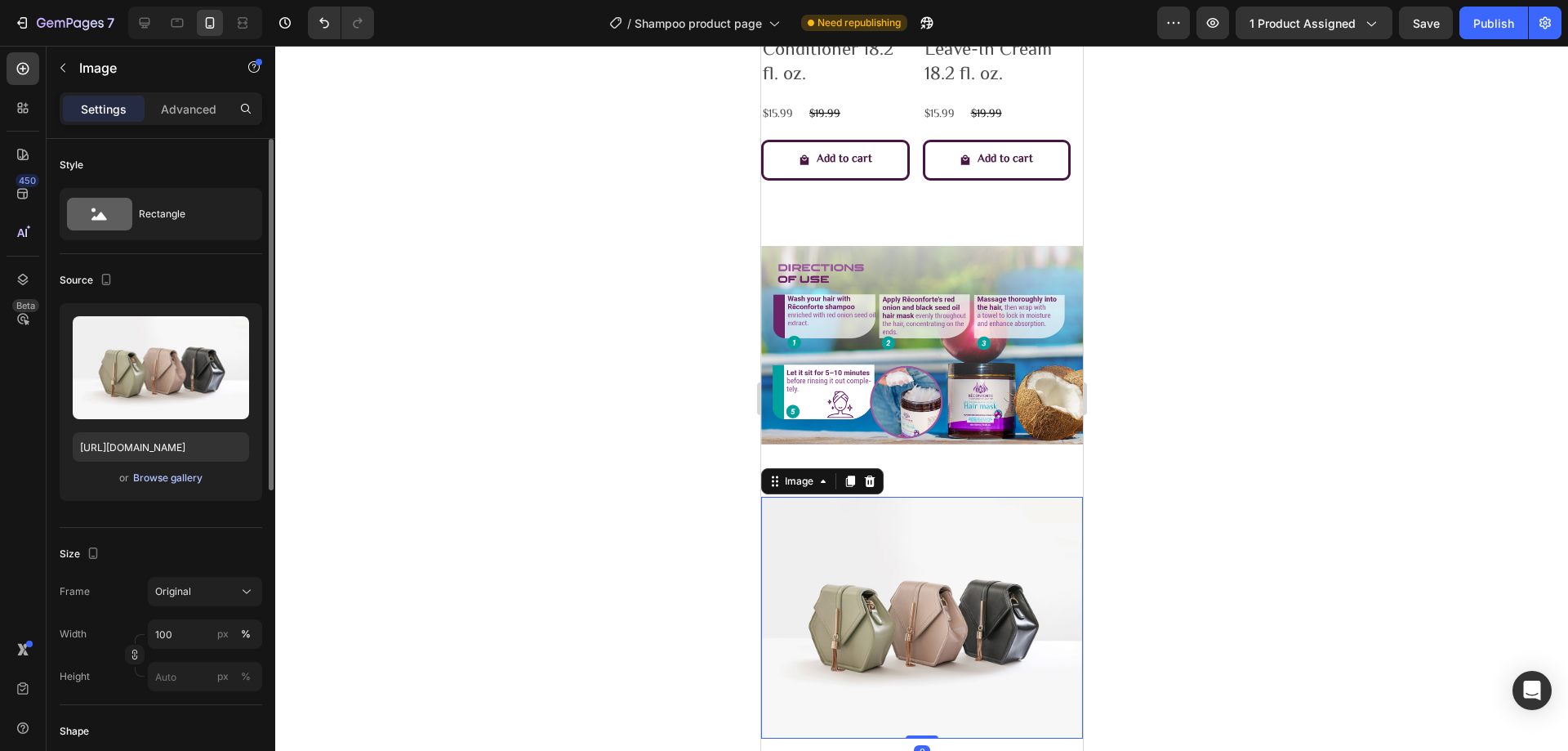
click at [145, 482] on div "Browse gallery" at bounding box center [167, 478] width 69 height 14
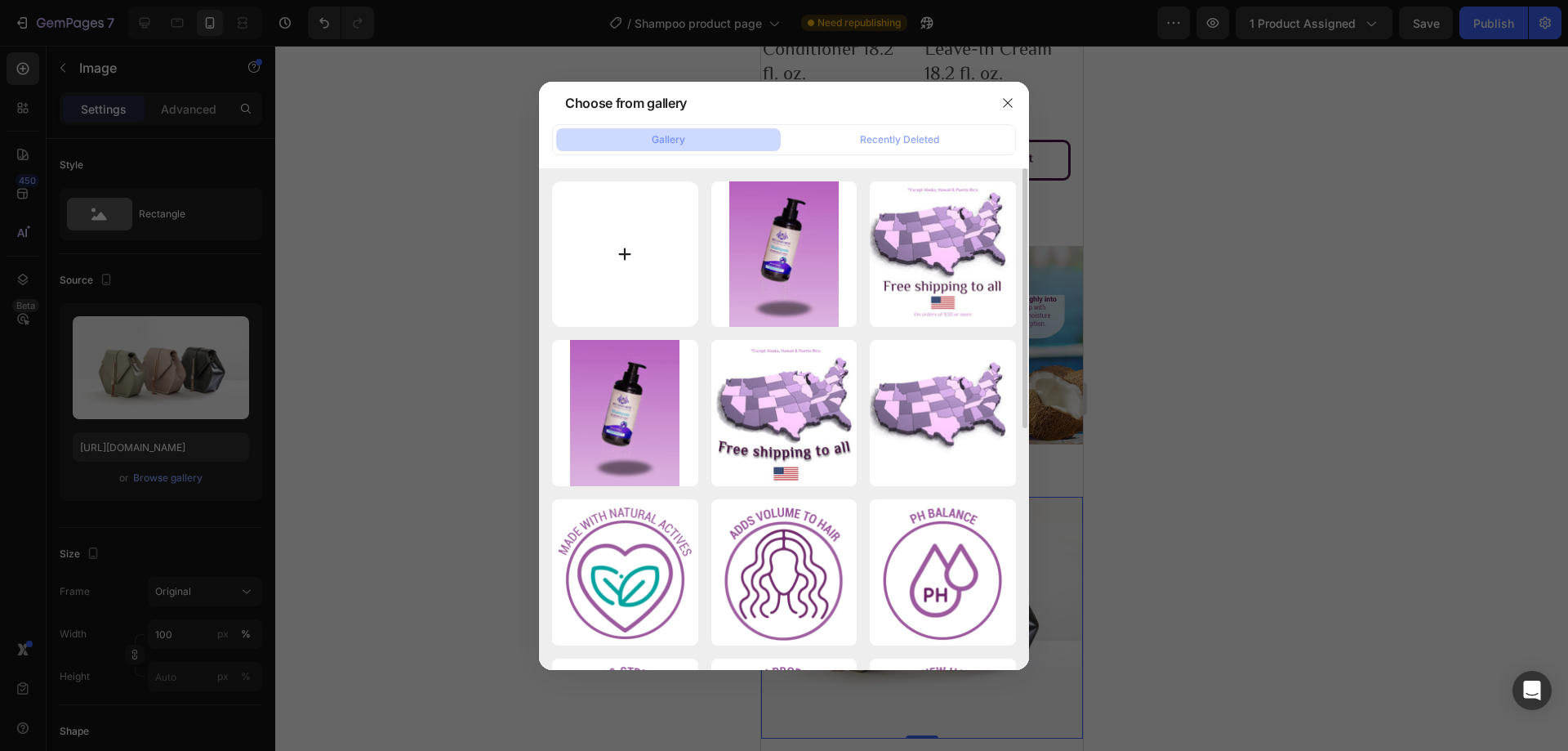
click at [649, 212] on input "file" at bounding box center [625, 254] width 146 height 146
type input "C:\fakepath\Hair Mask Contenido A+-01.png"
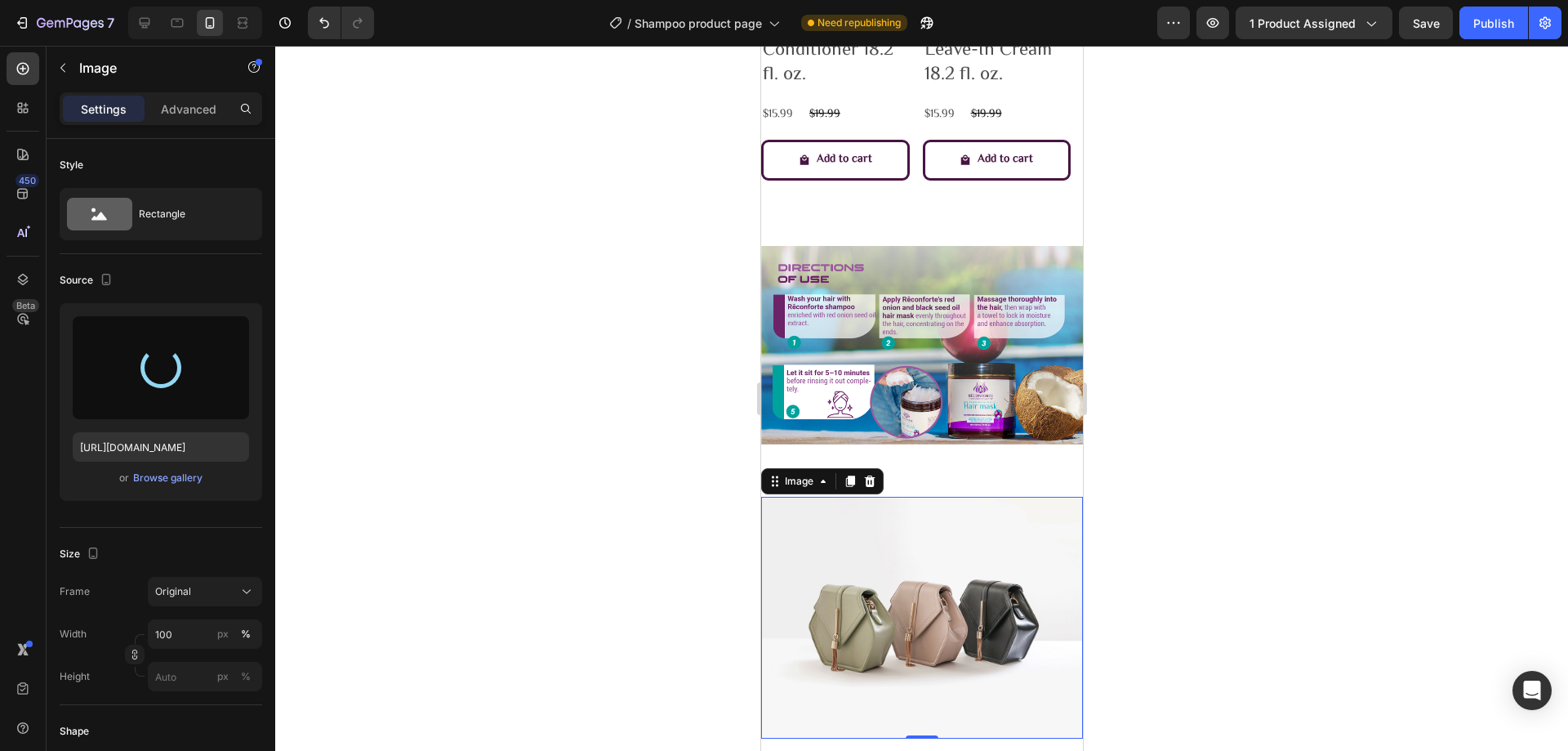
type input "[URL][DOMAIN_NAME]"
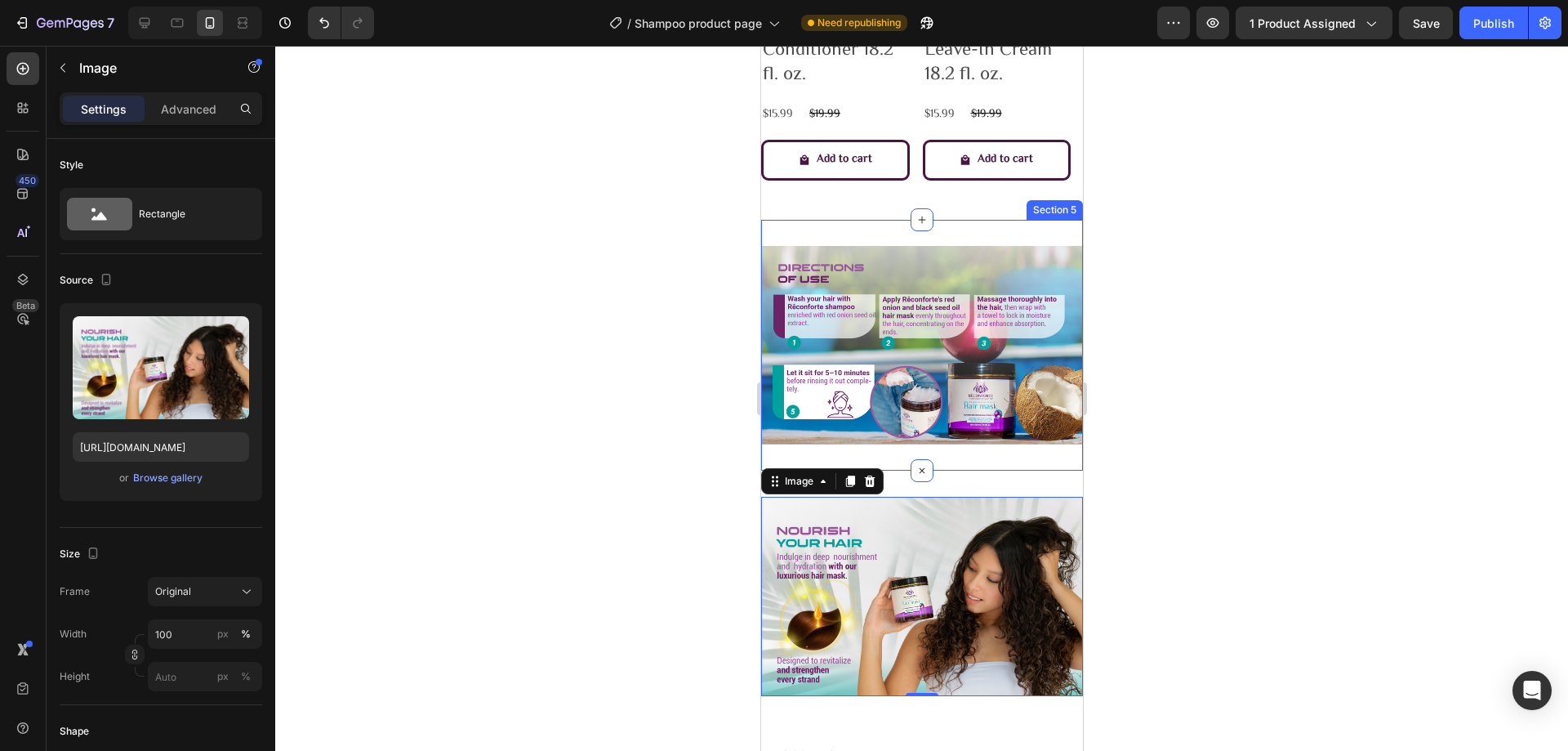
scroll to position [1976, 0]
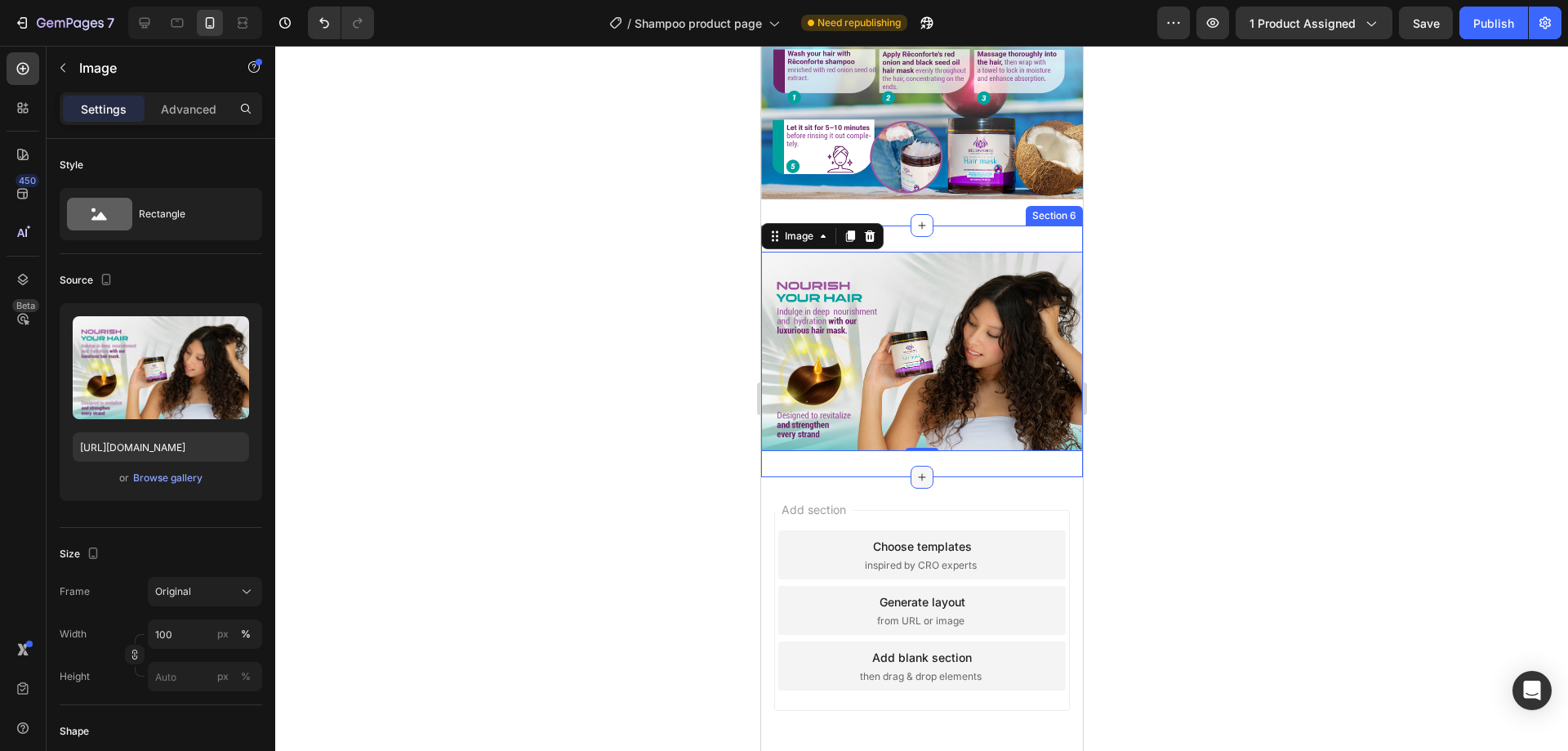
click at [914, 471] on icon at bounding box center [921, 477] width 13 height 13
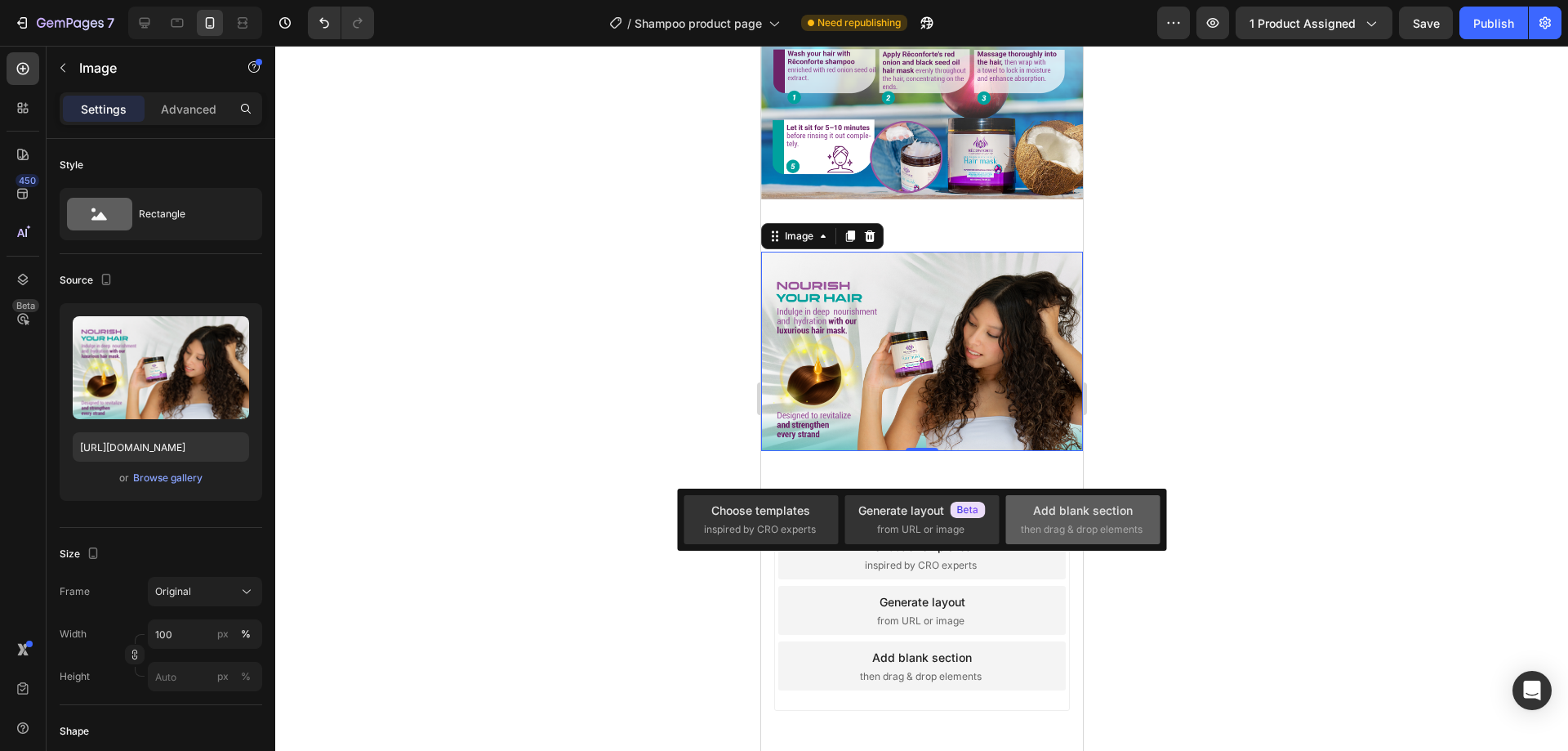
click at [1045, 526] on span "then drag & drop elements" at bounding box center [1081, 529] width 121 height 14
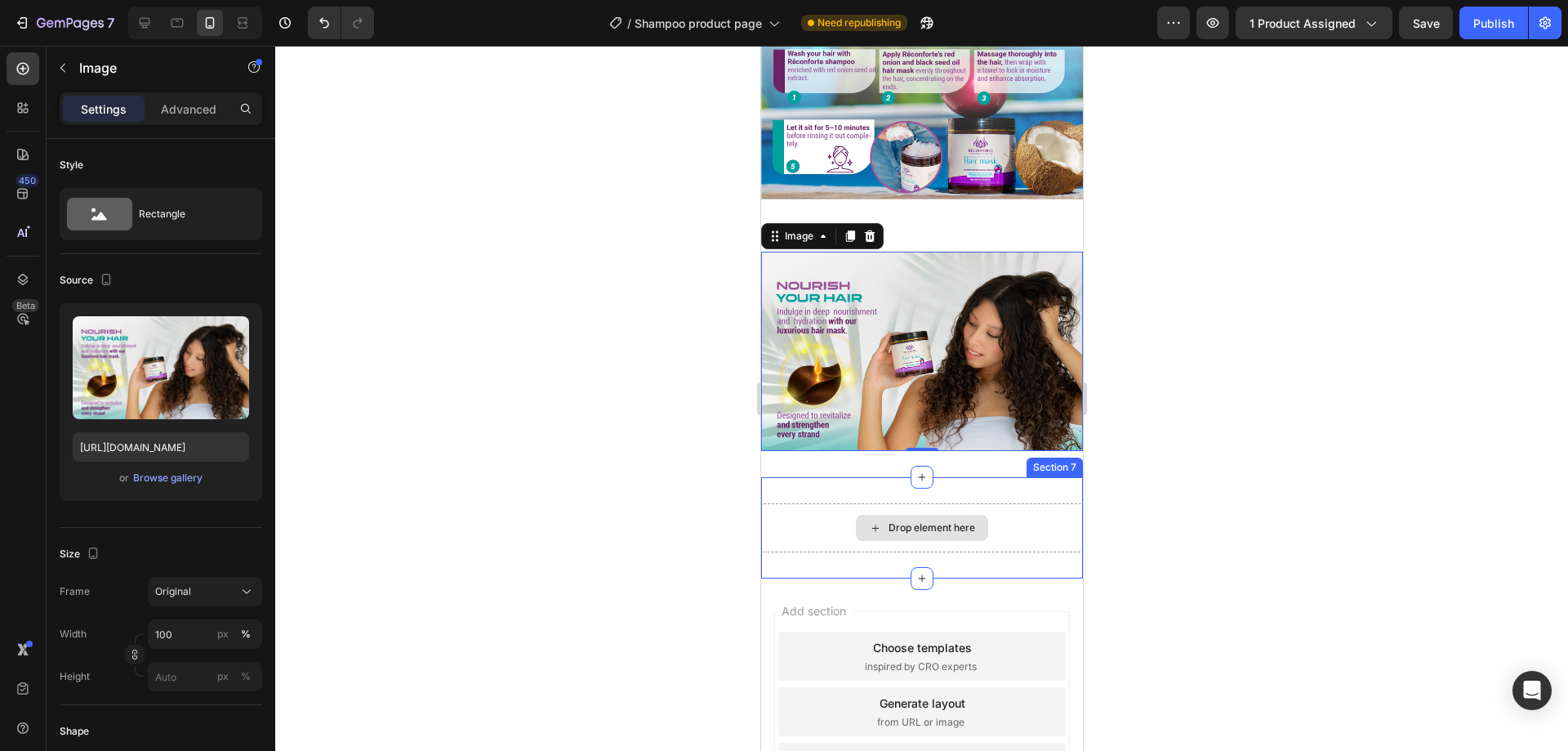
click at [796, 503] on div "Drop element here" at bounding box center [921, 527] width 322 height 49
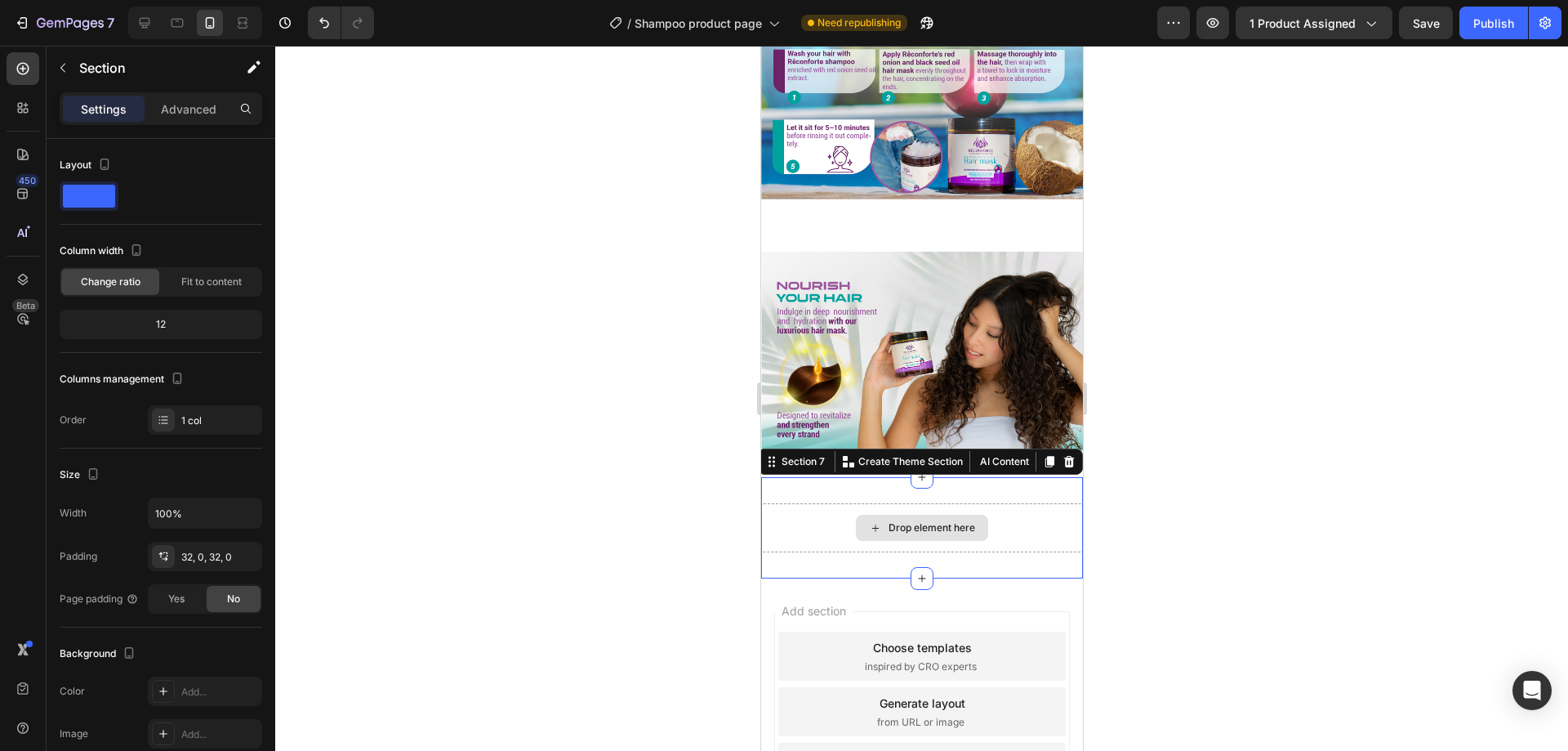
click at [869, 521] on icon at bounding box center [875, 527] width 13 height 13
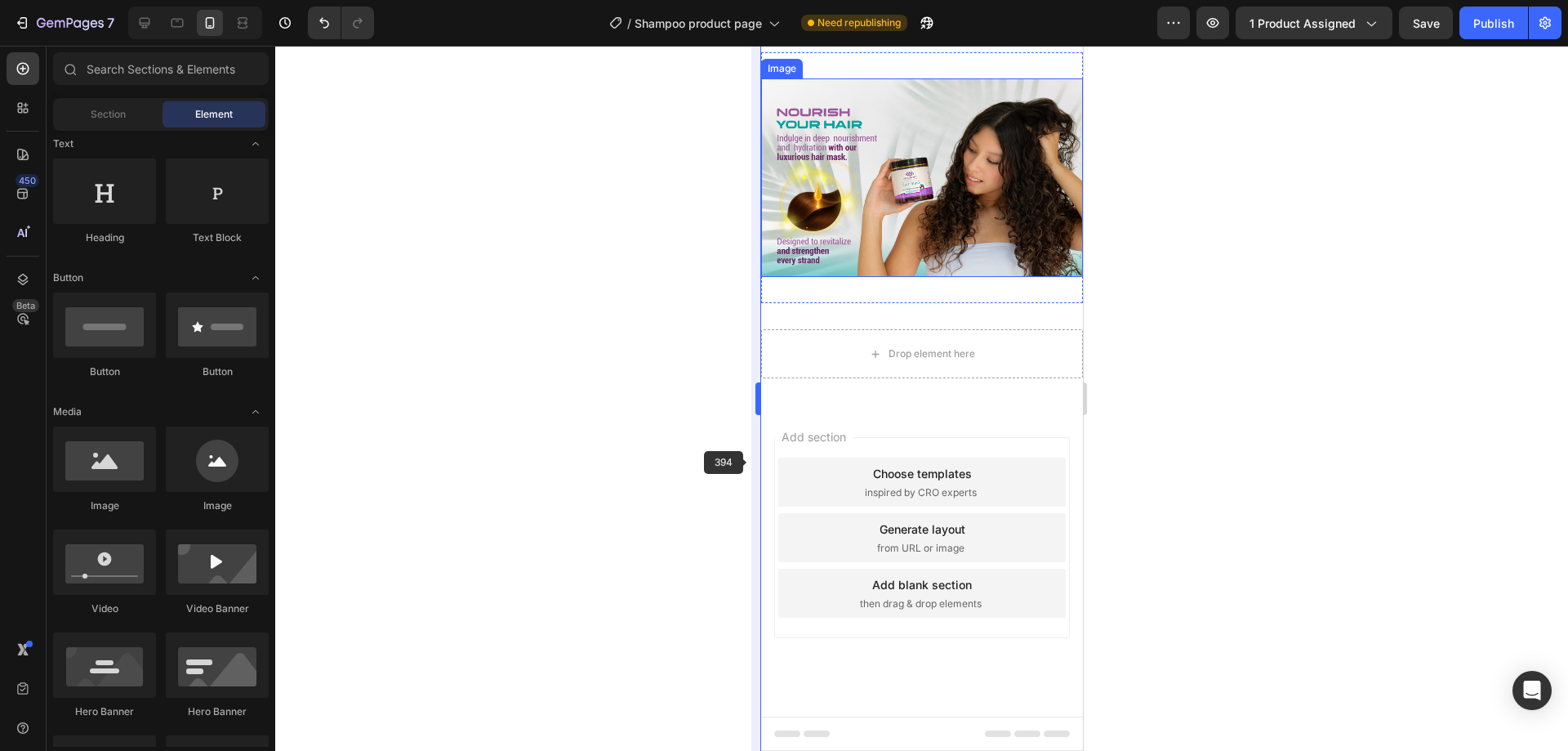
scroll to position [1832, 0]
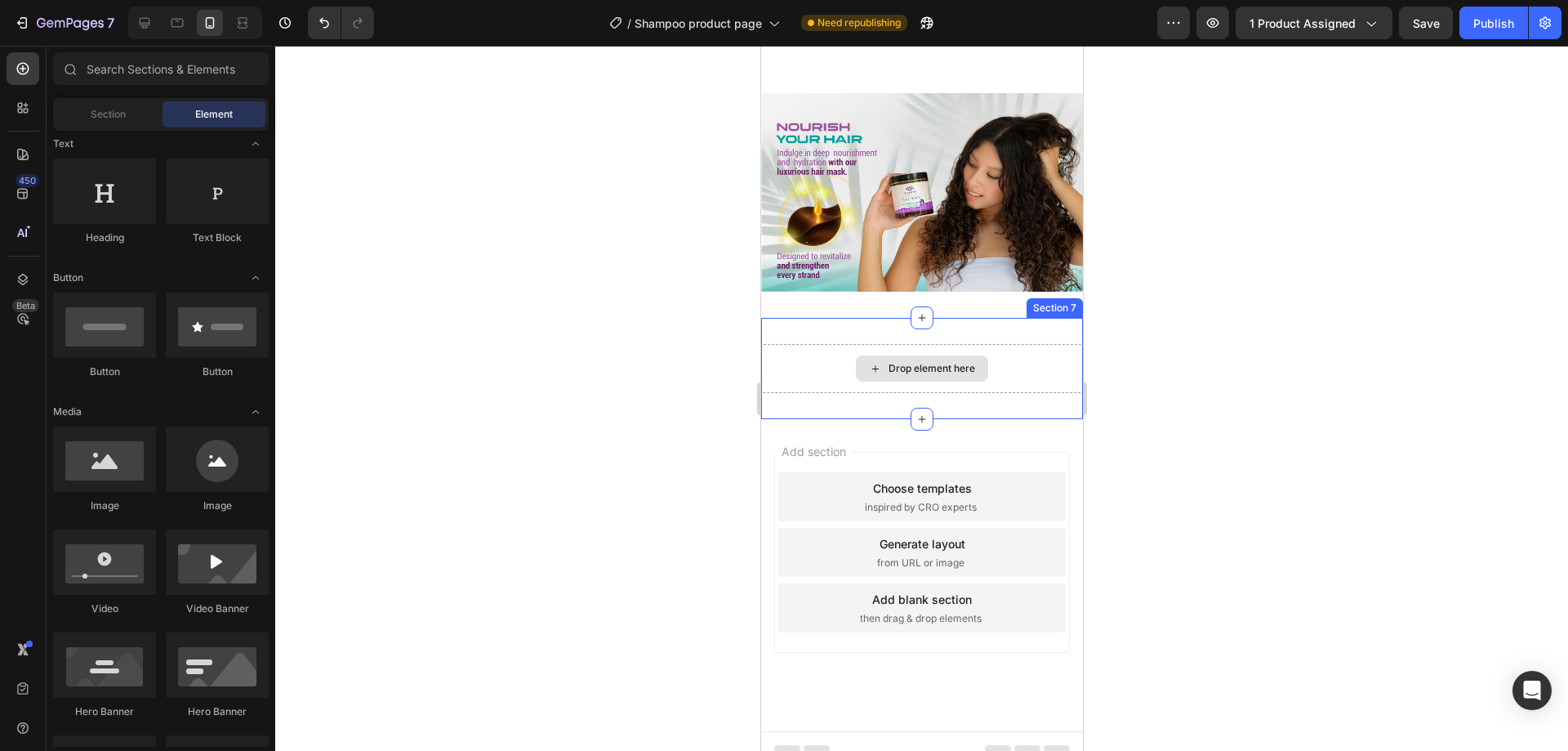
click at [925, 344] on div "Drop element here" at bounding box center [921, 368] width 322 height 49
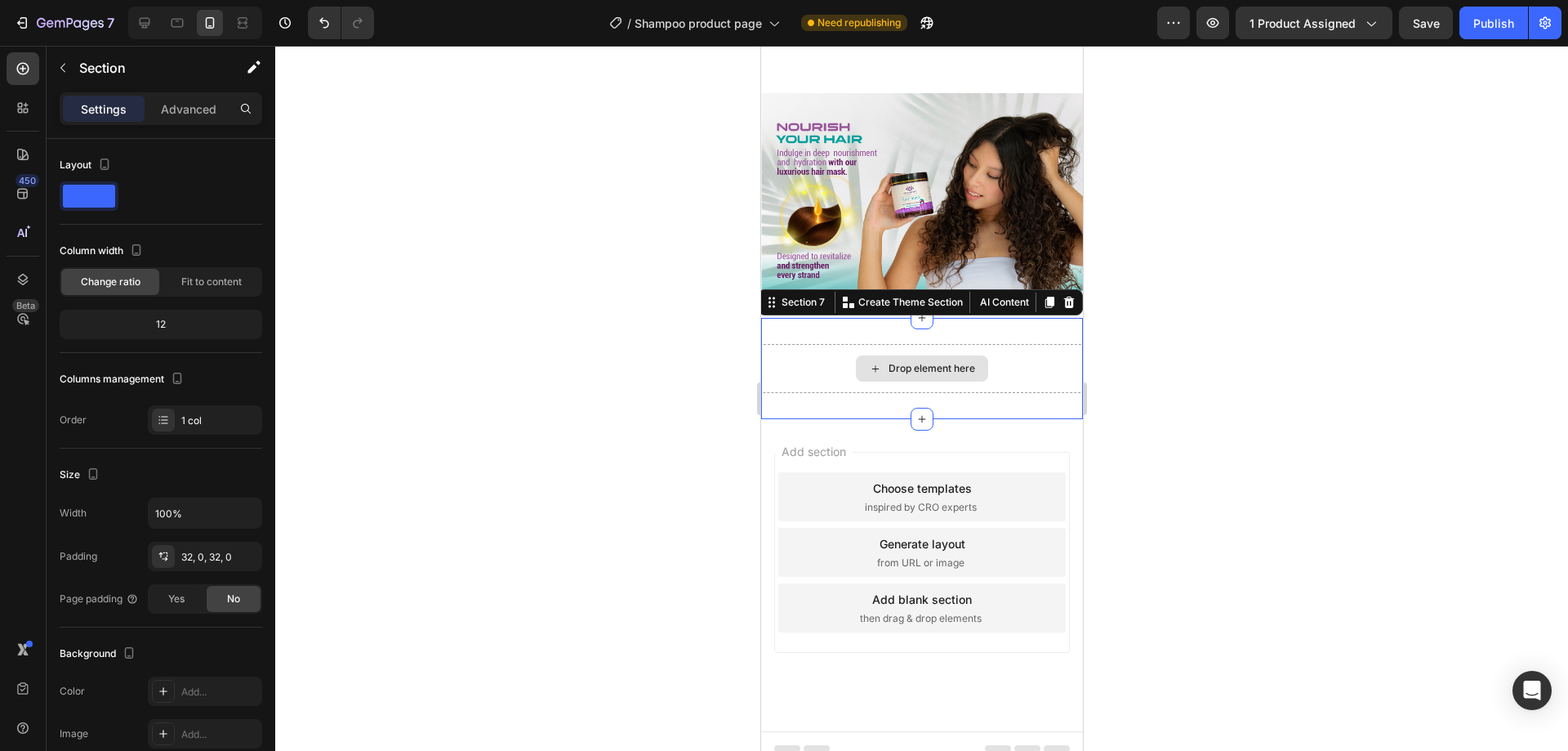
click at [919, 360] on div "Drop element here" at bounding box center [921, 368] width 132 height 26
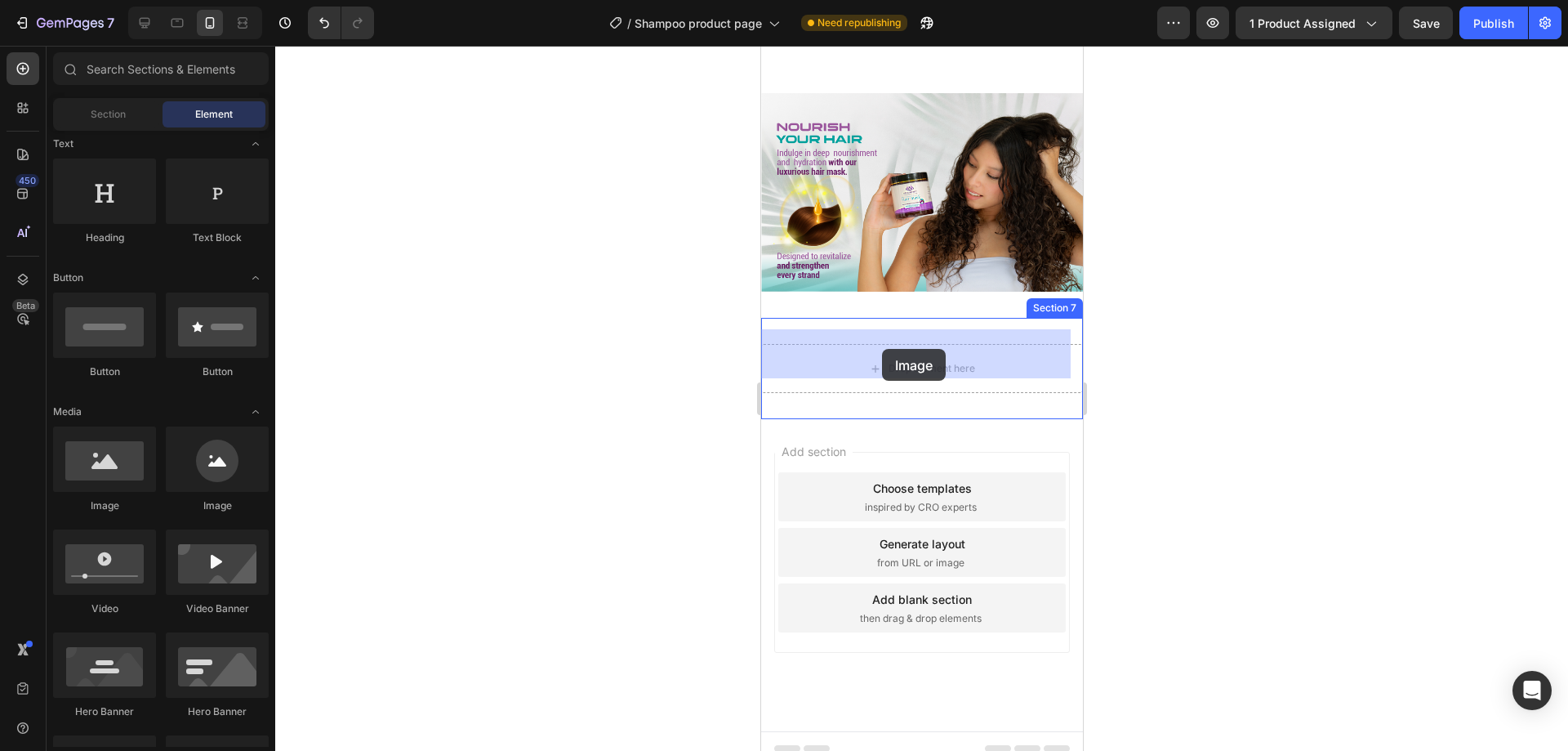
drag, startPoint x: 895, startPoint y: 526, endPoint x: 893, endPoint y: 353, distance: 173.0
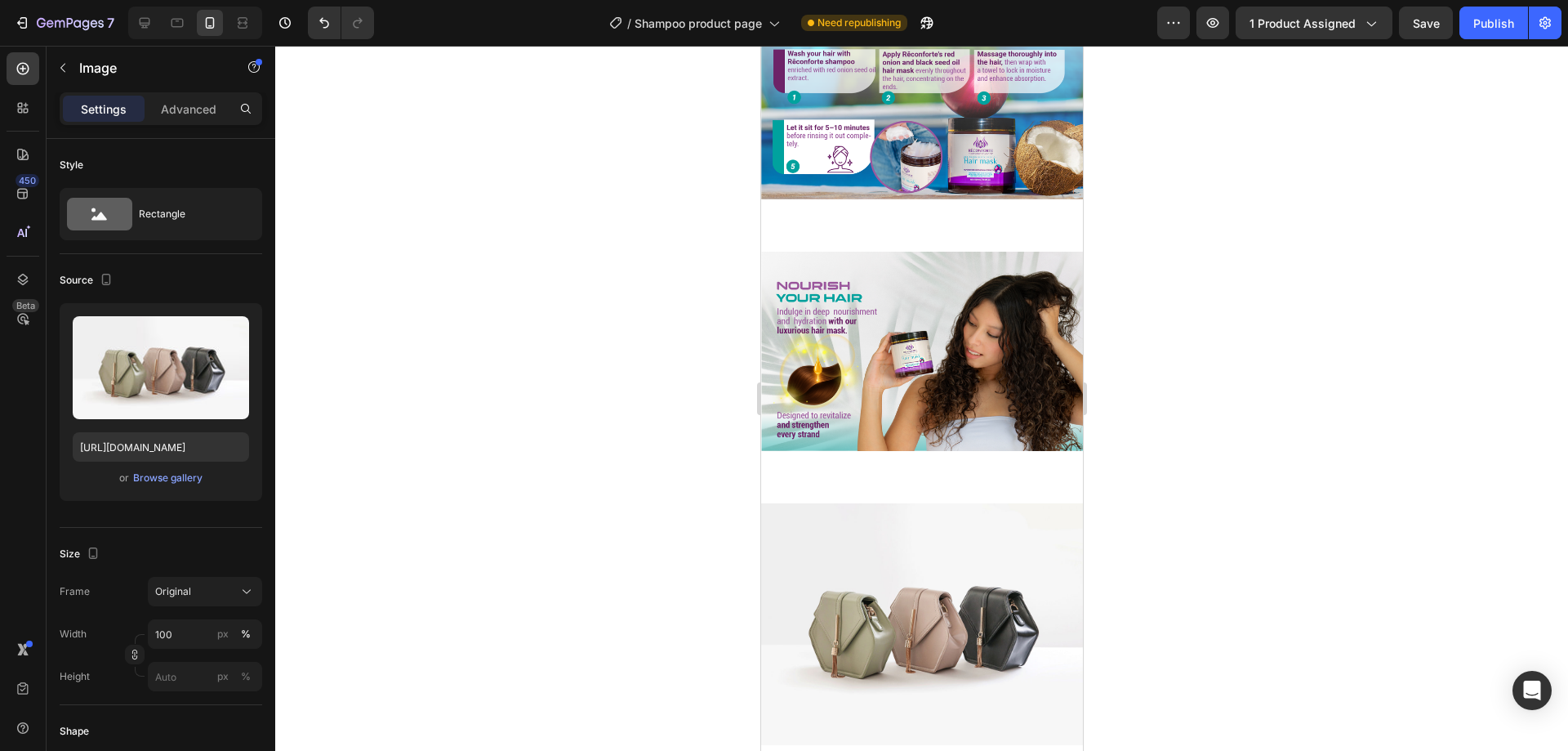
scroll to position [2058, 0]
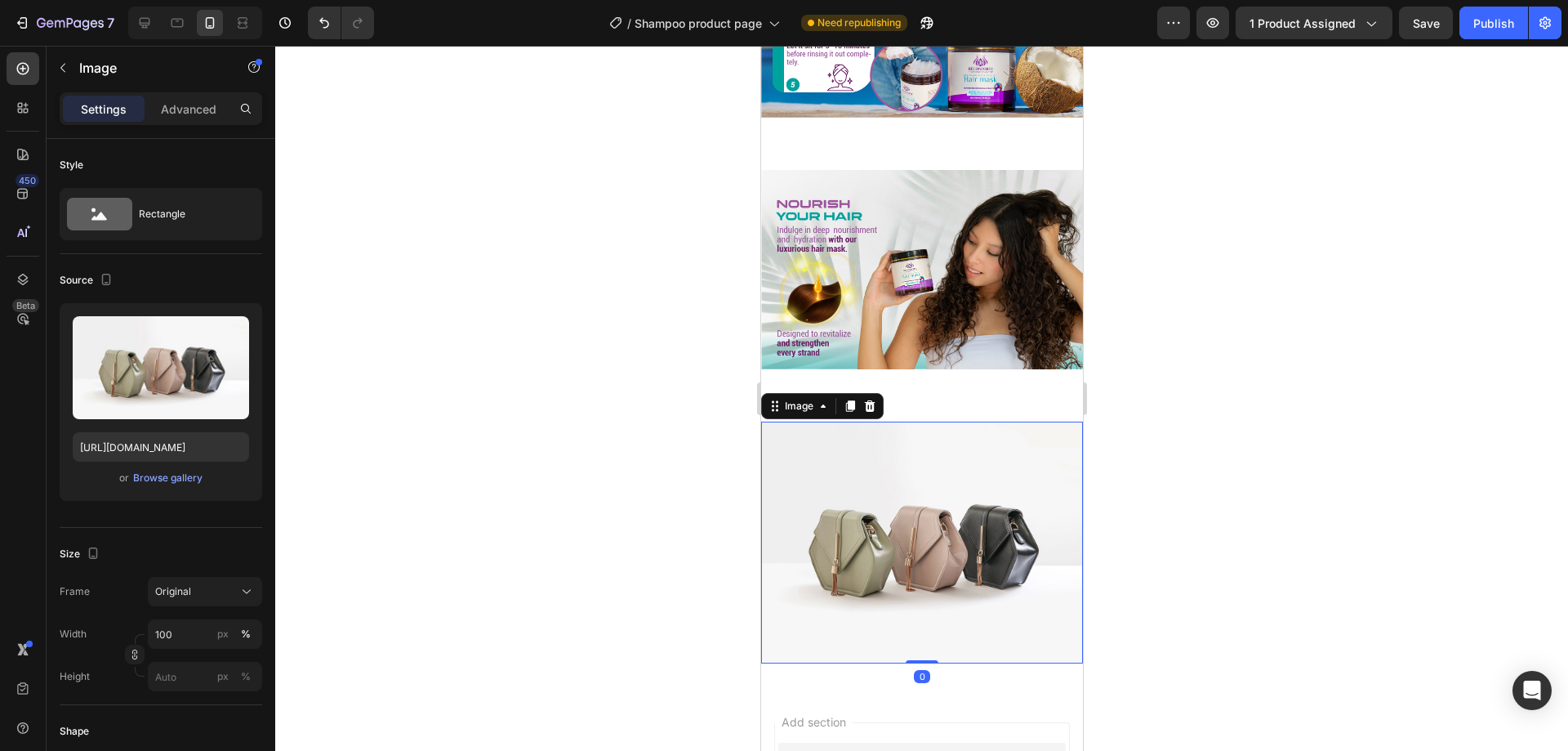
drag, startPoint x: 850, startPoint y: 572, endPoint x: 826, endPoint y: 581, distance: 25.6
click at [855, 570] on img at bounding box center [921, 542] width 322 height 242
click at [175, 476] on div "Browse gallery" at bounding box center [167, 478] width 69 height 14
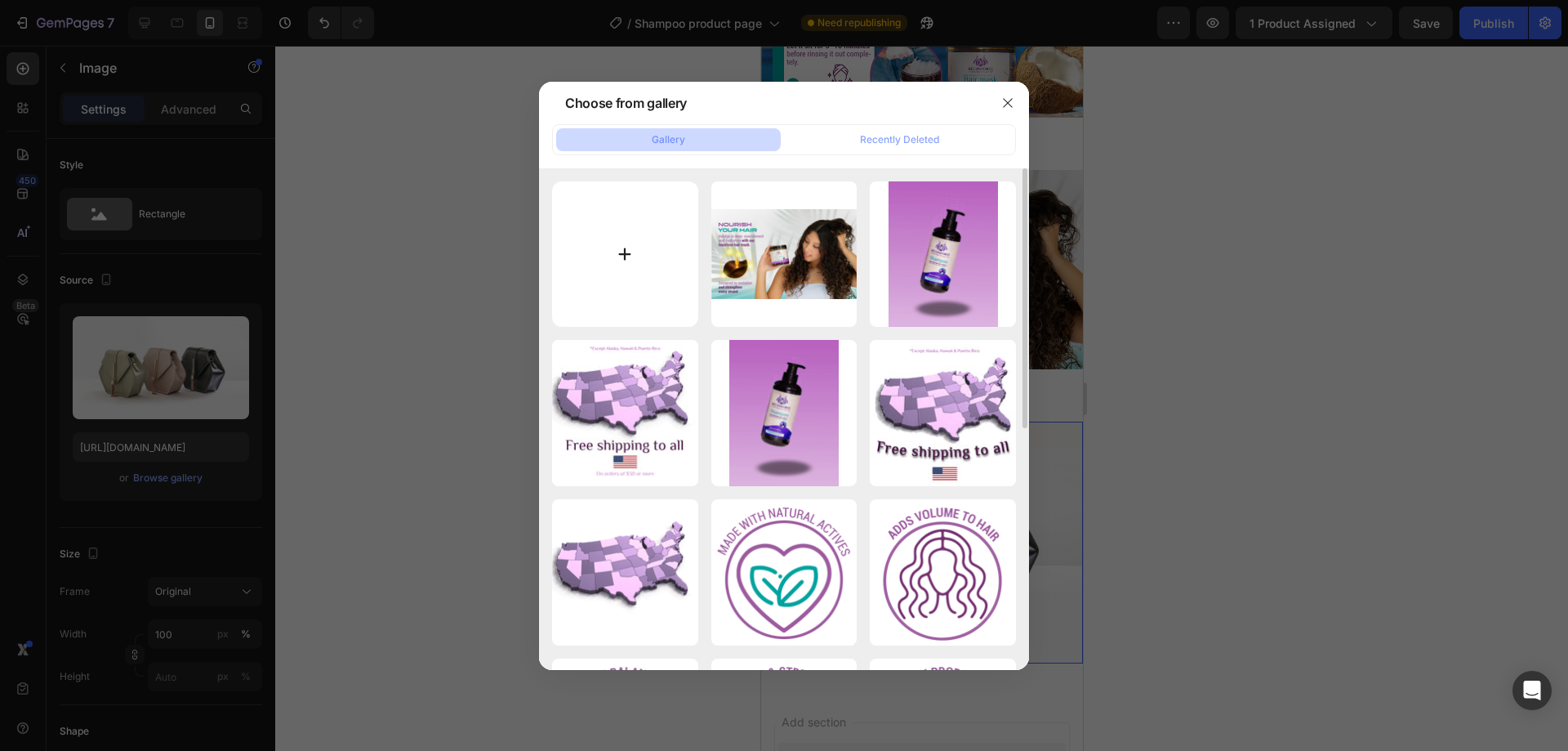
click at [653, 264] on input "file" at bounding box center [625, 254] width 146 height 146
type input "C:\fakepath\Hair Mask Contenido A+-03.png"
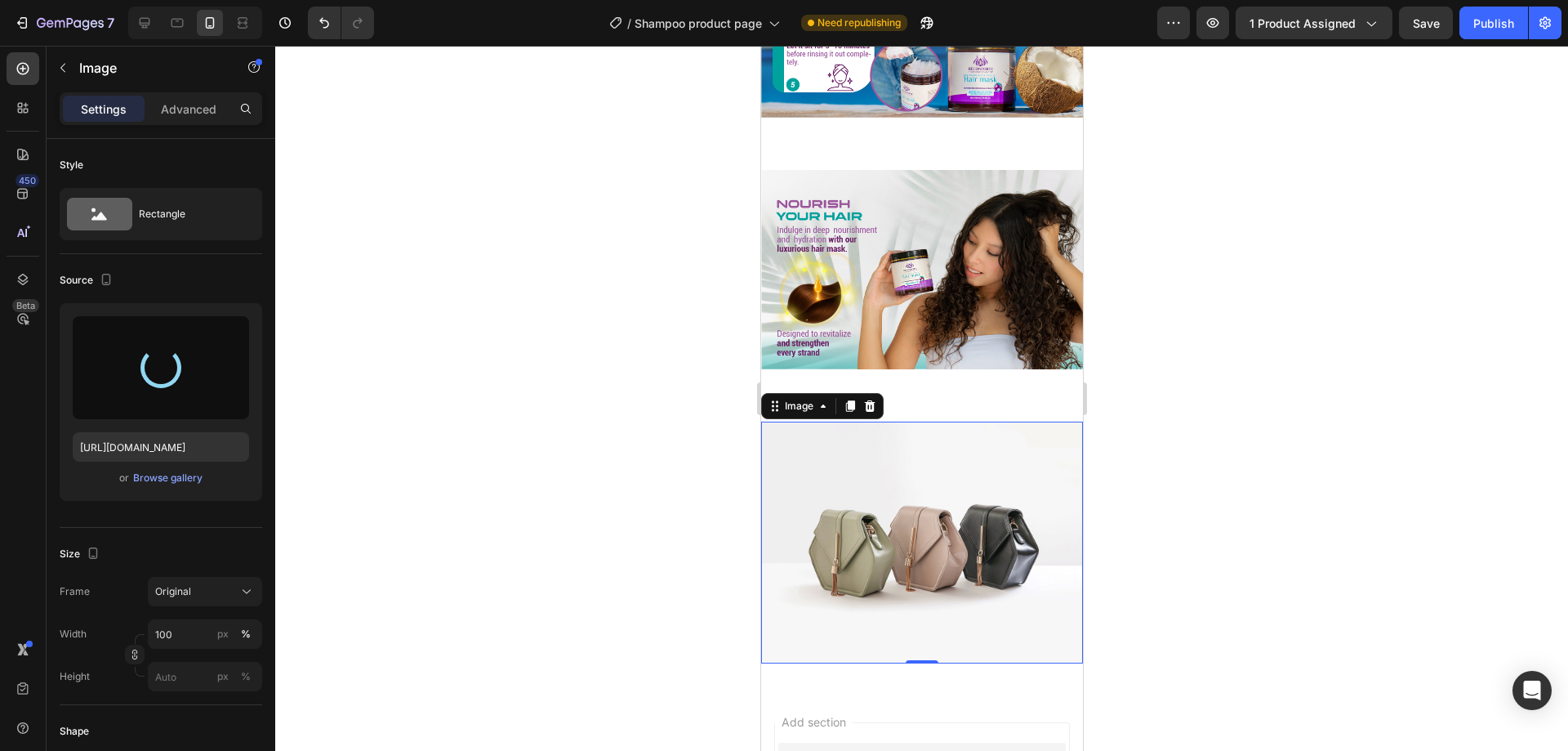
type input "[URL][DOMAIN_NAME]"
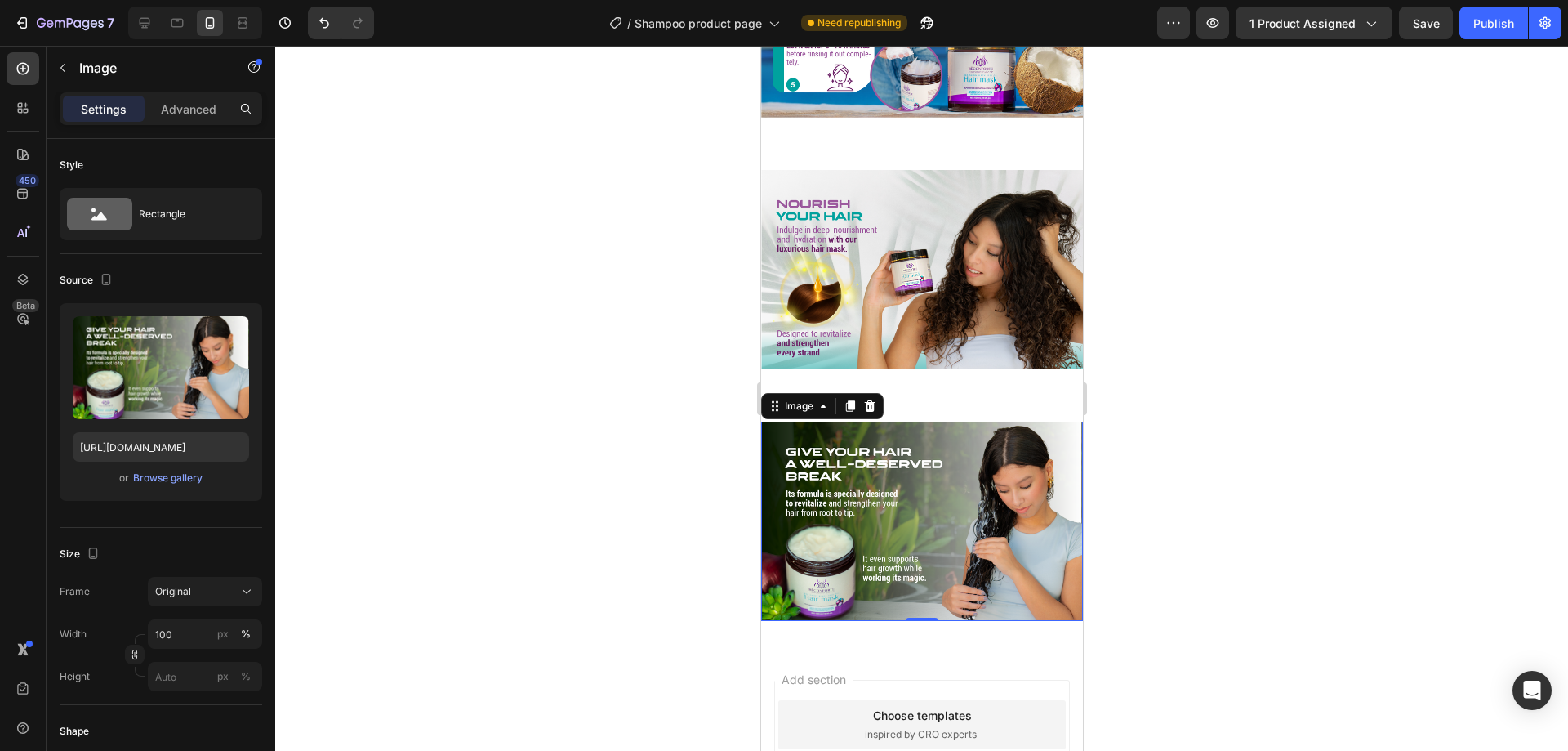
scroll to position [2221, 0]
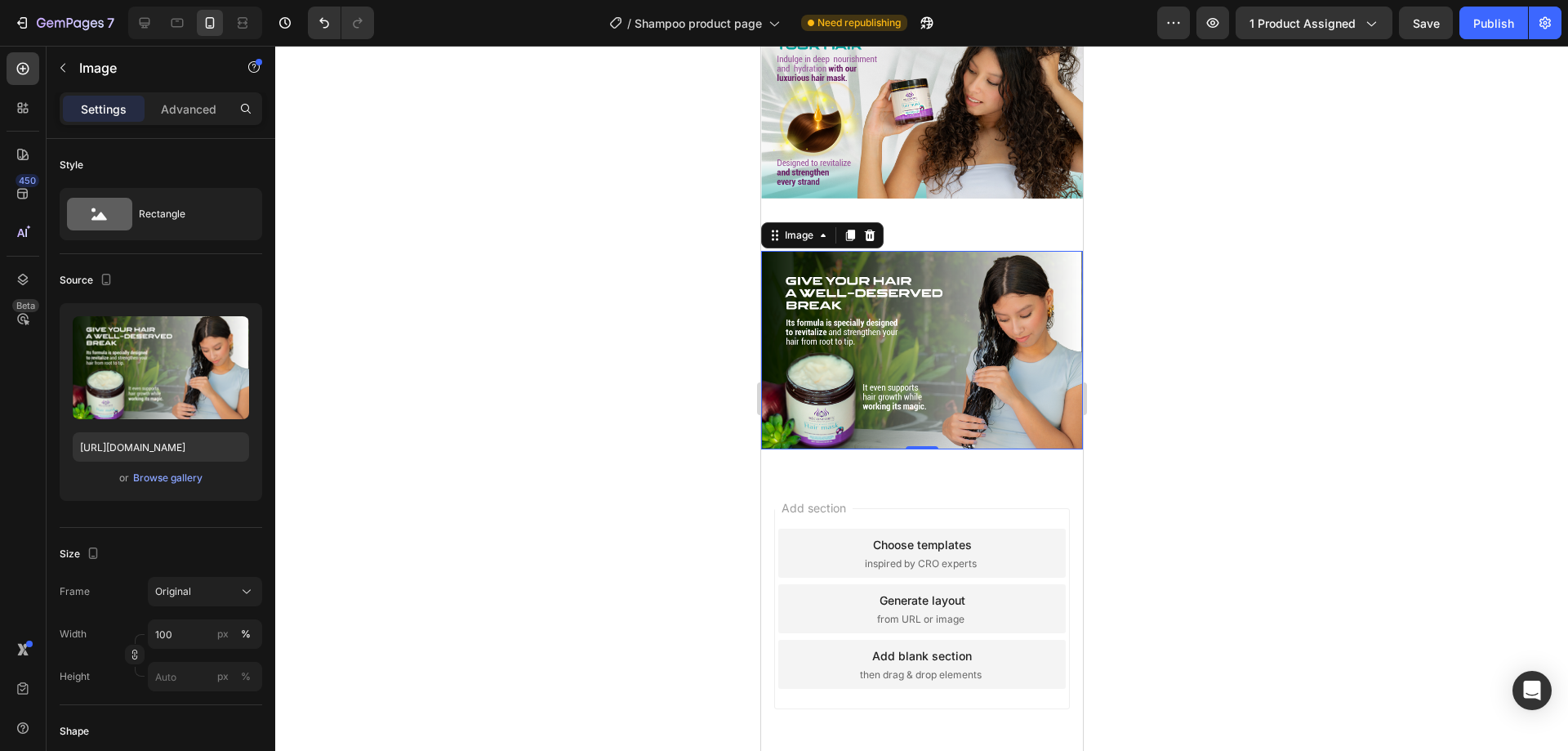
click at [917, 475] on div "Add section Choose templates inspired by CRO experts Generate layout from URL o…" at bounding box center [921, 631] width 322 height 312
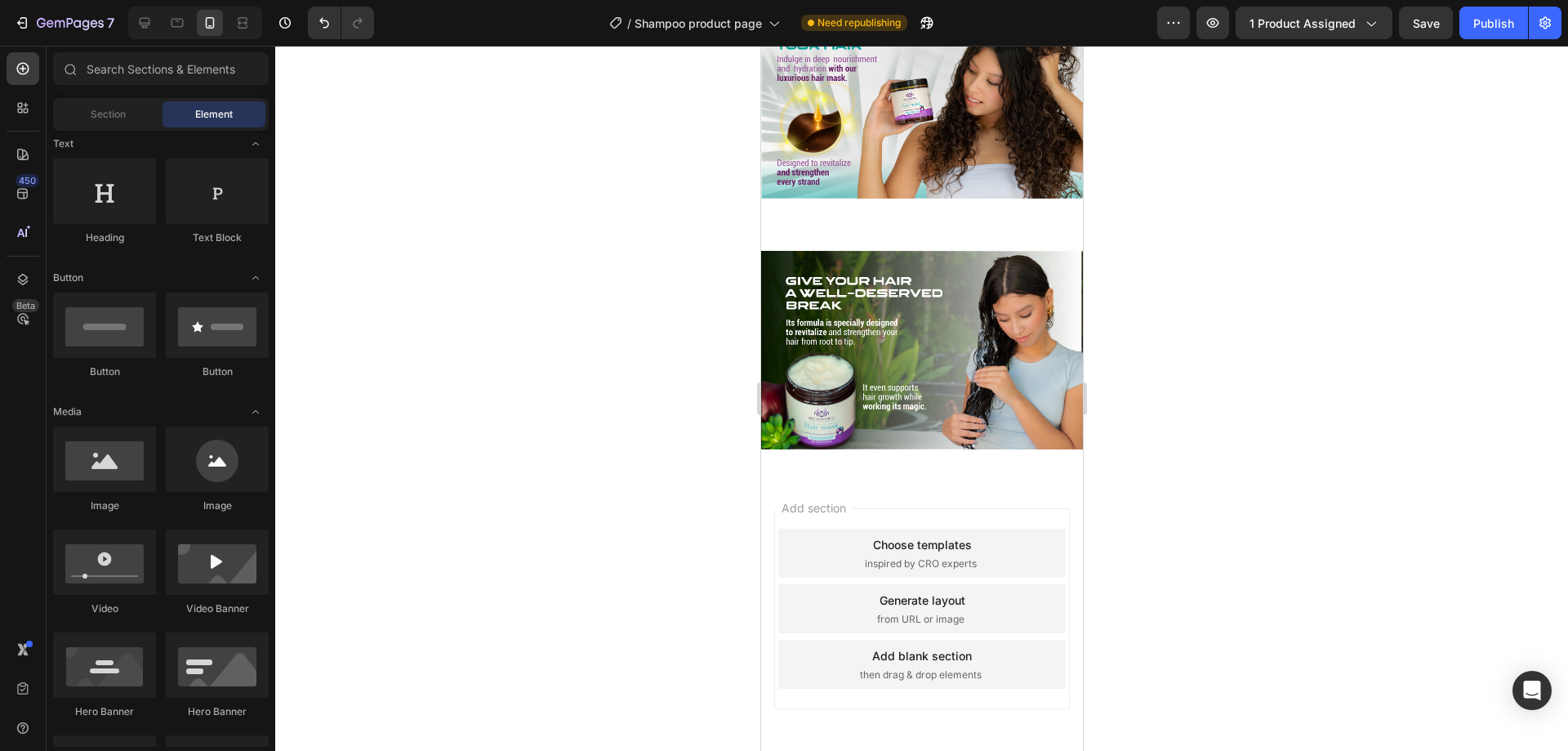
scroll to position [2277, 0]
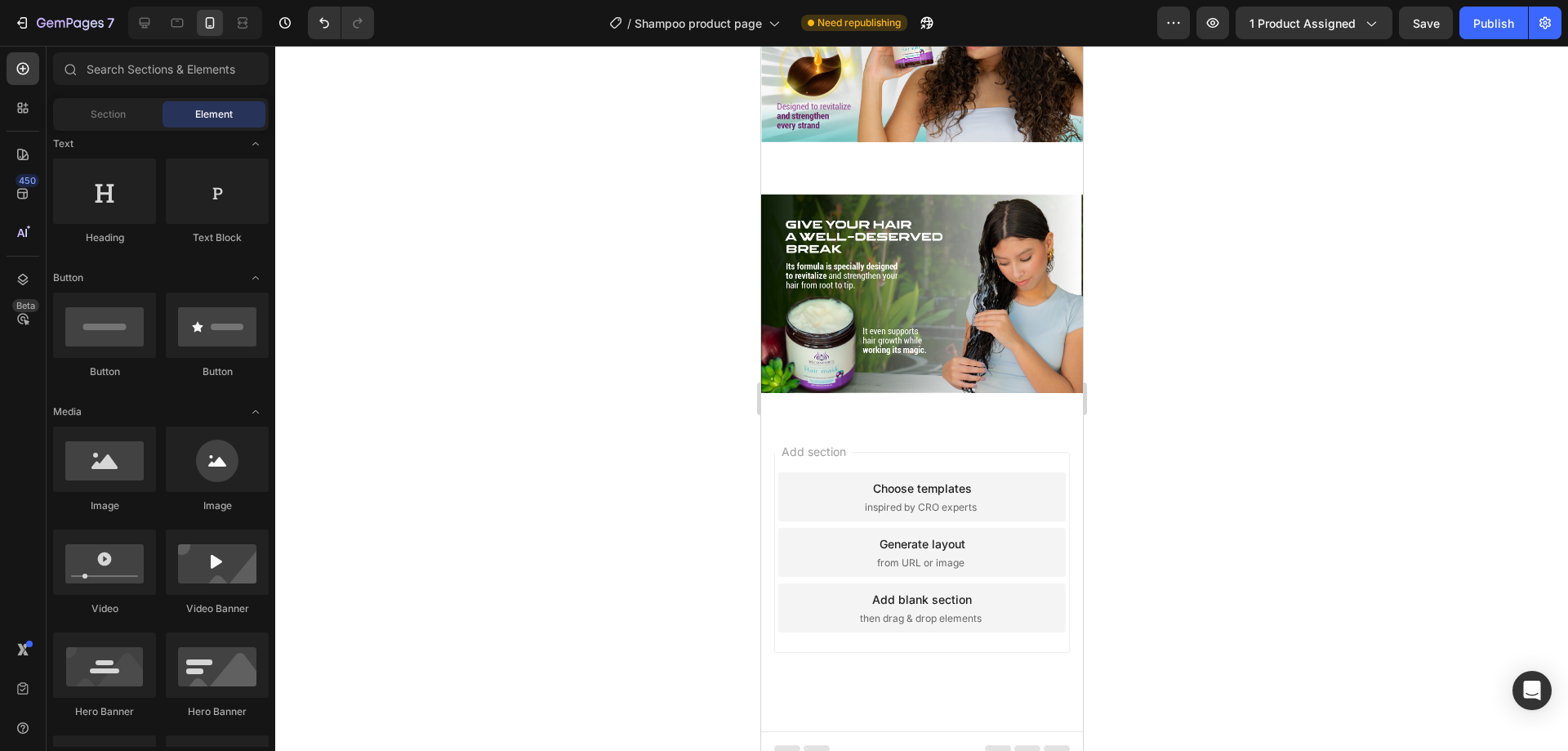
click at [933, 590] on div "Add blank section" at bounding box center [921, 598] width 100 height 17
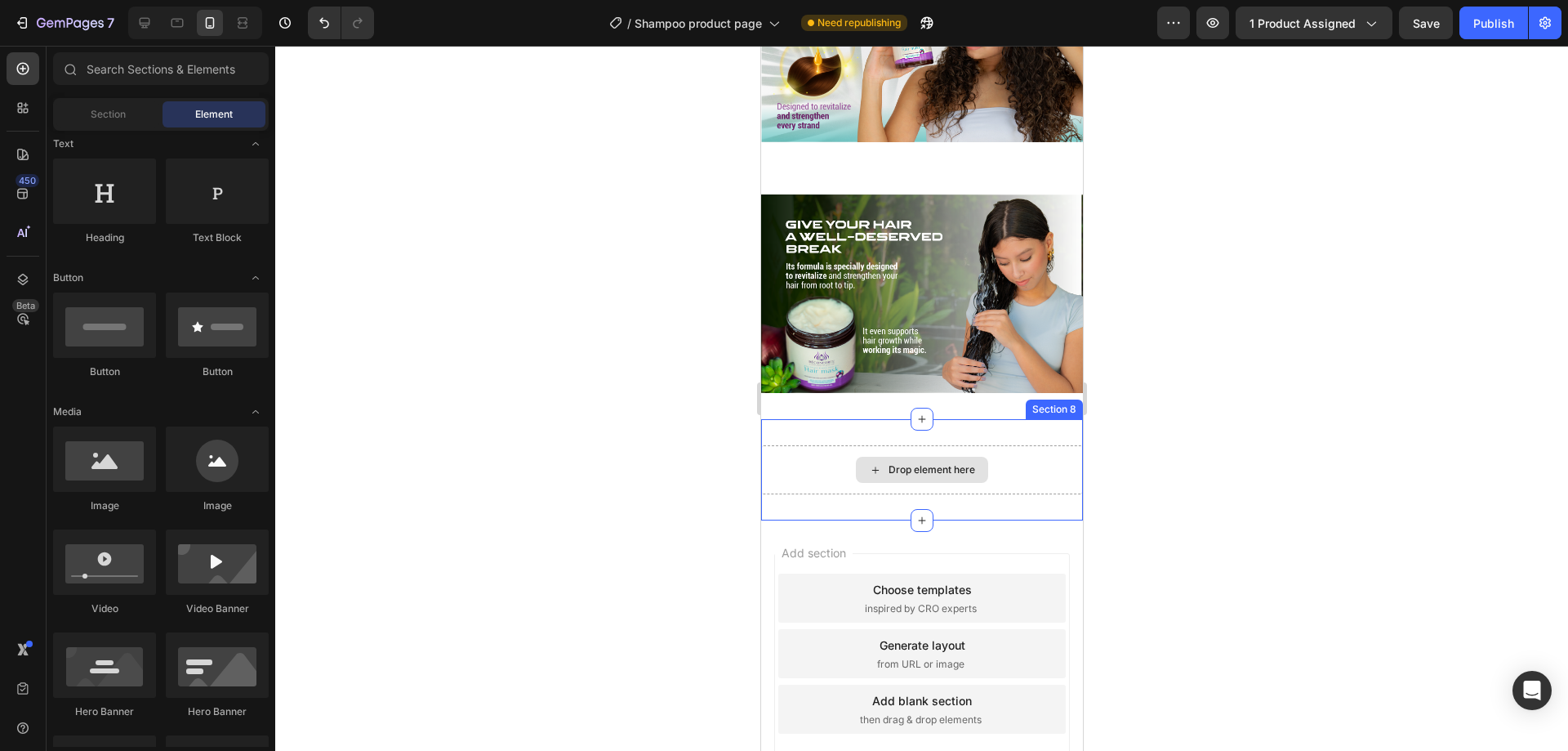
click at [915, 464] on div "Drop element here" at bounding box center [930, 470] width 86 height 13
click at [912, 464] on div "Drop element here" at bounding box center [930, 470] width 86 height 13
click at [914, 464] on div "Drop element here" at bounding box center [930, 470] width 86 height 13
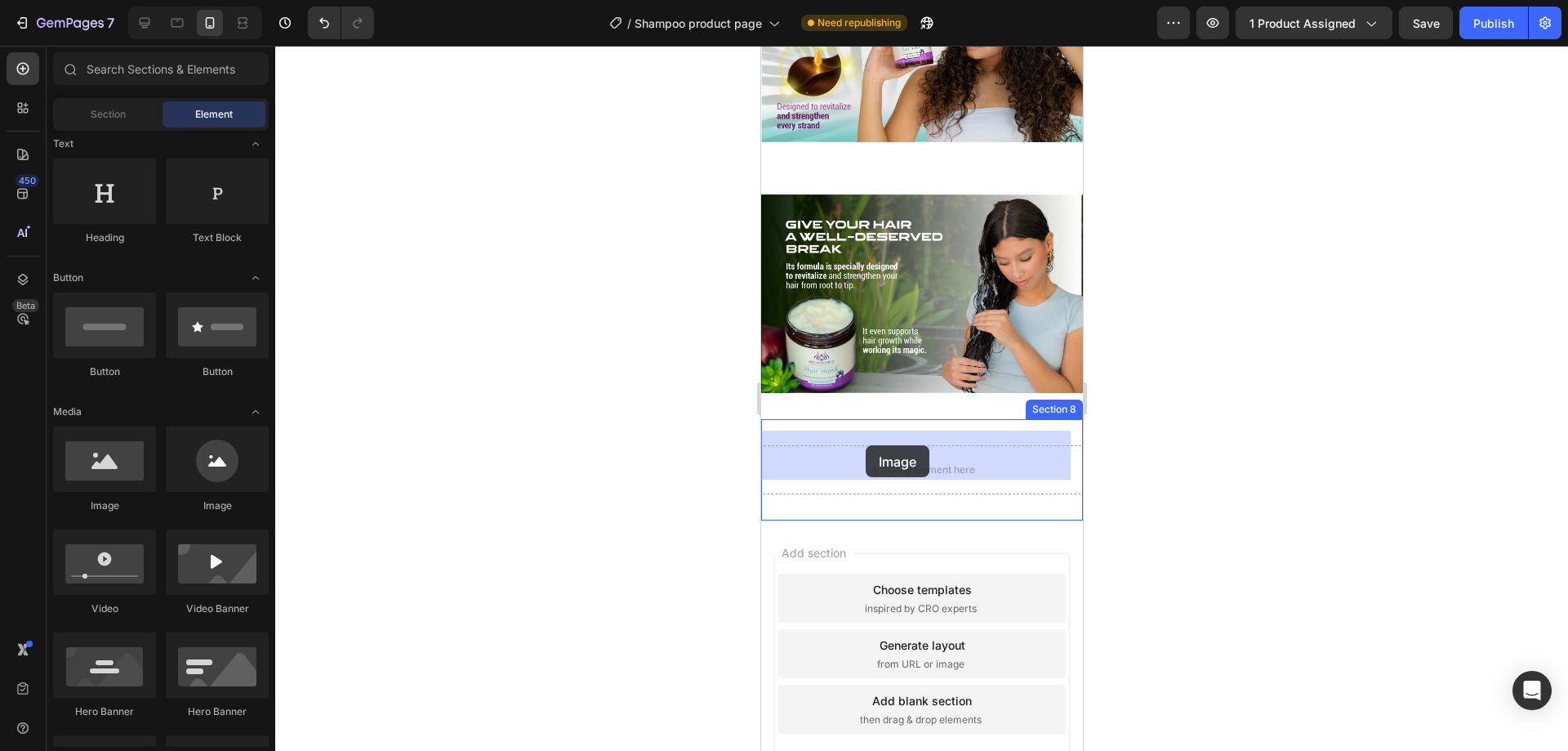
drag, startPoint x: 864, startPoint y: 511, endPoint x: 863, endPoint y: 446, distance: 65.0
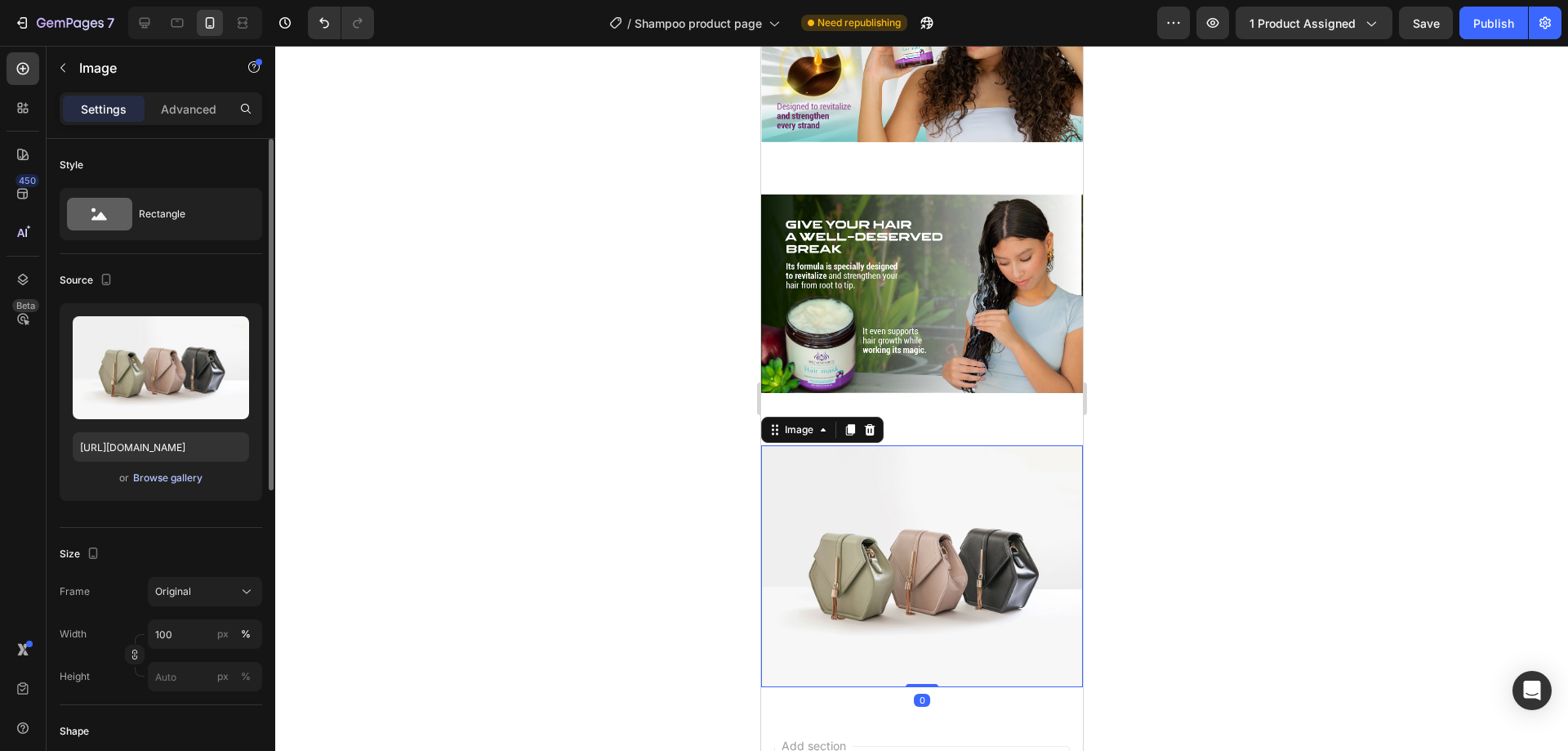
click at [185, 474] on div "Browse gallery" at bounding box center [167, 478] width 69 height 14
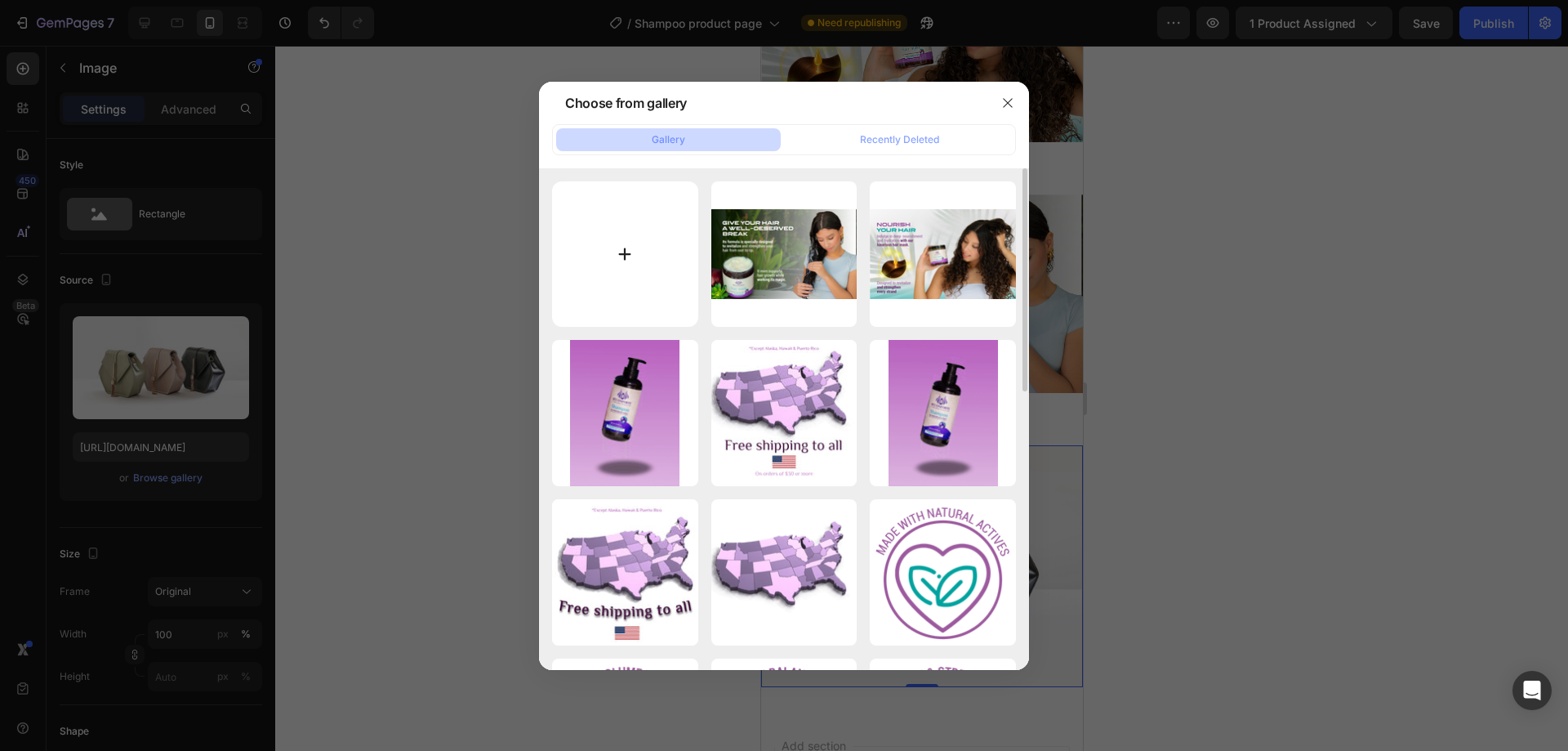
click at [582, 267] on input "file" at bounding box center [625, 254] width 146 height 146
type input "C:\fakepath\Hair Mask Contenido A+-05.png"
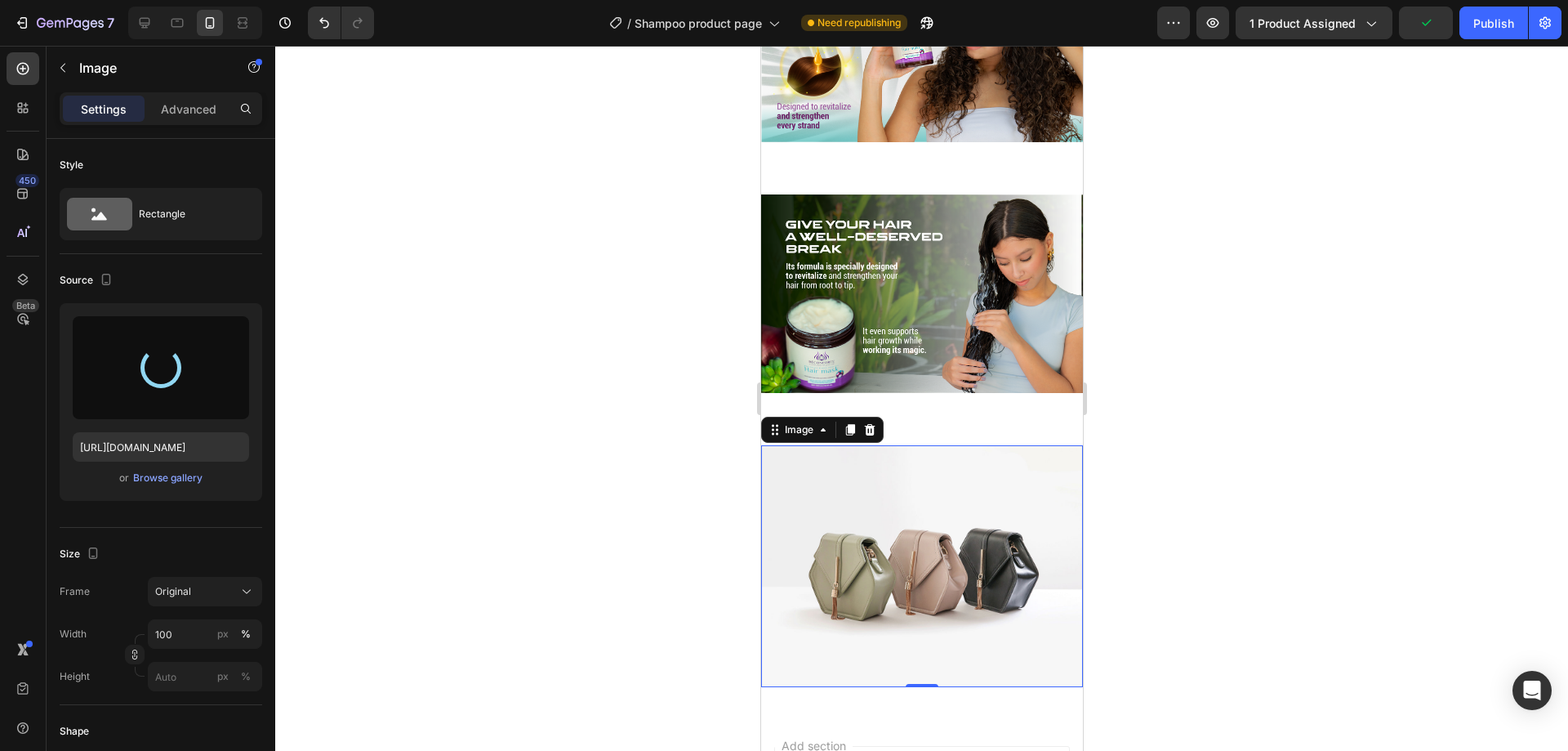
type input "[URL][DOMAIN_NAME]"
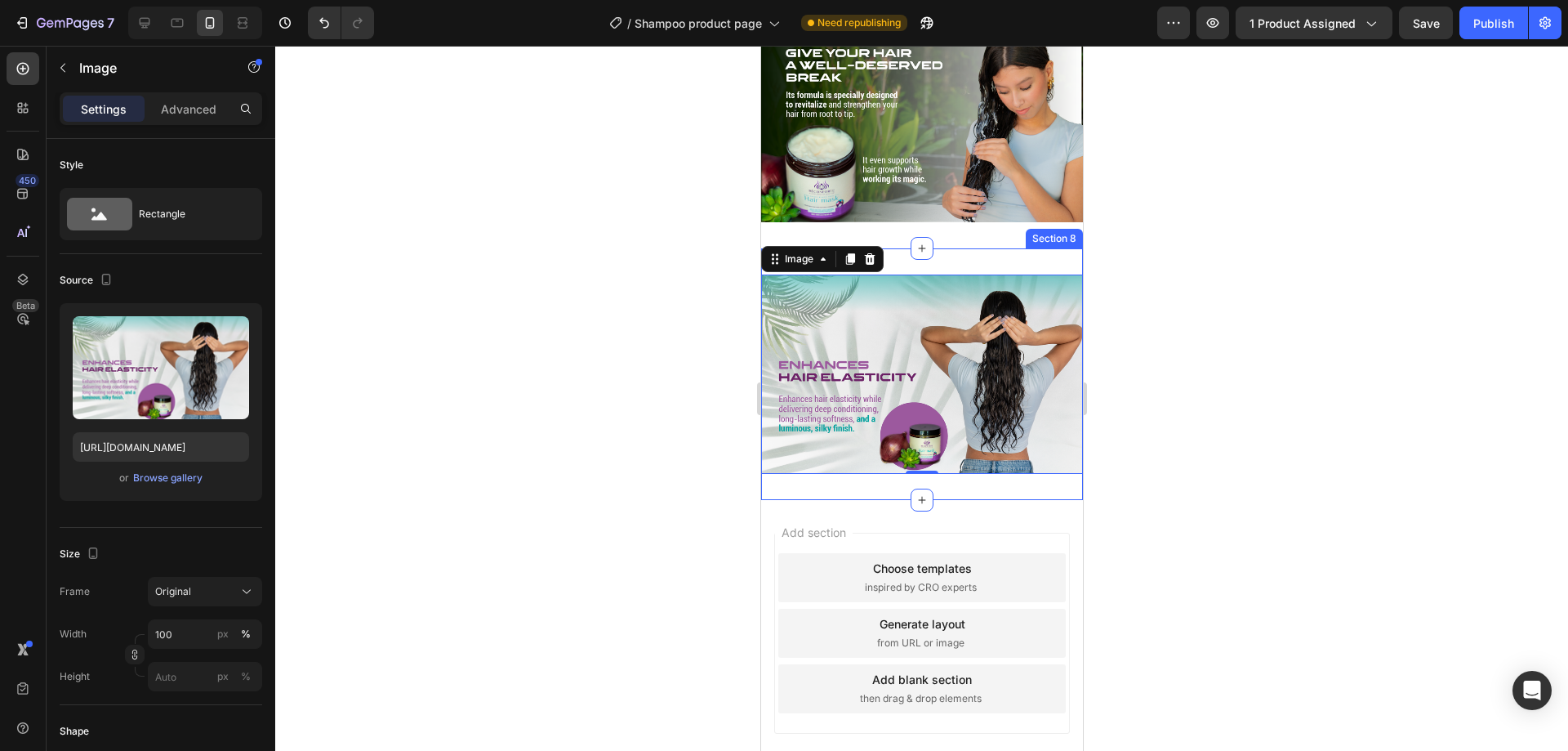
scroll to position [2521, 0]
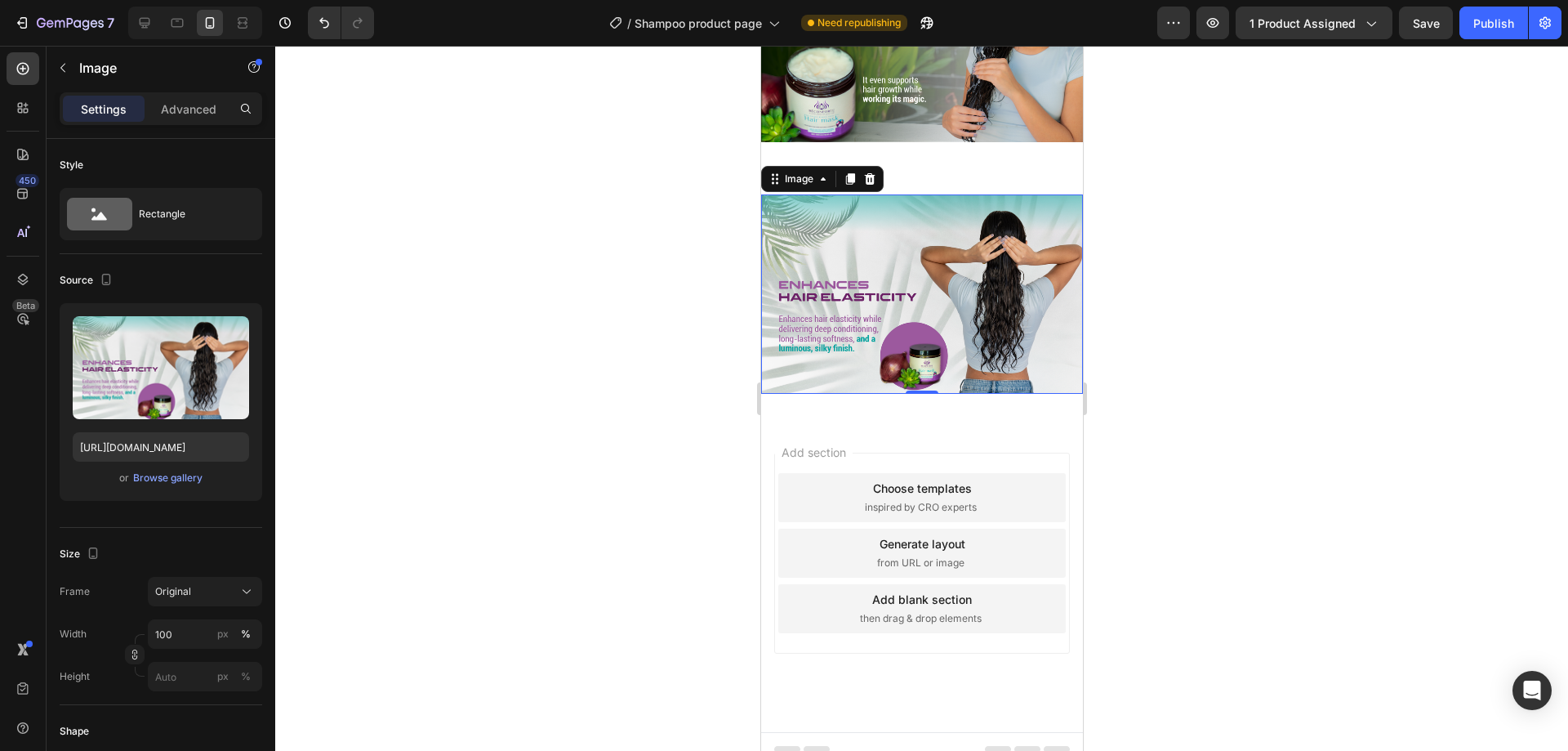
click at [920, 590] on div "Add blank section" at bounding box center [921, 598] width 100 height 17
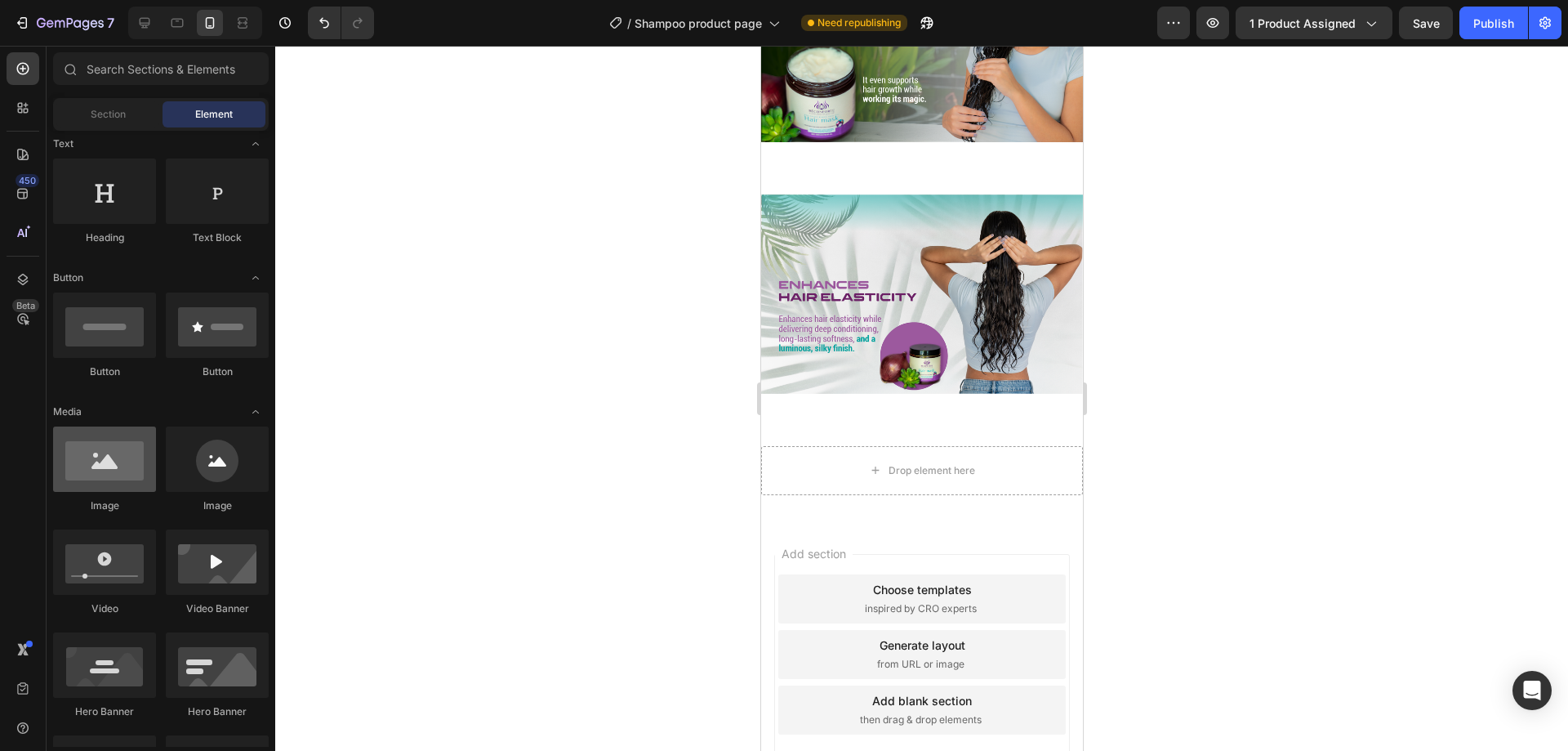
click at [124, 471] on div at bounding box center [104, 459] width 103 height 66
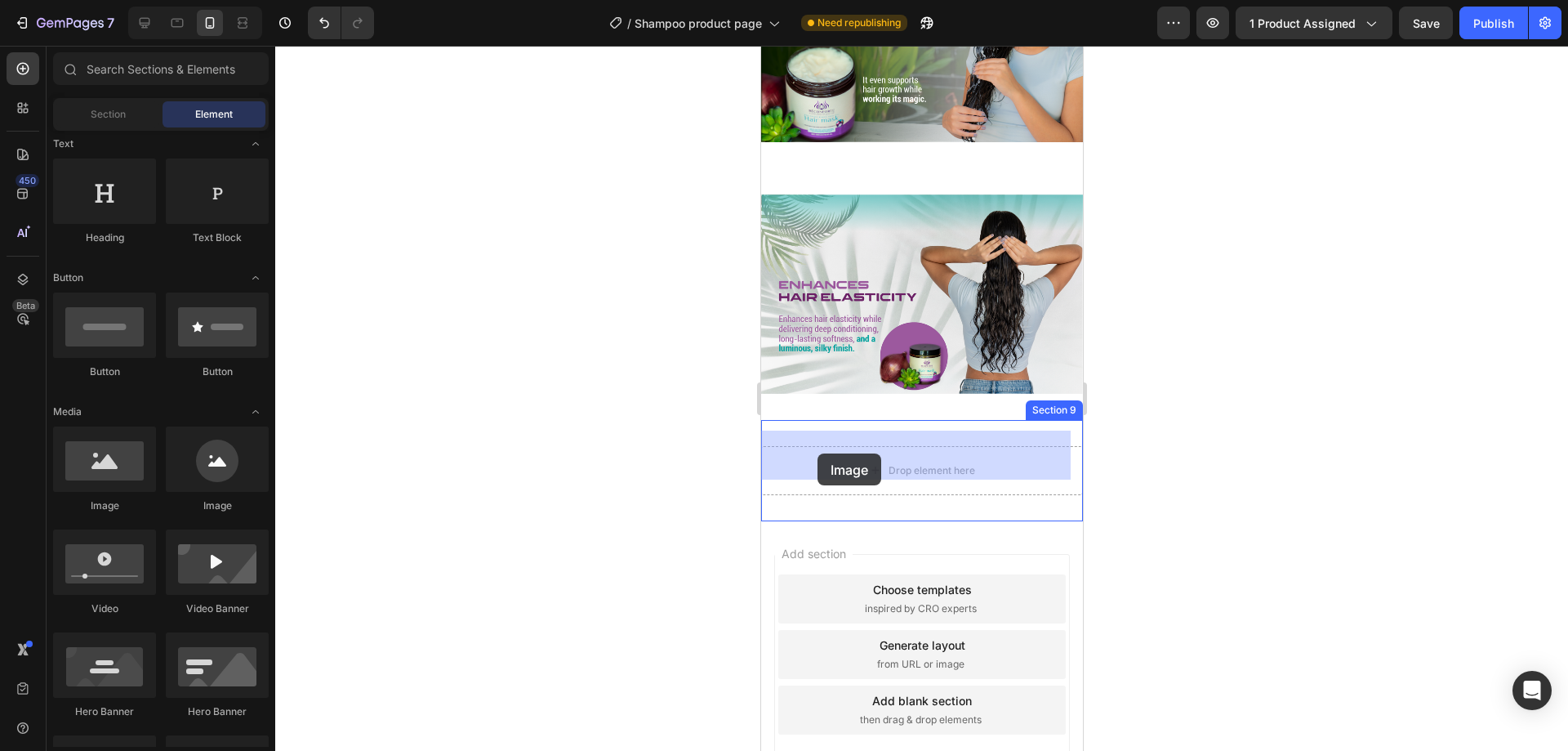
drag, startPoint x: 848, startPoint y: 517, endPoint x: 816, endPoint y: 454, distance: 70.7
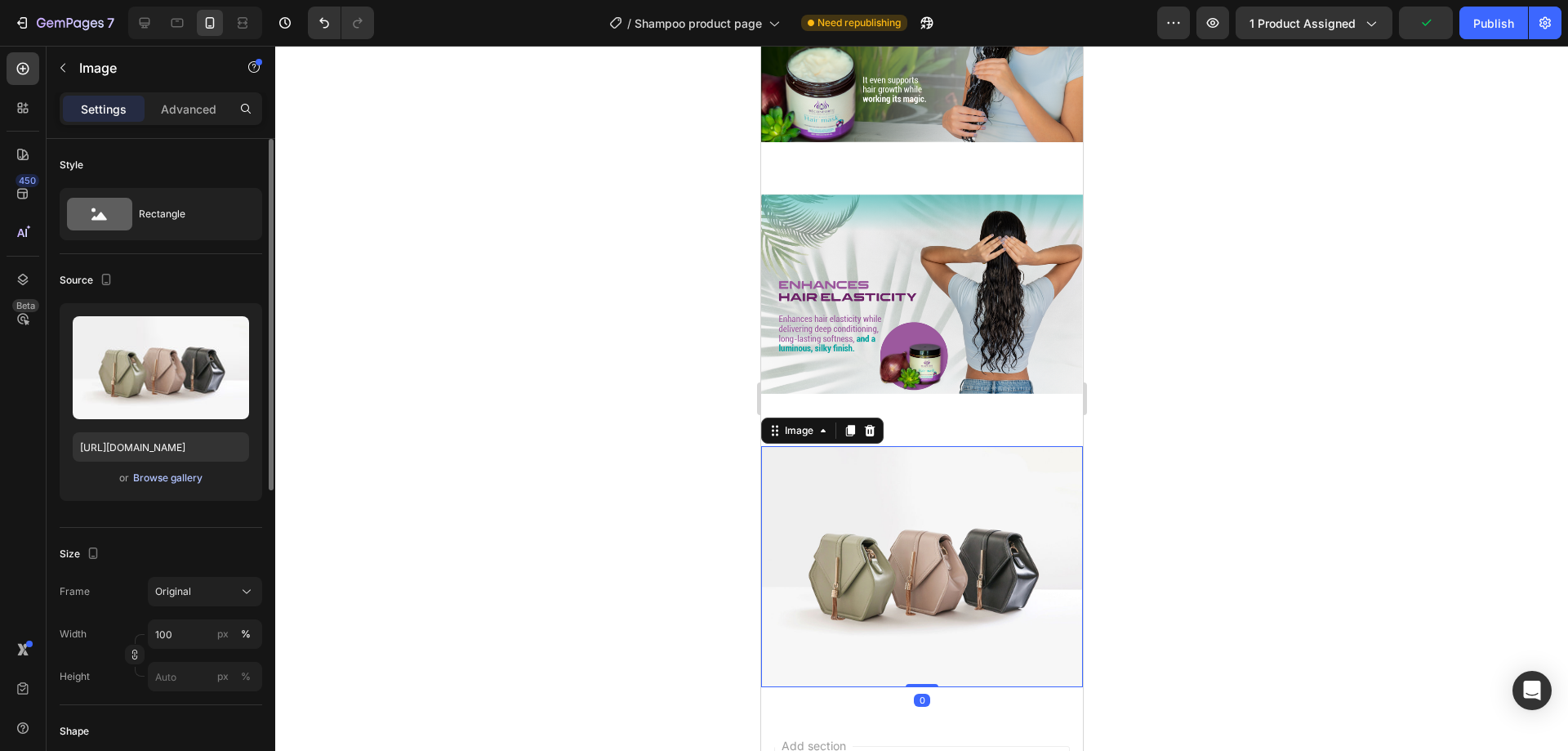
click at [181, 478] on div "Browse gallery" at bounding box center [167, 478] width 69 height 14
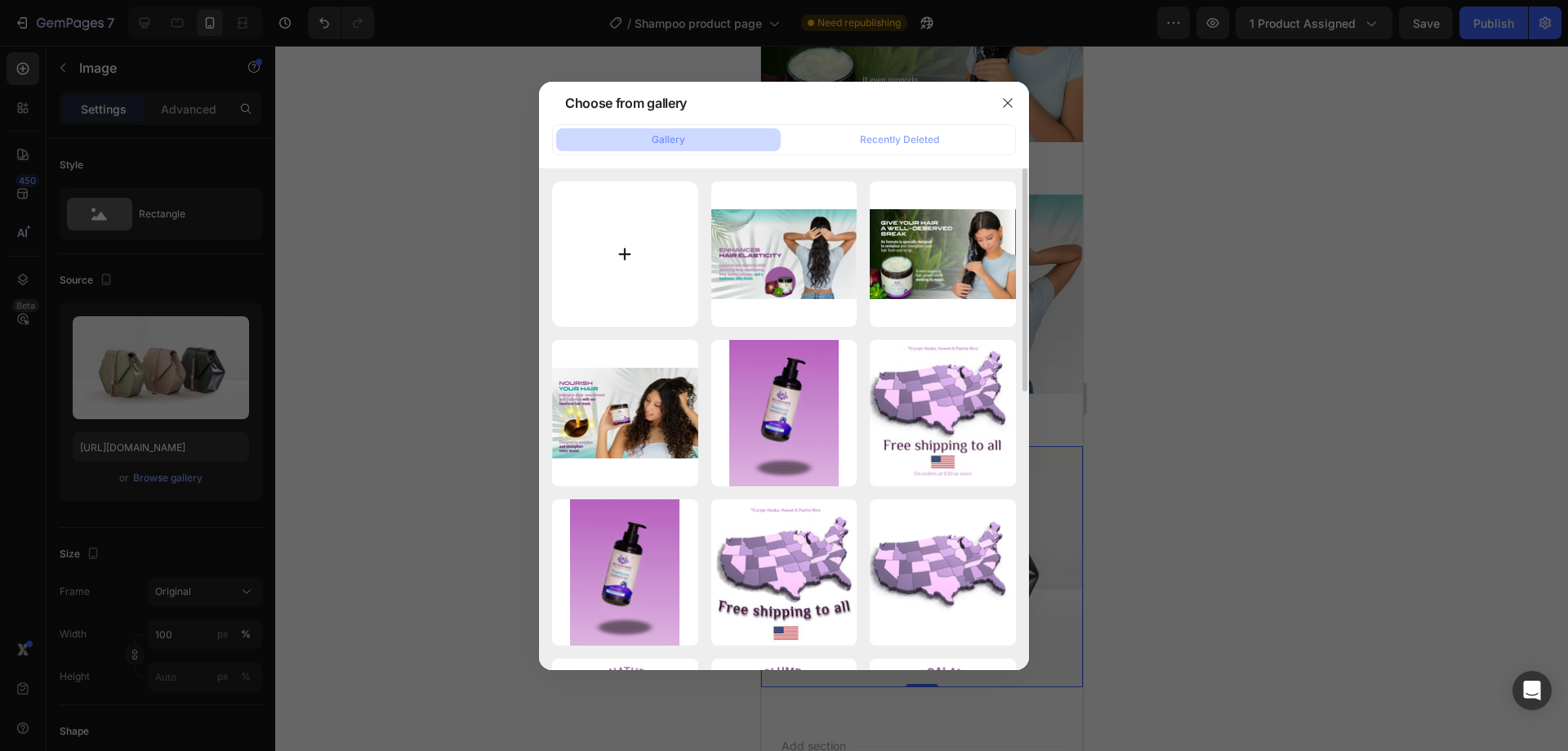
click at [605, 252] on input "file" at bounding box center [625, 254] width 146 height 146
type input "C:\fakepath\Hair Mask Contenido A+-02.png"
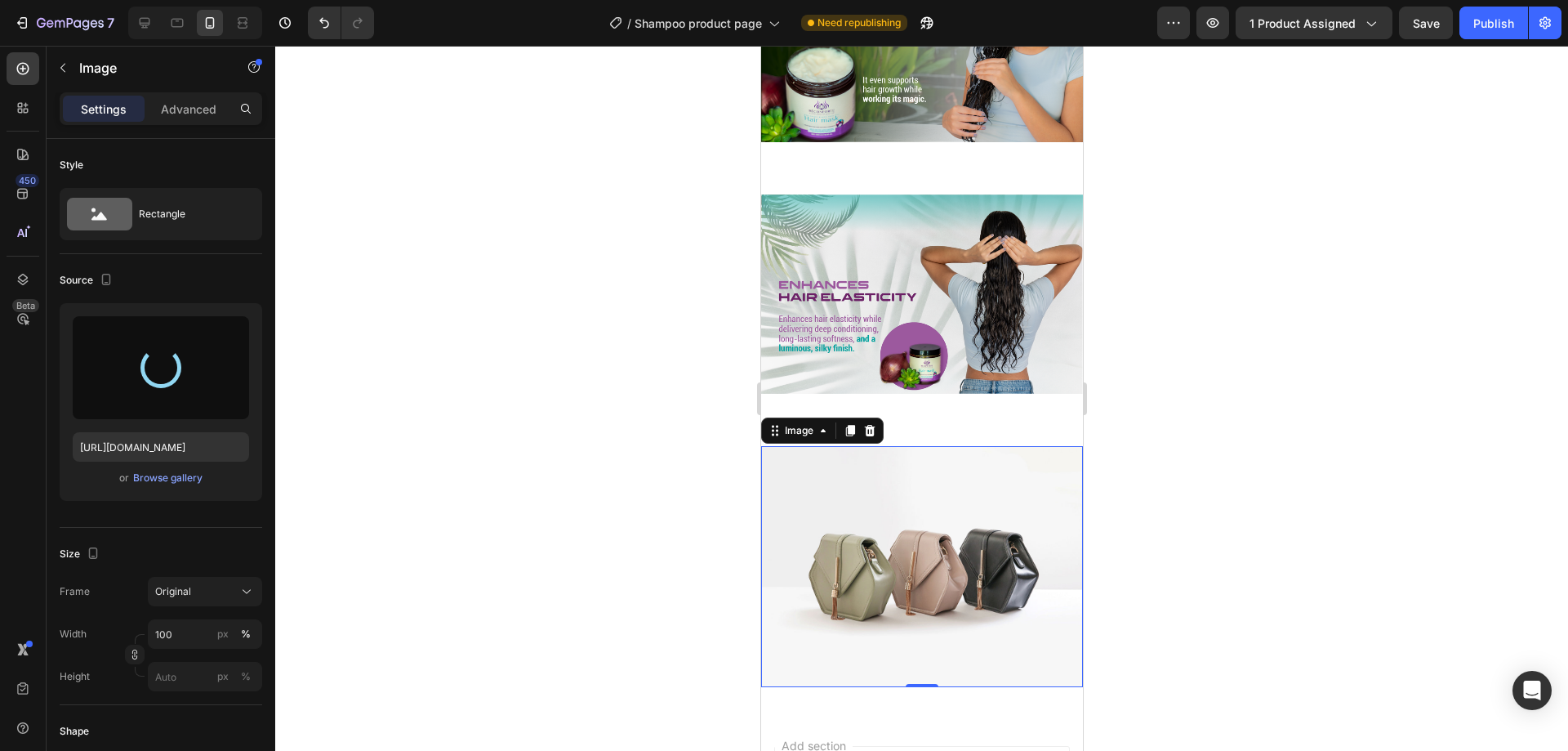
type input "[URL][DOMAIN_NAME]"
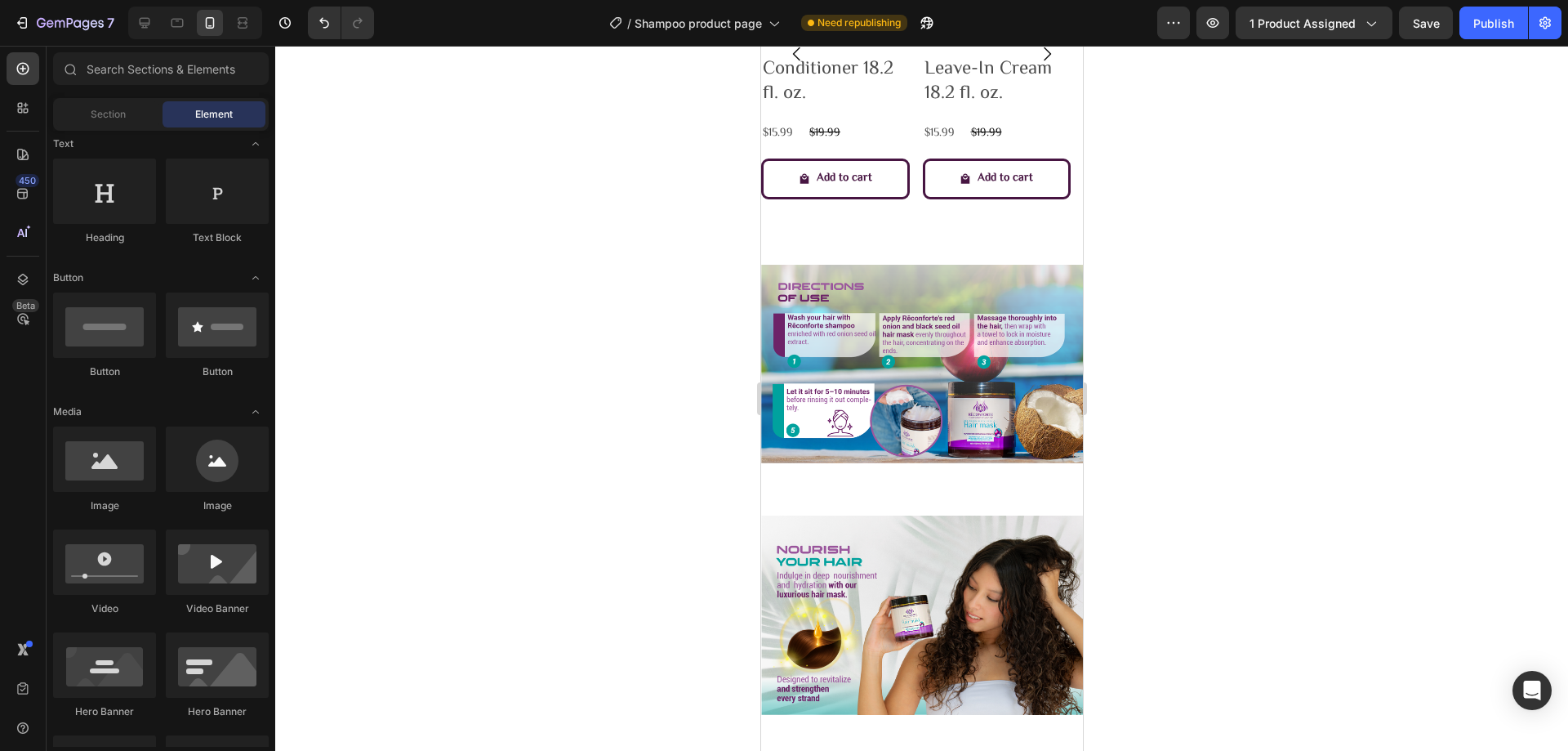
scroll to position [1734, 0]
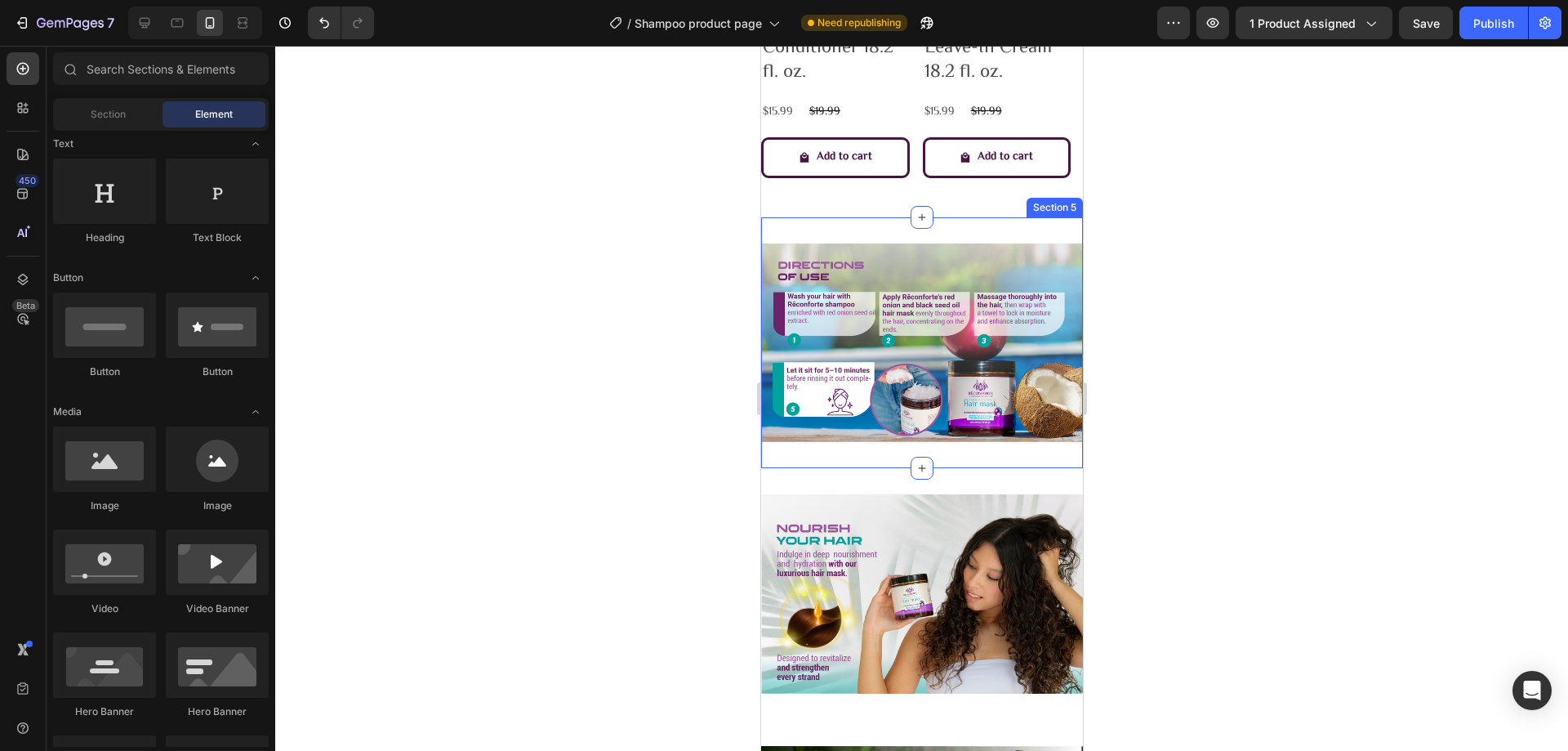
click at [844, 221] on div "Image Section 5" at bounding box center [921, 343] width 322 height 252
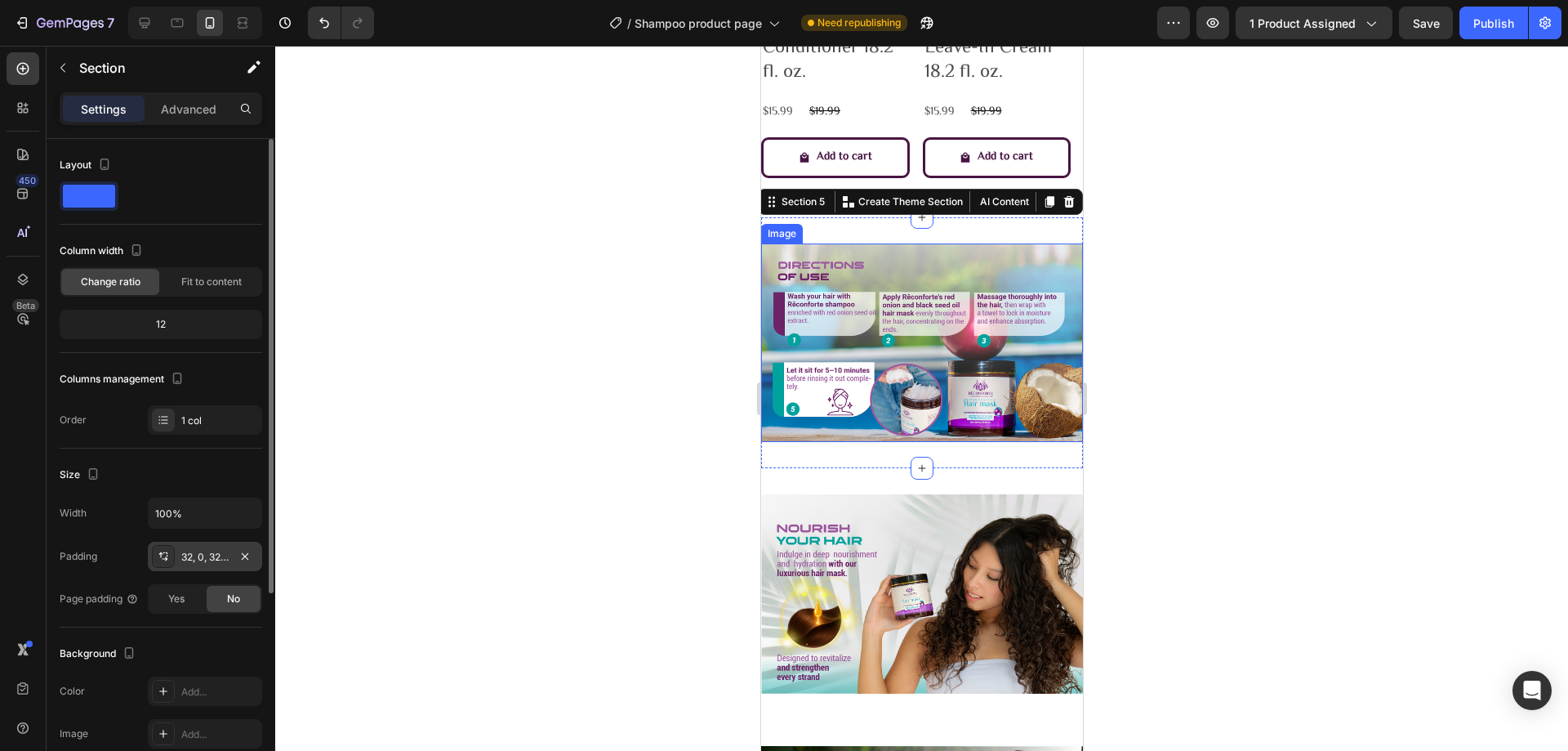
click at [197, 547] on div "32, 0, 32, 0" at bounding box center [205, 556] width 114 height 30
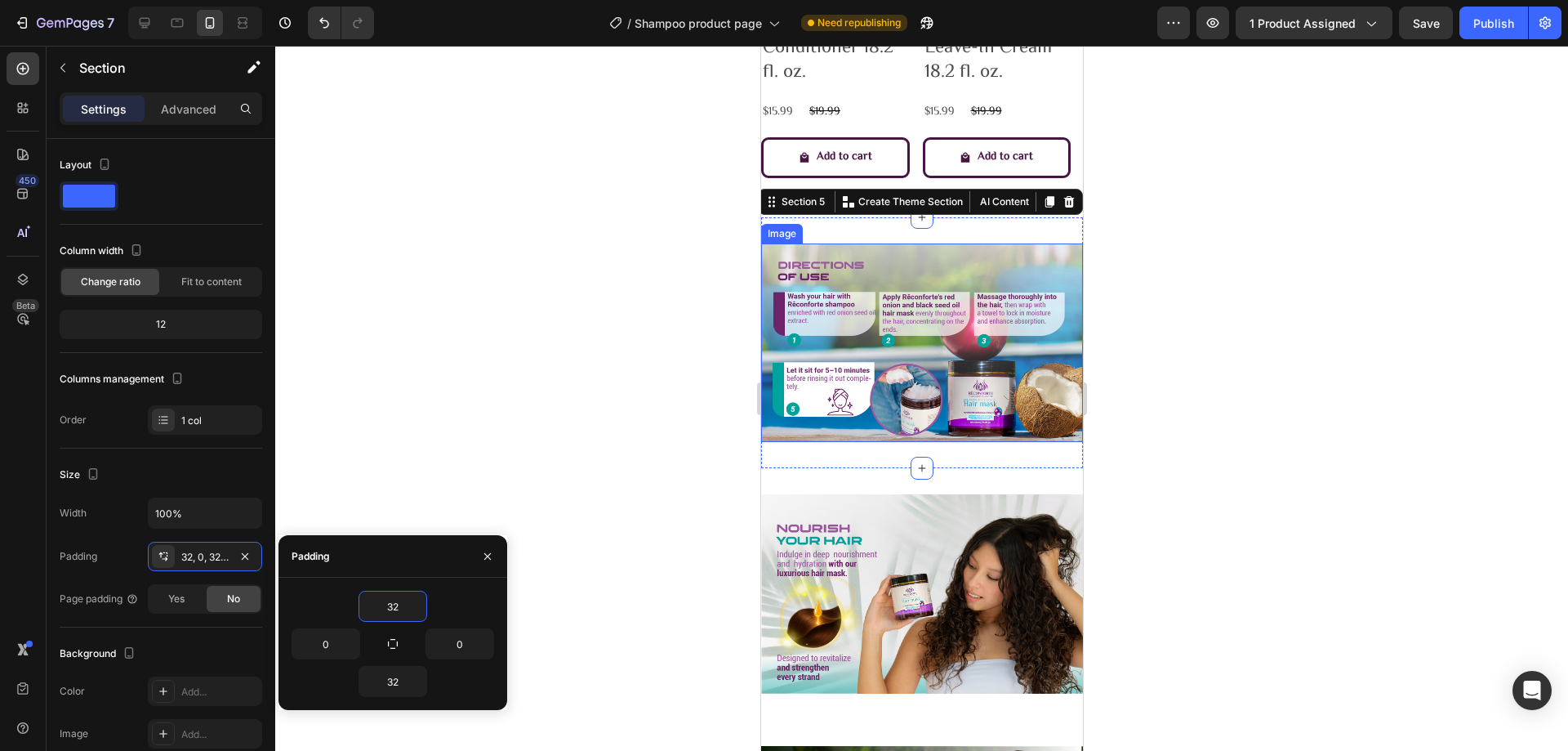
type input "0"
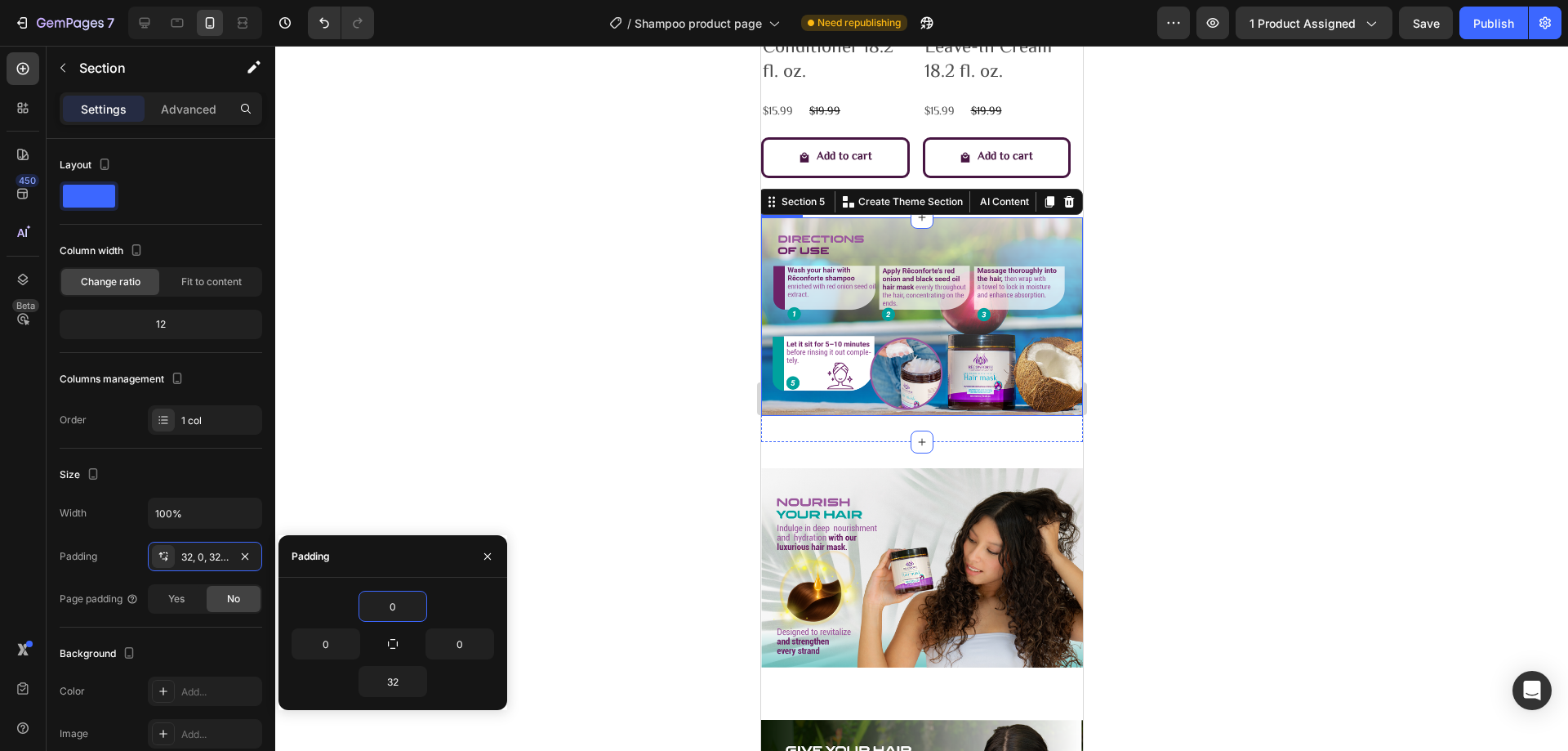
click at [606, 427] on div at bounding box center [921, 398] width 1292 height 705
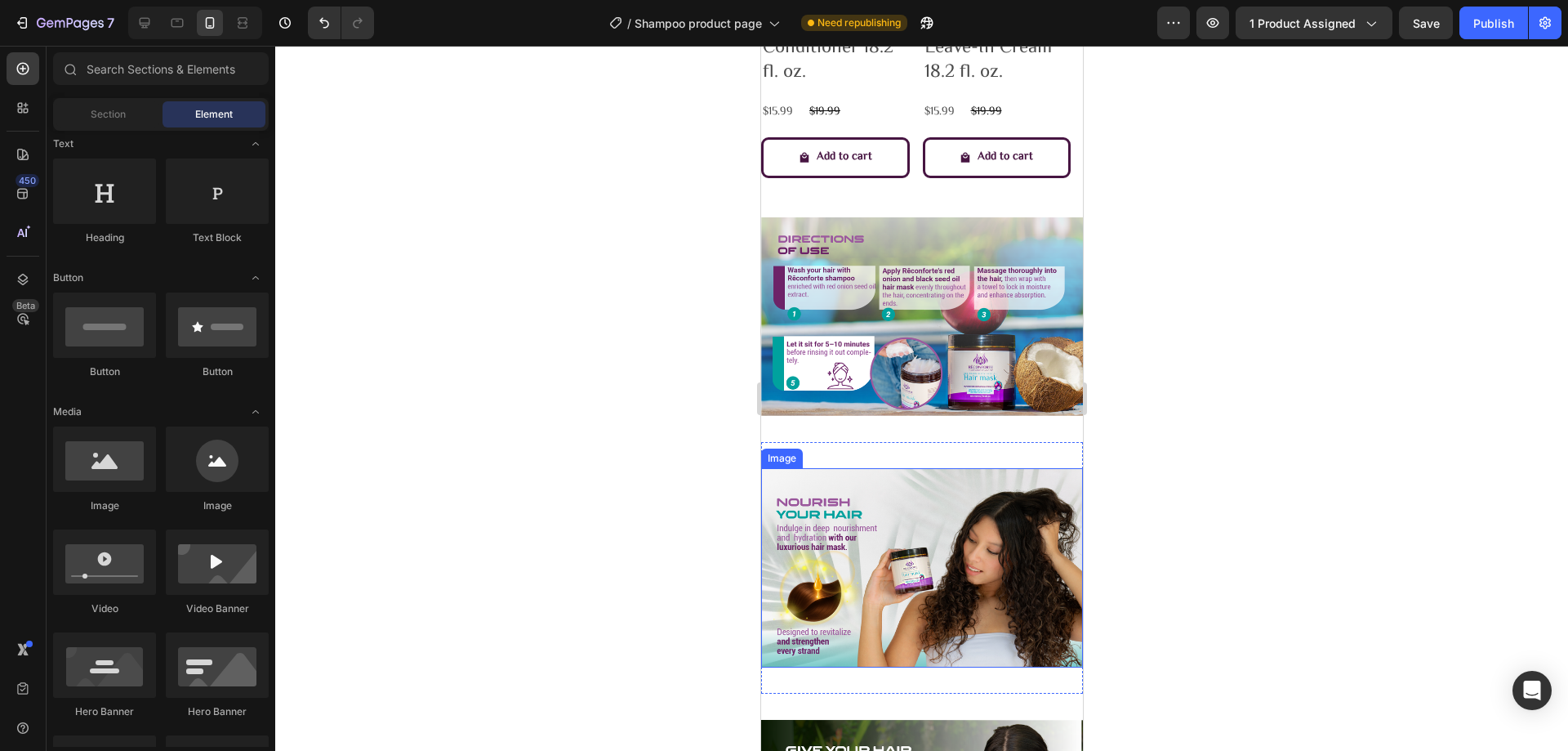
click at [969, 598] on img at bounding box center [921, 568] width 322 height 199
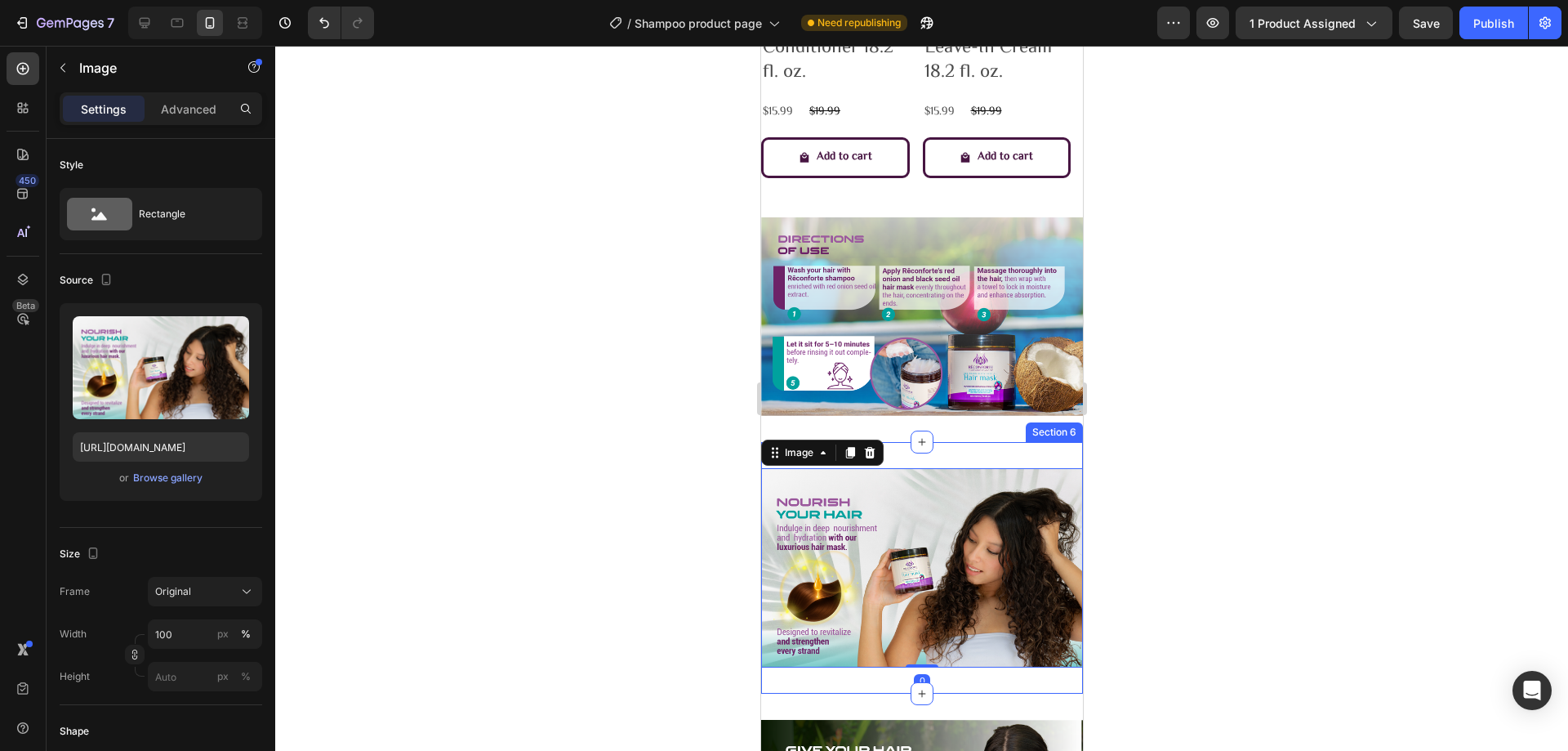
click at [973, 449] on div "Image 0 Section 6" at bounding box center [921, 568] width 322 height 252
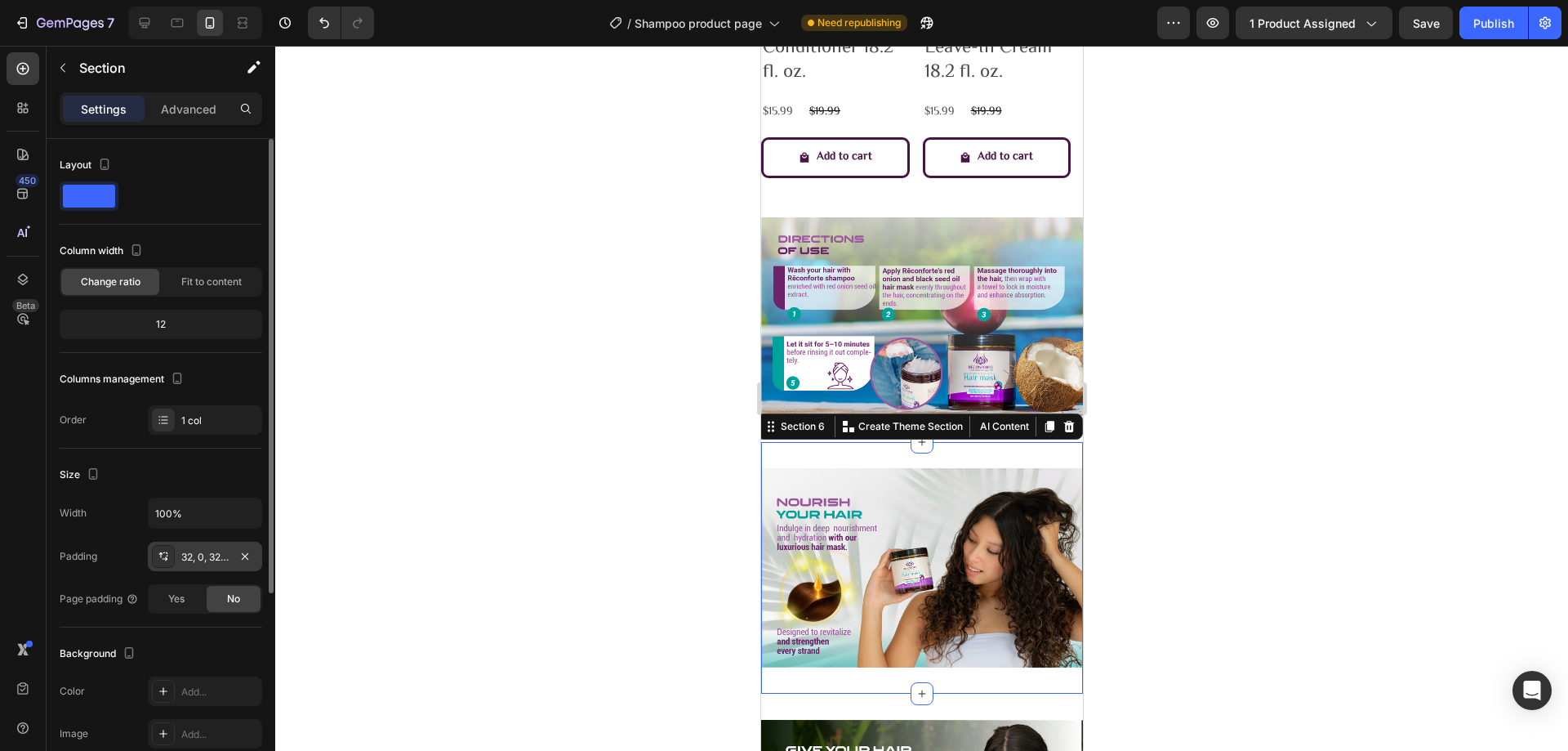
click at [226, 553] on div "32, 0, 32, 0" at bounding box center [205, 557] width 48 height 14
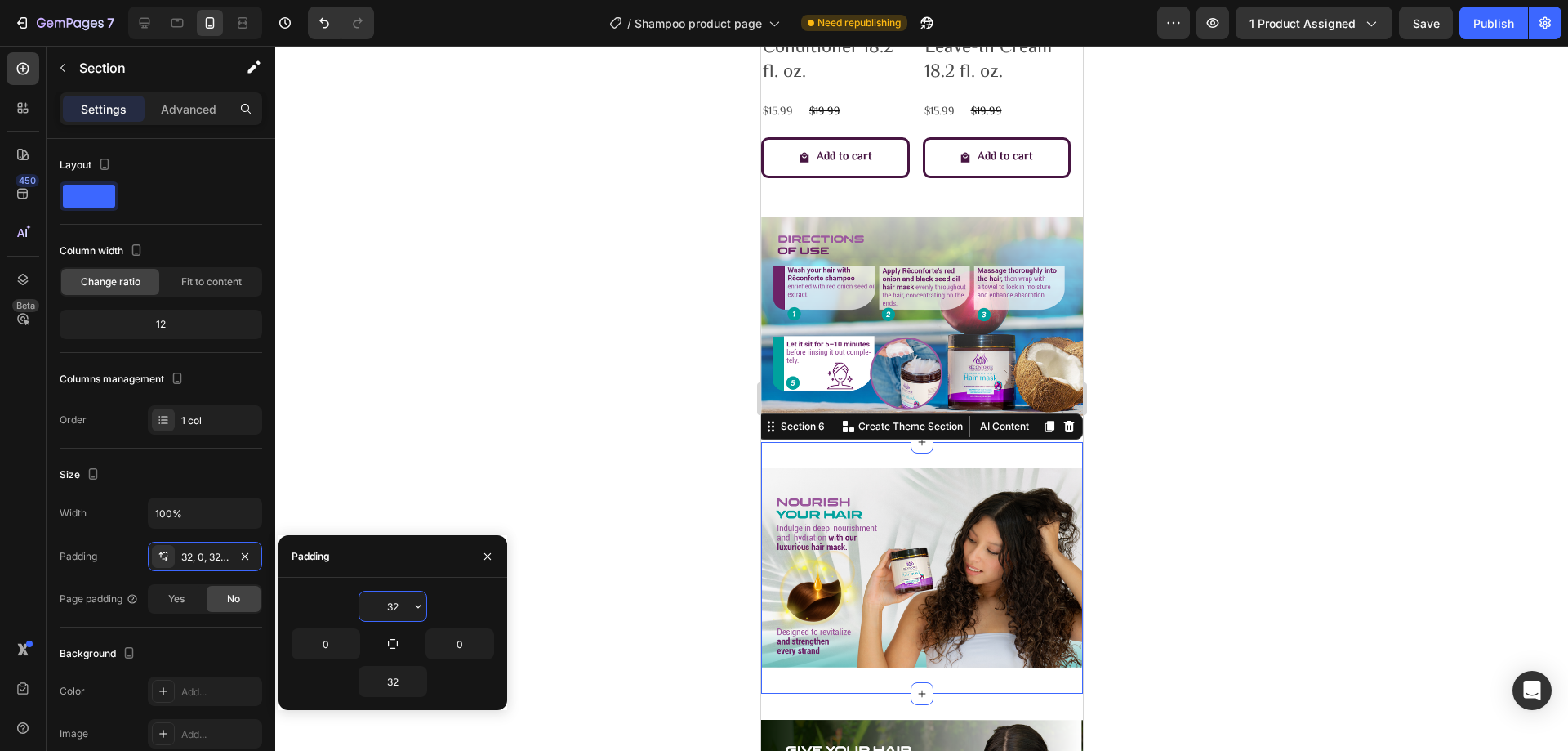
type input "0"
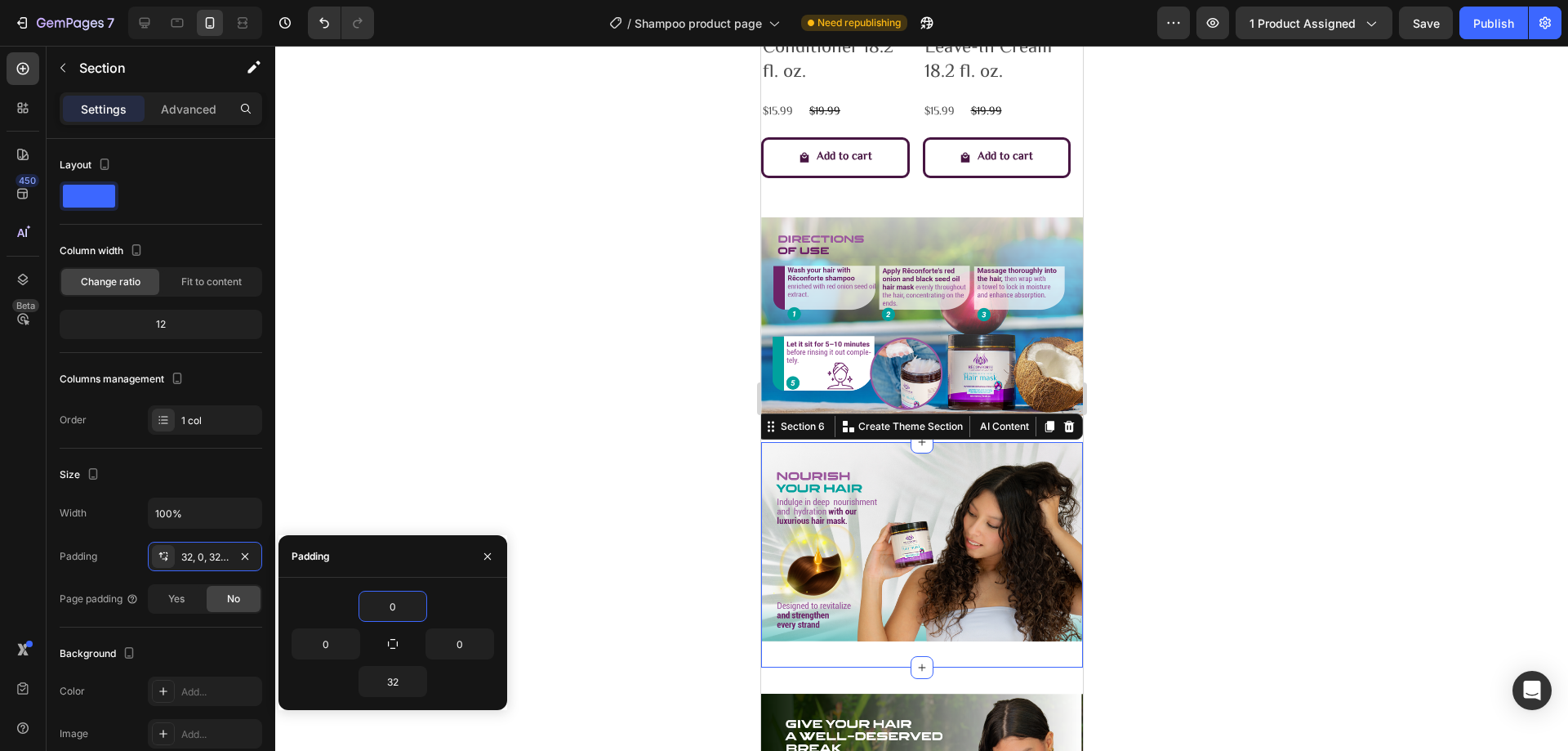
click at [543, 497] on div at bounding box center [921, 398] width 1292 height 705
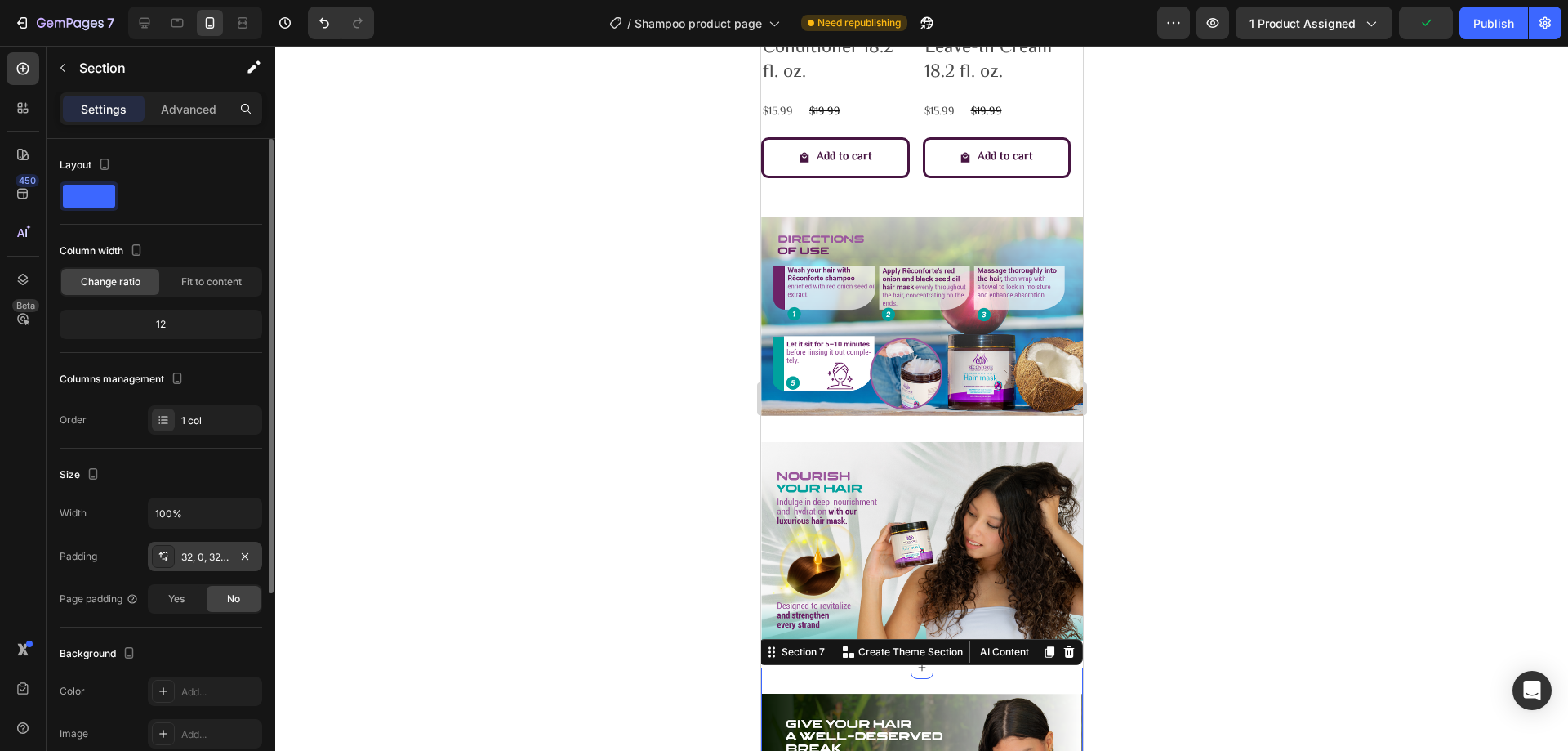
click at [214, 564] on div "32, 0, 32, 0" at bounding box center [205, 556] width 114 height 30
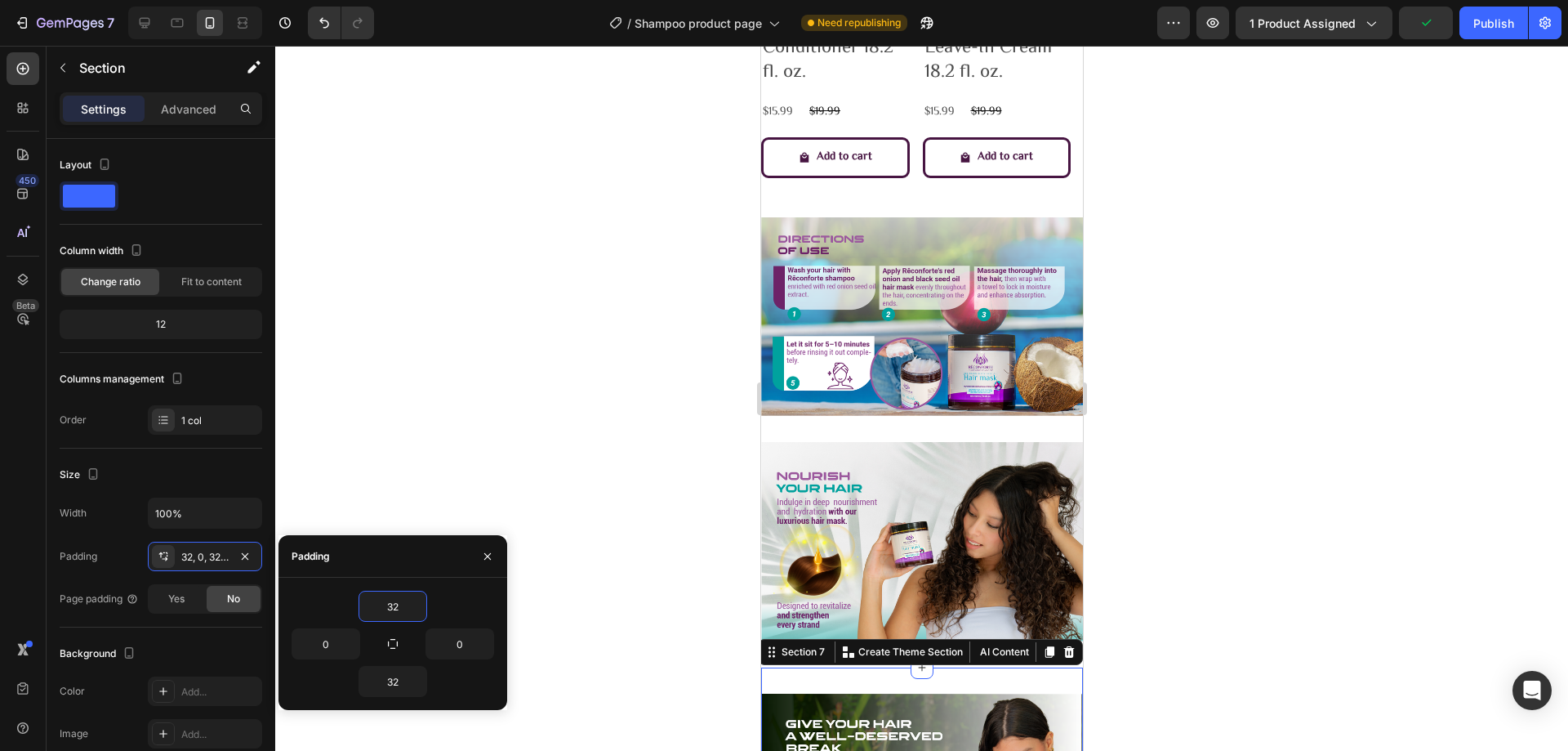
type input "0"
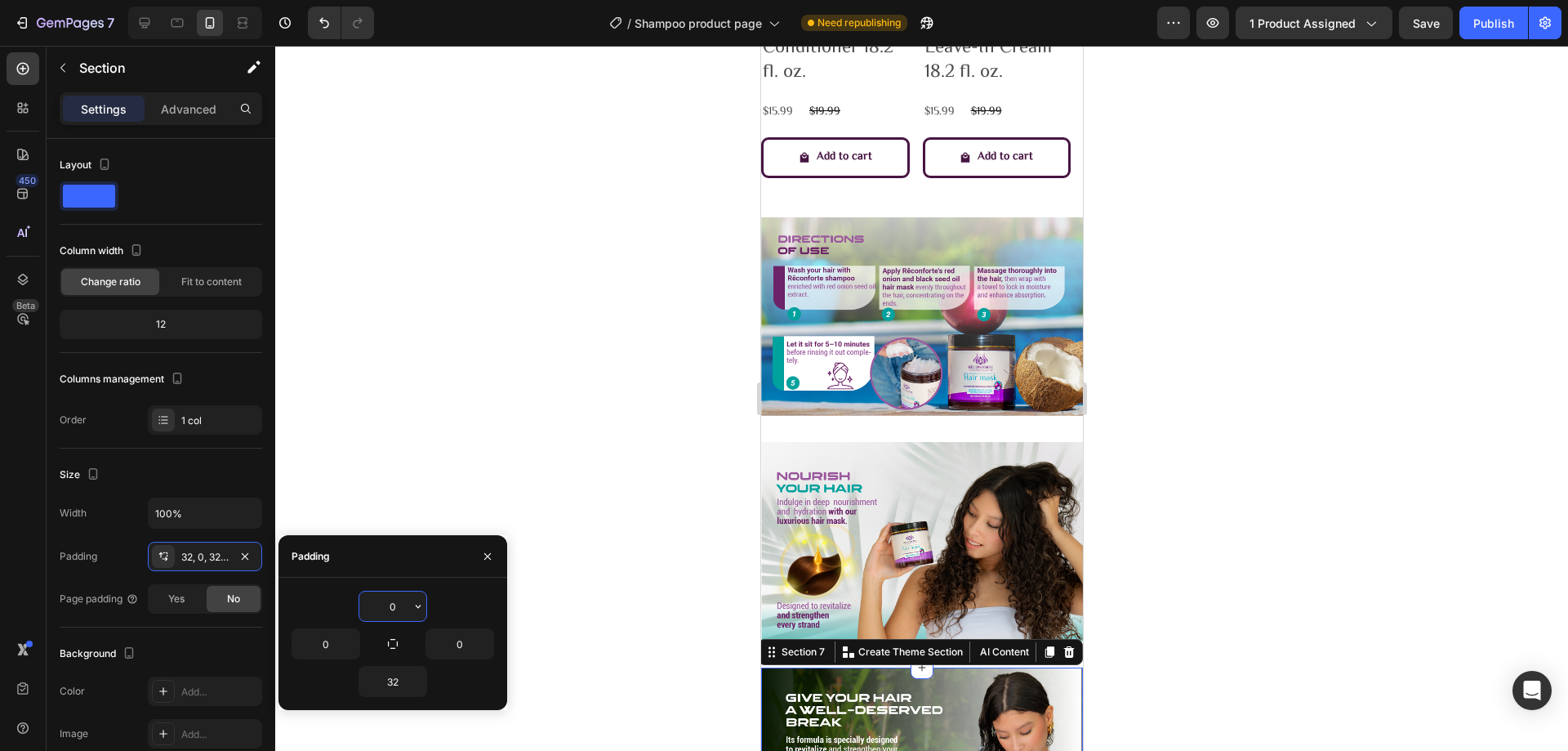
click at [580, 446] on div at bounding box center [921, 398] width 1292 height 705
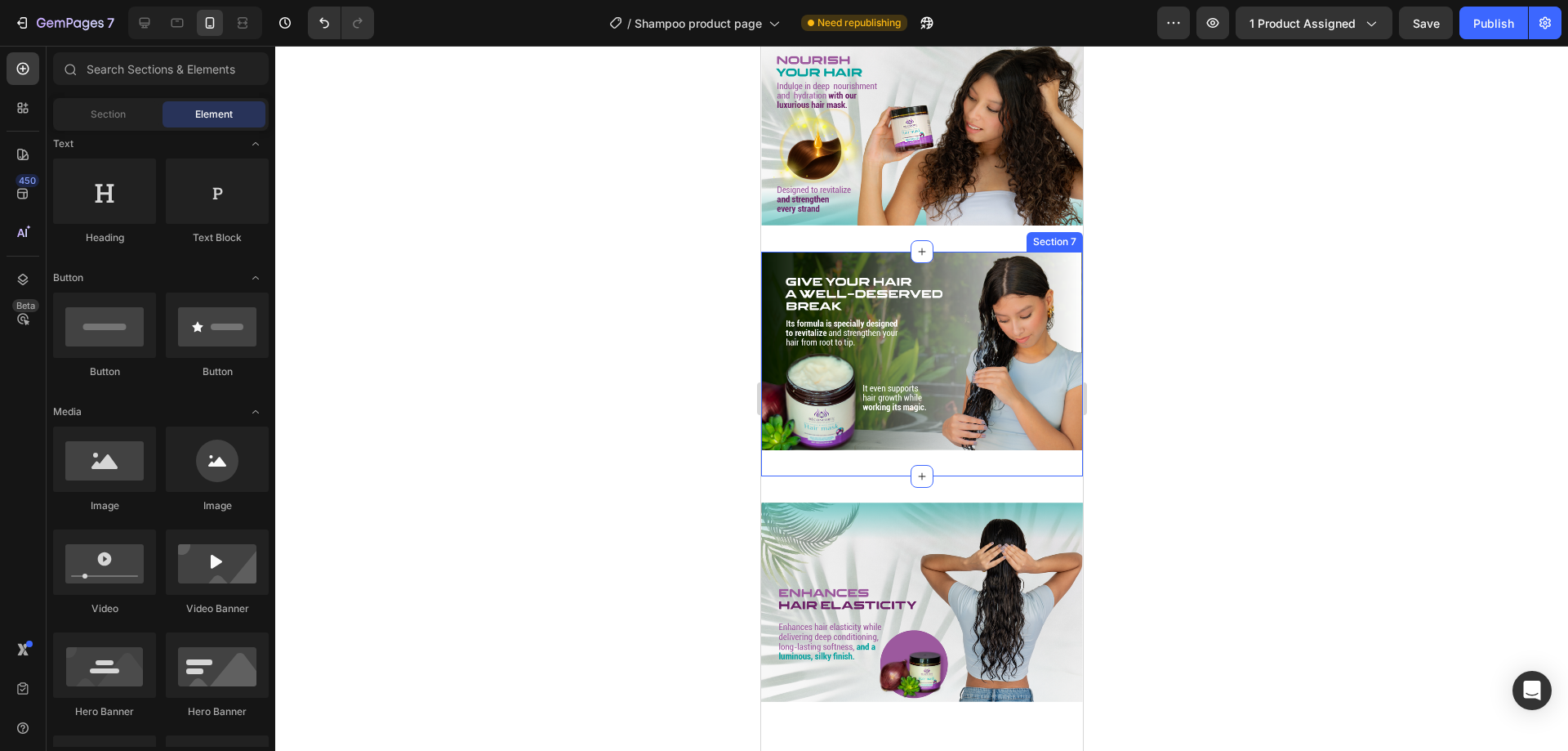
scroll to position [2305, 0]
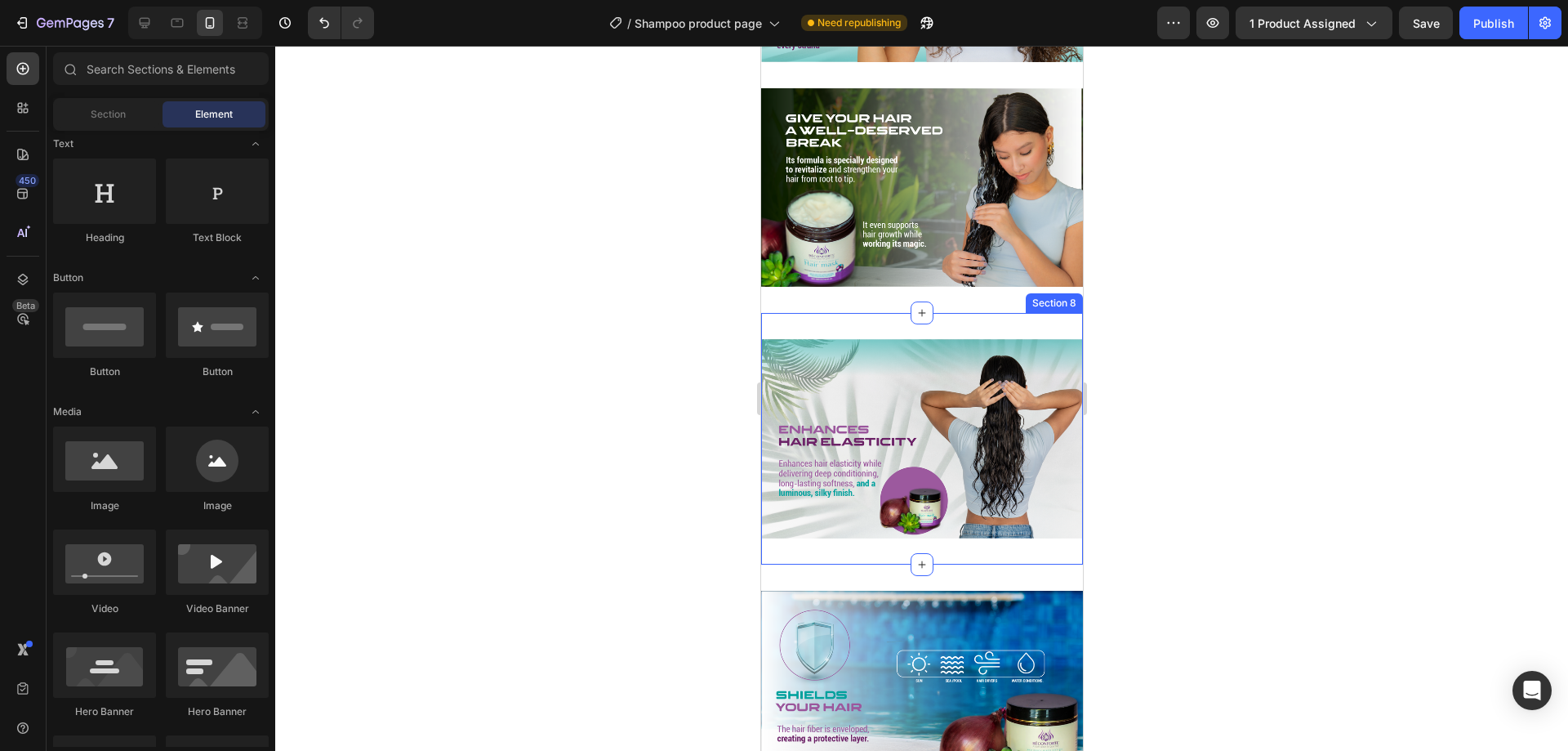
click at [871, 313] on div "Image Section 8" at bounding box center [921, 438] width 322 height 252
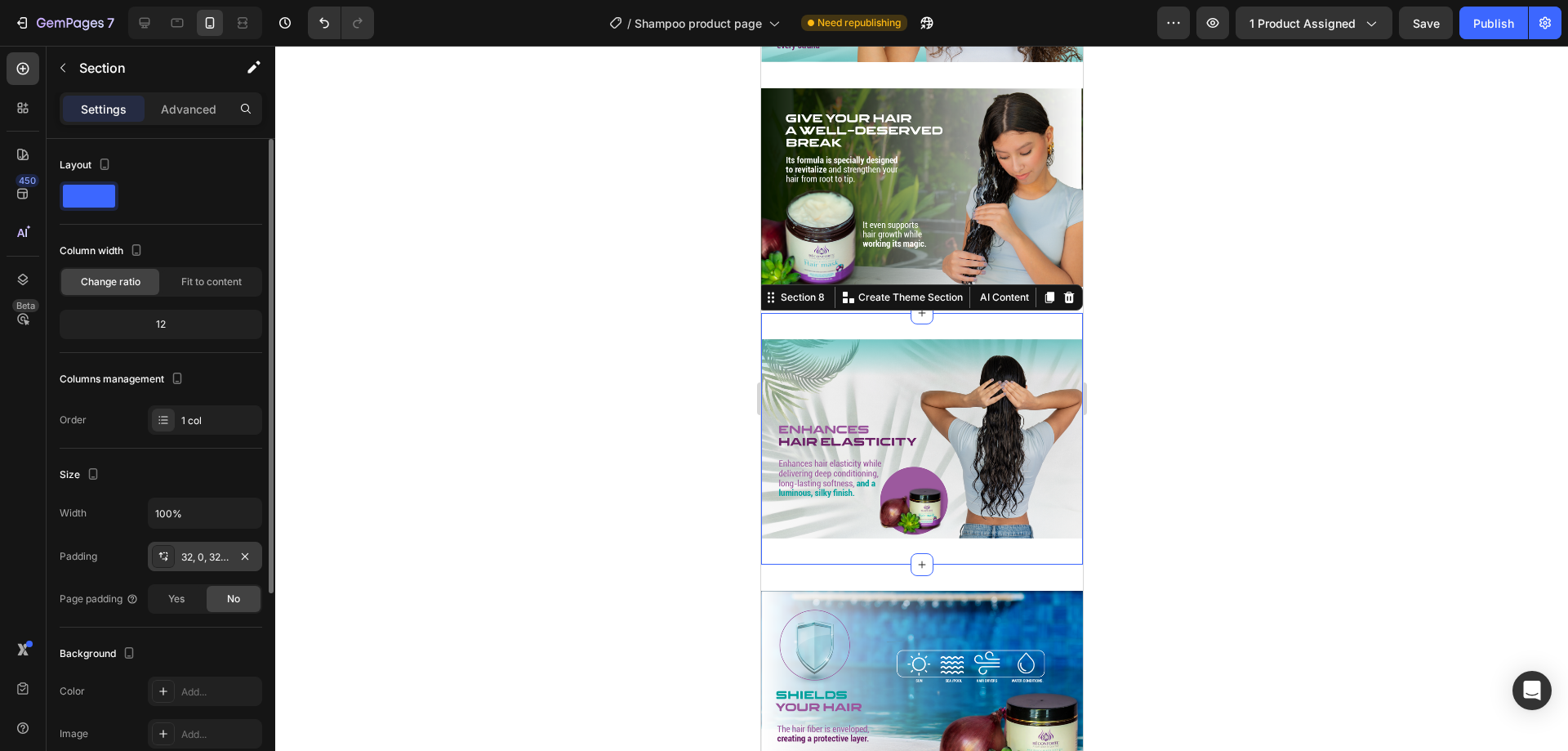
click at [233, 551] on div "32, 0, 32, 0" at bounding box center [205, 556] width 114 height 30
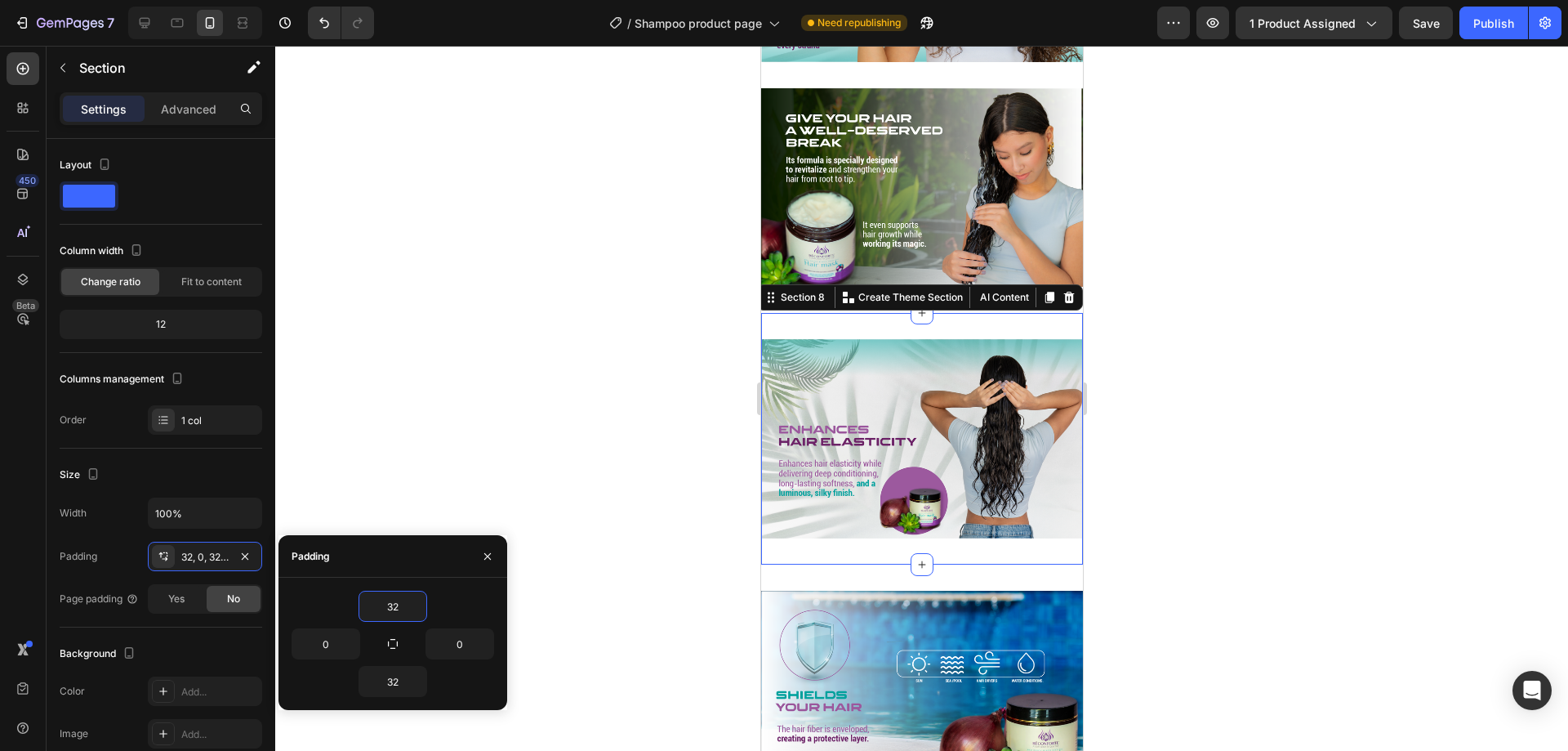
type input "0"
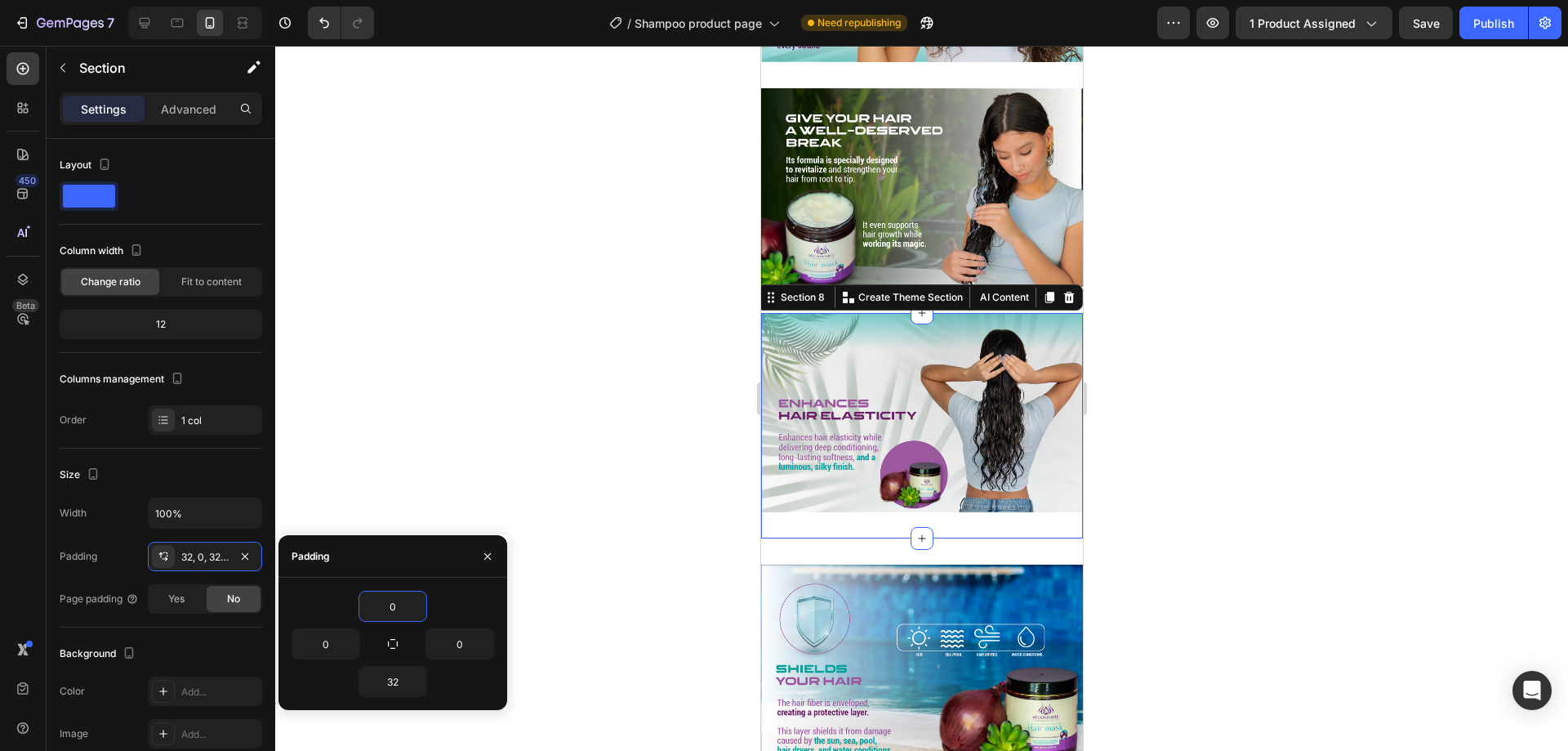
click at [590, 434] on div at bounding box center [921, 398] width 1292 height 705
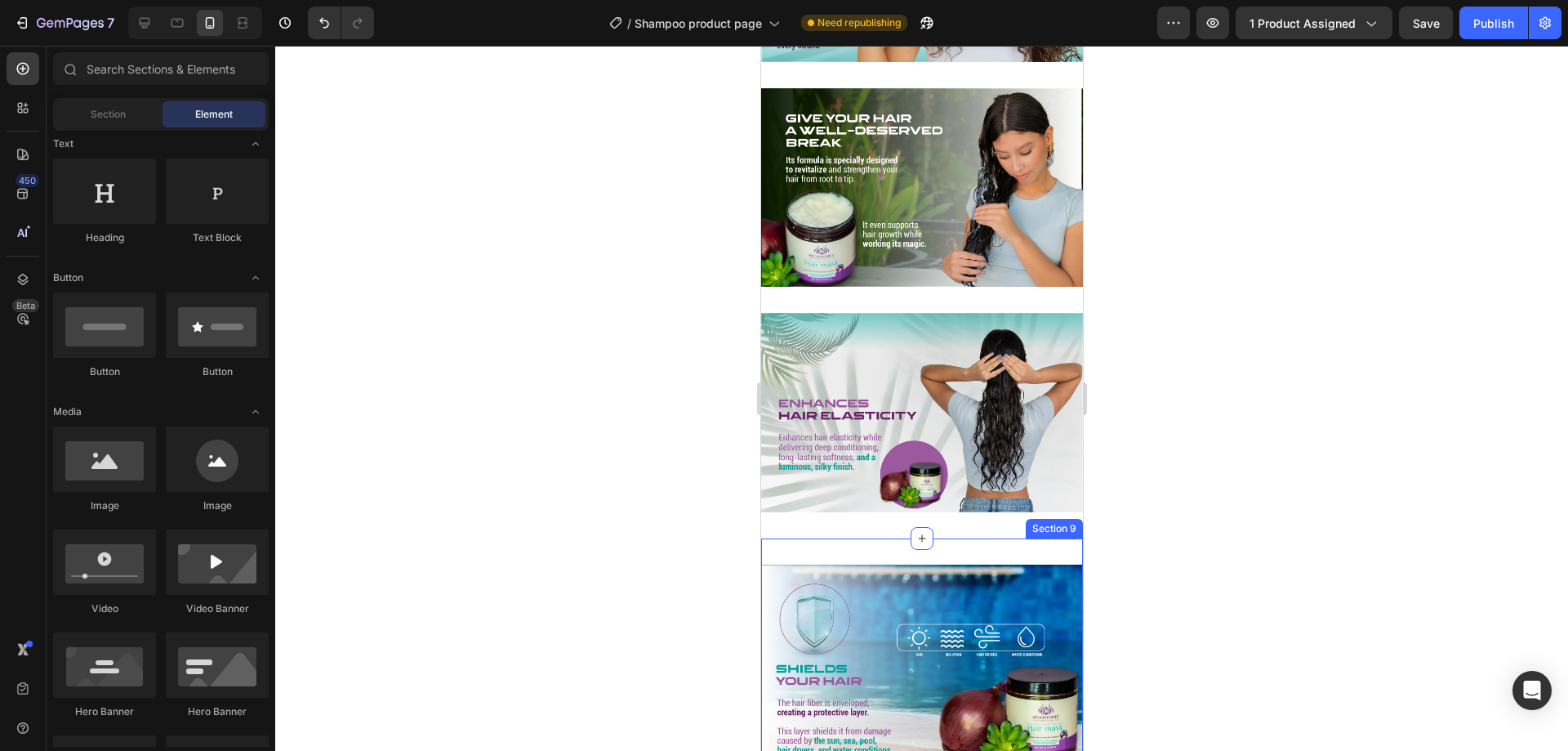
click at [848, 538] on div "Image Section 9" at bounding box center [921, 664] width 322 height 252
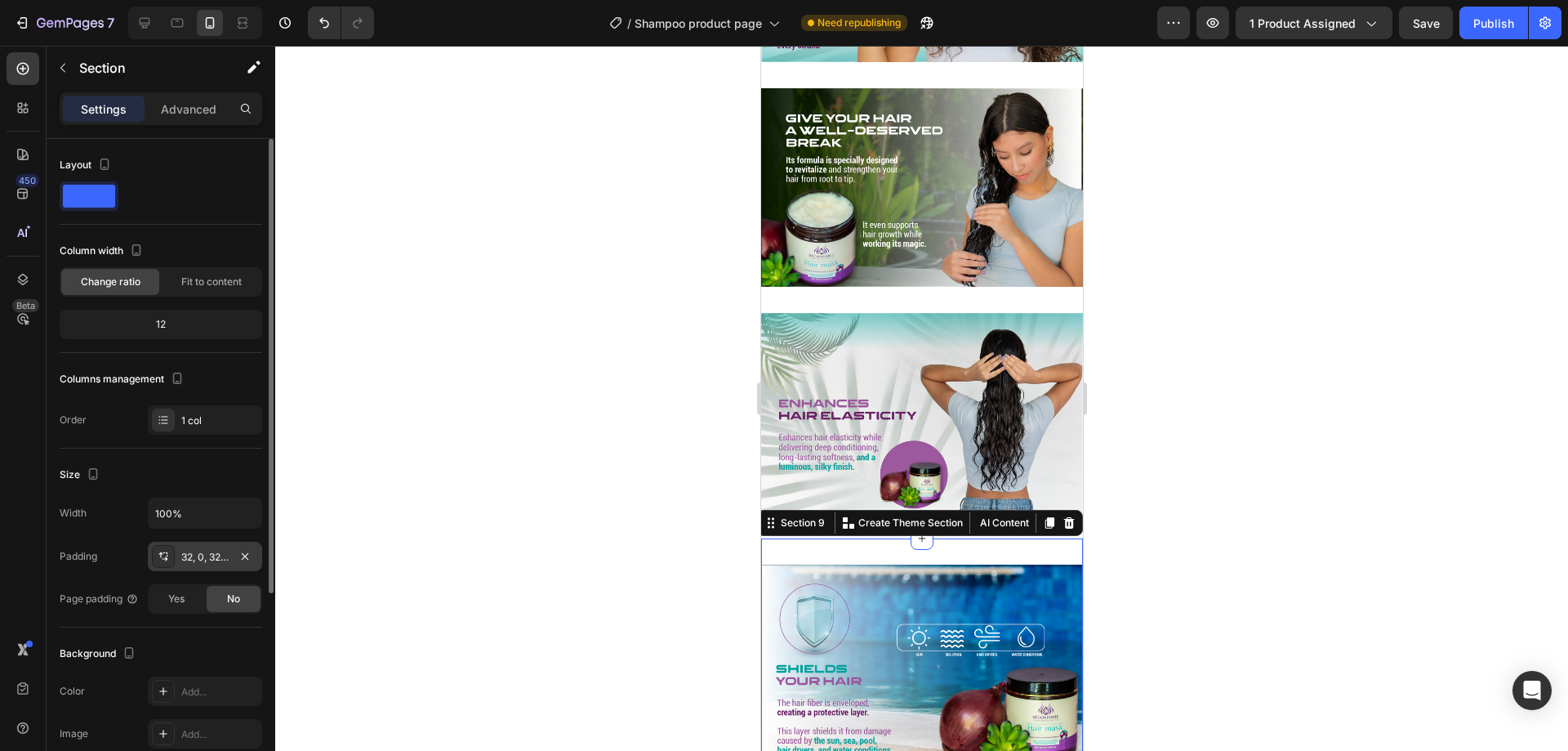
click at [203, 551] on div "32, 0, 32, 0" at bounding box center [205, 557] width 48 height 14
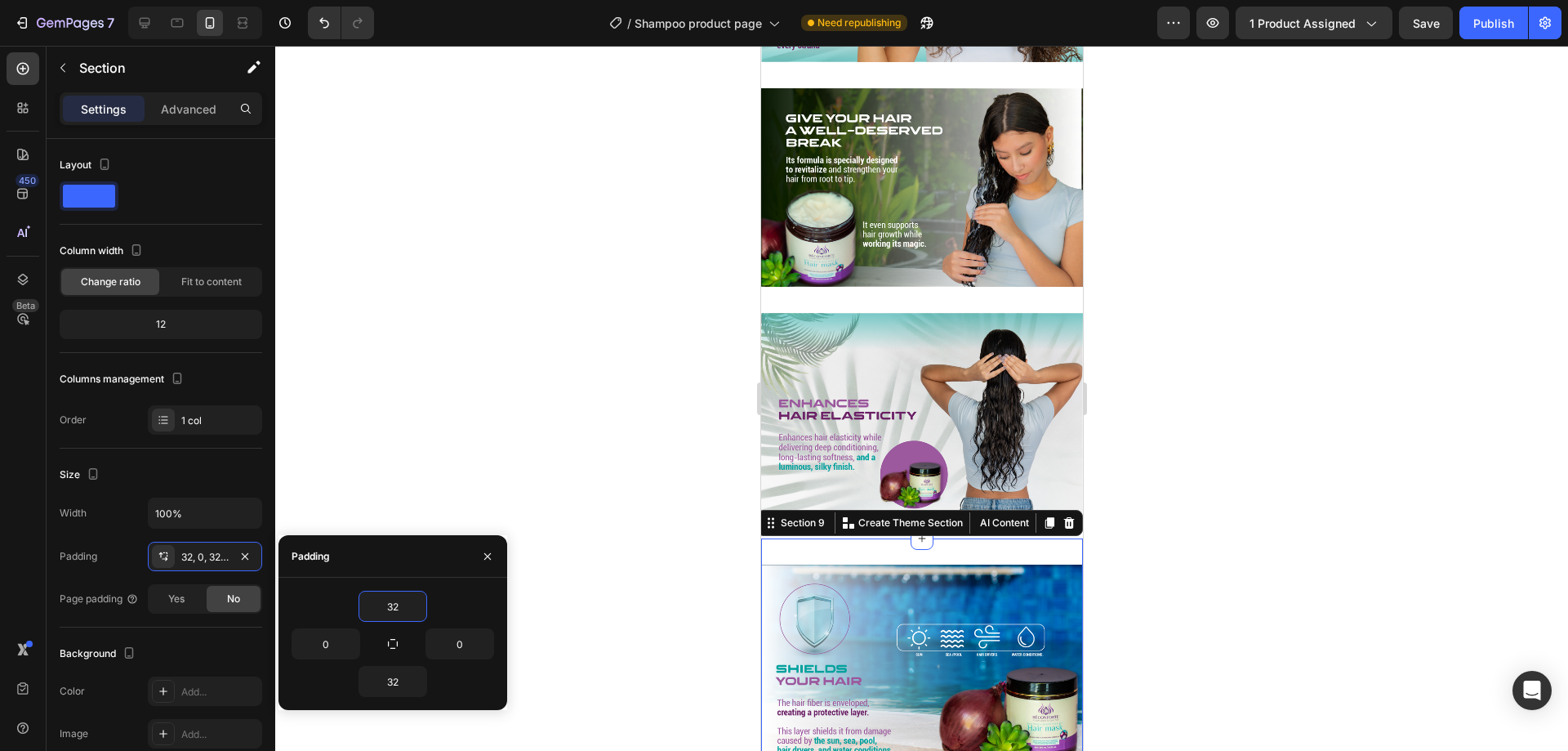
type input "0"
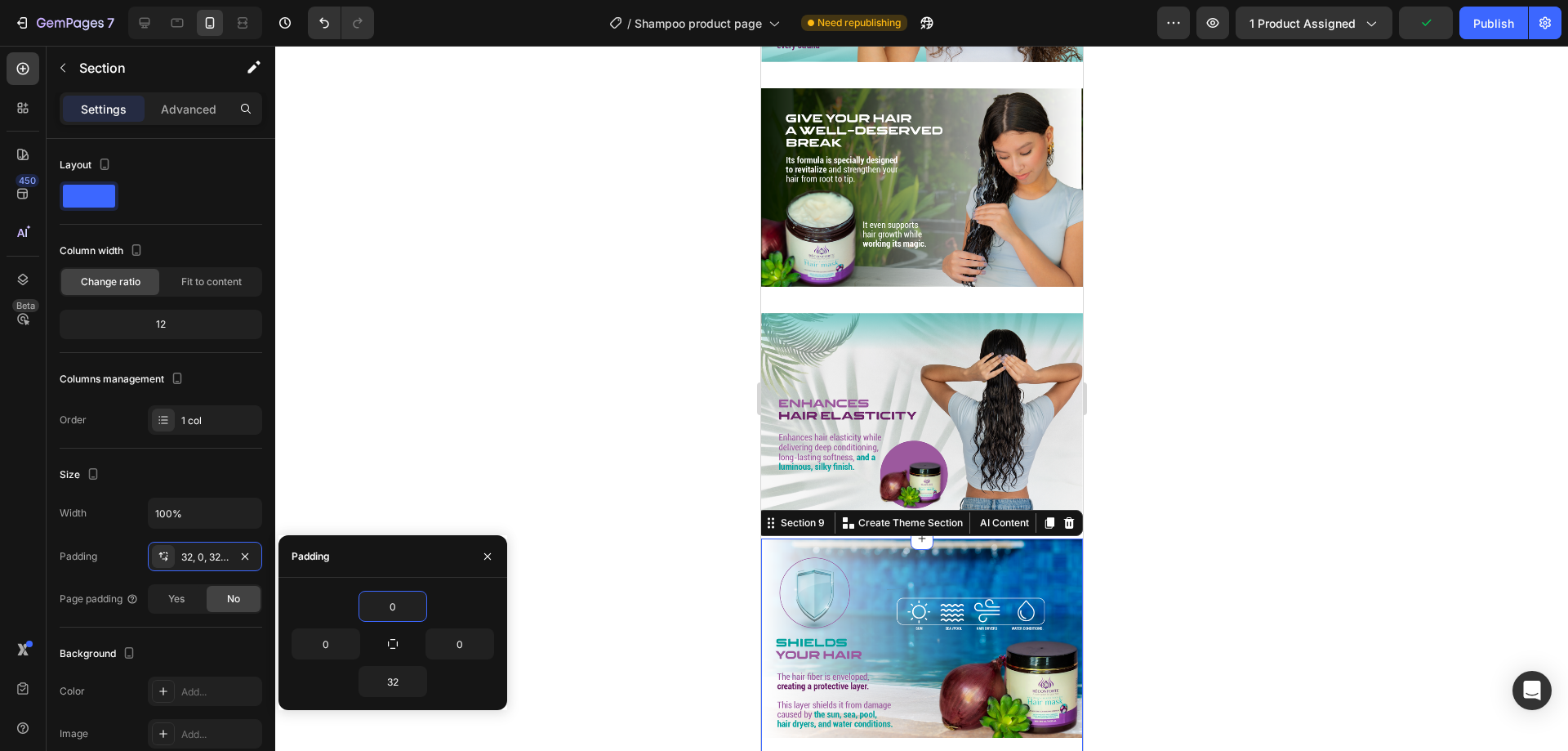
click at [639, 538] on div at bounding box center [921, 398] width 1292 height 705
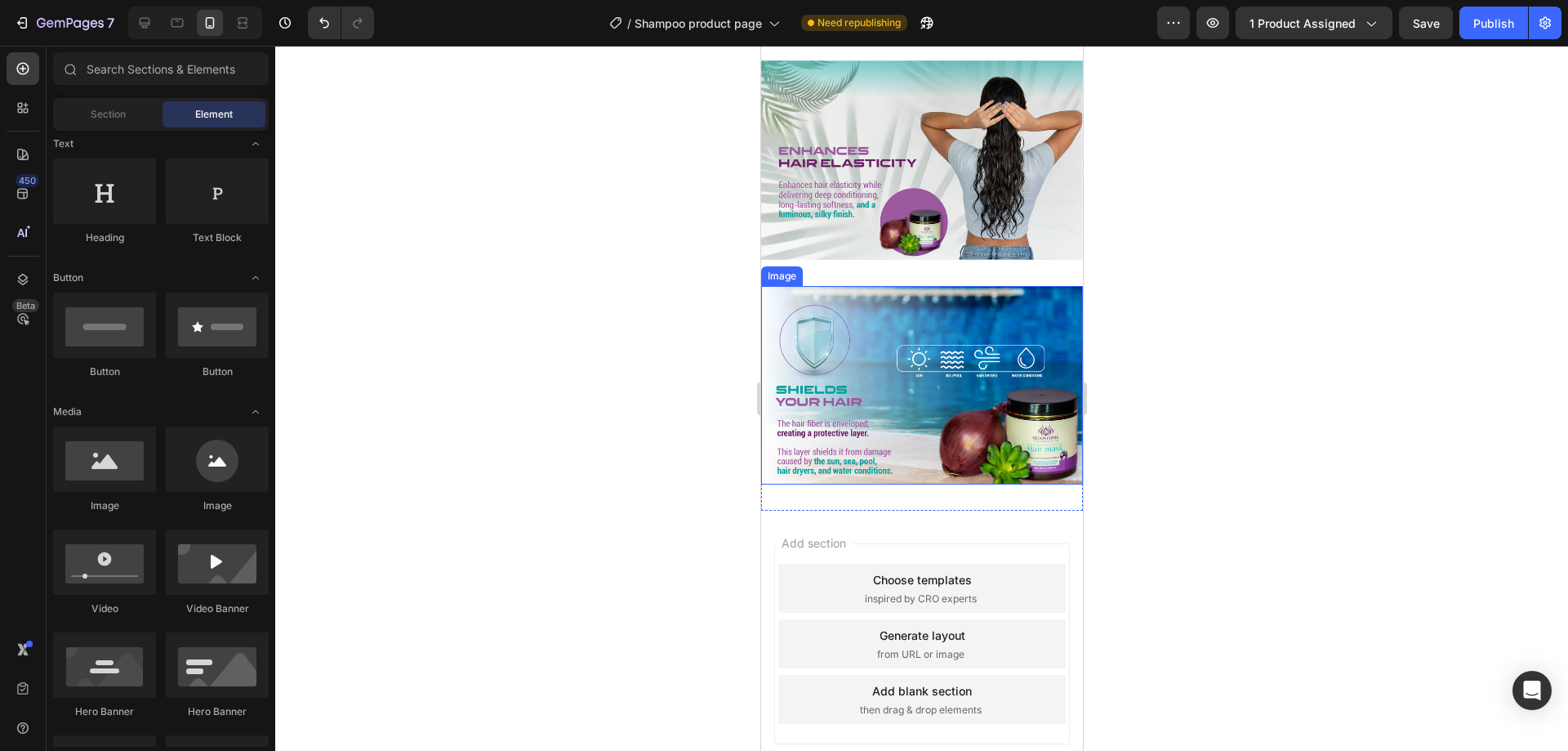
scroll to position [2632, 0]
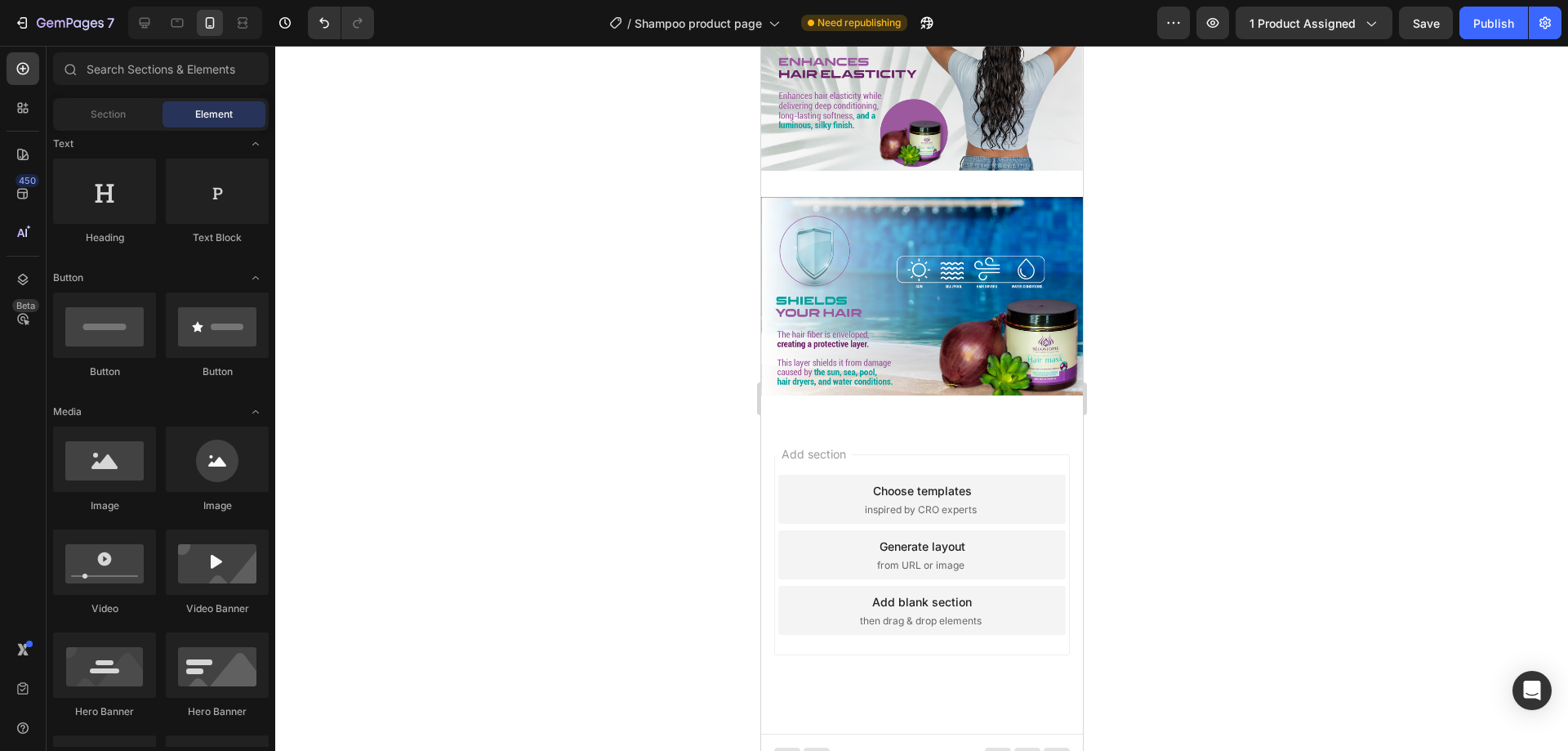
click at [895, 593] on div "Add blank section" at bounding box center [921, 601] width 100 height 17
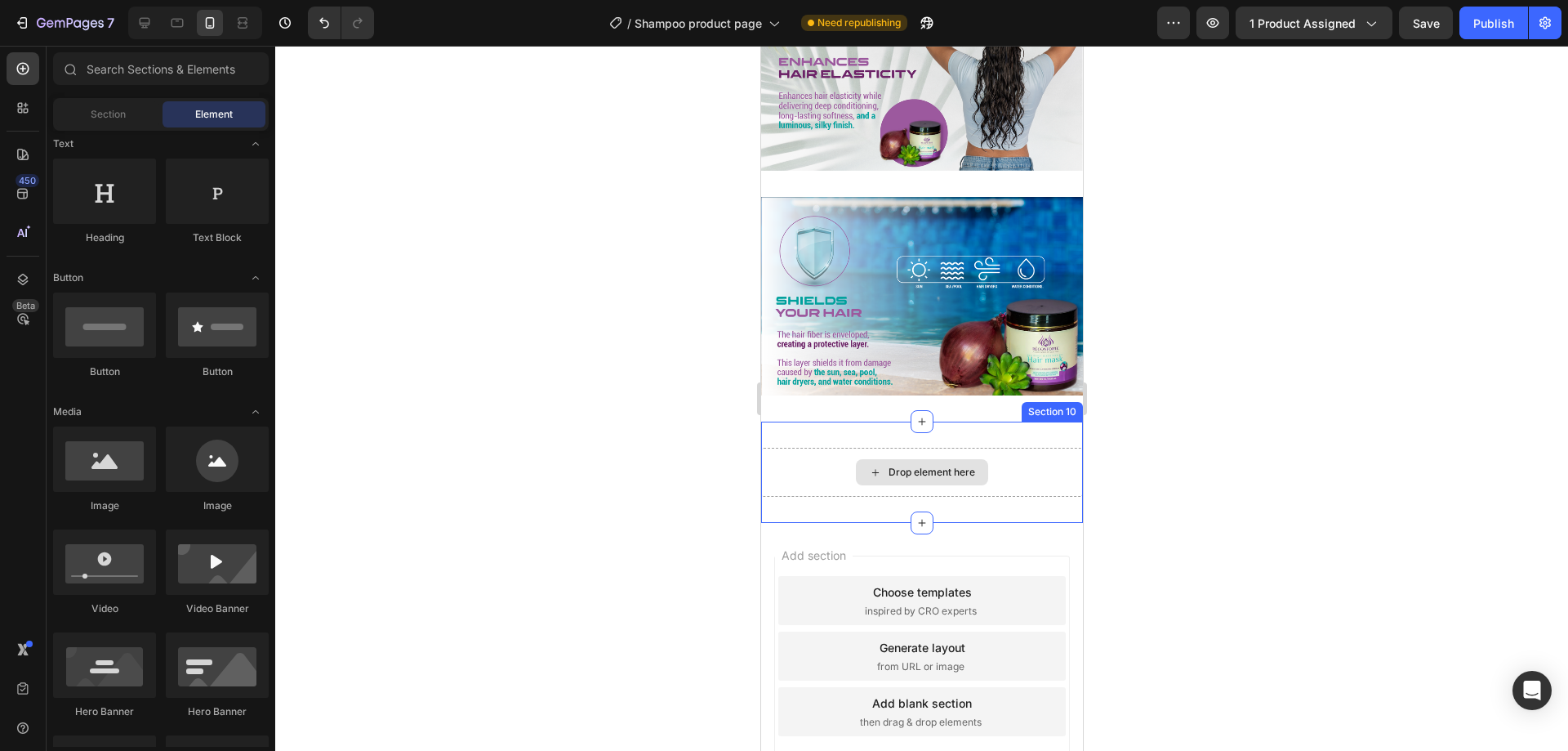
click at [871, 465] on icon at bounding box center [875, 472] width 13 height 13
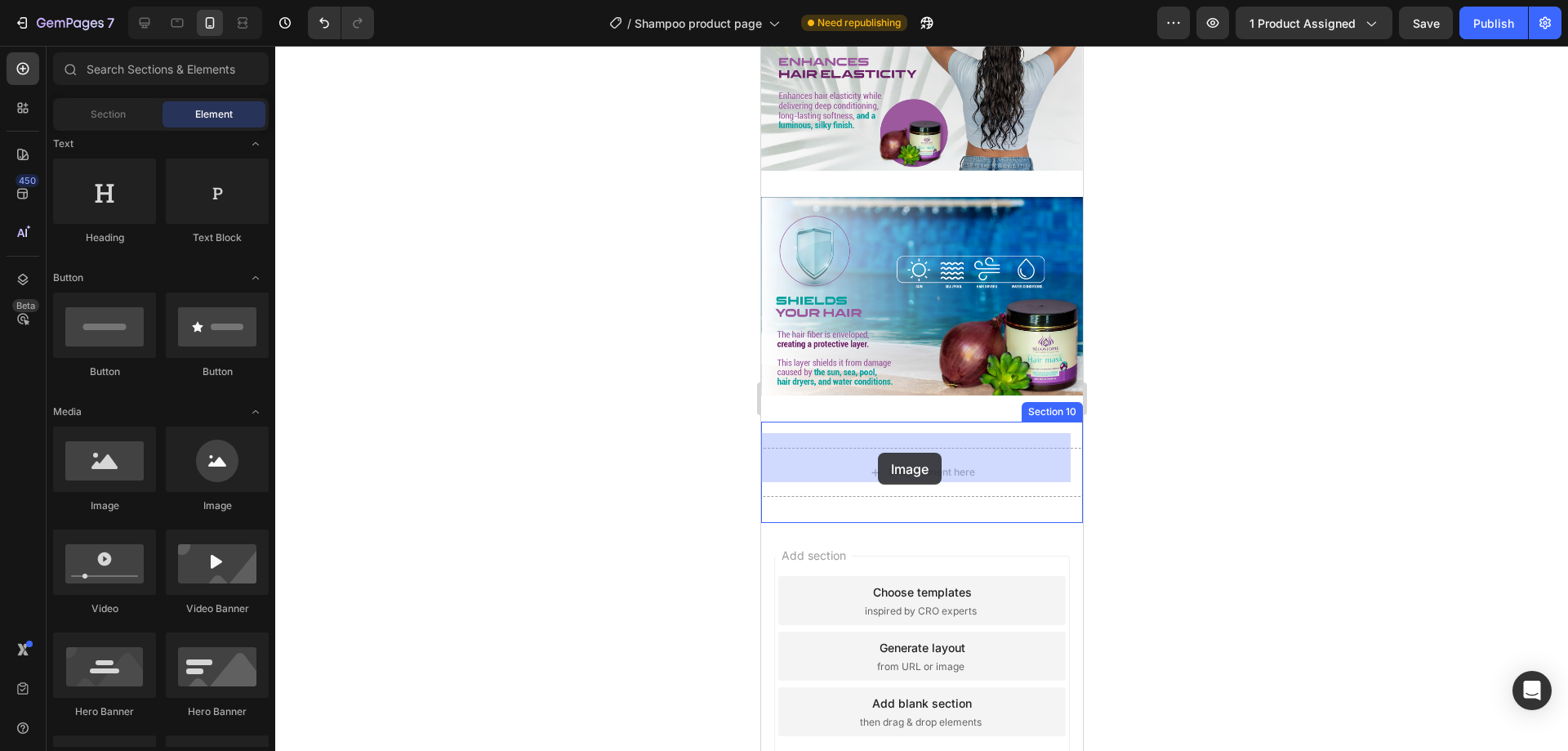
drag, startPoint x: 870, startPoint y: 486, endPoint x: 881, endPoint y: 451, distance: 36.7
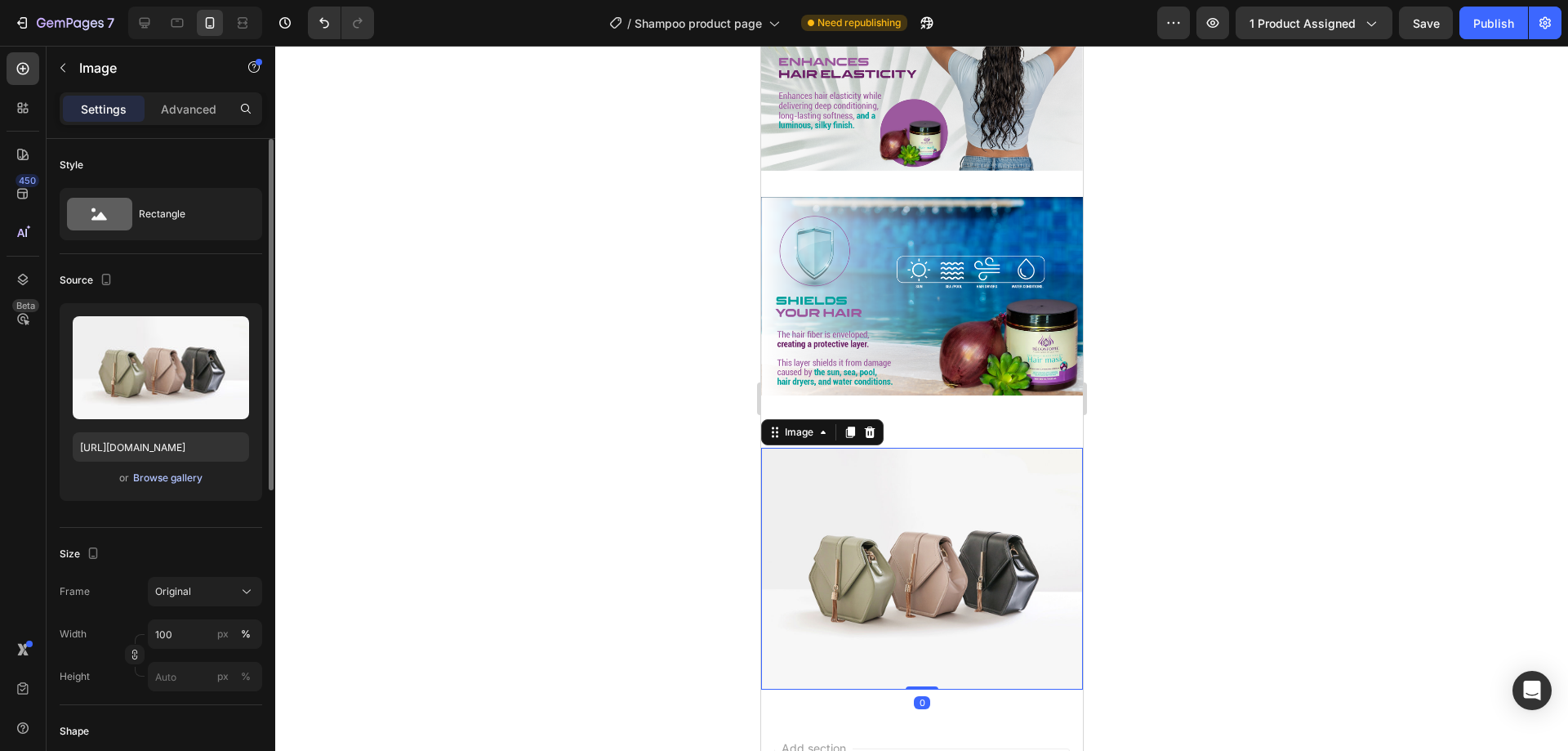
click at [165, 476] on div "Browse gallery" at bounding box center [167, 478] width 69 height 14
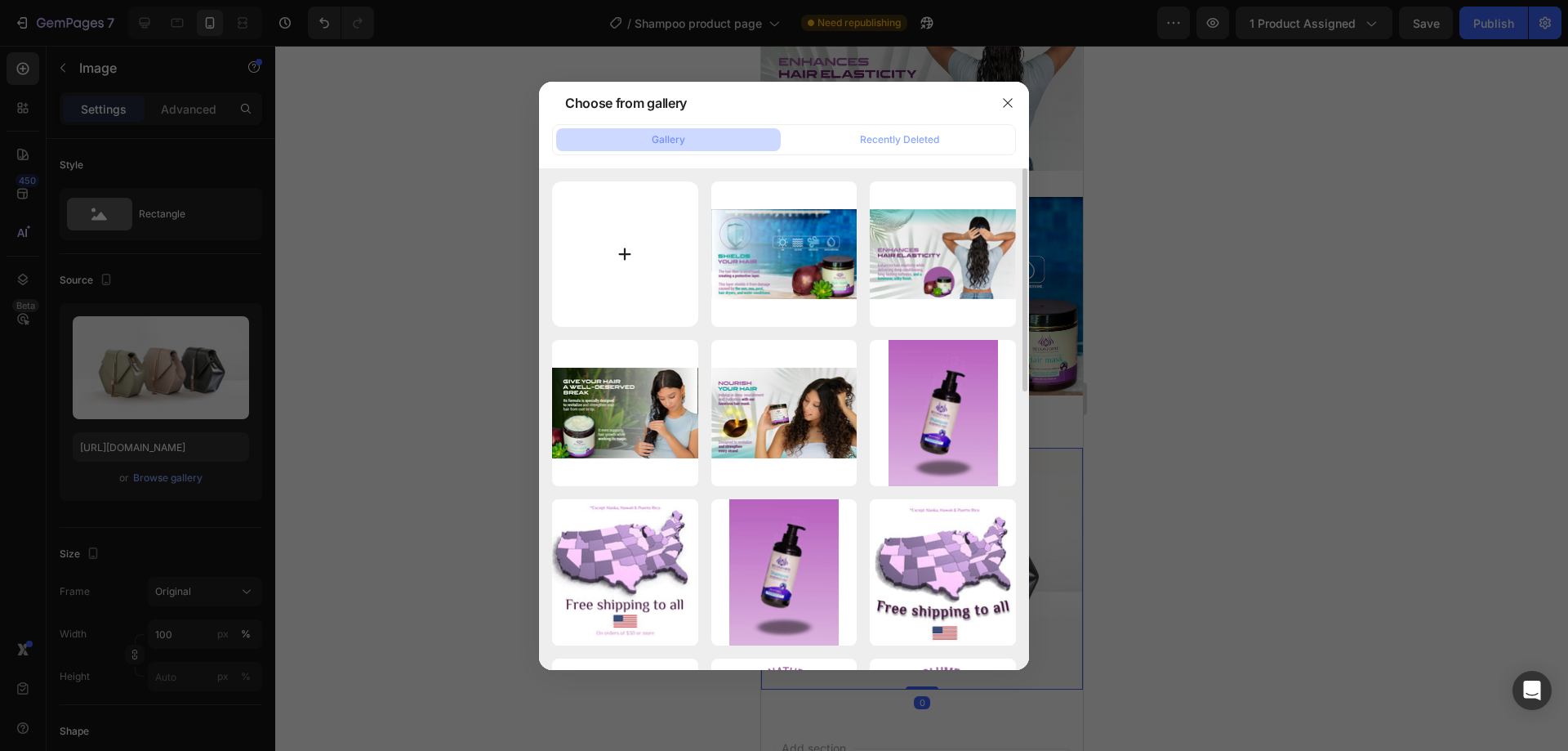
click at [573, 253] on input "file" at bounding box center [625, 254] width 146 height 146
type input "C:\fakepath\DONACIONES.png"
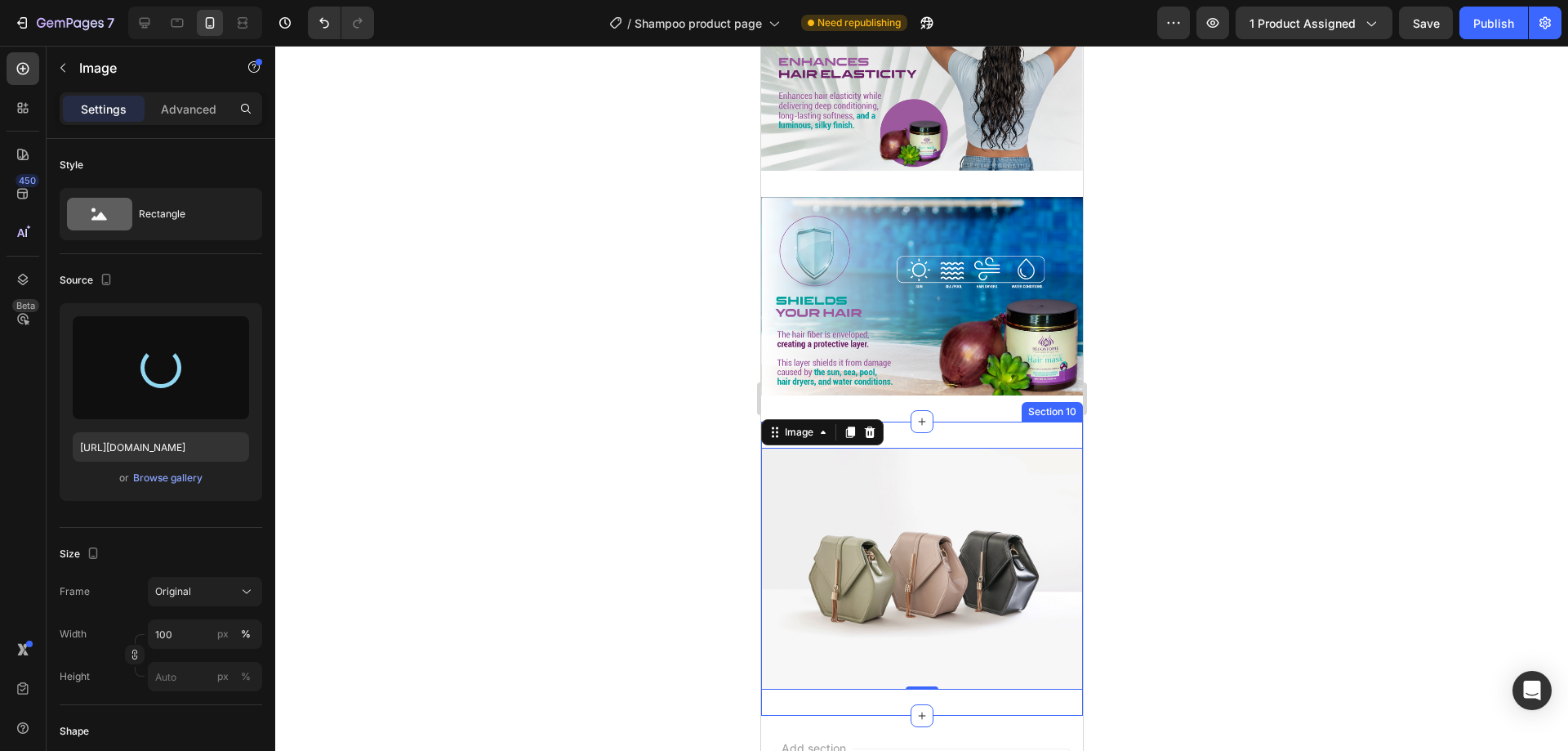
type input "[URL][DOMAIN_NAME]"
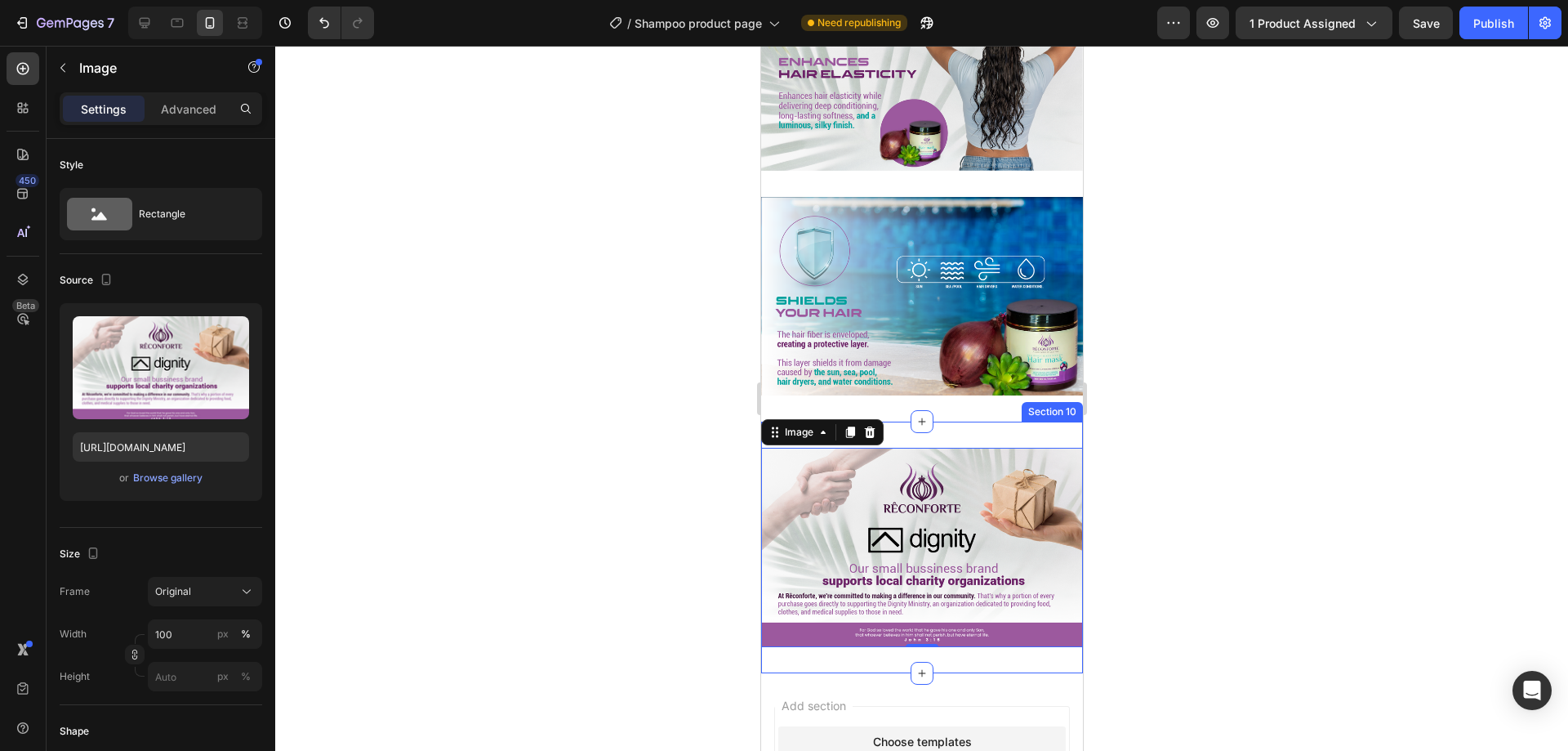
click at [965, 421] on div "Image 0 Section 10" at bounding box center [921, 547] width 322 height 252
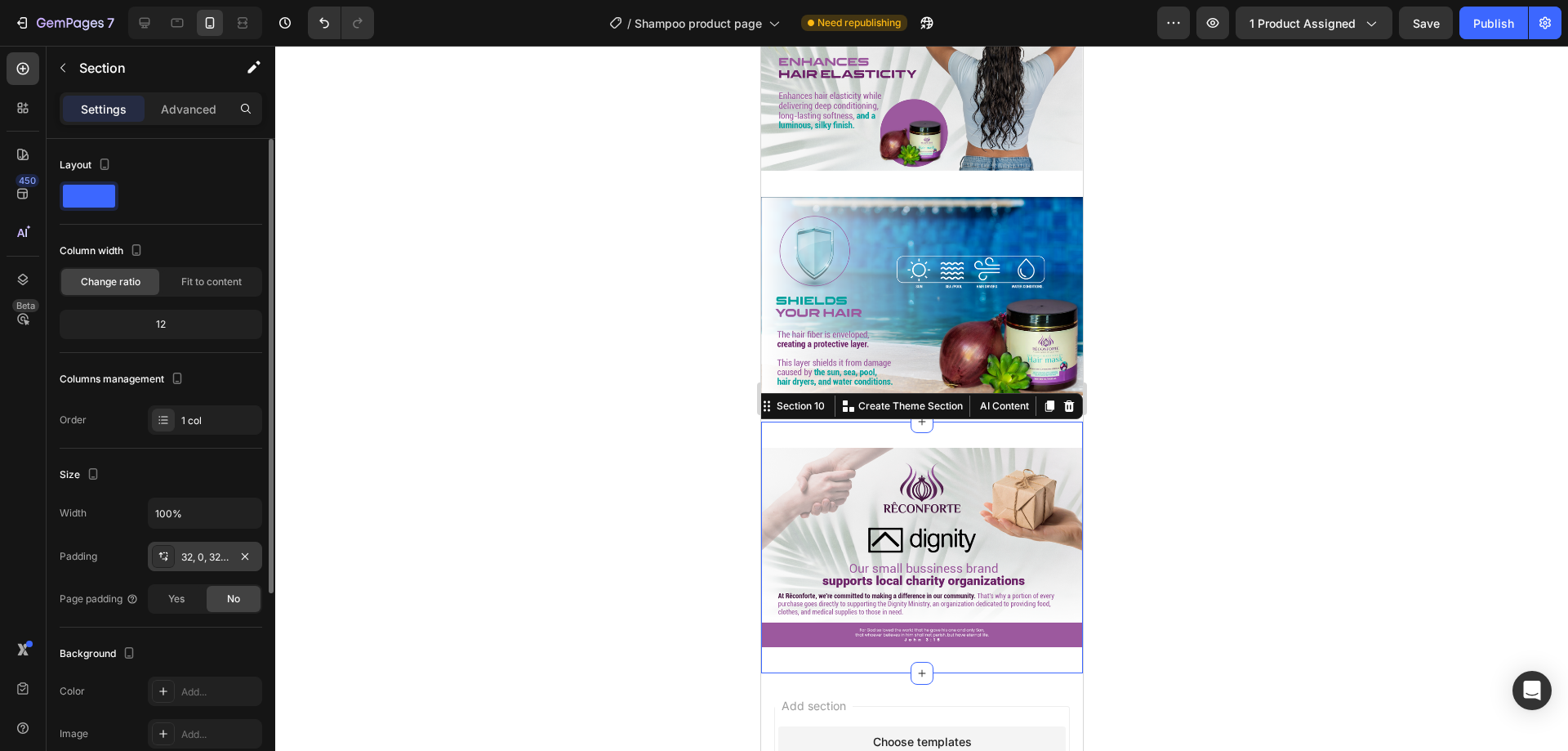
click at [213, 563] on div "32, 0, 32, 0" at bounding box center [205, 557] width 48 height 14
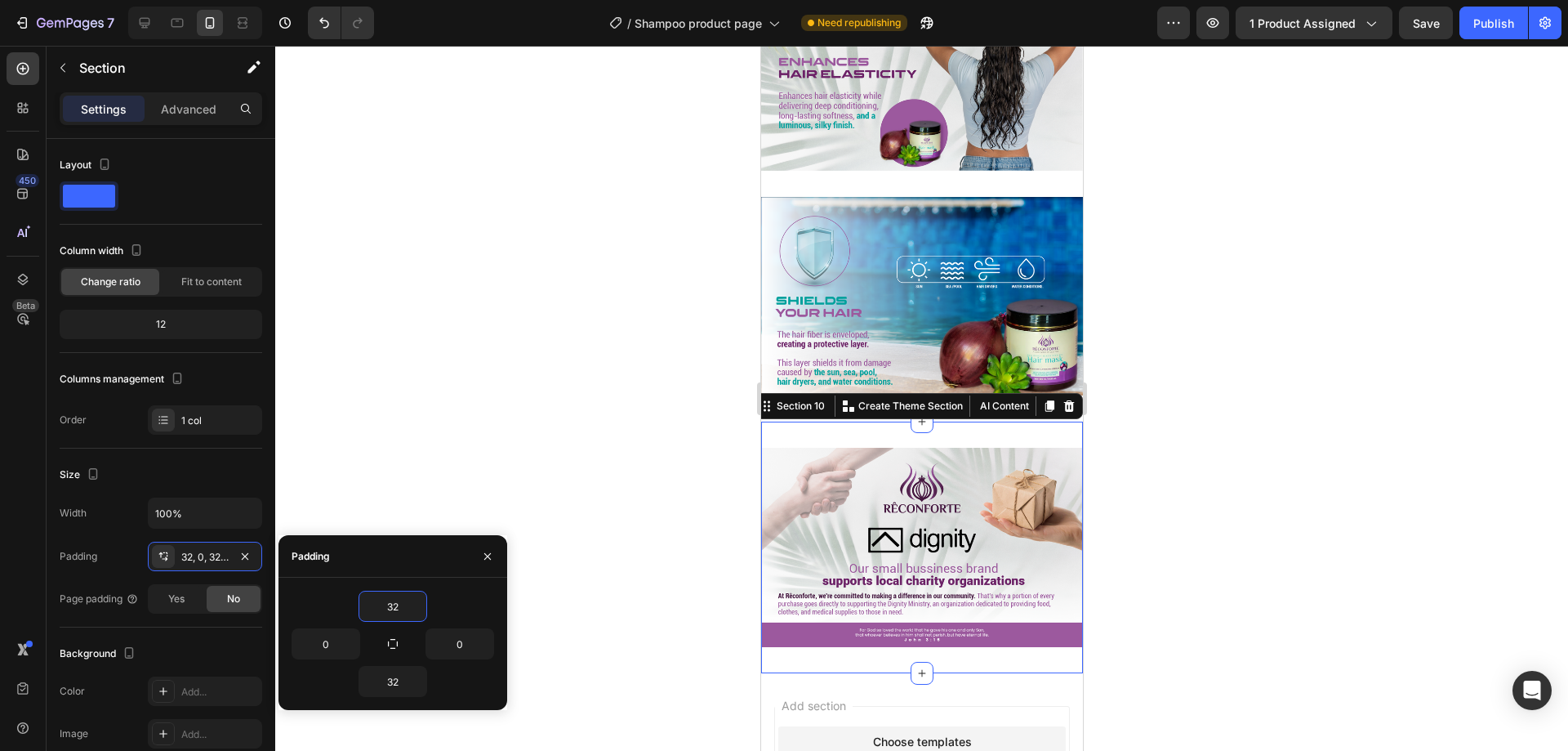
type input "0"
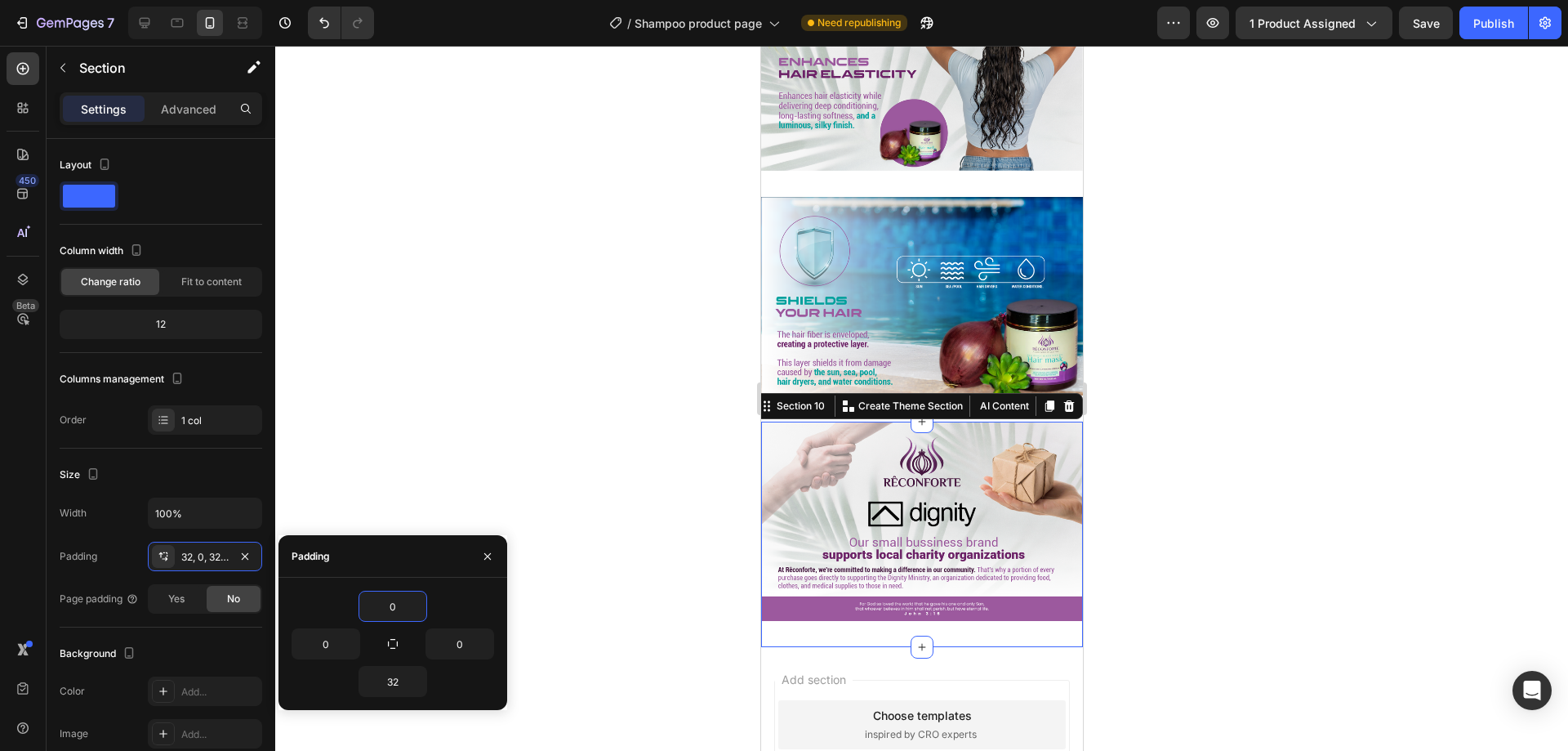
click at [552, 464] on div at bounding box center [921, 398] width 1292 height 705
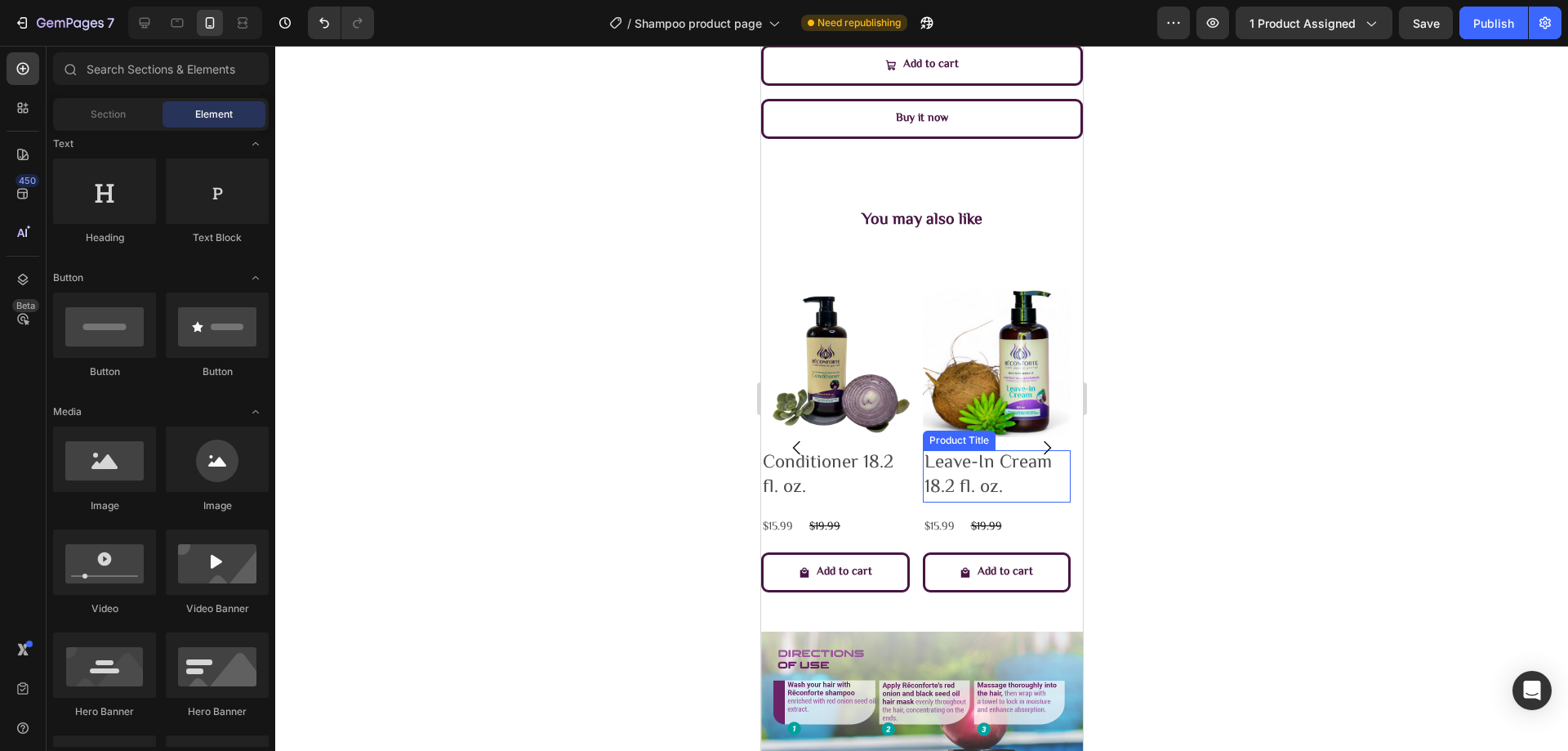
scroll to position [1498, 0]
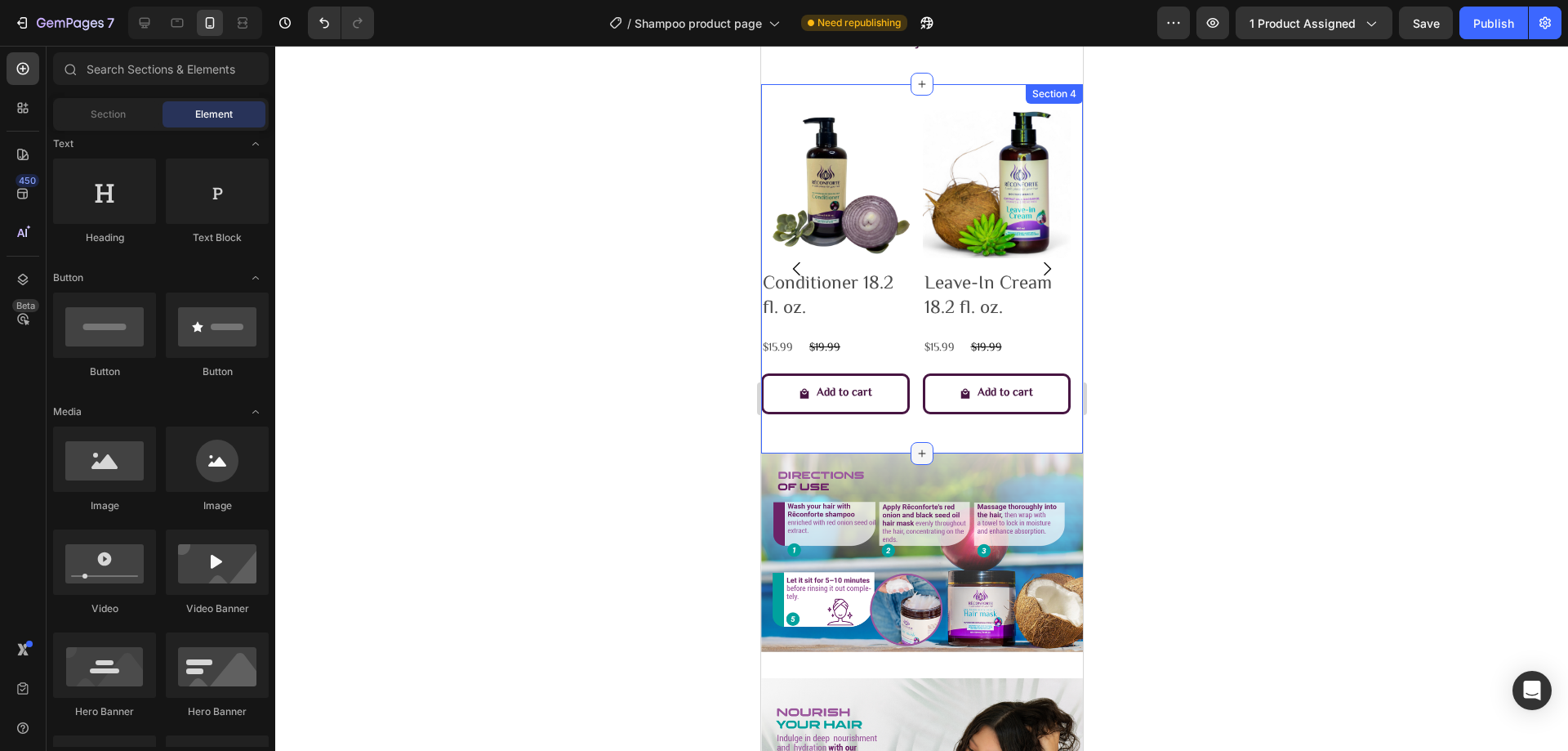
click at [914, 448] on icon at bounding box center [921, 453] width 13 height 13
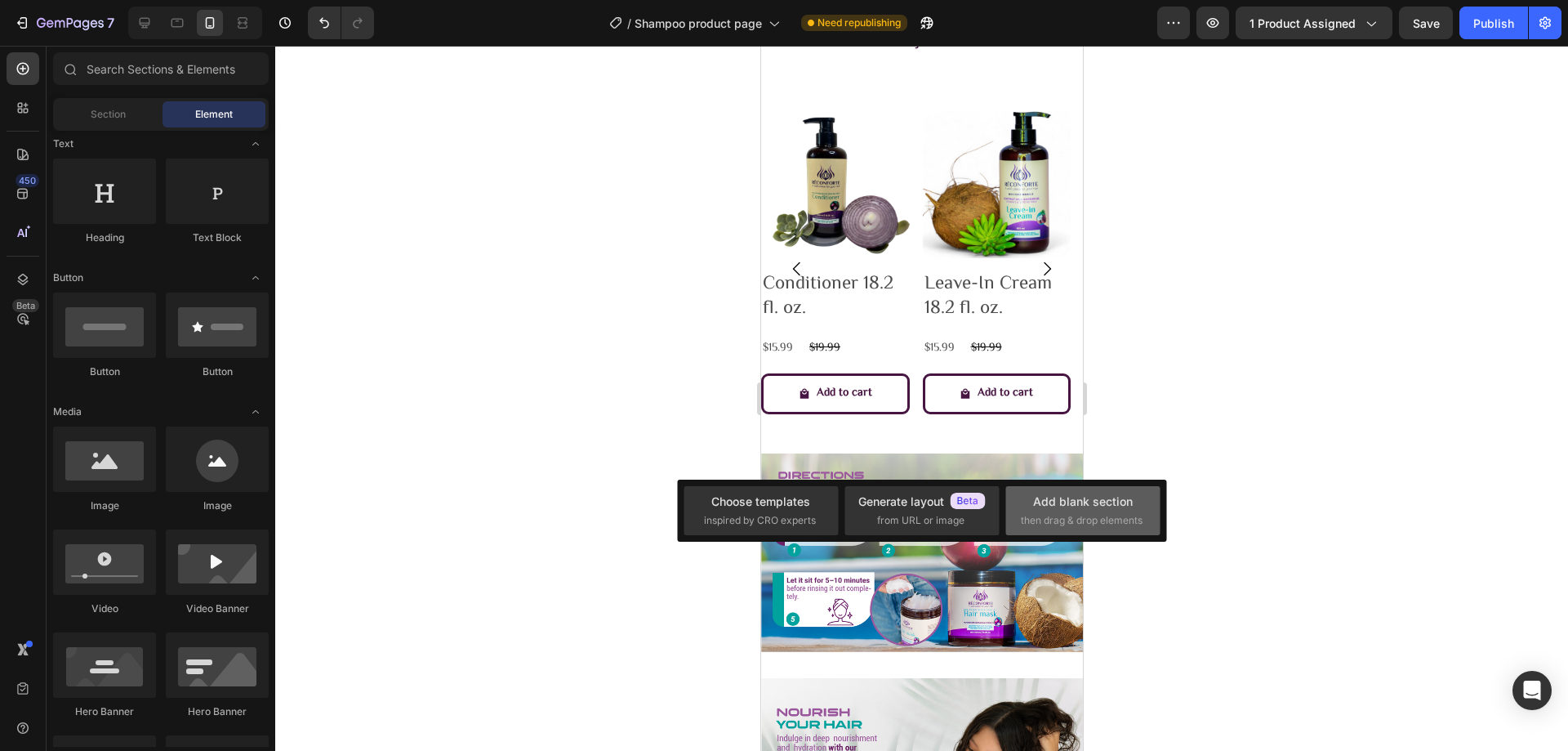
click at [1049, 504] on div "Add blank section" at bounding box center [1082, 500] width 100 height 17
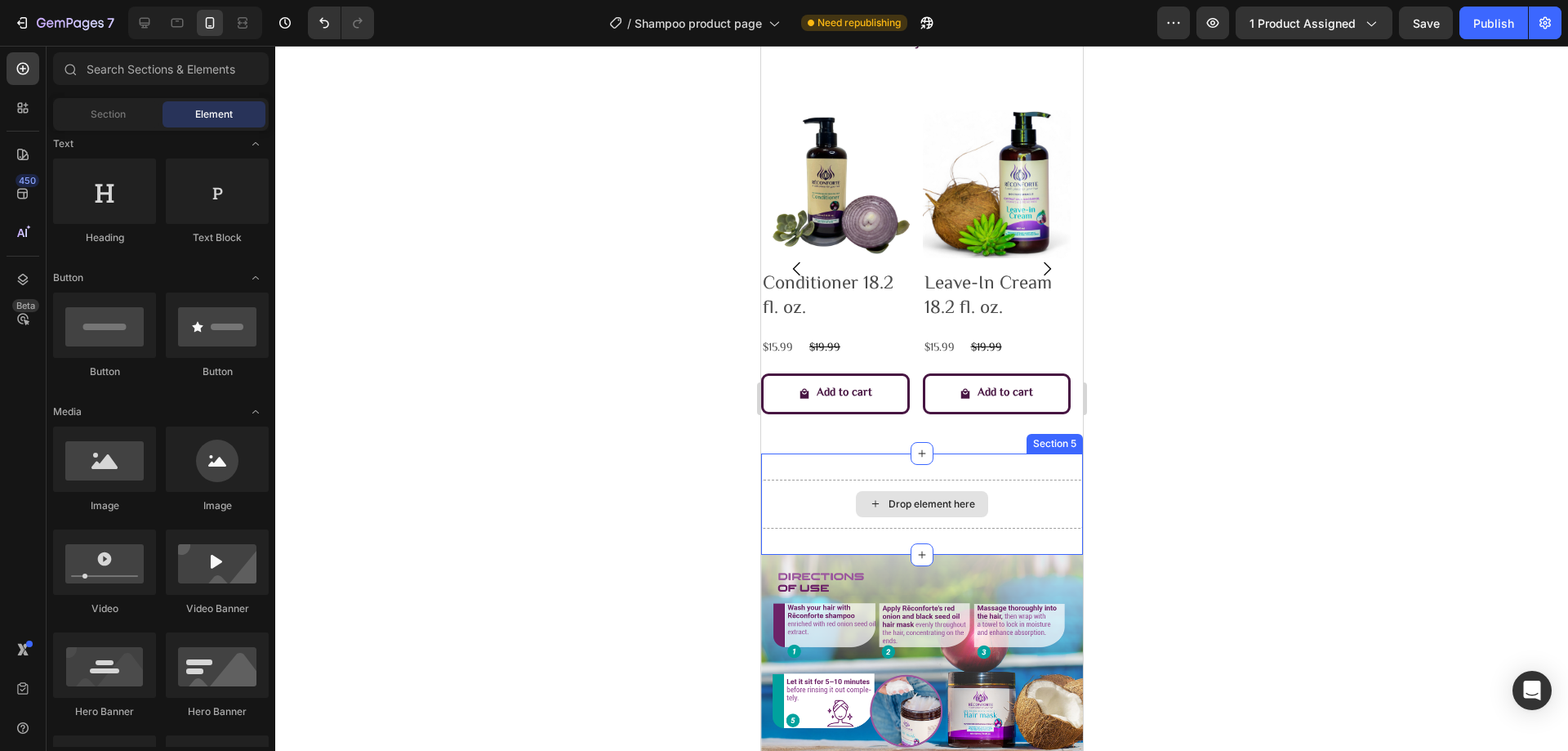
click at [911, 492] on div "Drop element here" at bounding box center [921, 503] width 132 height 26
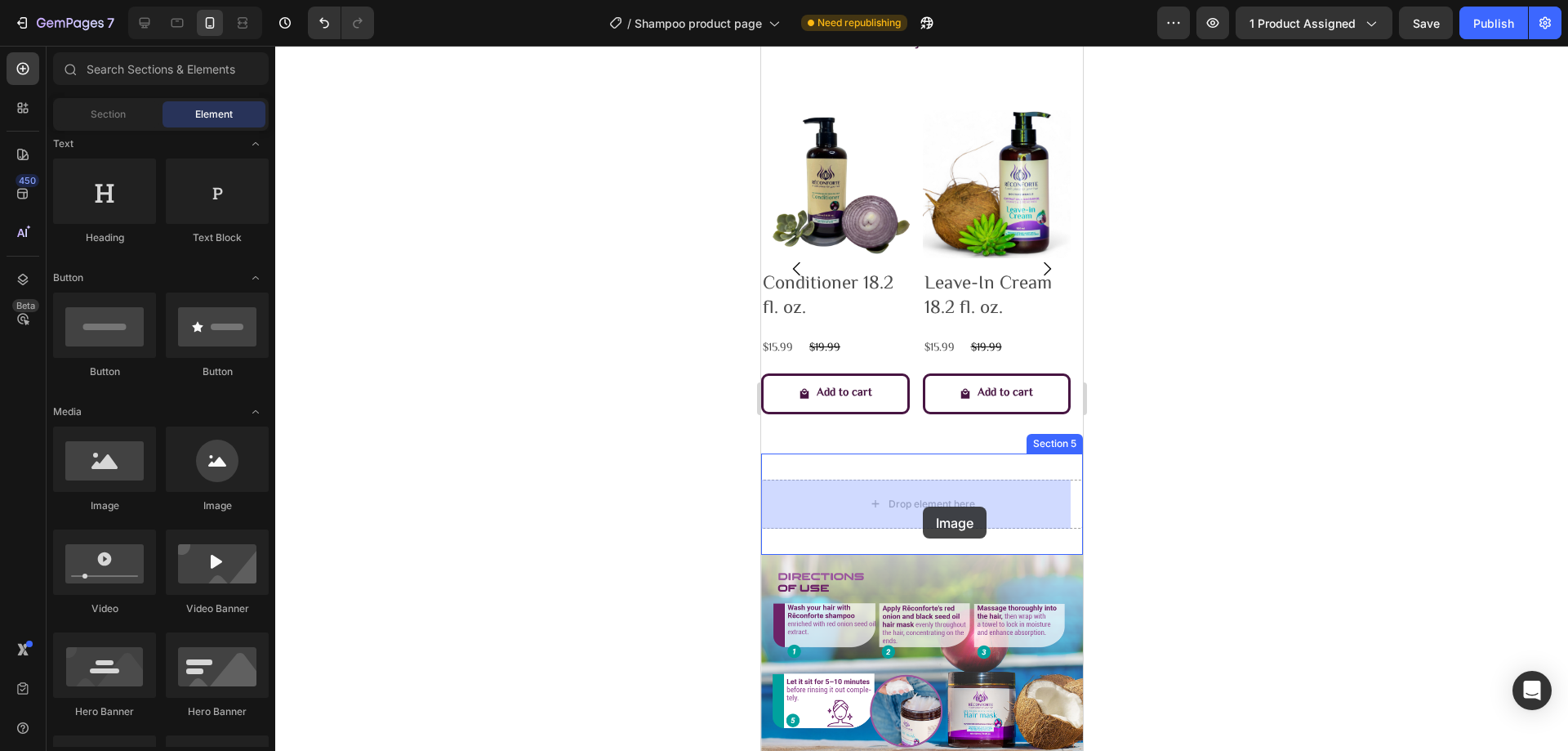
drag, startPoint x: 885, startPoint y: 517, endPoint x: 922, endPoint y: 507, distance: 38.3
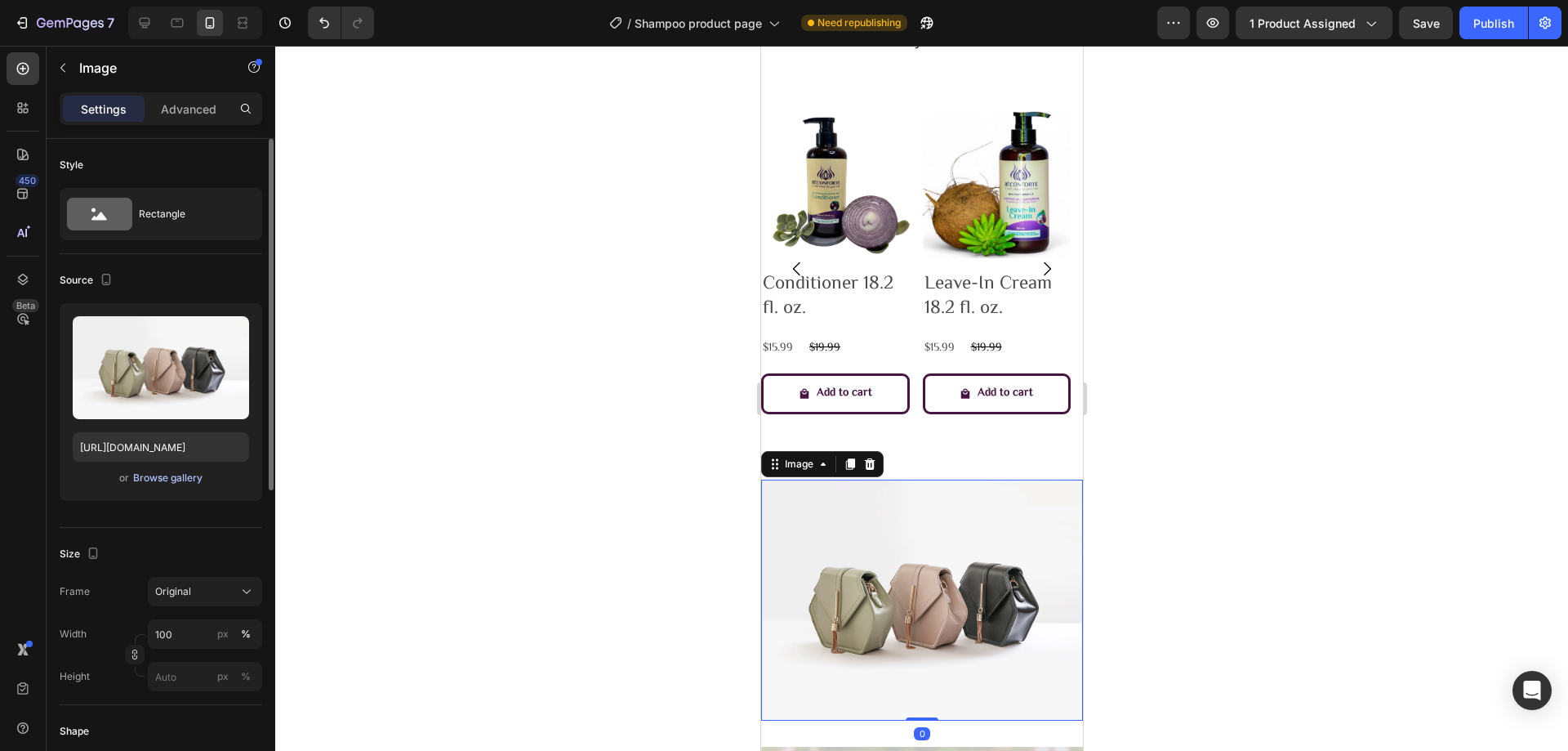
click at [197, 473] on div "Browse gallery" at bounding box center [167, 478] width 69 height 14
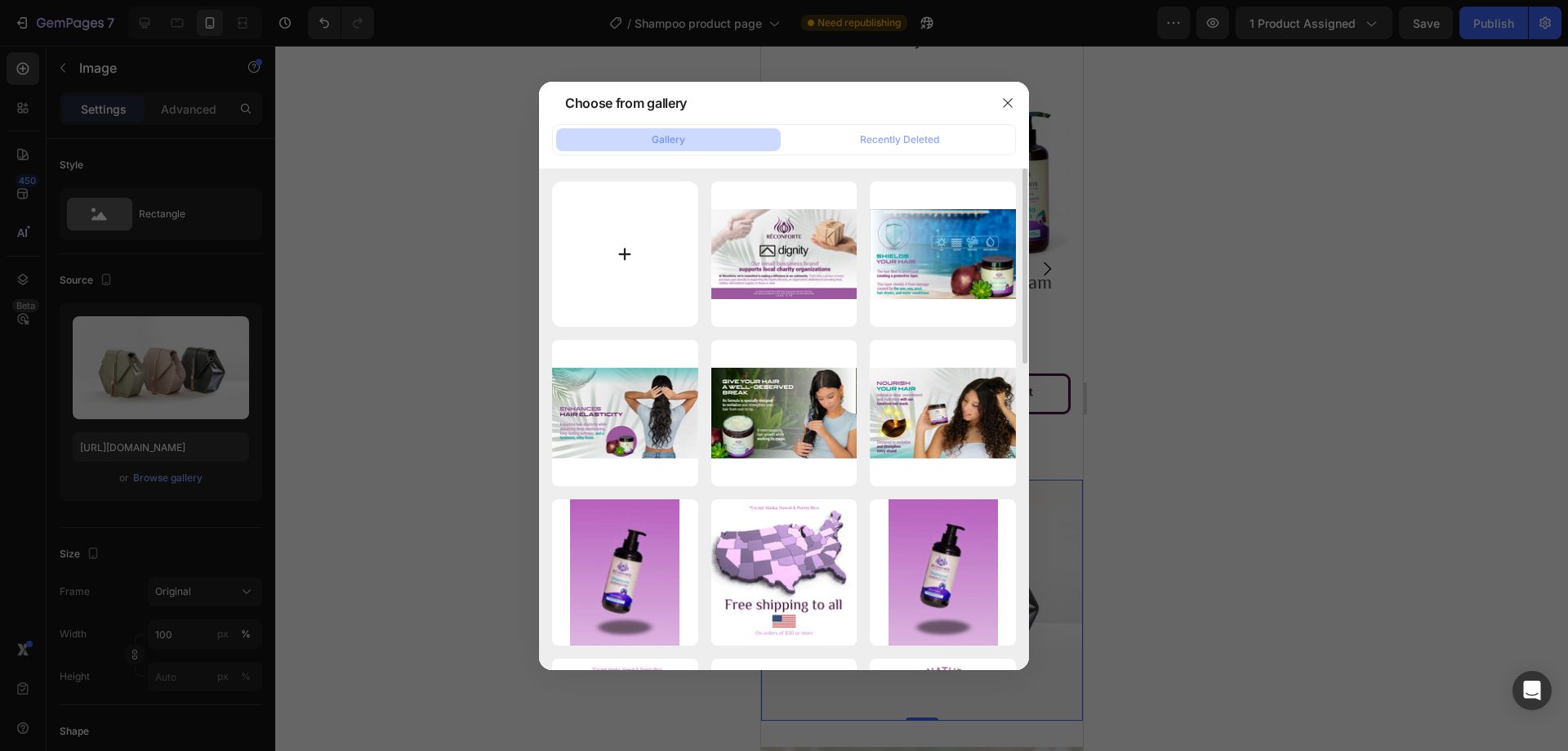
click at [639, 258] on input "file" at bounding box center [625, 254] width 146 height 146
type input "C:\fakepath\CONTENIDO A+ MARCA.png"
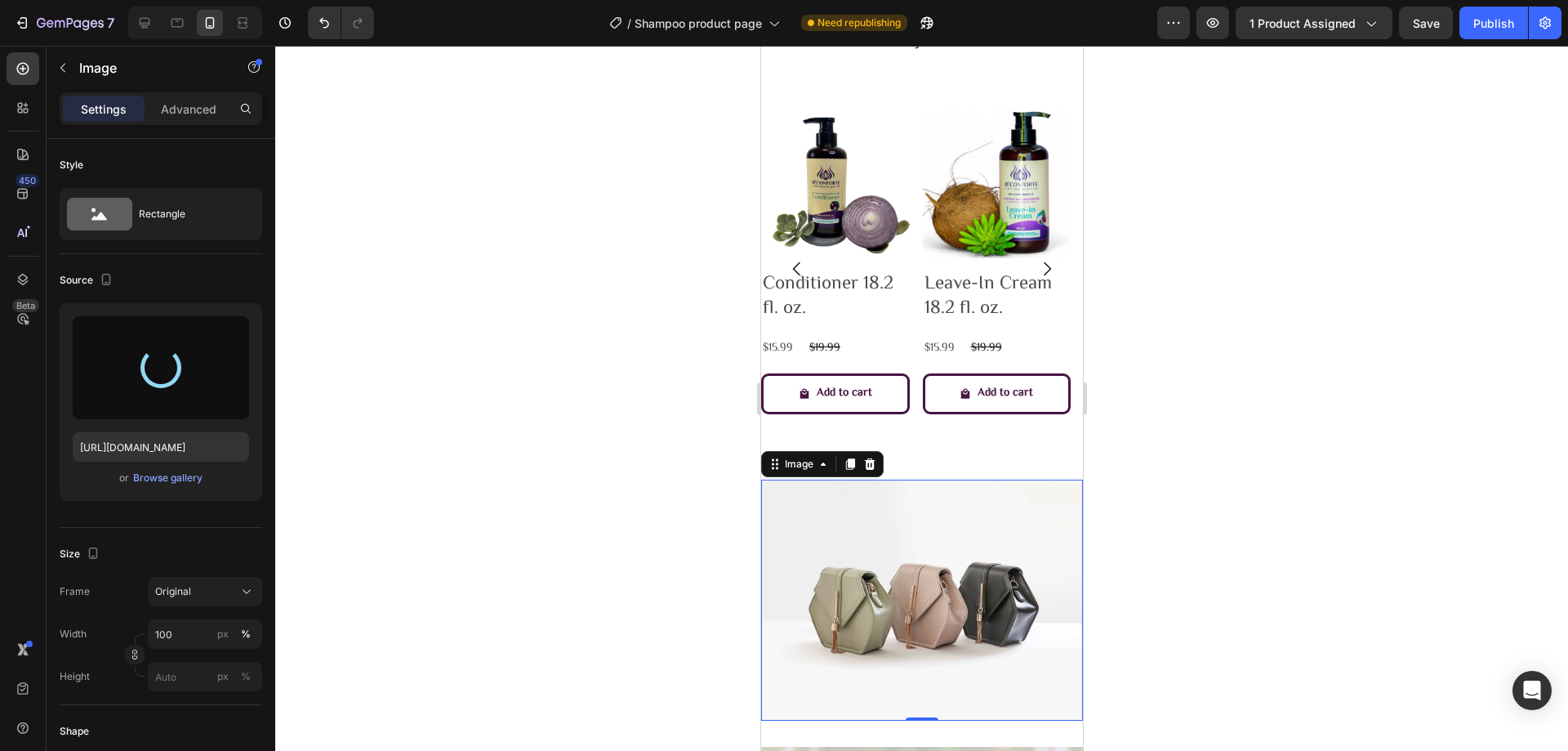
type input "[URL][DOMAIN_NAME]"
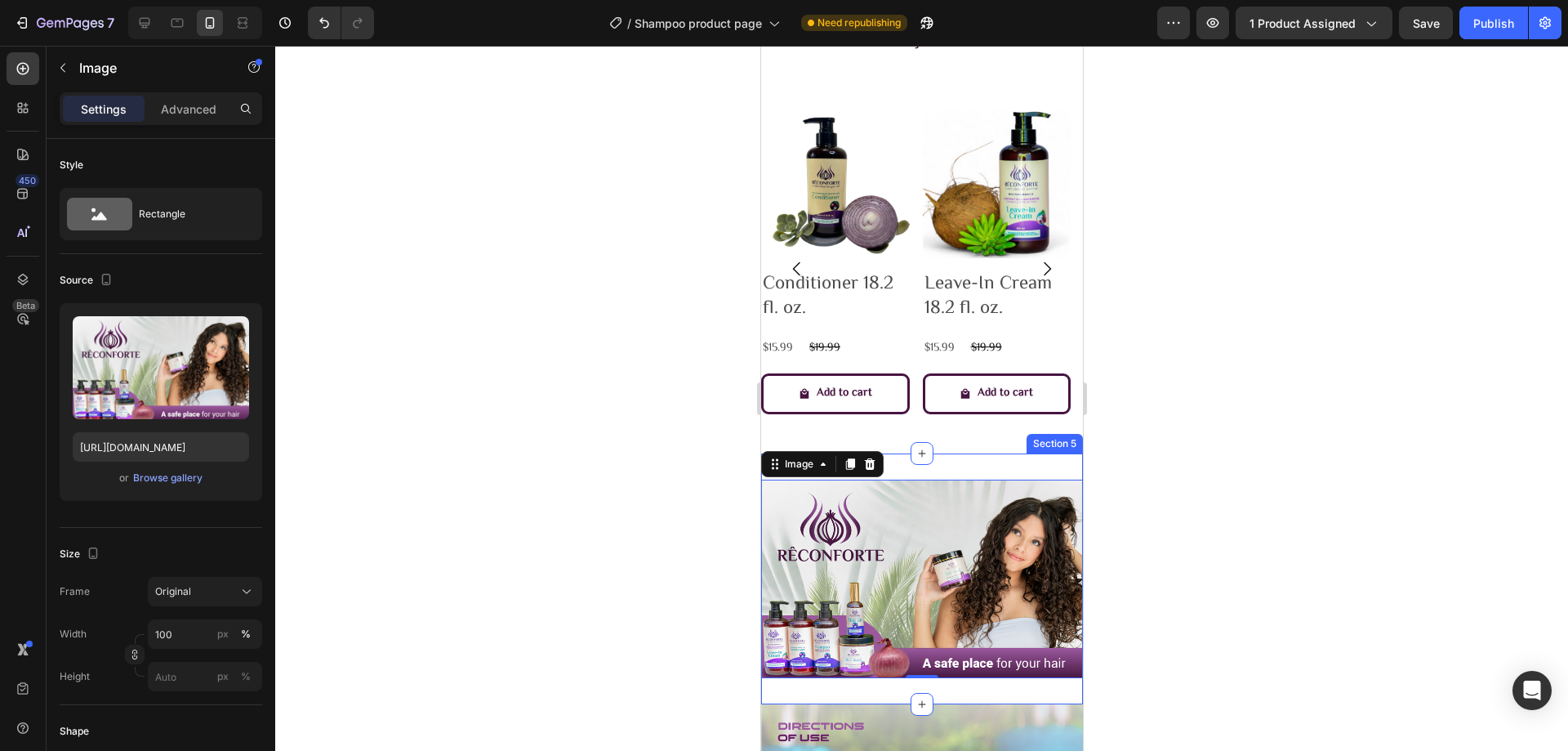
click at [1023, 467] on div "Image 0 Section 5" at bounding box center [921, 579] width 322 height 252
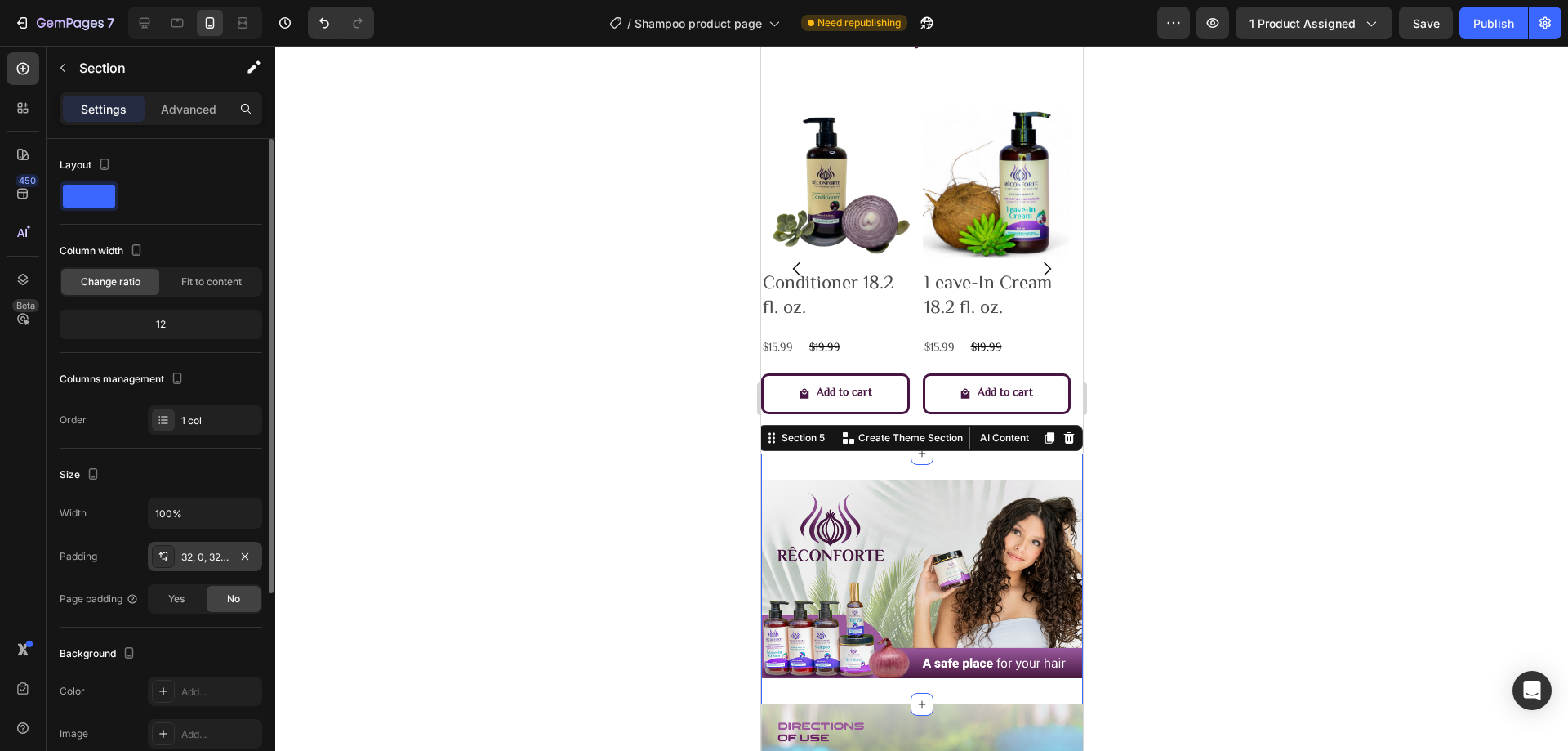
click at [200, 550] on div "32, 0, 32, 0" at bounding box center [205, 557] width 48 height 14
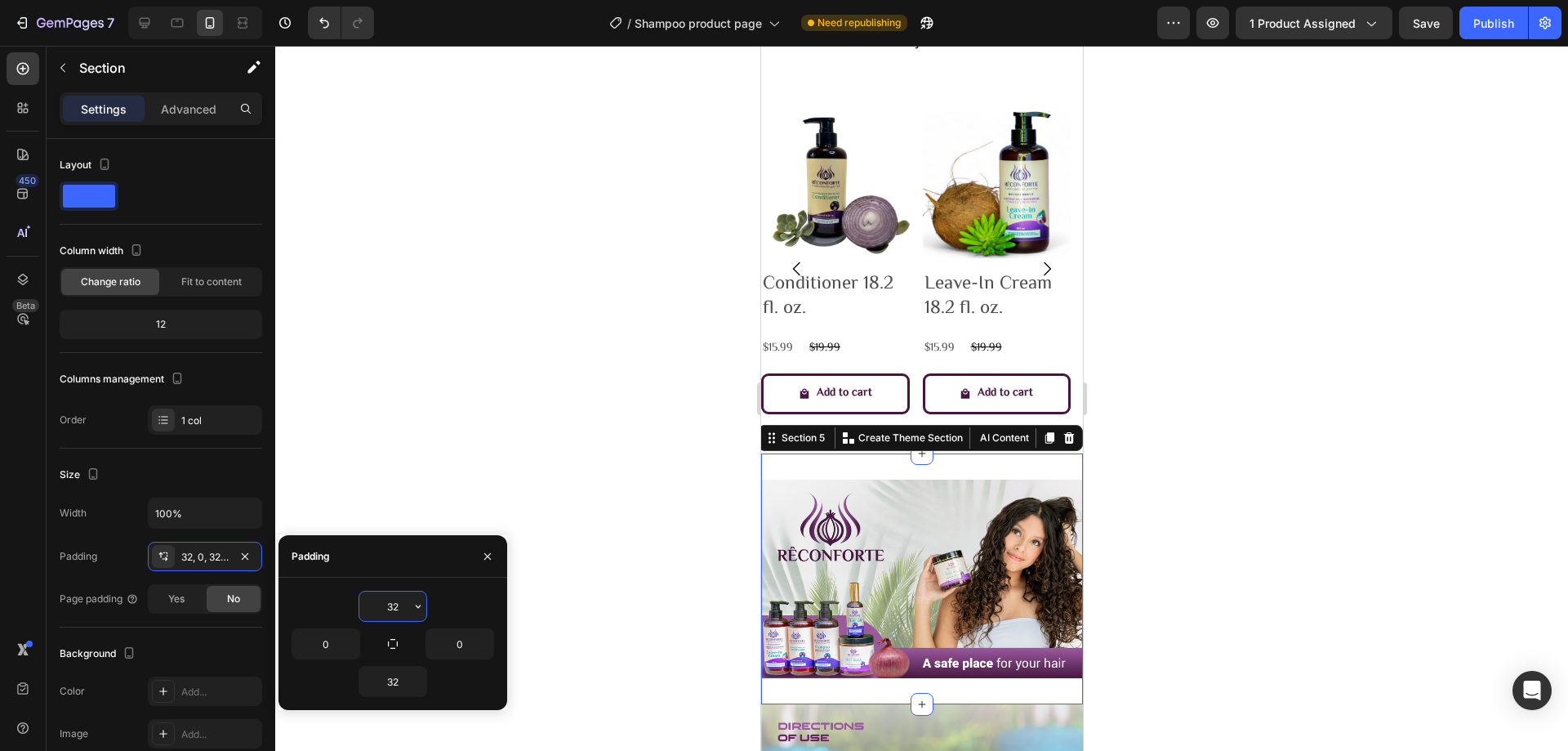
type input "0"
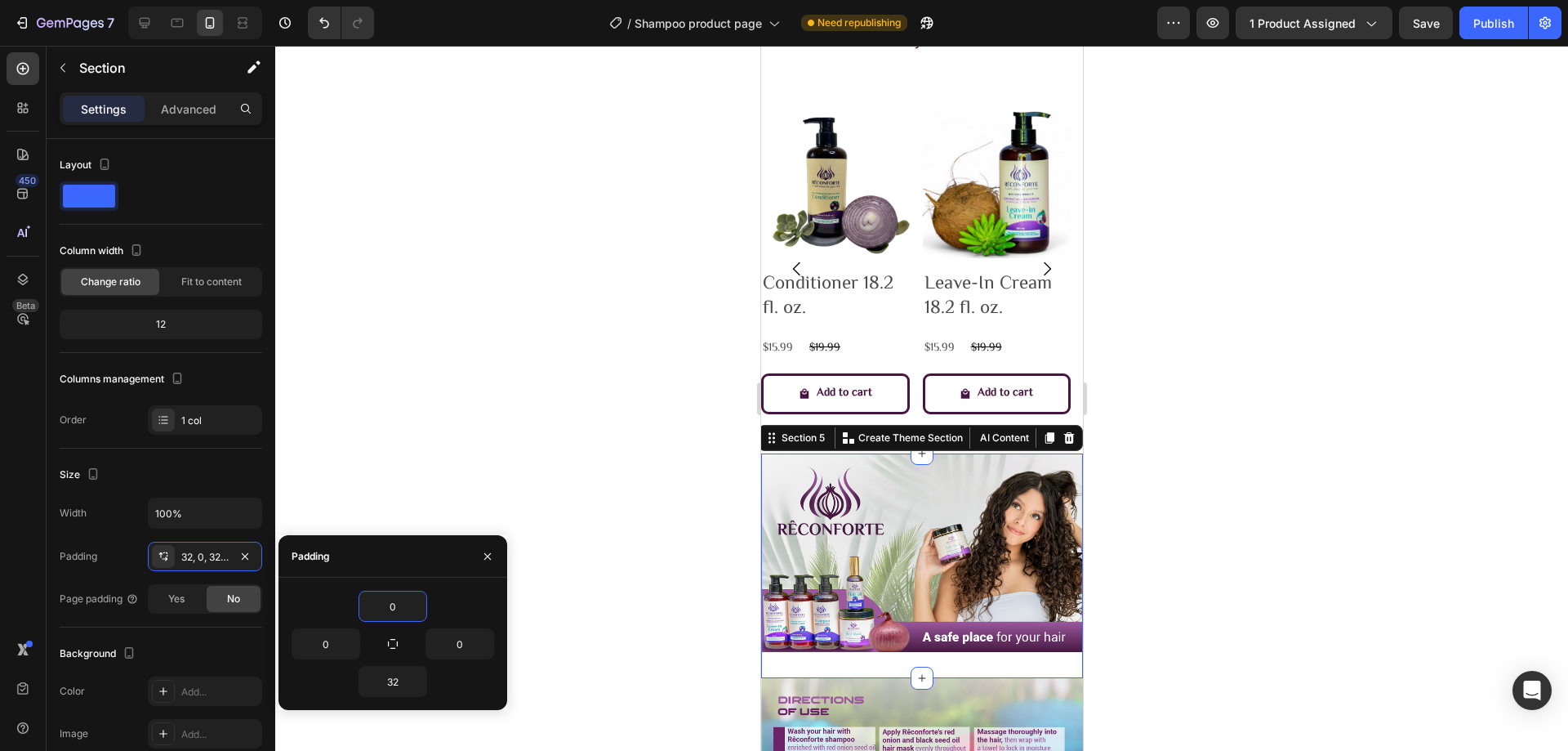
click at [395, 446] on div at bounding box center [921, 398] width 1292 height 705
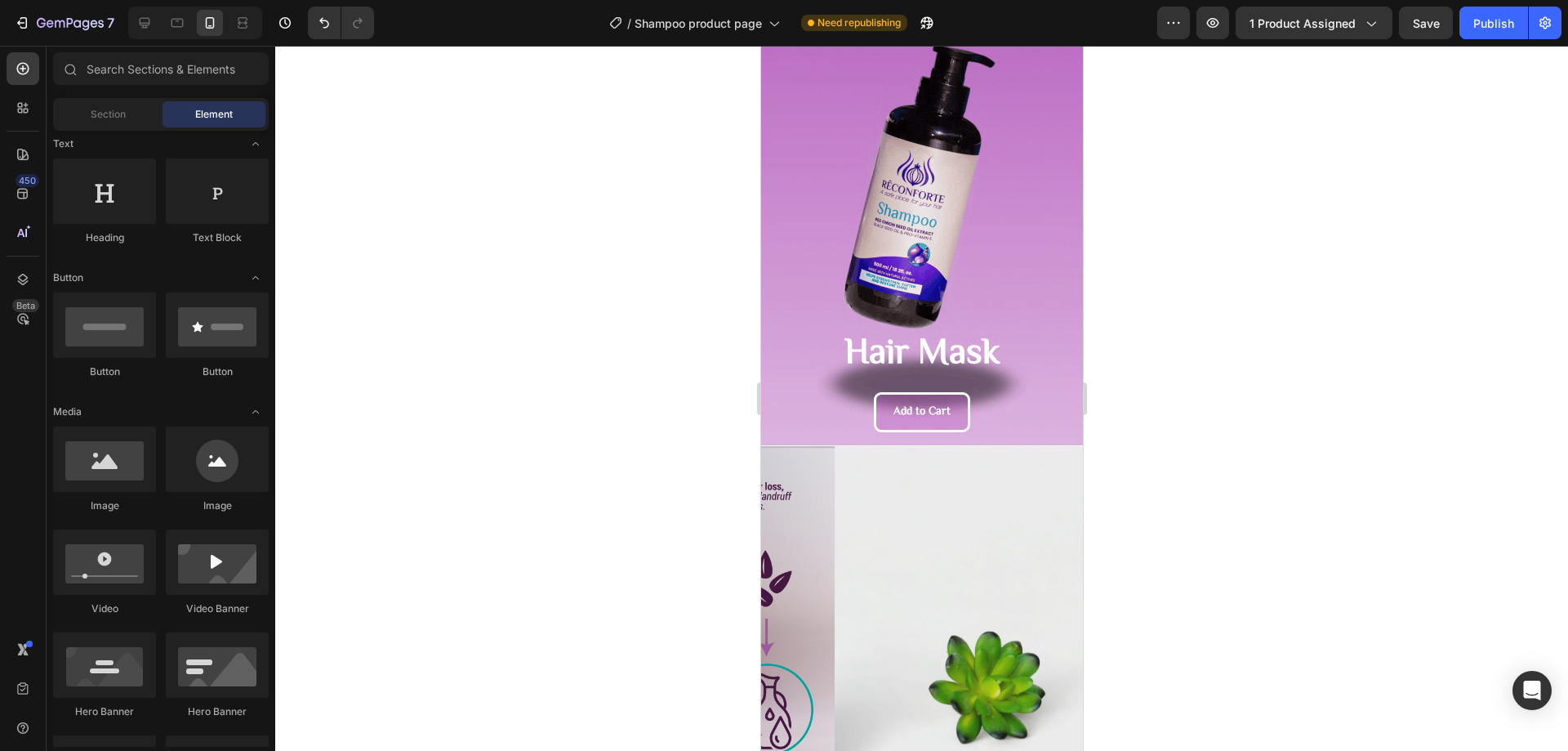
scroll to position [0, 0]
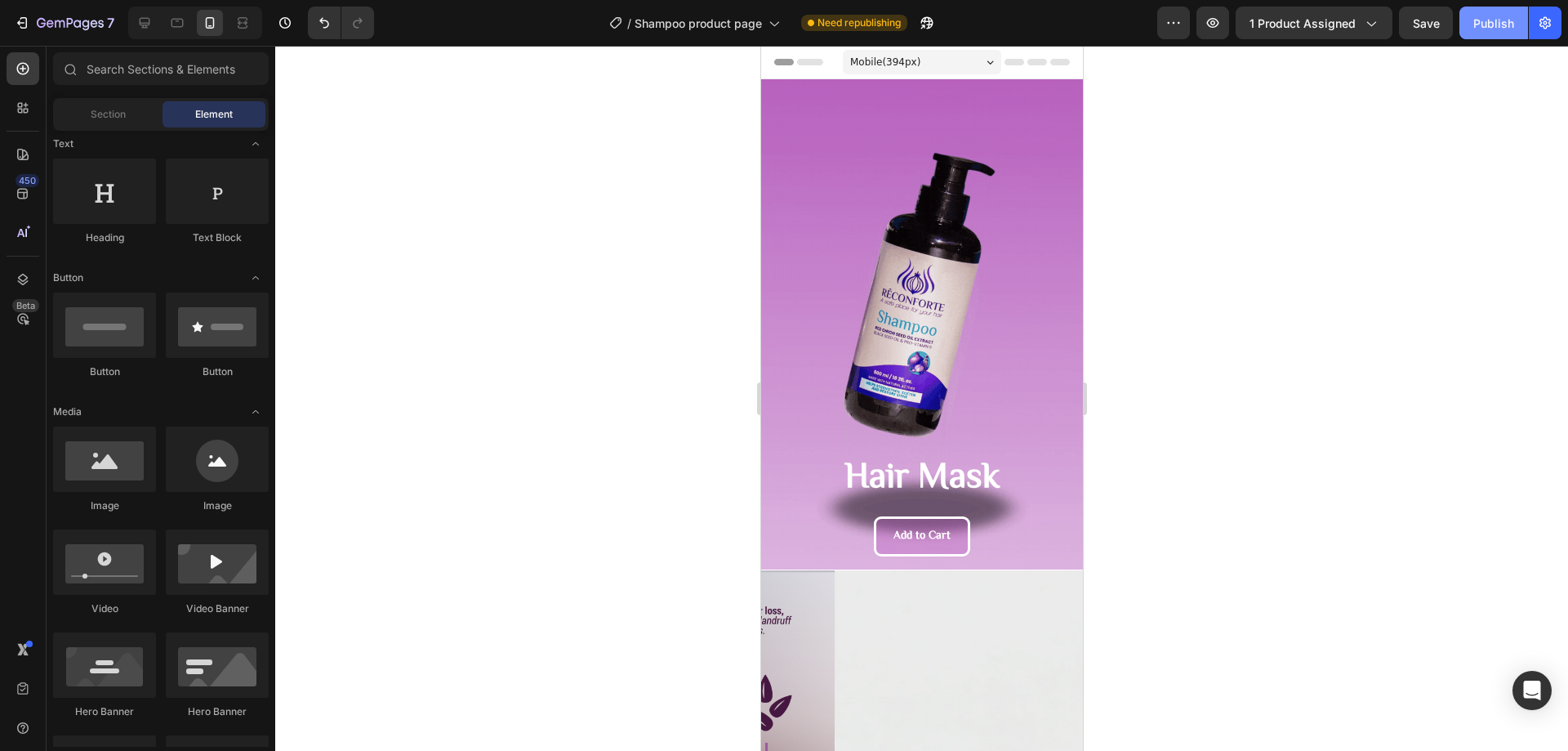
click at [1497, 29] on div "Publish" at bounding box center [1493, 22] width 40 height 17
